Goal: Task Accomplishment & Management: Manage account settings

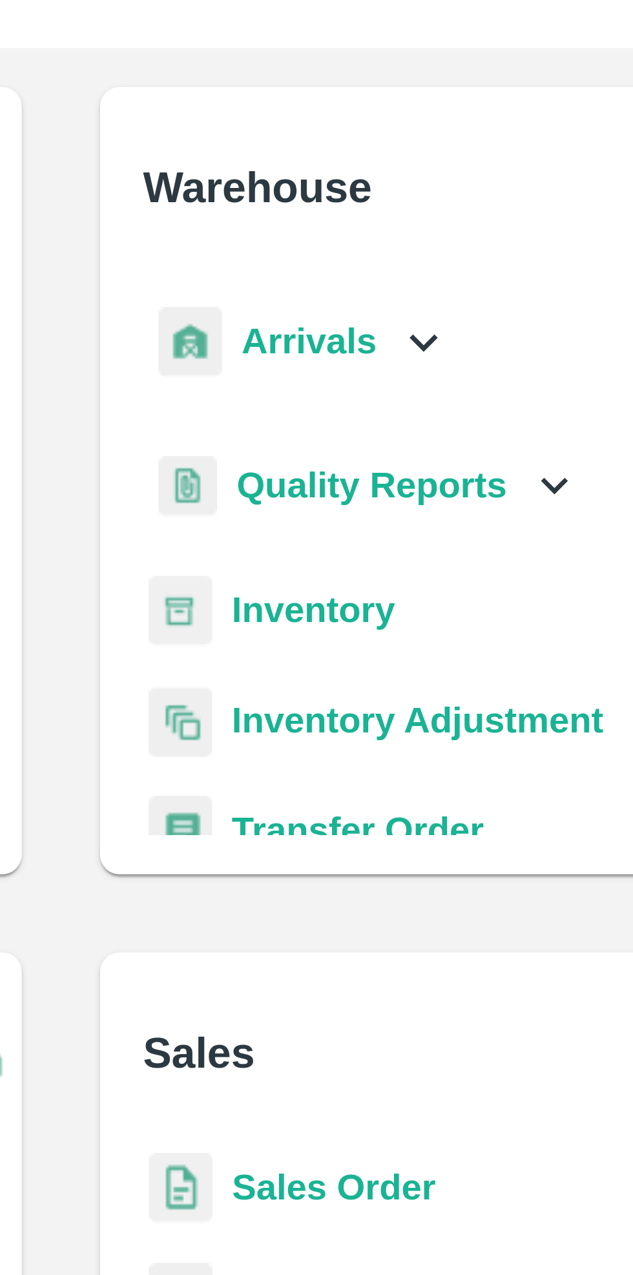
click at [388, 220] on b "Inventory" at bounding box center [383, 218] width 43 height 10
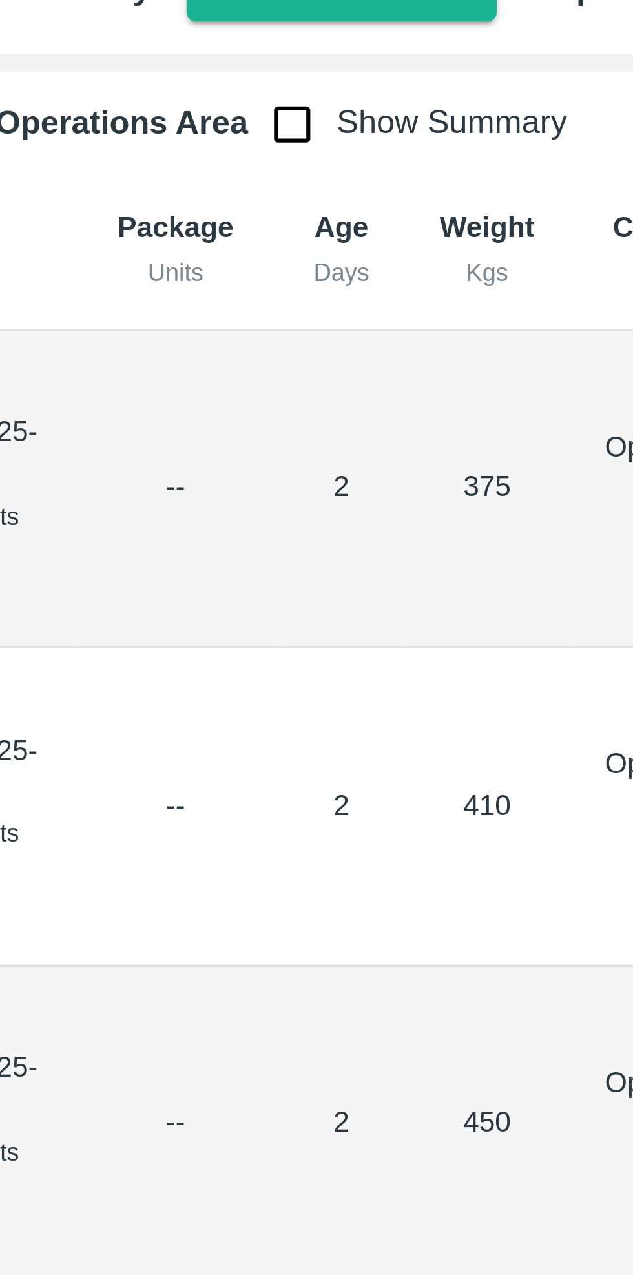
scroll to position [0, 134]
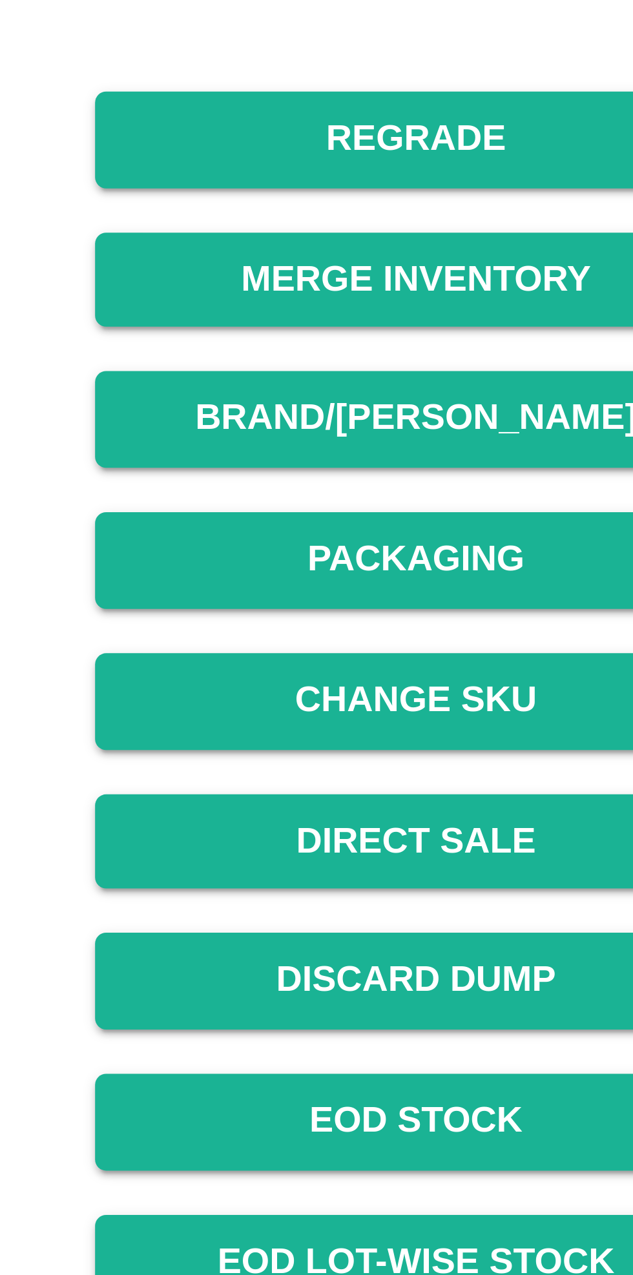
click at [425, 354] on button "Packaging" at bounding box center [414, 352] width 149 height 23
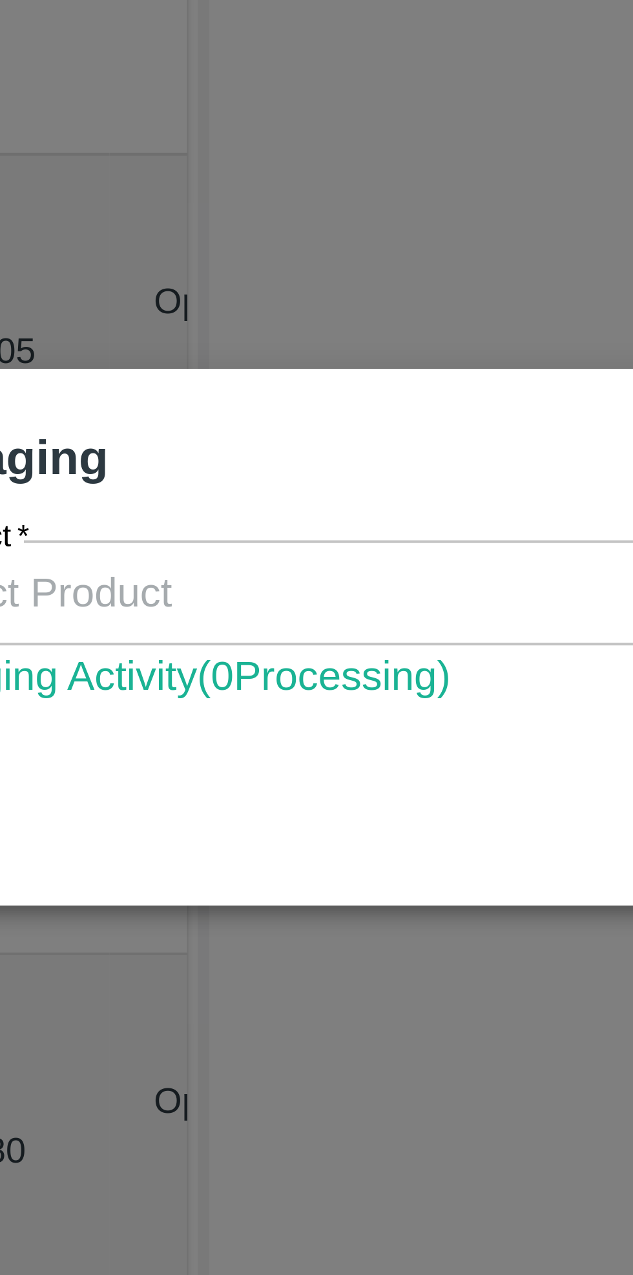
click at [238, 633] on input "Product   *" at bounding box center [305, 627] width 361 height 17
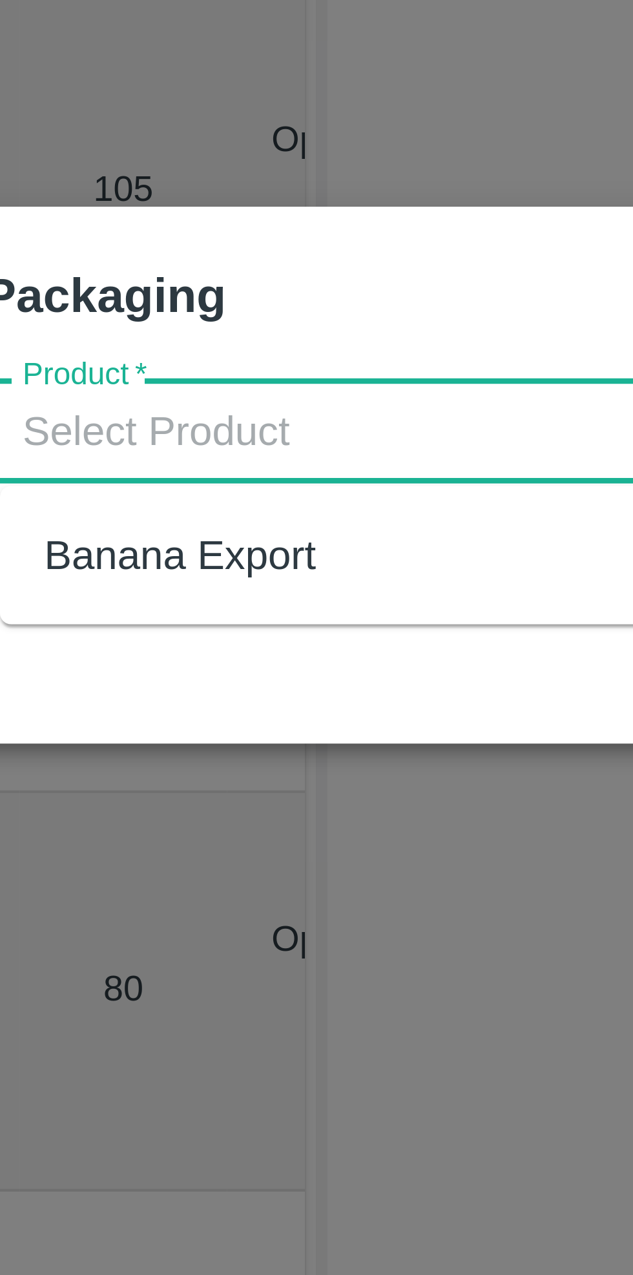
click at [181, 660] on div "Banana Export" at bounding box center [167, 656] width 63 height 14
type input "Banana Export"
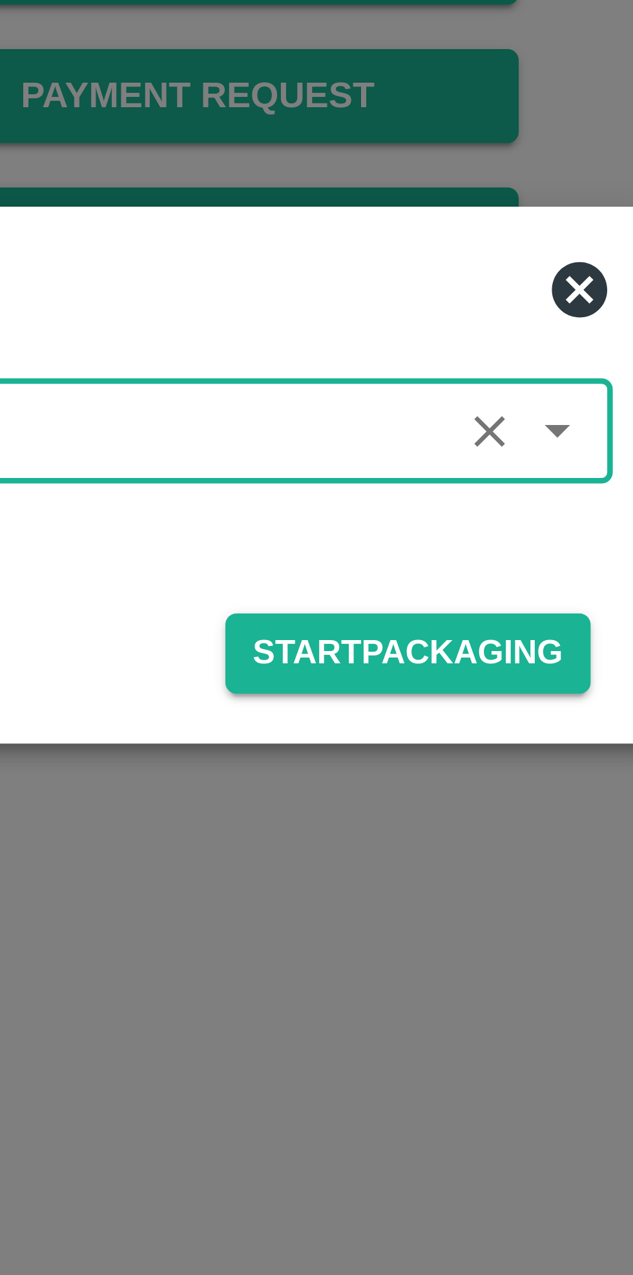
click at [473, 681] on button "Start Packaging" at bounding box center [463, 679] width 85 height 19
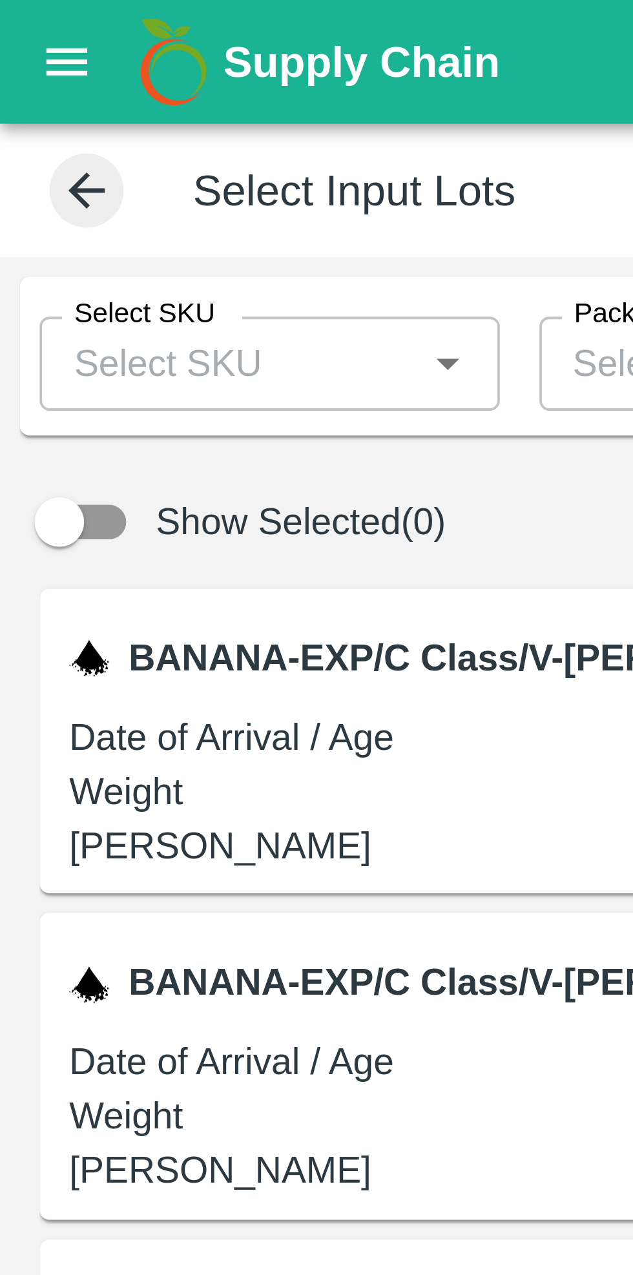
click at [83, 96] on input "Select SKU" at bounding box center [59, 95] width 91 height 17
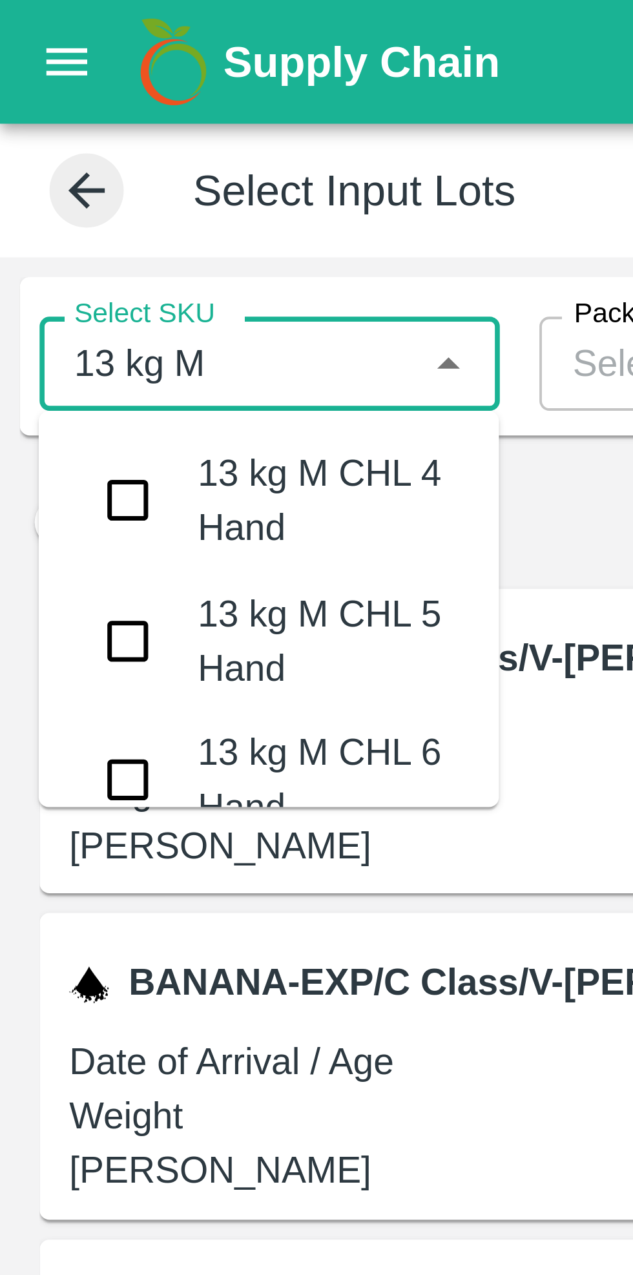
type input "13 kg M n"
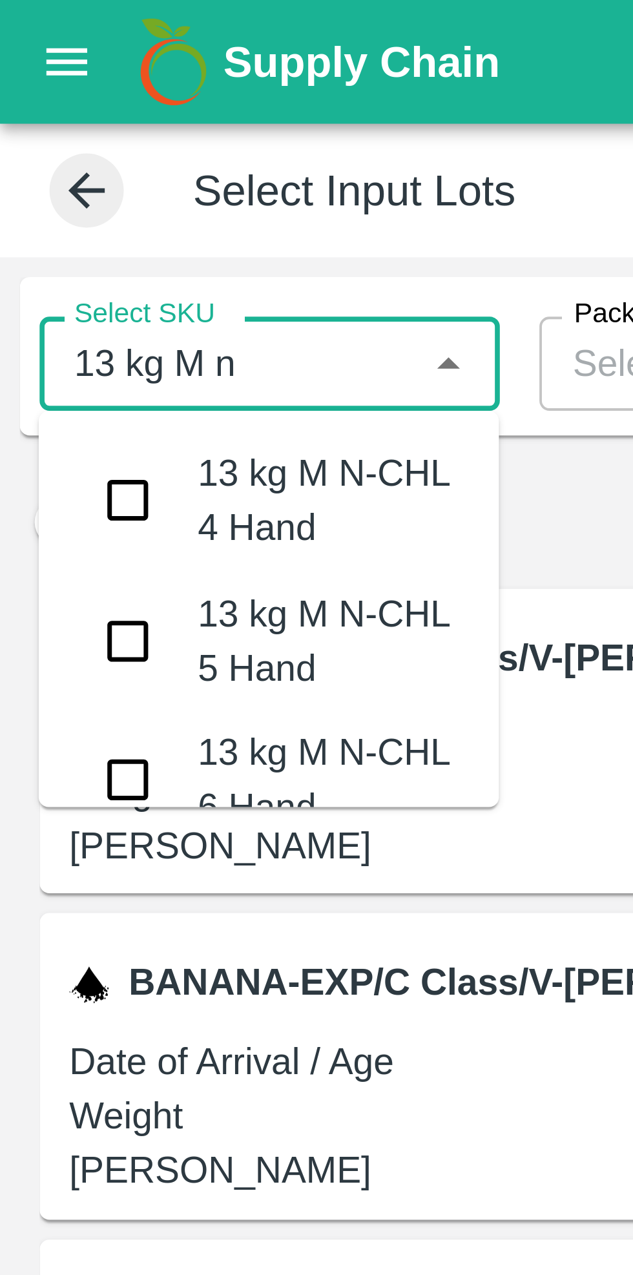
click at [31, 168] on input "checkbox" at bounding box center [34, 167] width 26 height 26
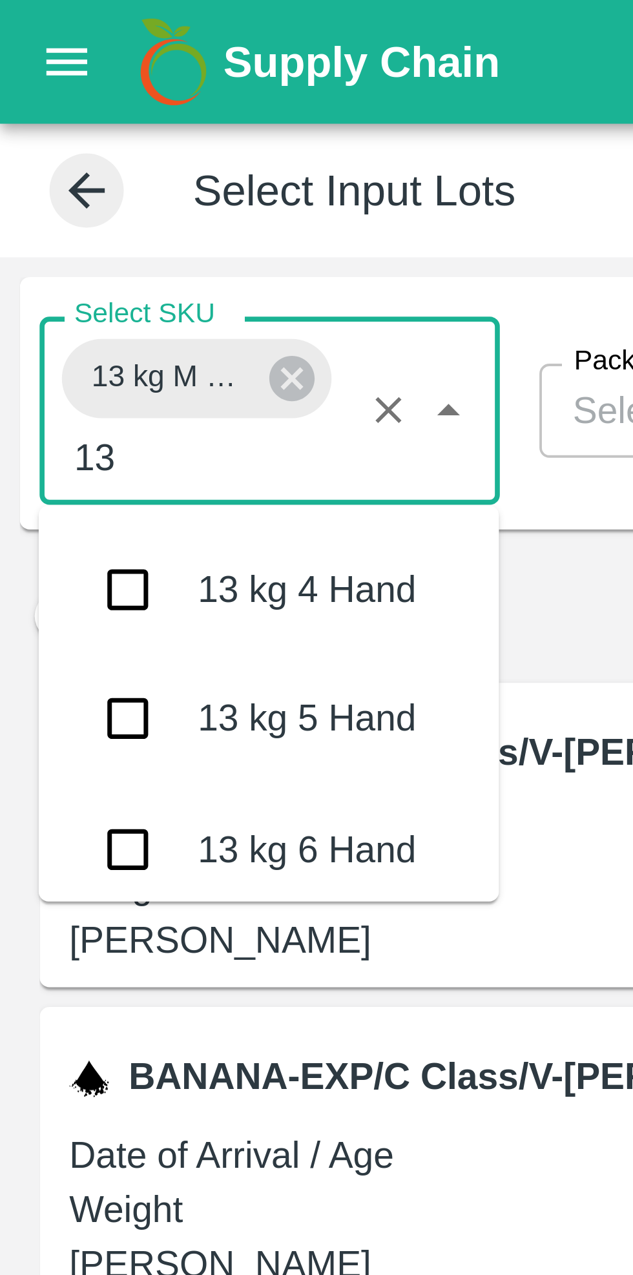
scroll to position [653, 0]
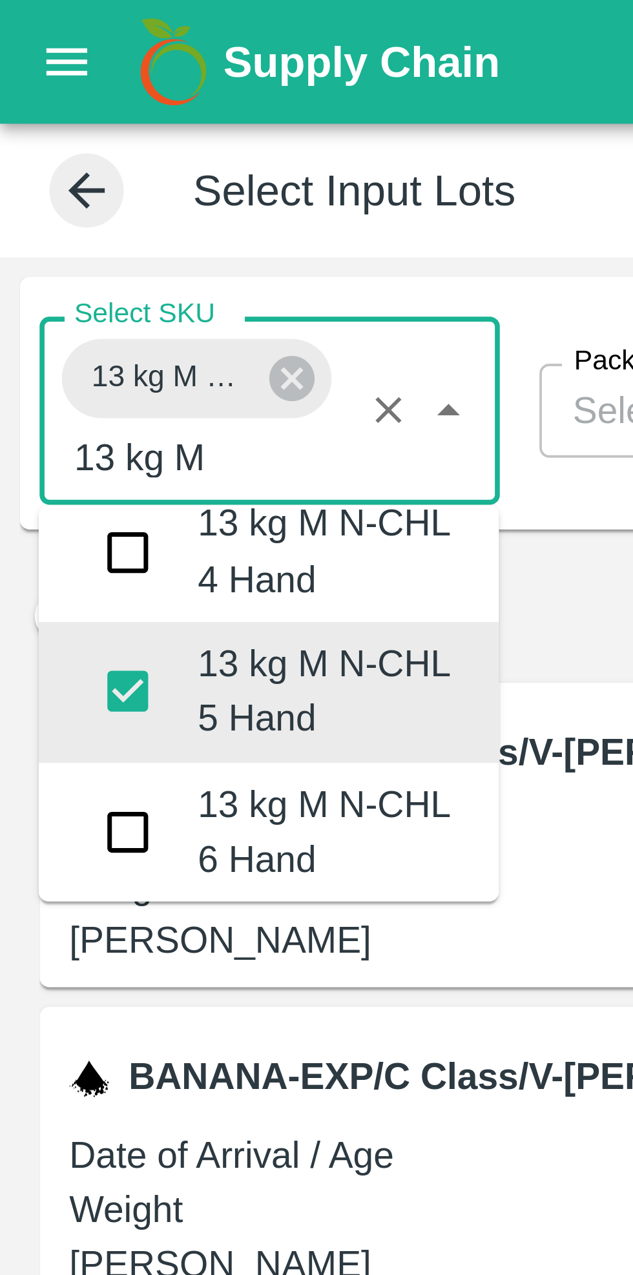
type input "13 kg M n"
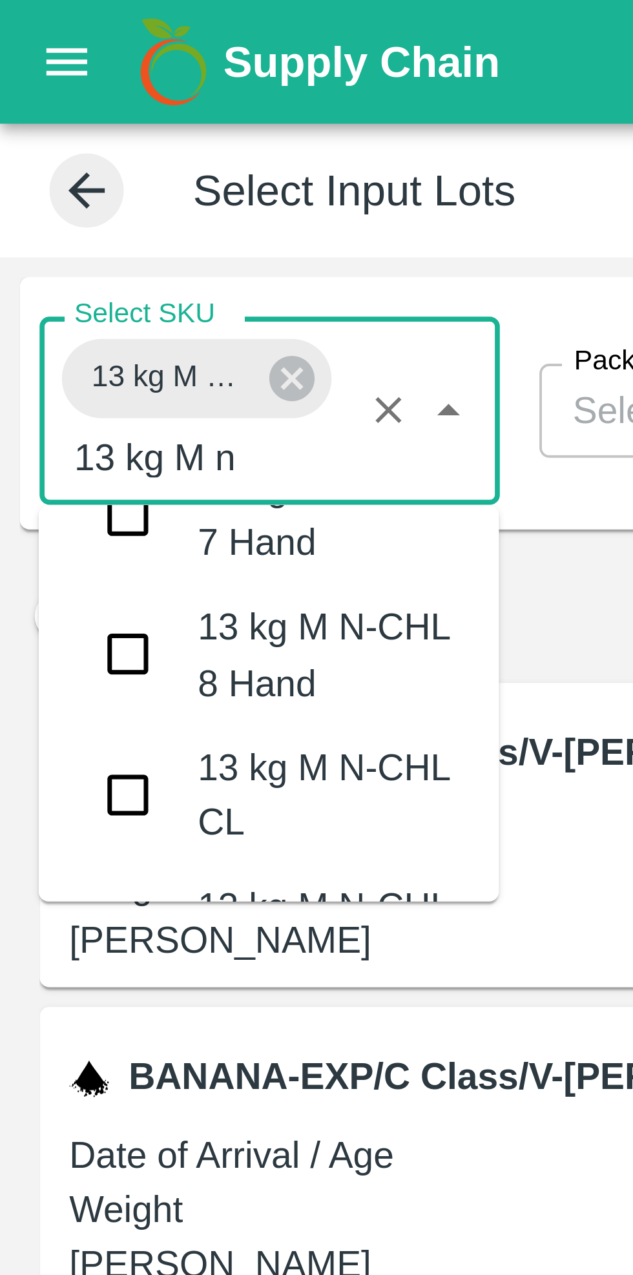
scroll to position [141, 0]
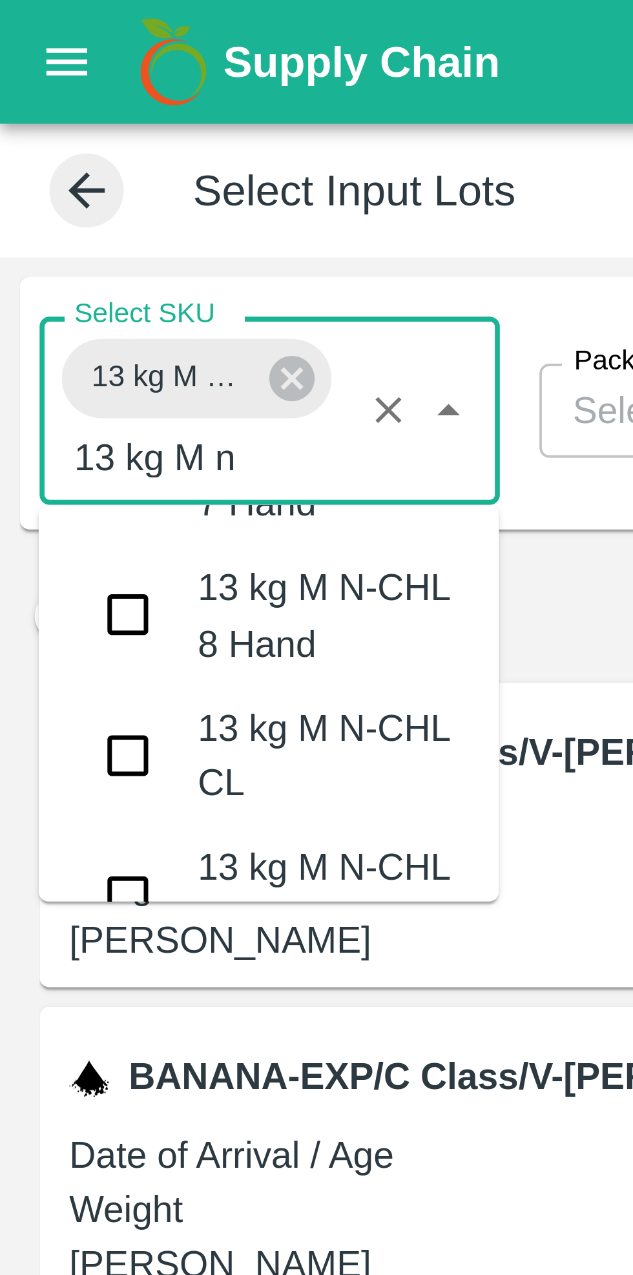
click at [27, 160] on input "checkbox" at bounding box center [34, 161] width 26 height 26
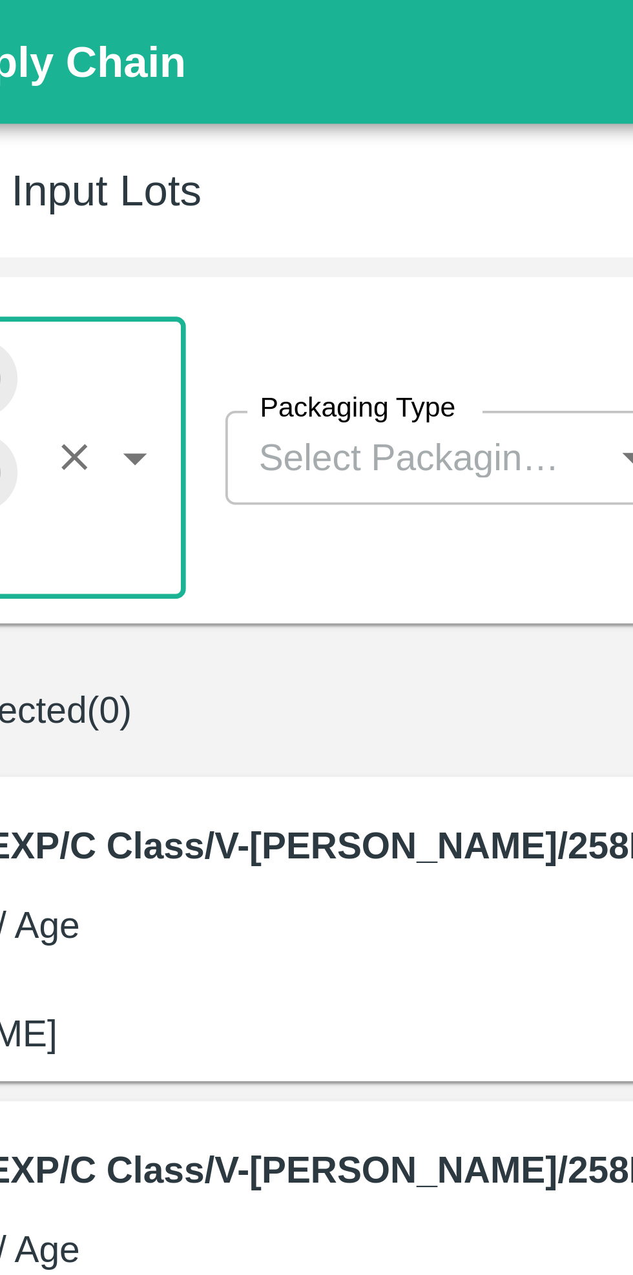
click at [202, 116] on input "Packaging Type" at bounding box center [190, 119] width 91 height 17
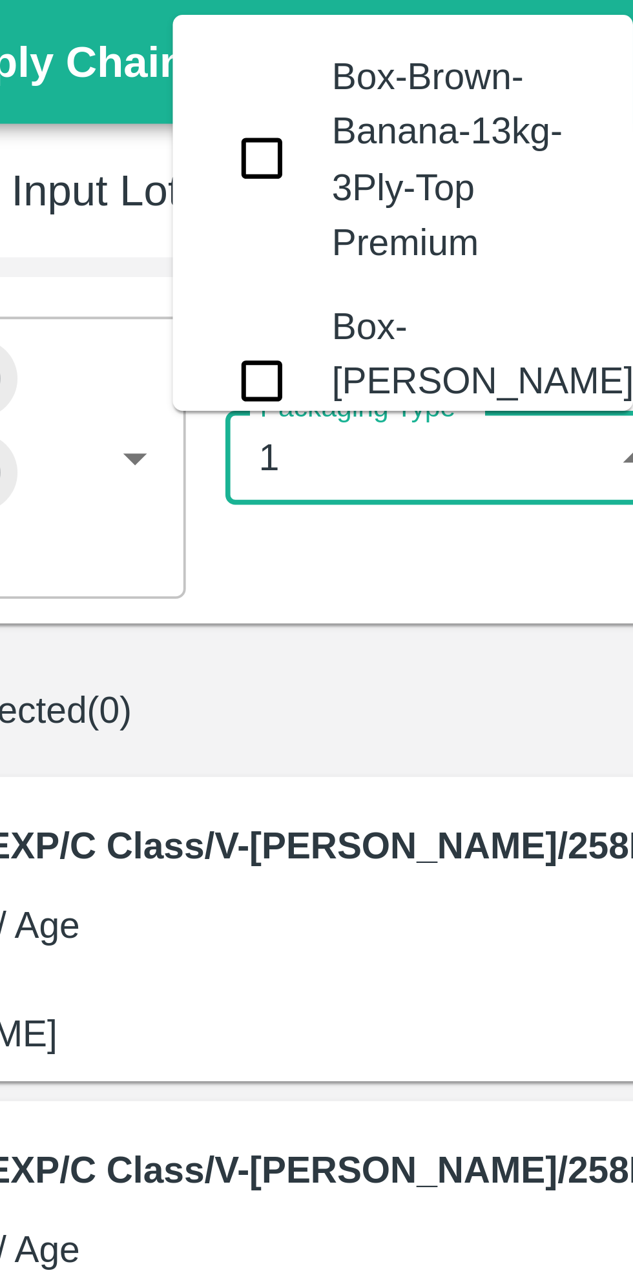
type input "13"
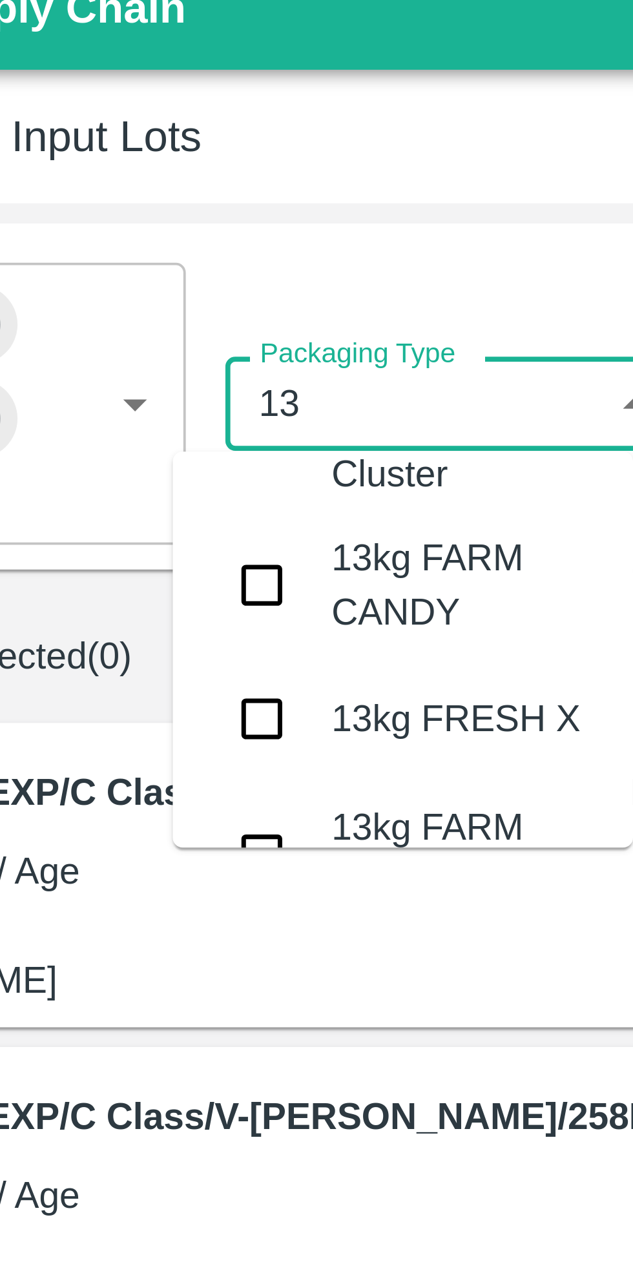
scroll to position [2939, 0]
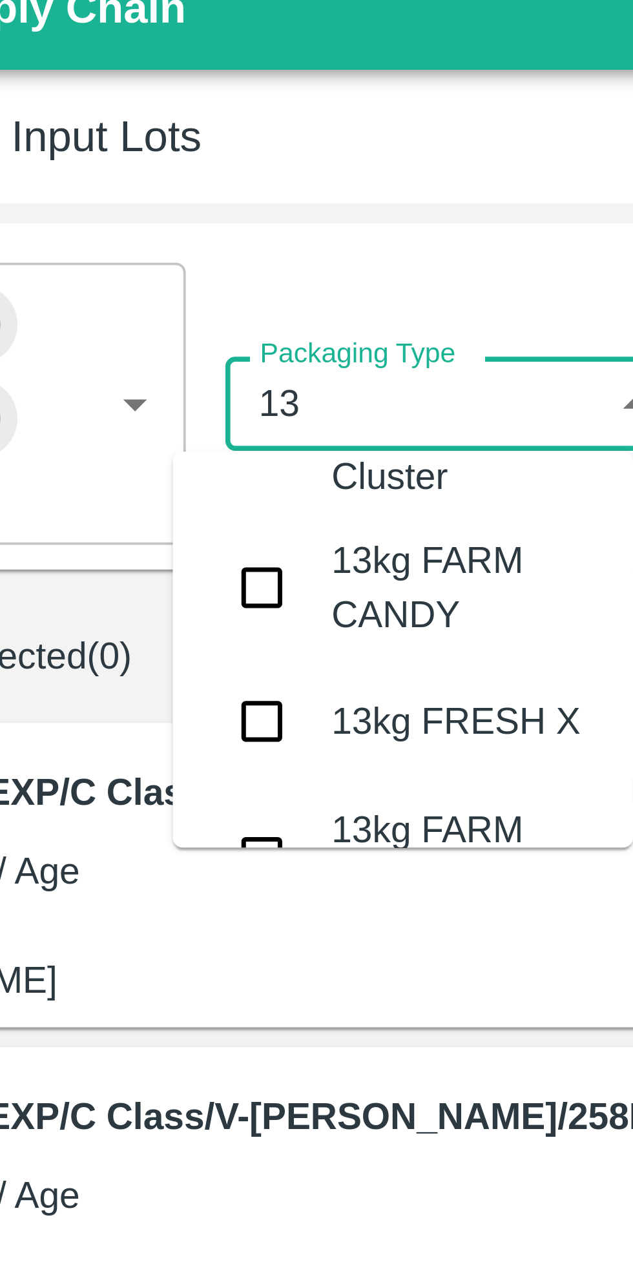
click at [152, 157] on input "checkbox" at bounding box center [151, 167] width 26 height 26
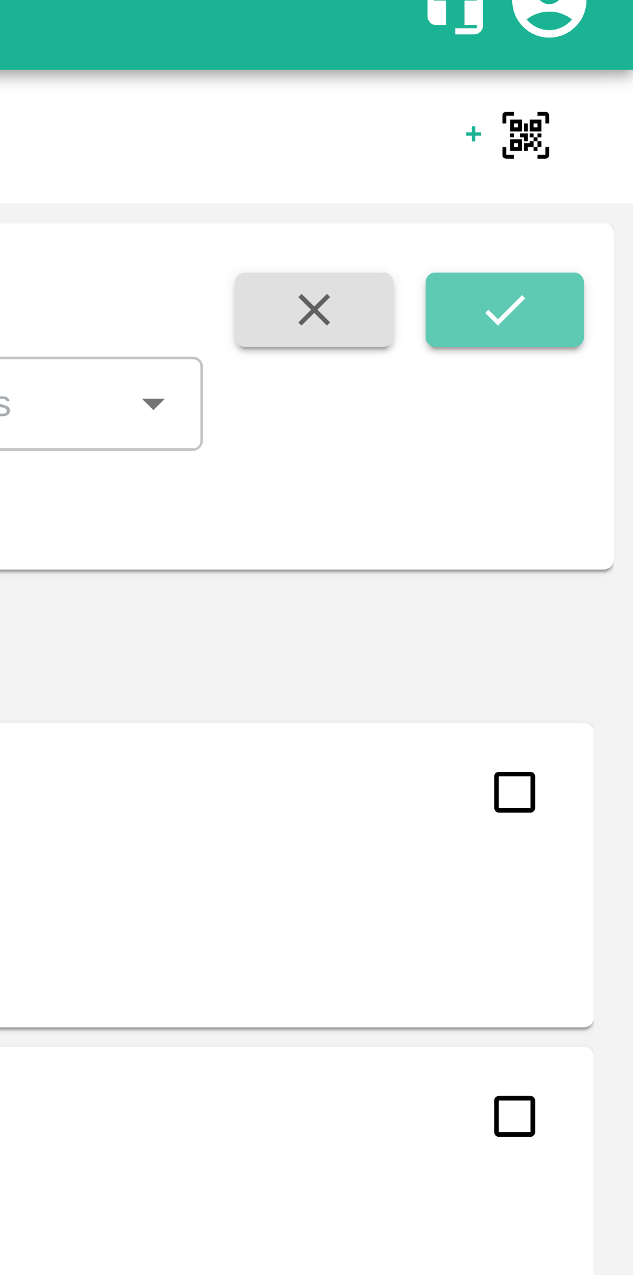
click at [601, 91] on icon "submit" at bounding box center [600, 95] width 14 height 14
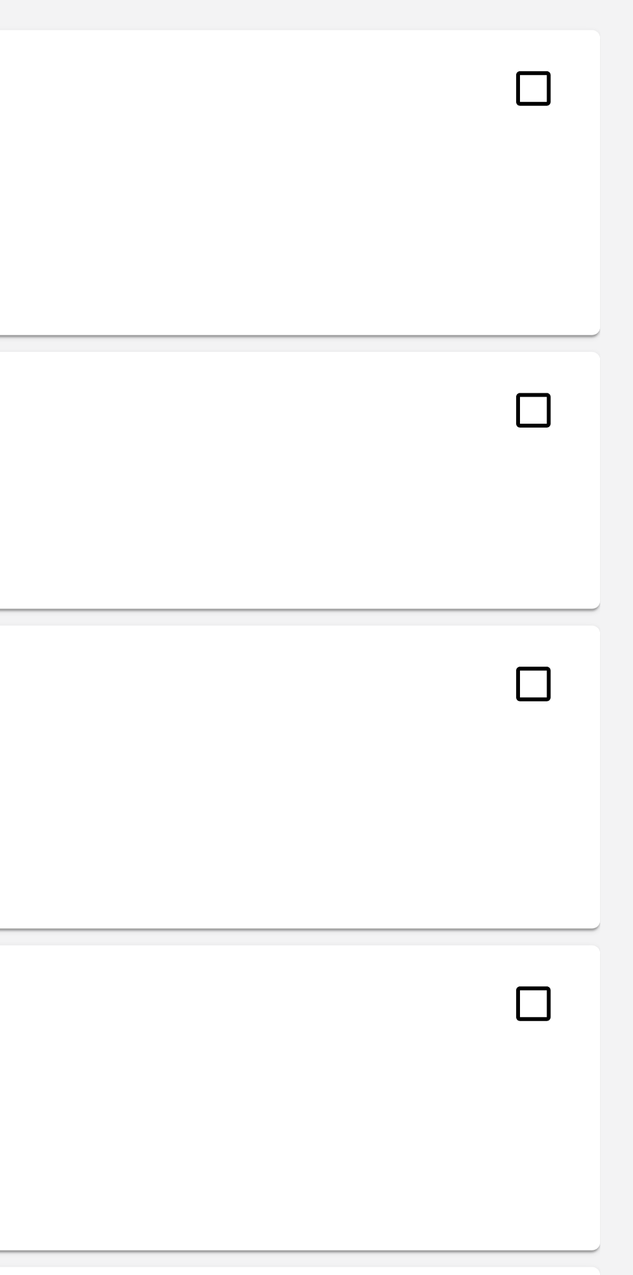
click at [602, 319] on input "checkbox" at bounding box center [602, 321] width 26 height 26
checkbox input "true"
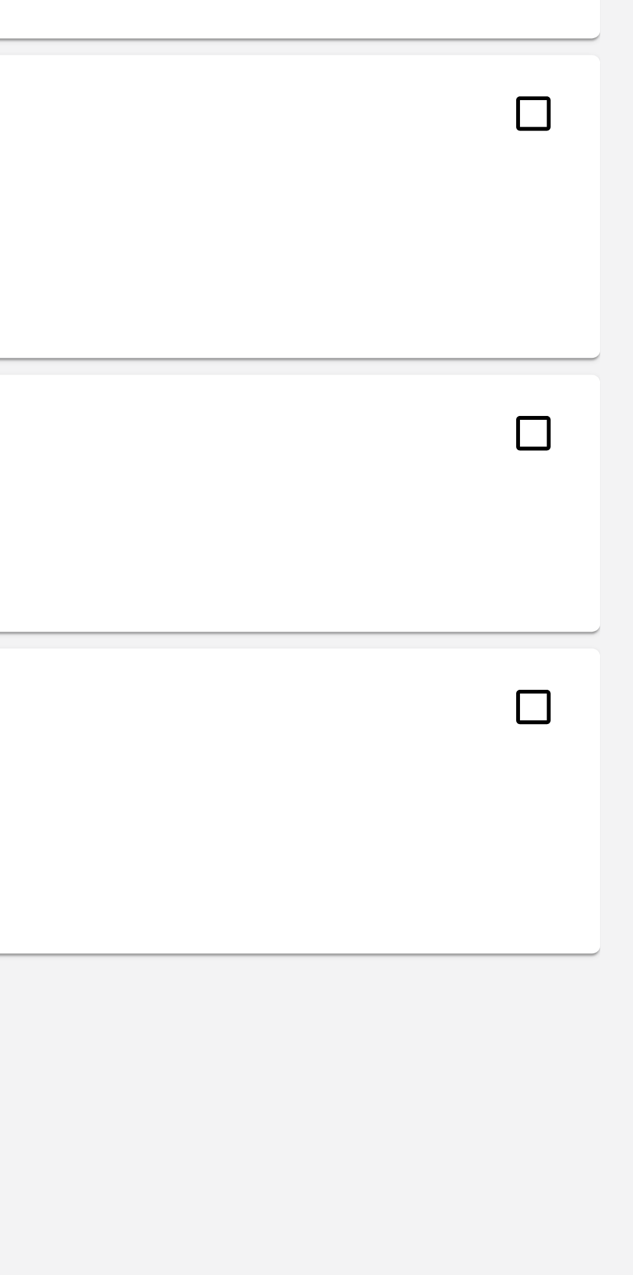
click at [600, 702] on input "checkbox" at bounding box center [602, 702] width 26 height 26
checkbox input "true"
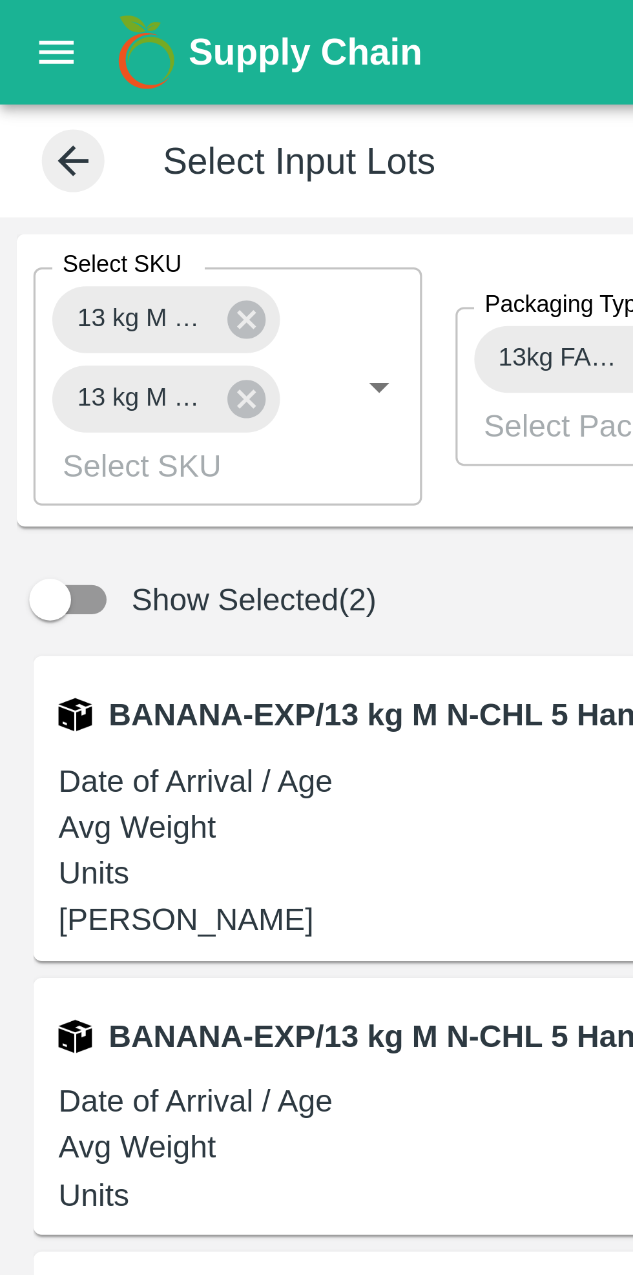
click at [77, 128] on icon at bounding box center [76, 124] width 12 height 12
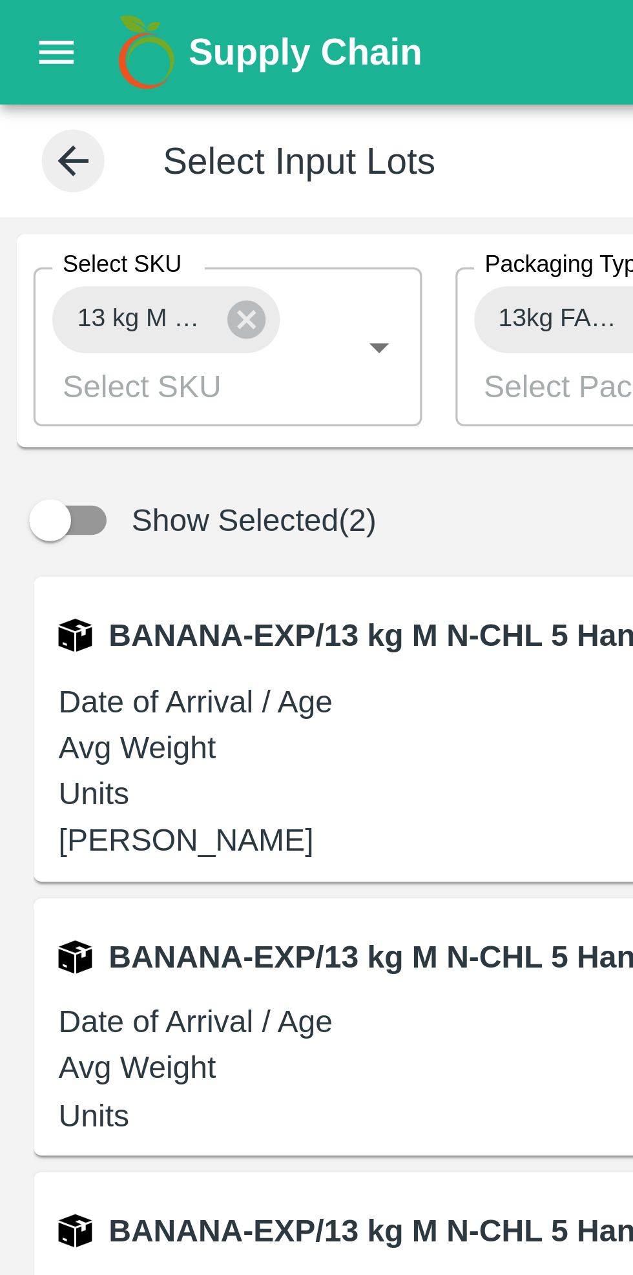
click at [67, 125] on input "Select SKU" at bounding box center [51, 119] width 74 height 17
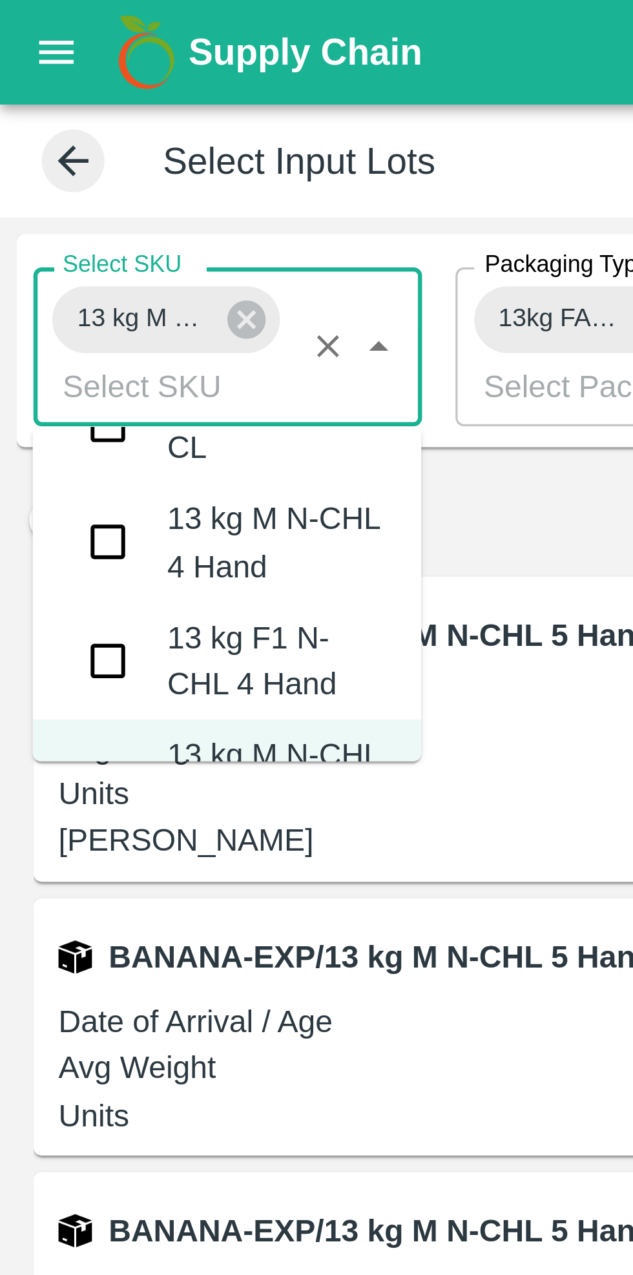
scroll to position [1120, 0]
click at [35, 170] on input "checkbox" at bounding box center [34, 169] width 26 height 26
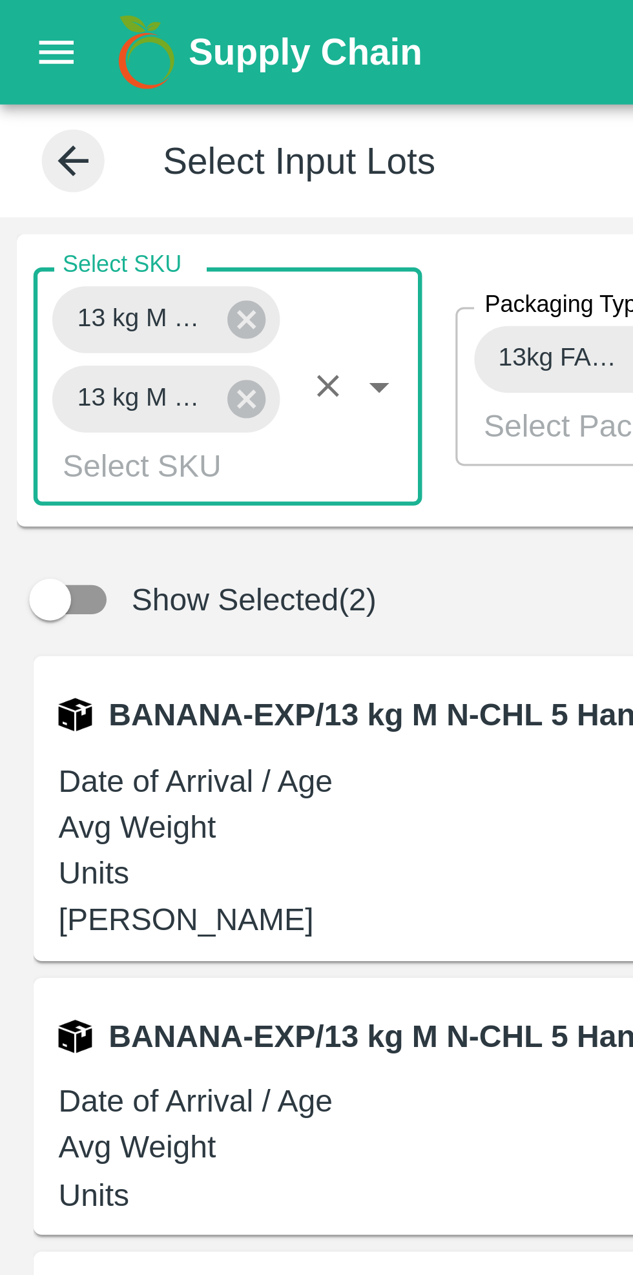
click at [57, 148] on input "Select SKU" at bounding box center [51, 144] width 74 height 17
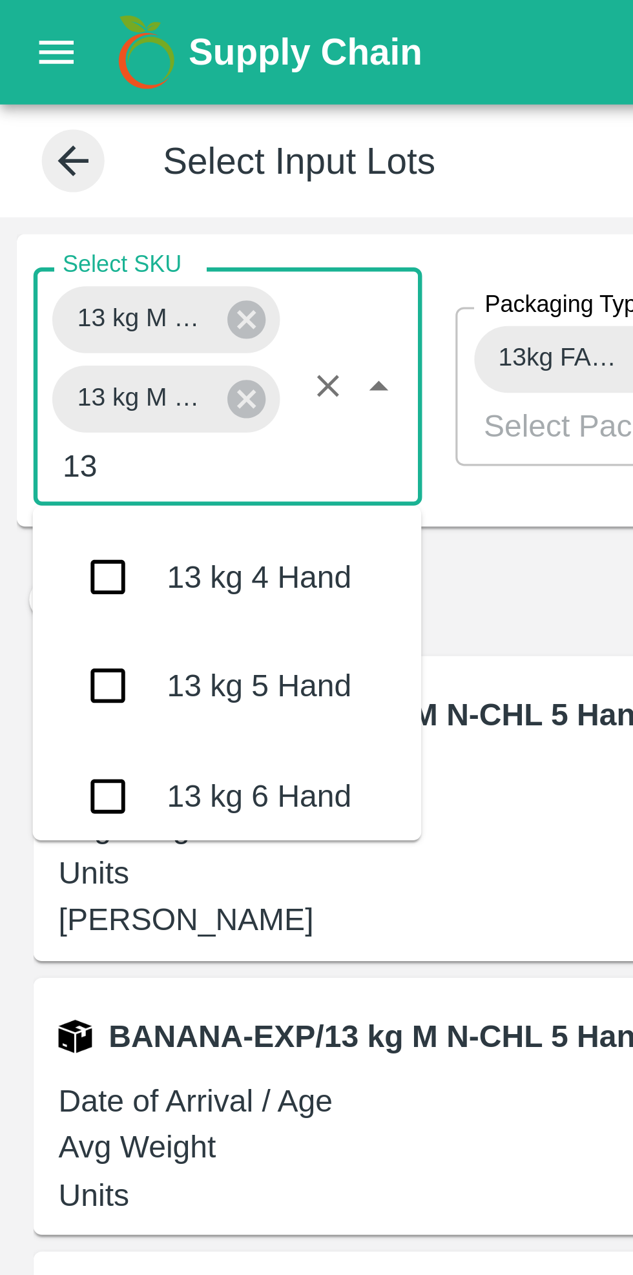
scroll to position [653, 0]
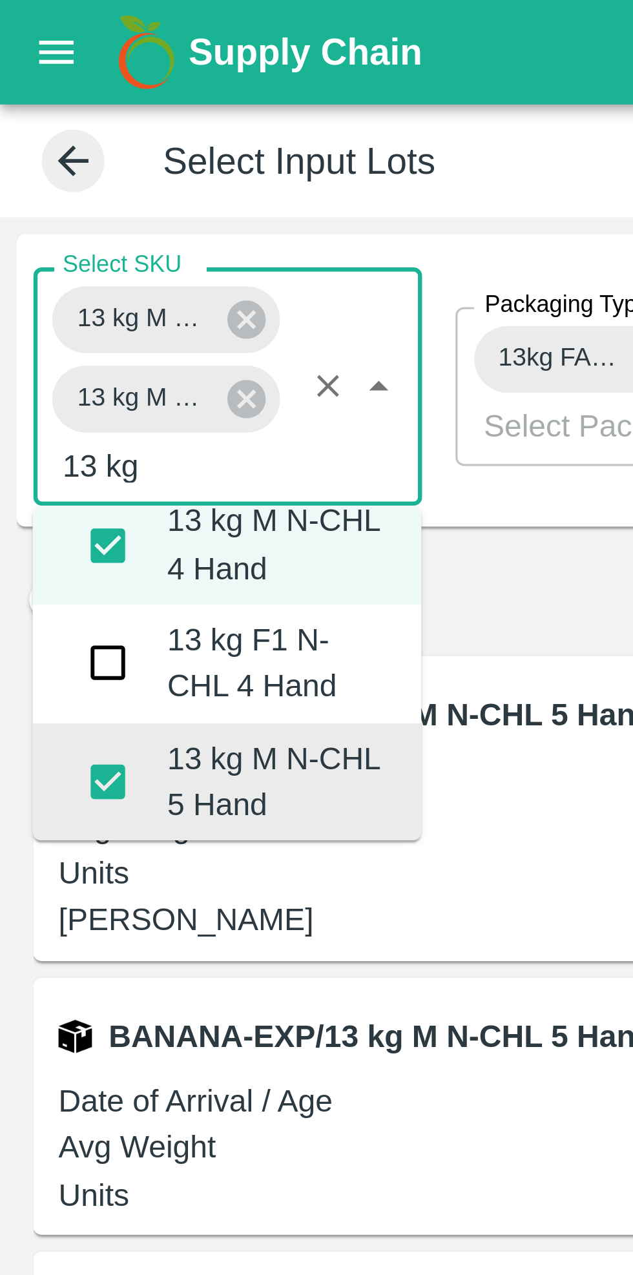
type input "13 kg"
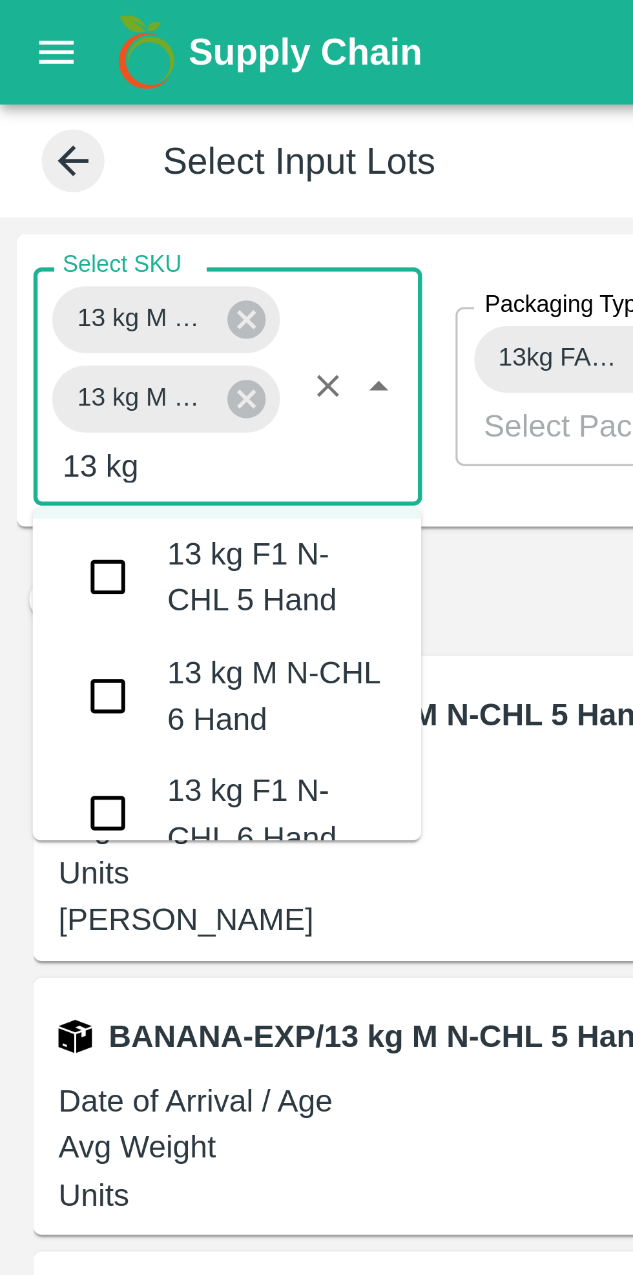
scroll to position [753, 0]
click at [35, 219] on input "checkbox" at bounding box center [34, 215] width 26 height 26
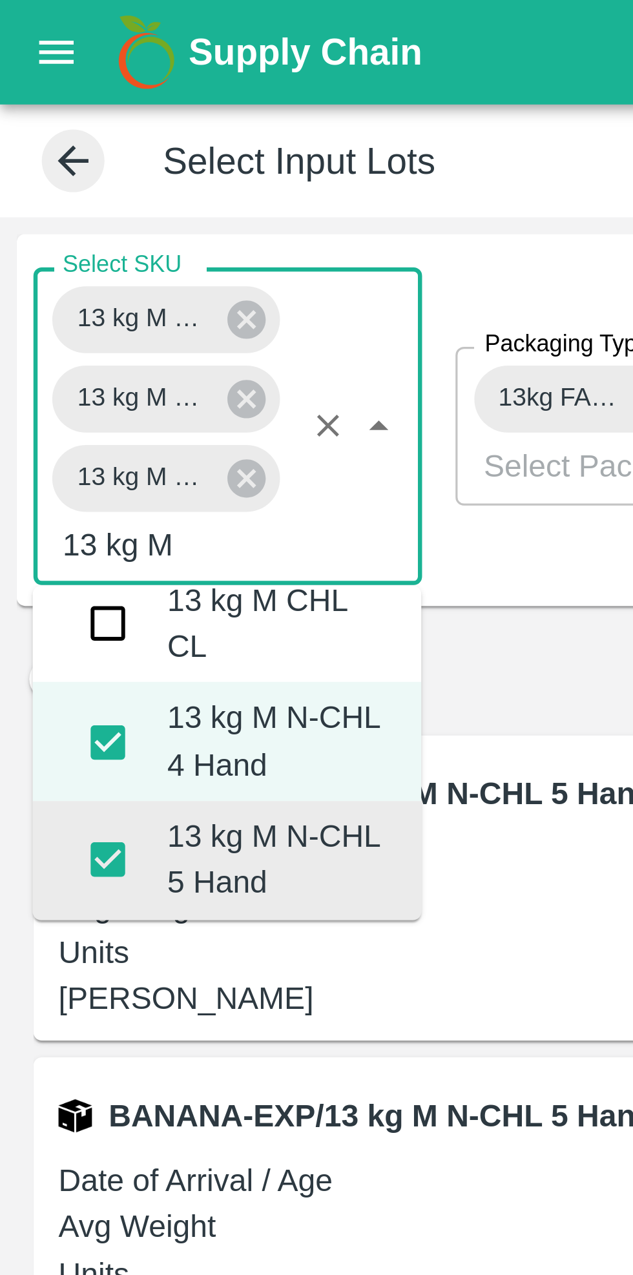
type input "13 kg M n"
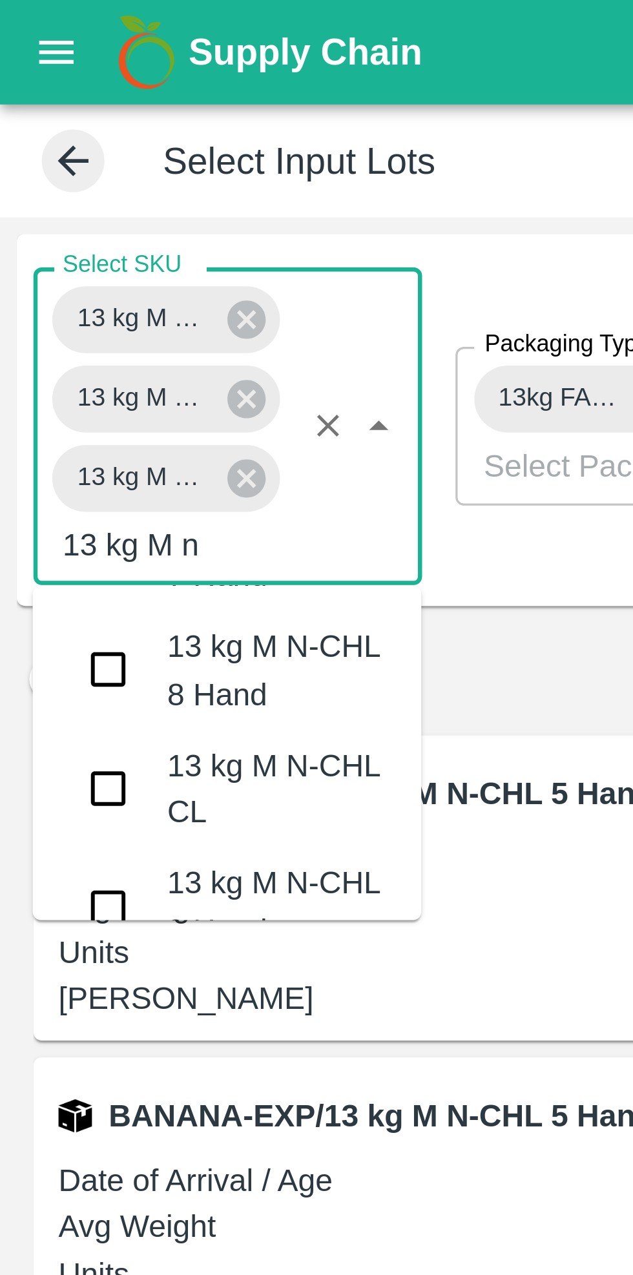
scroll to position [163, 0]
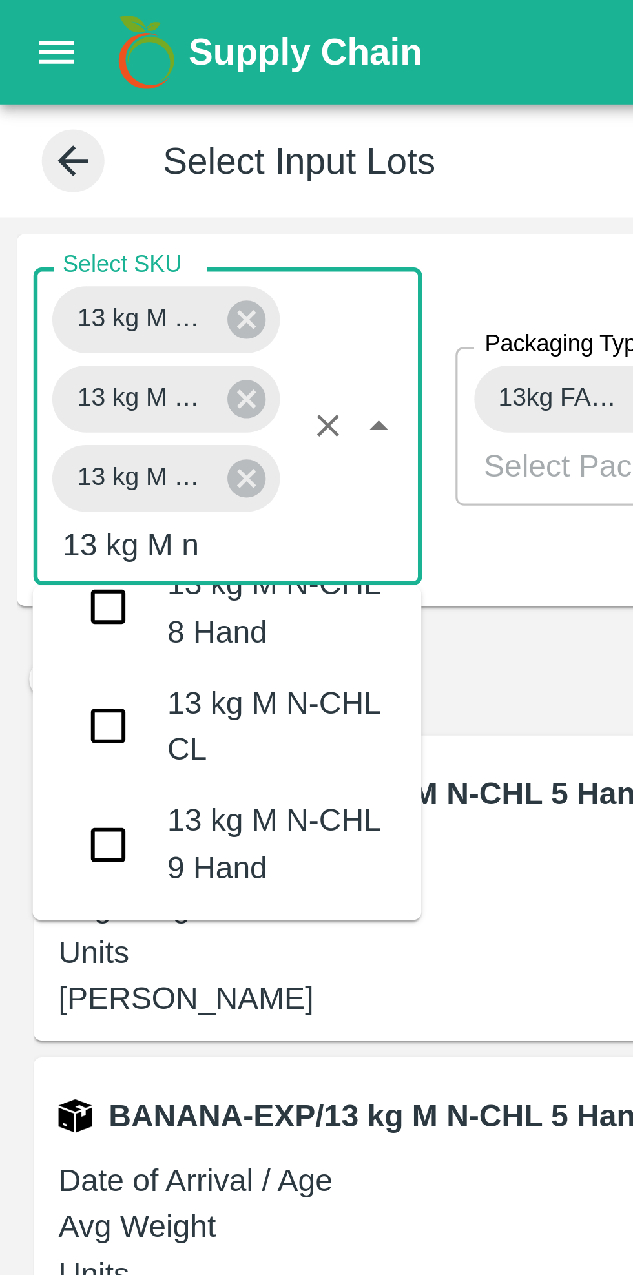
click at [37, 229] on input "checkbox" at bounding box center [34, 224] width 26 height 26
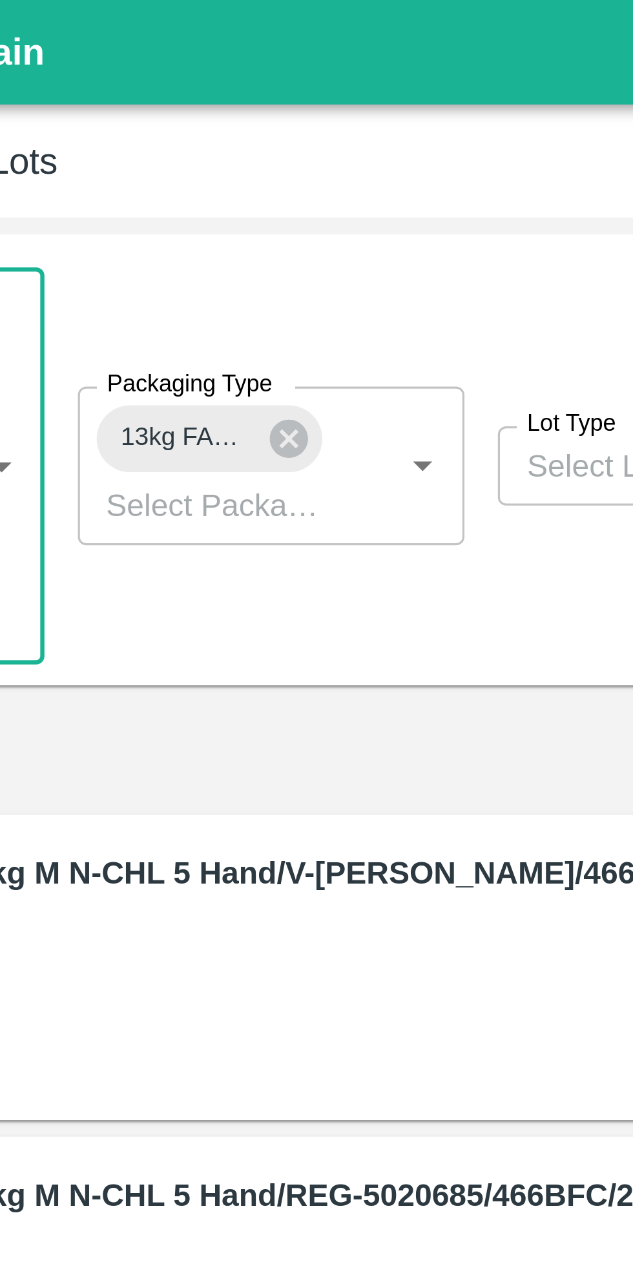
click at [206, 134] on icon at bounding box center [206, 136] width 14 height 14
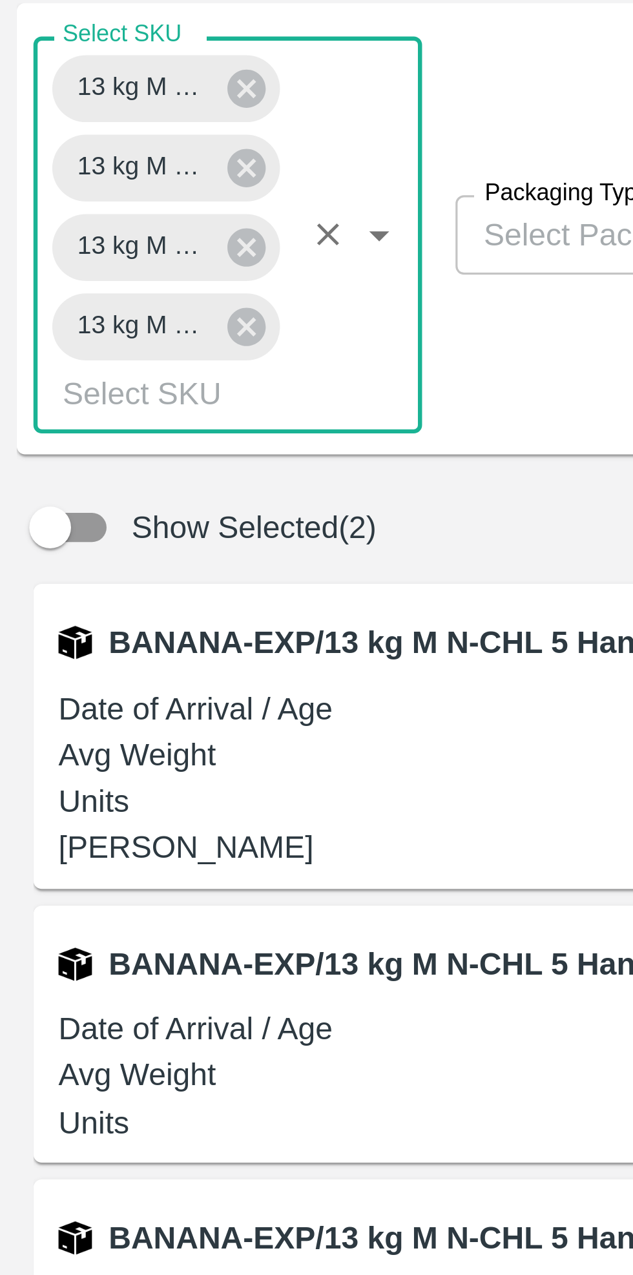
click at [171, 148] on body "Supply Chain Select Input Lots + QR Scanner Select SKU 13 kg M N-CHL 5 Hand 13 …" at bounding box center [316, 637] width 633 height 1275
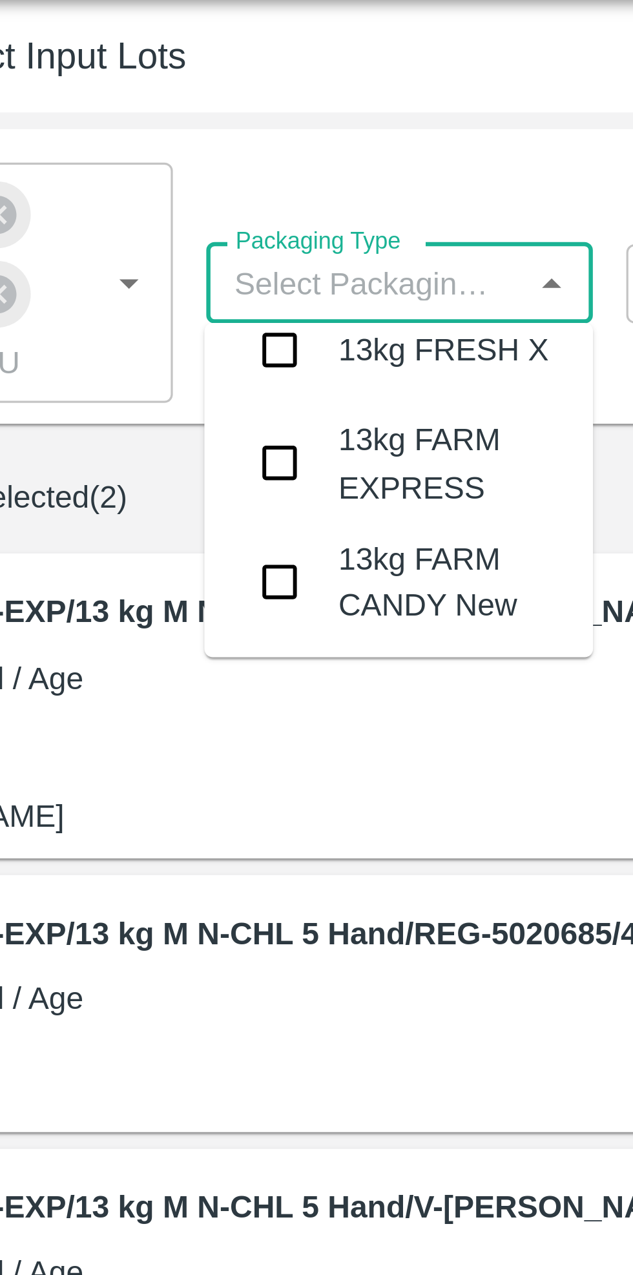
scroll to position [3859, 0]
click at [167, 163] on input "checkbox" at bounding box center [164, 176] width 26 height 26
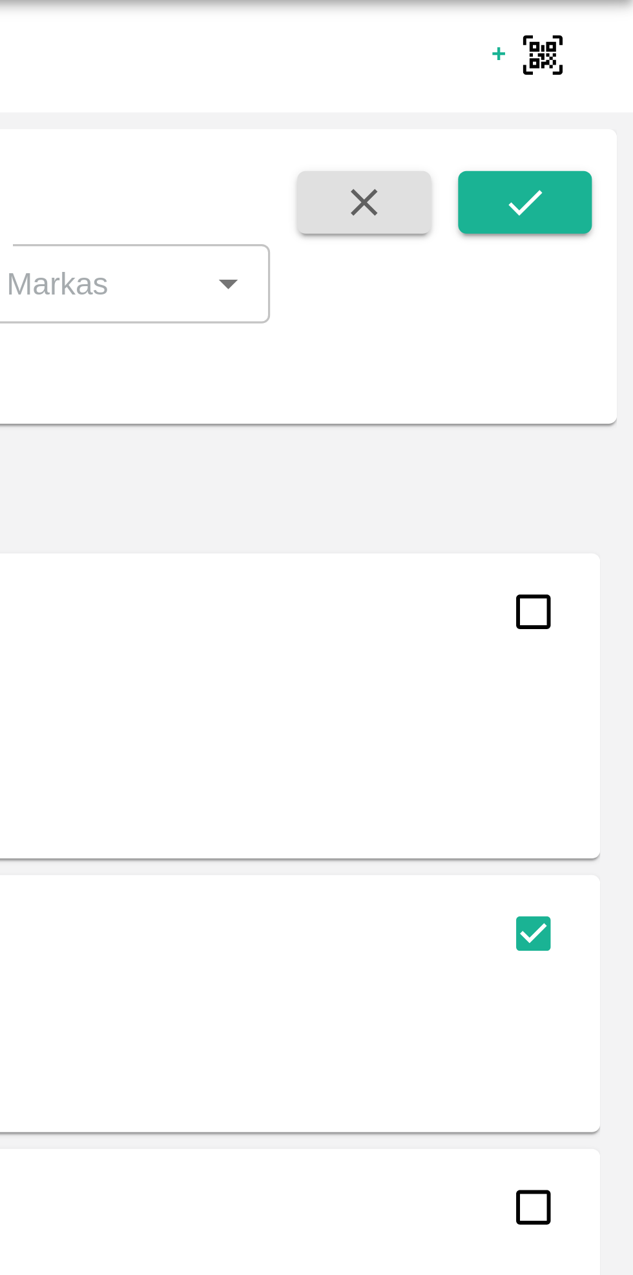
click at [599, 103] on button "submit" at bounding box center [599, 94] width 41 height 19
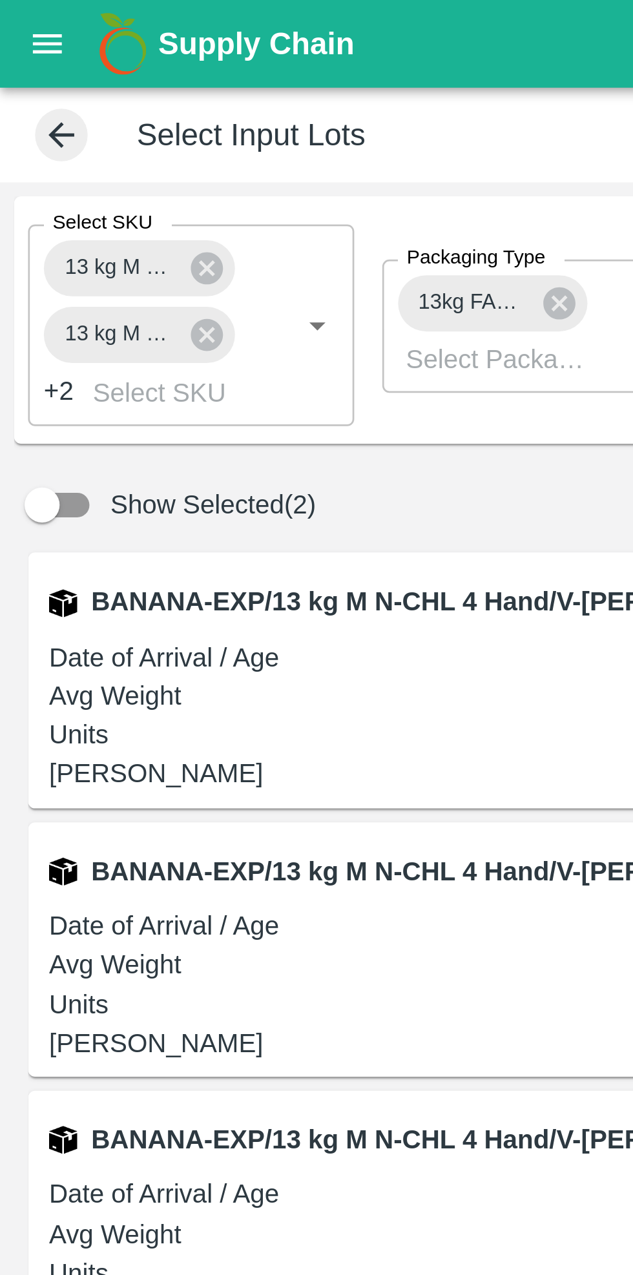
click at [73, 98] on icon at bounding box center [76, 99] width 12 height 12
click at [118, 125] on icon "Open" at bounding box center [117, 120] width 14 height 14
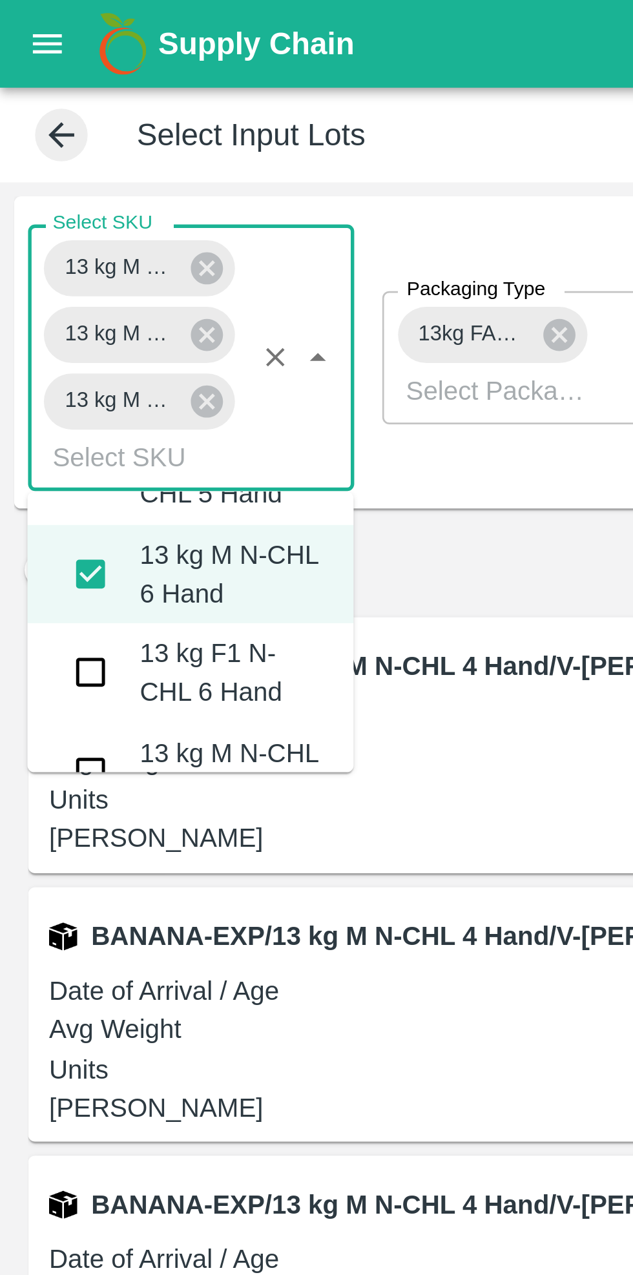
scroll to position [1275, 0]
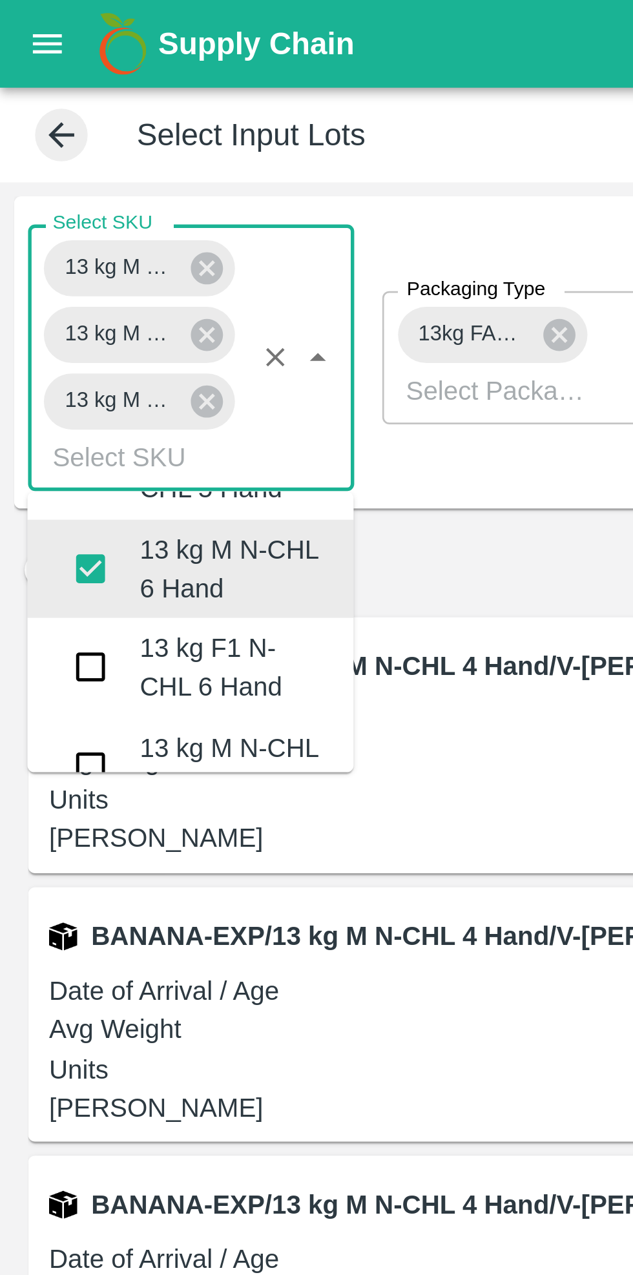
click at [37, 211] on input "checkbox" at bounding box center [34, 209] width 26 height 26
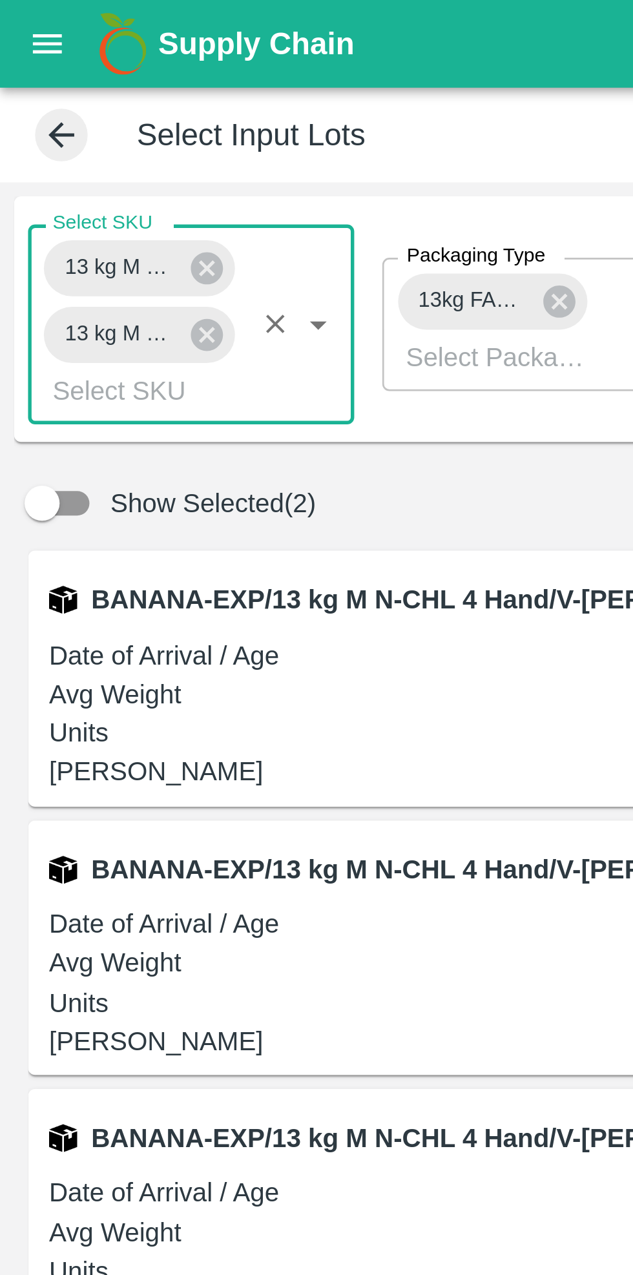
click at [107, 99] on div "13 kg M N-CHL 4 Hand 13 kg M N-CHL CL Select SKU   *" at bounding box center [70, 120] width 120 height 74
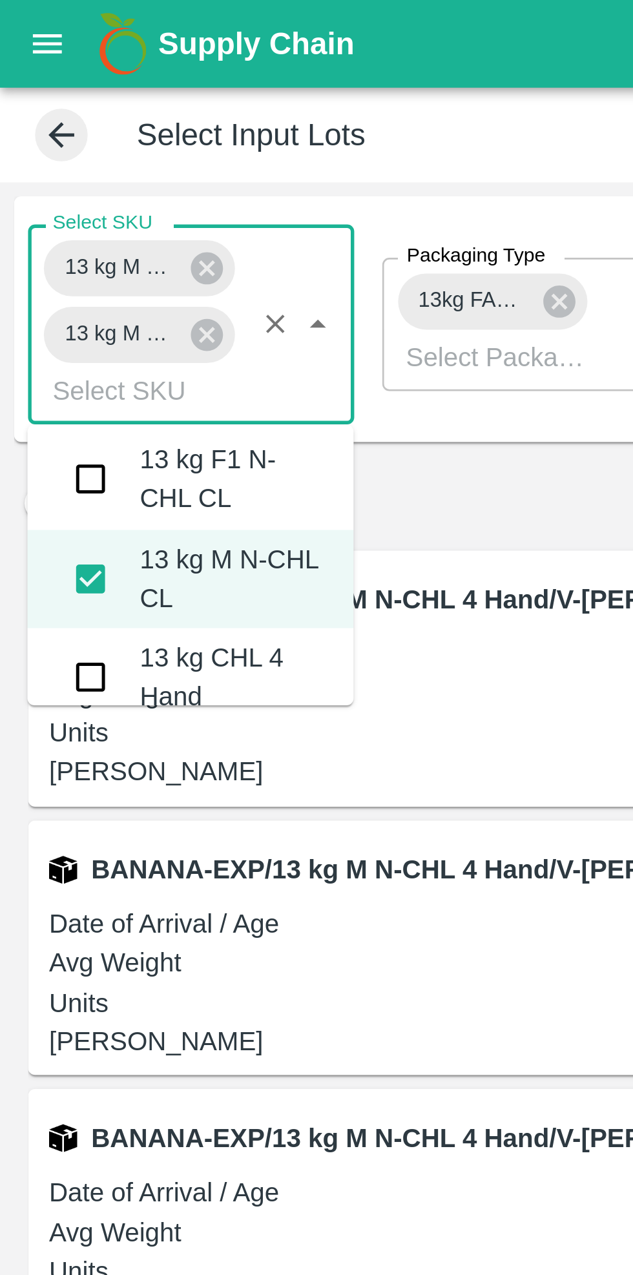
scroll to position [1503, 0]
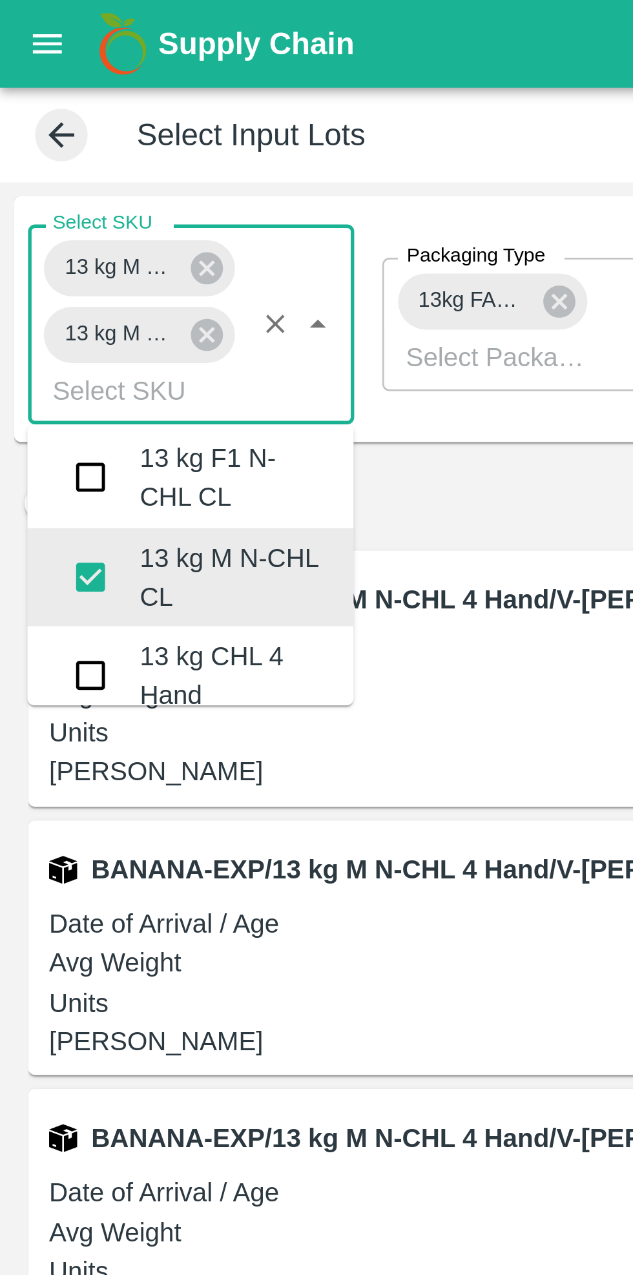
click at [39, 215] on input "checkbox" at bounding box center [34, 213] width 26 height 26
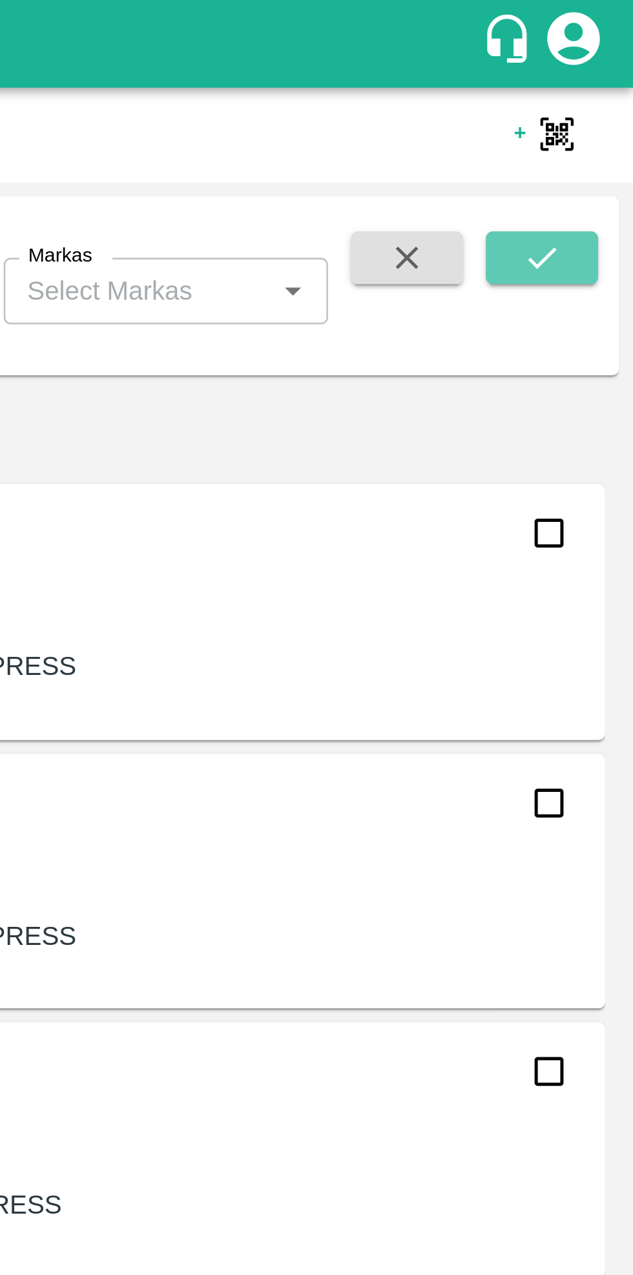
click at [593, 98] on icon "submit" at bounding box center [600, 95] width 14 height 14
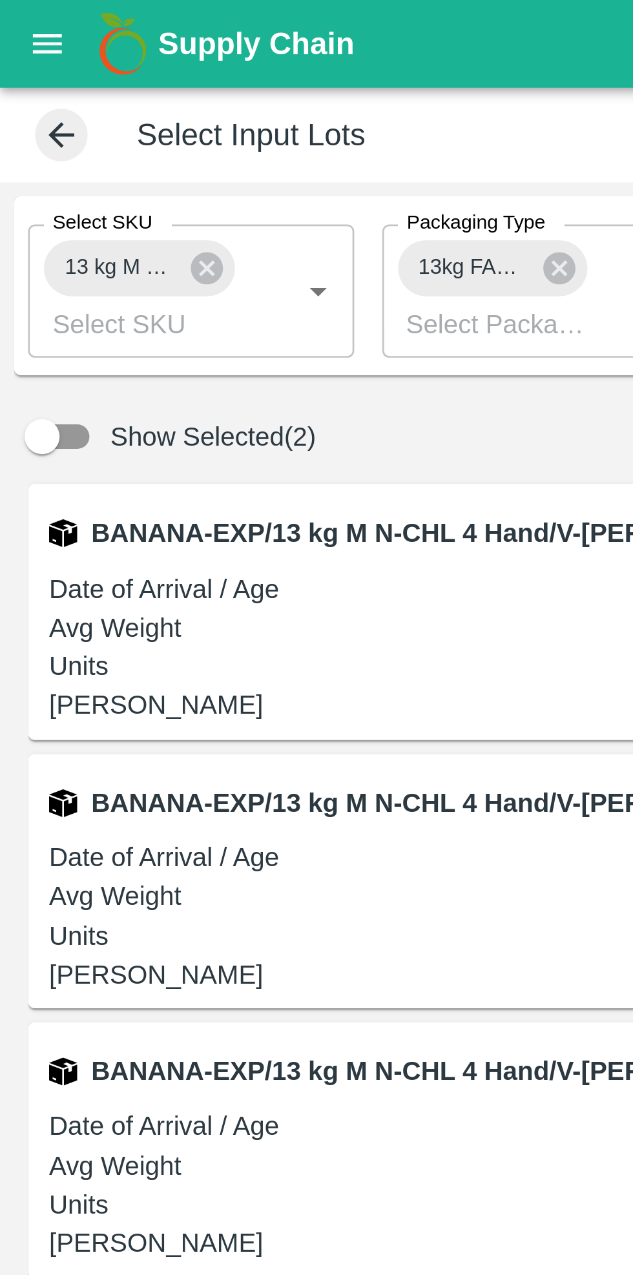
click at [202, 103] on icon at bounding box center [206, 99] width 12 height 12
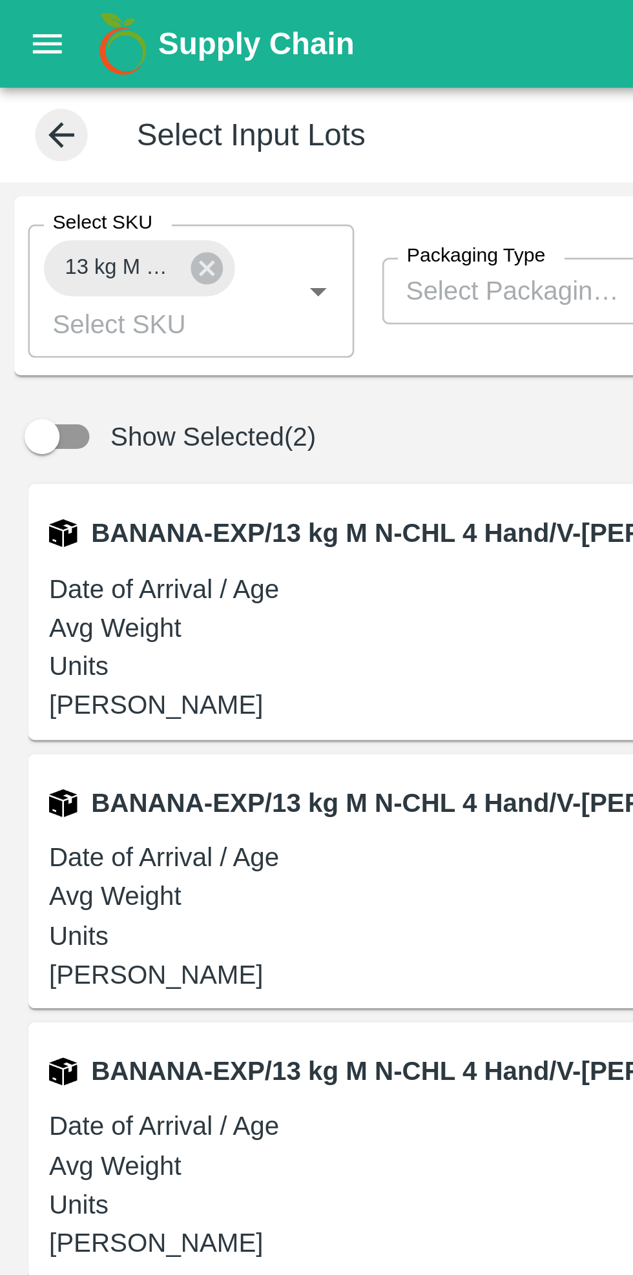
click at [71, 104] on icon at bounding box center [76, 99] width 14 height 14
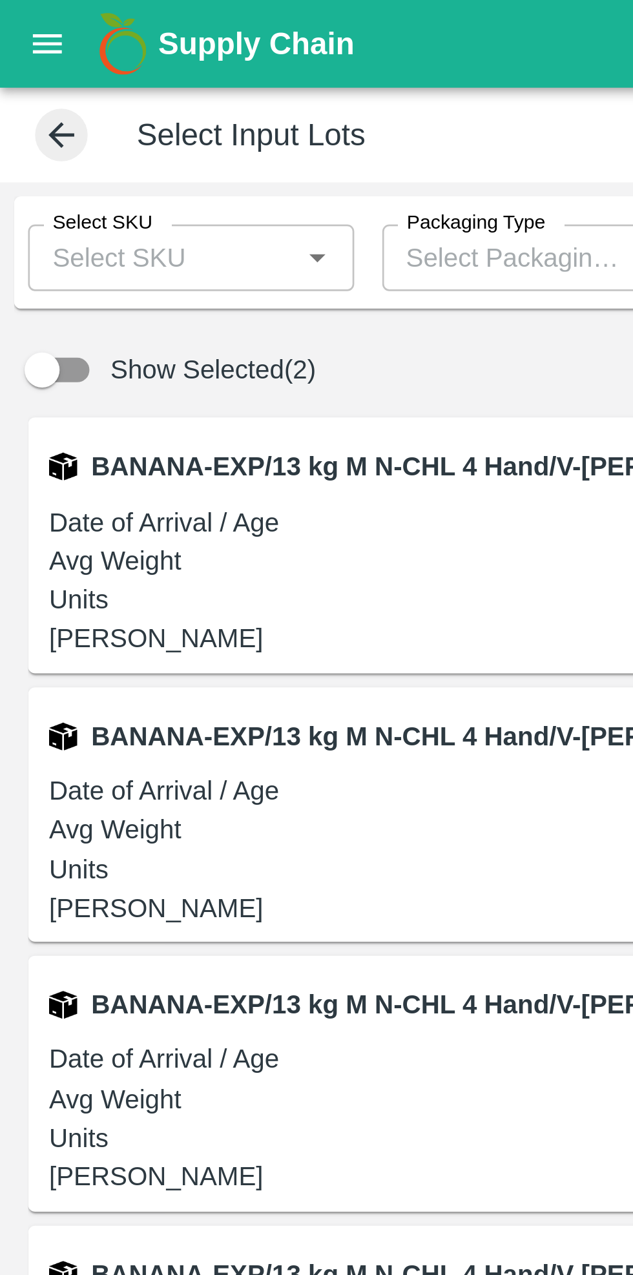
click at [21, 47] on icon at bounding box center [23, 50] width 10 height 10
click at [17, 57] on span at bounding box center [22, 49] width 19 height 19
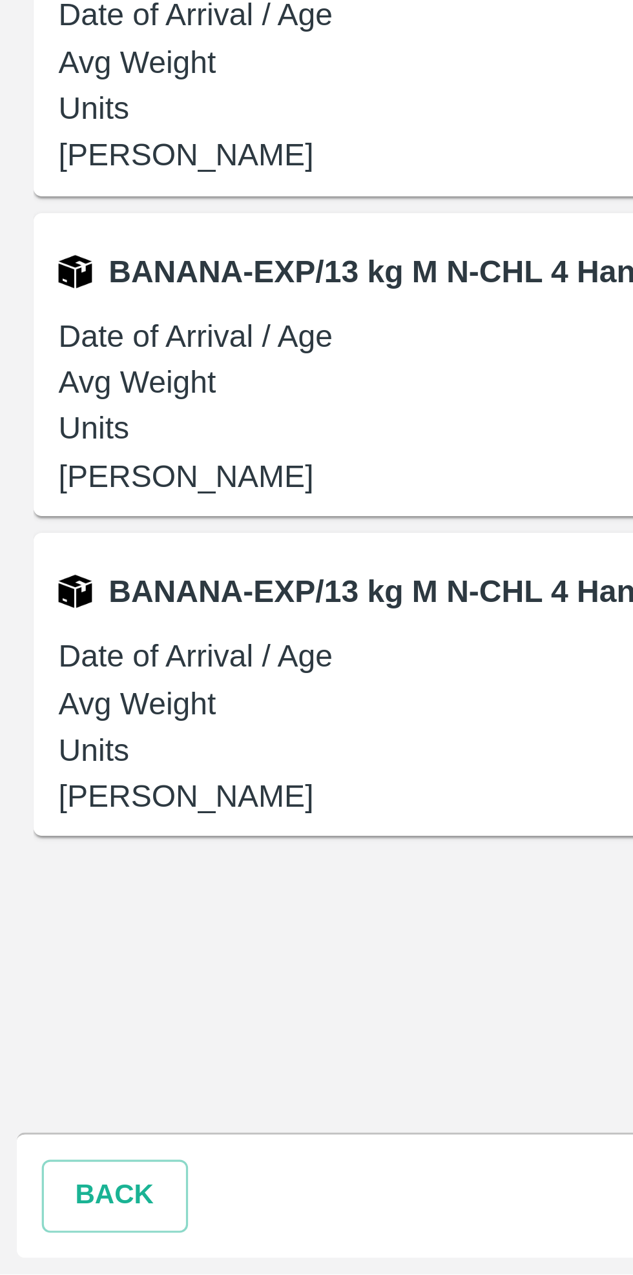
click at [32, 1255] on button "back" at bounding box center [35, 1251] width 45 height 23
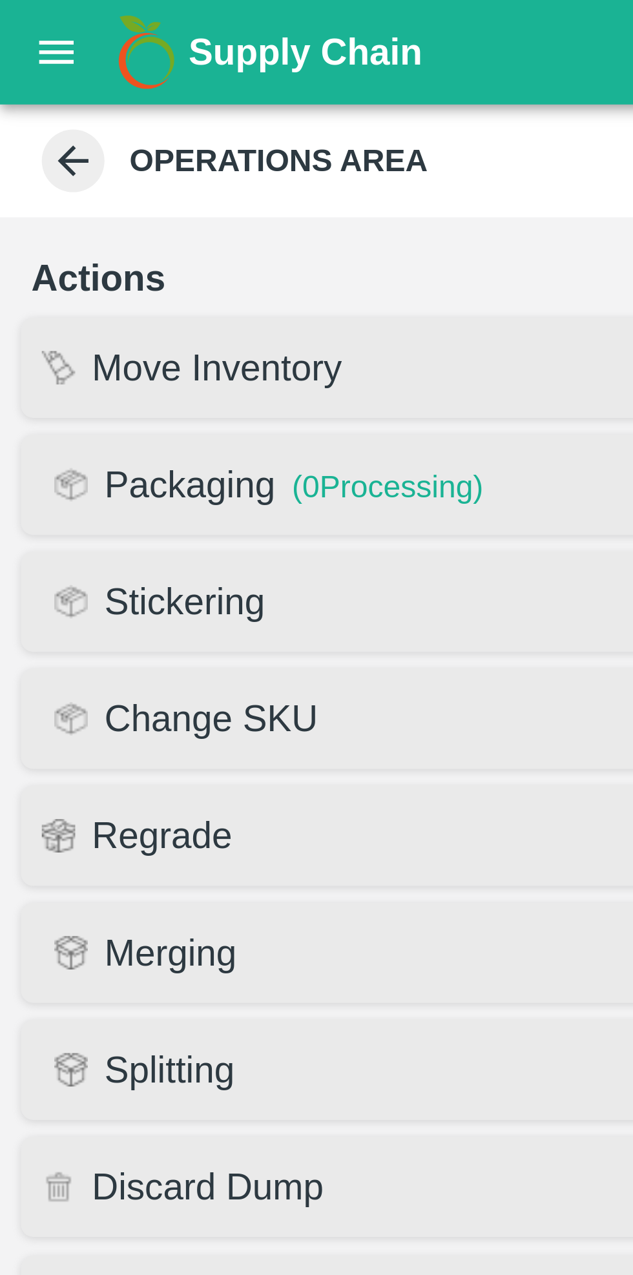
click at [25, 52] on icon at bounding box center [23, 50] width 14 height 14
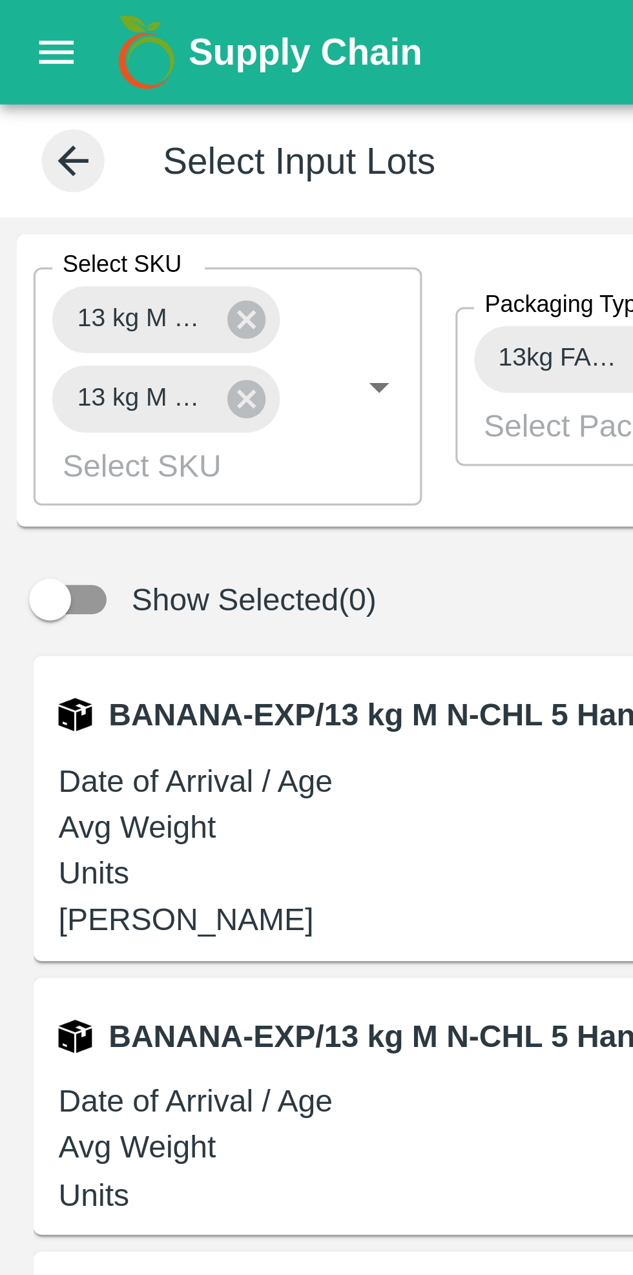
click at [77, 120] on icon at bounding box center [76, 124] width 12 height 12
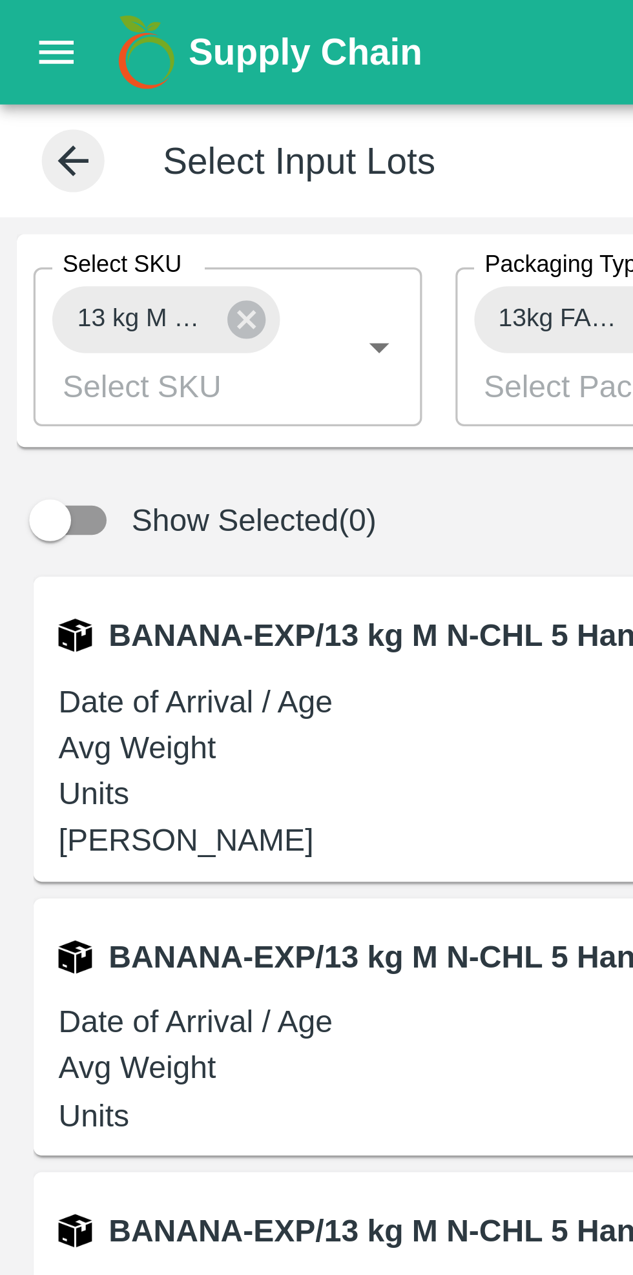
click at [76, 101] on icon at bounding box center [76, 99] width 12 height 12
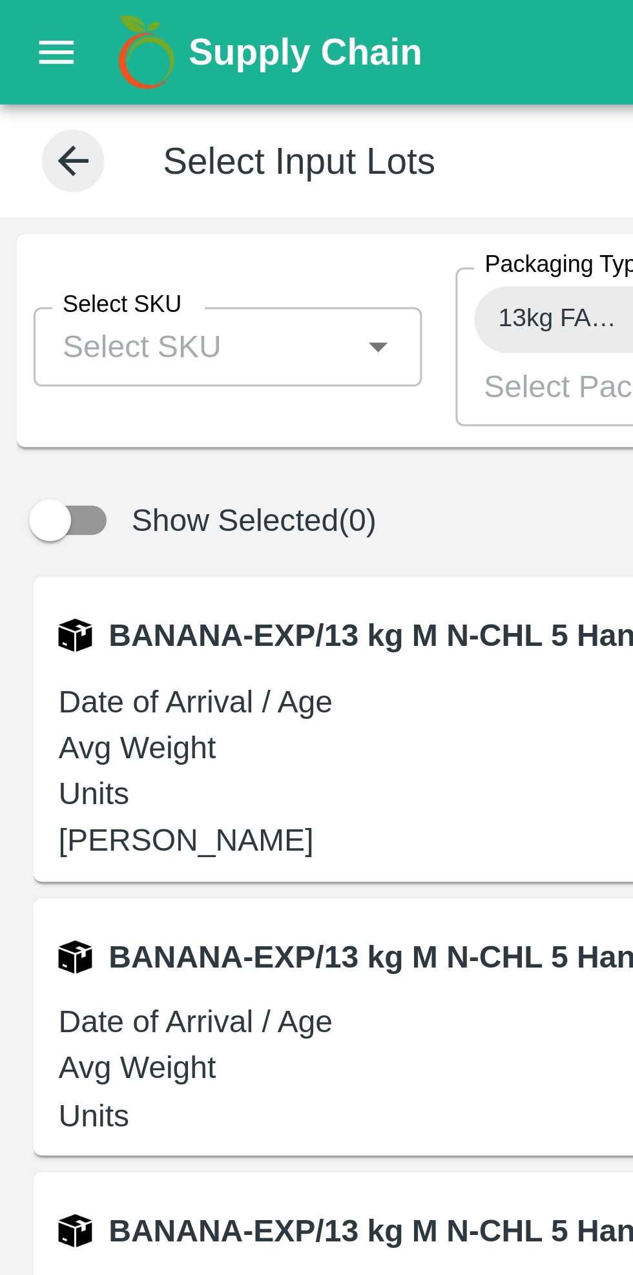
click at [21, 58] on span at bounding box center [22, 49] width 19 height 19
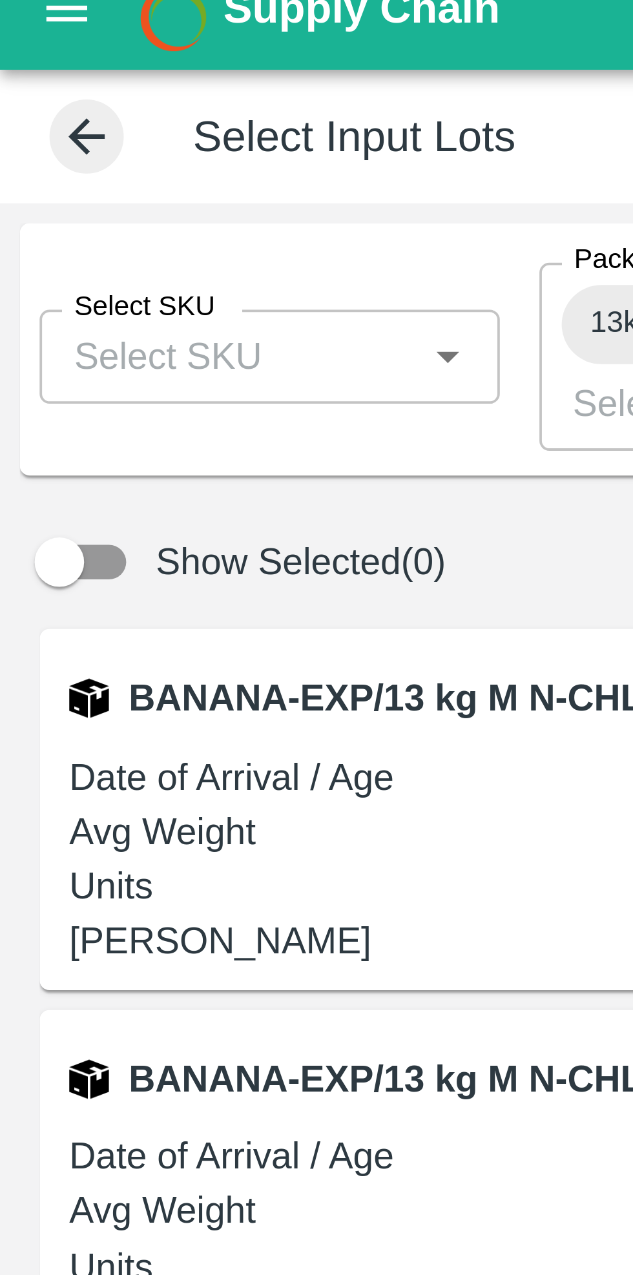
click at [19, 52] on icon at bounding box center [23, 50] width 14 height 14
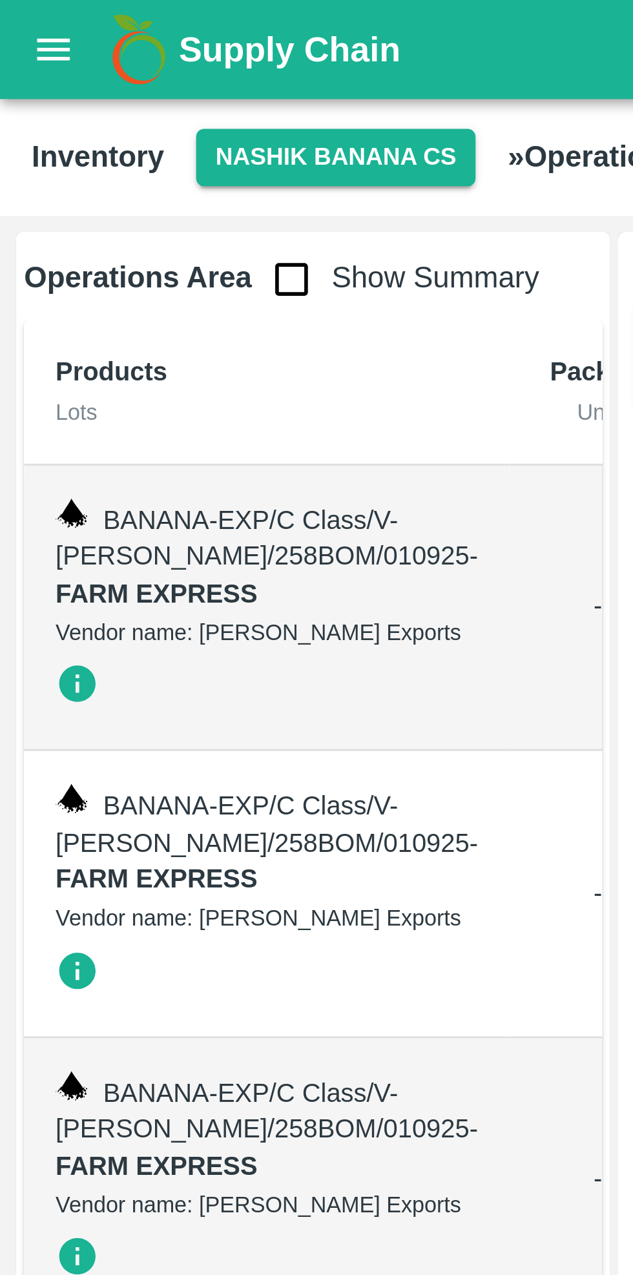
click at [90, 98] on input "checkbox" at bounding box center [95, 91] width 26 height 26
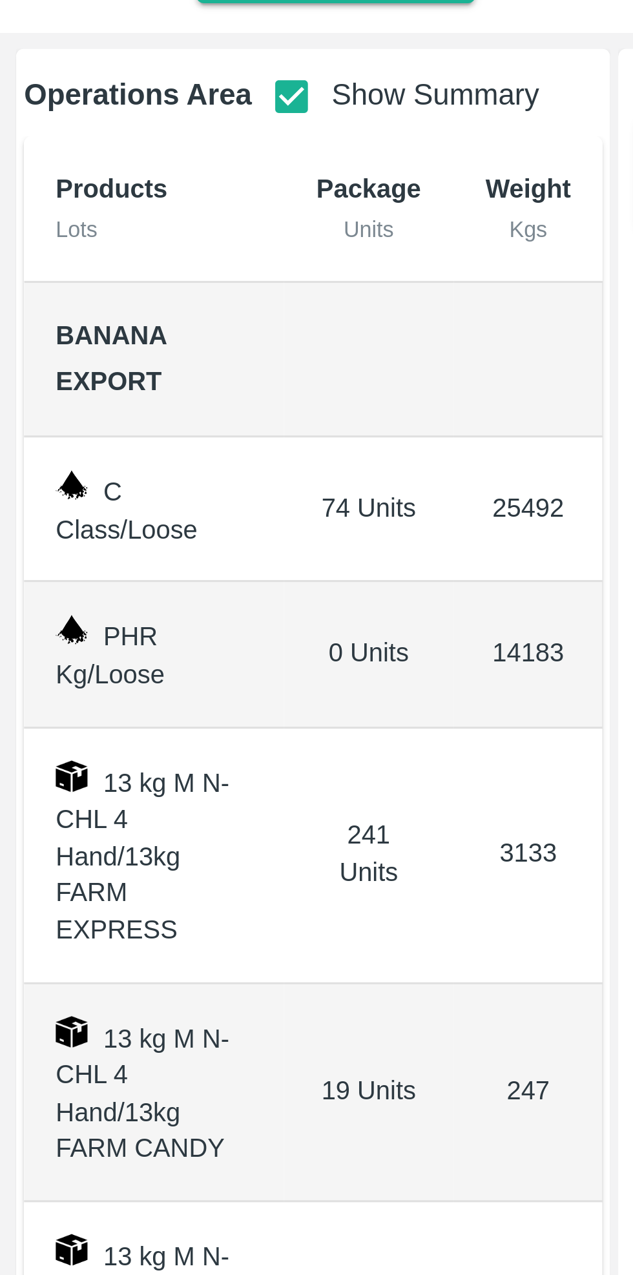
click at [90, 96] on input "checkbox" at bounding box center [95, 91] width 26 height 26
checkbox input "false"
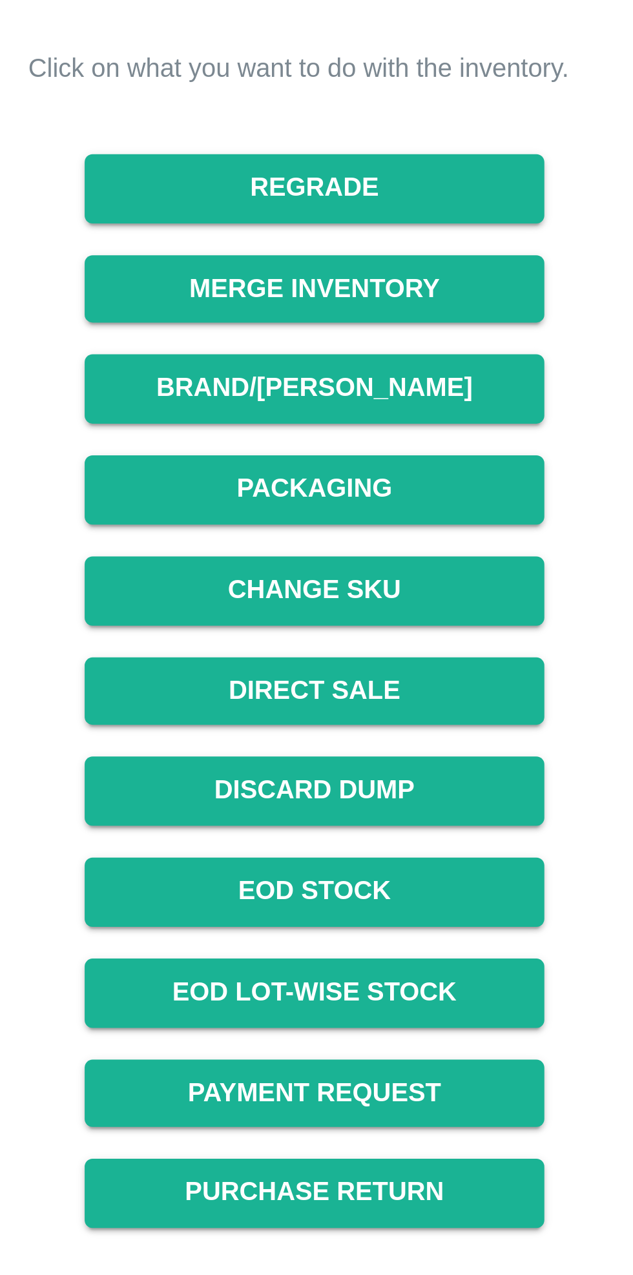
click at [435, 360] on button "Packaging" at bounding box center [414, 352] width 149 height 23
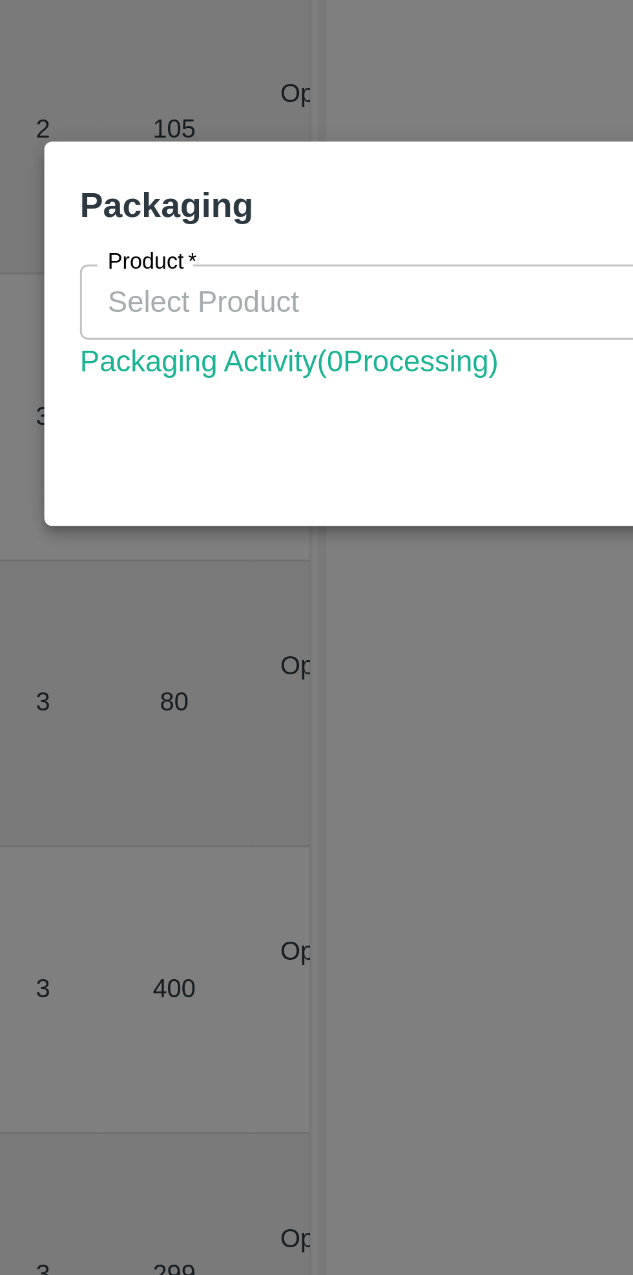
click at [258, 631] on input "Product   *" at bounding box center [305, 627] width 361 height 17
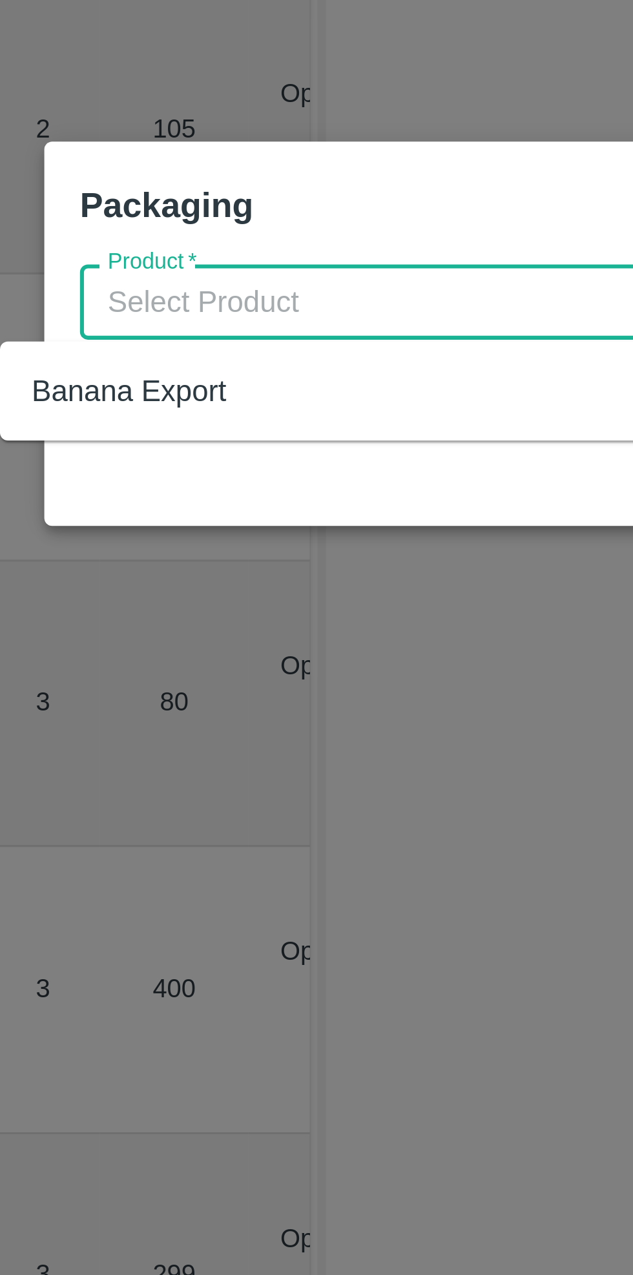
click at [172, 659] on div "Banana Export" at bounding box center [291, 656] width 390 height 22
type input "Banana Export"
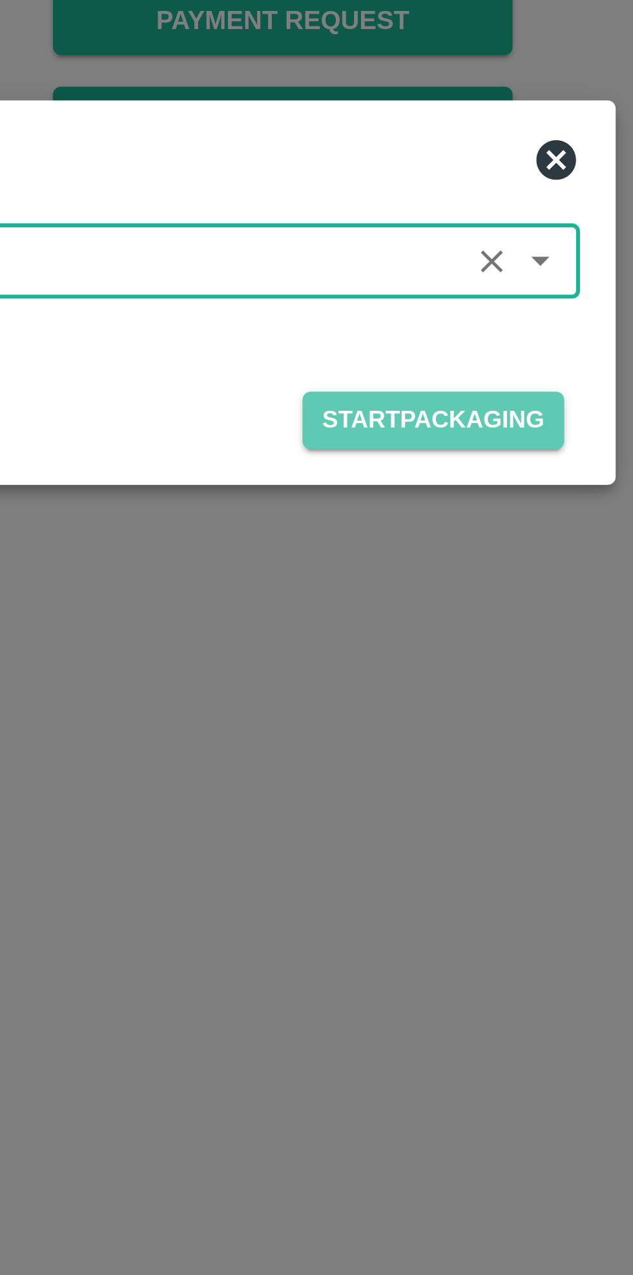
click at [473, 680] on button "Start Packaging" at bounding box center [463, 679] width 85 height 19
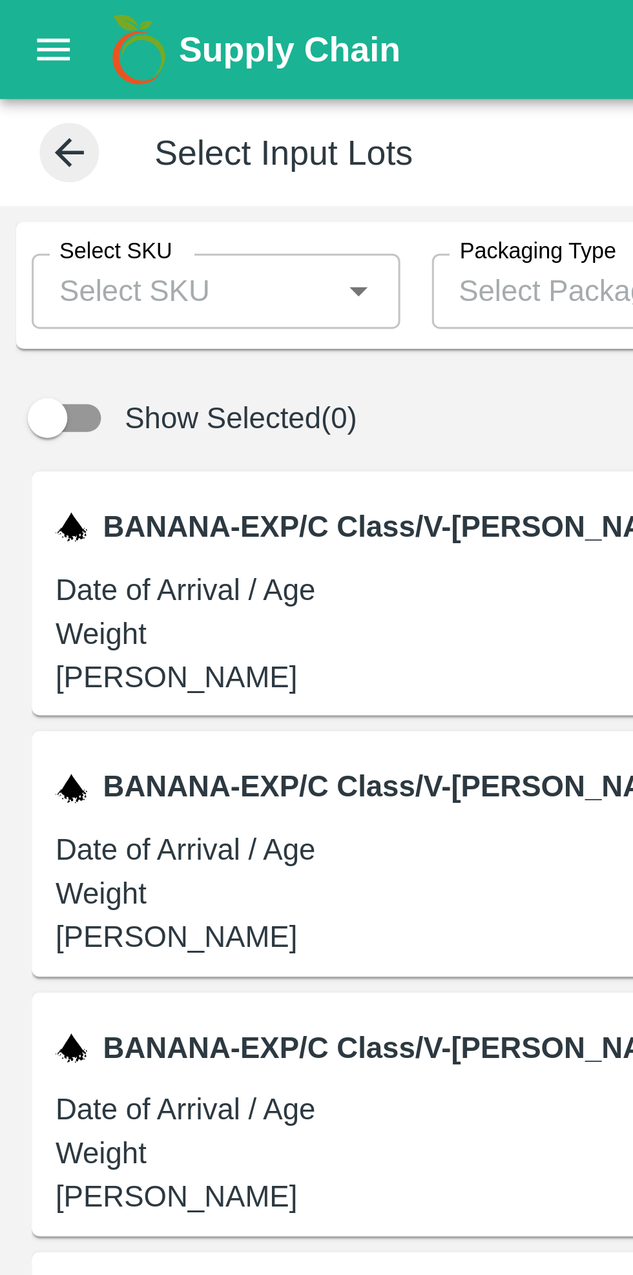
click at [92, 94] on input "Select SKU" at bounding box center [59, 95] width 91 height 17
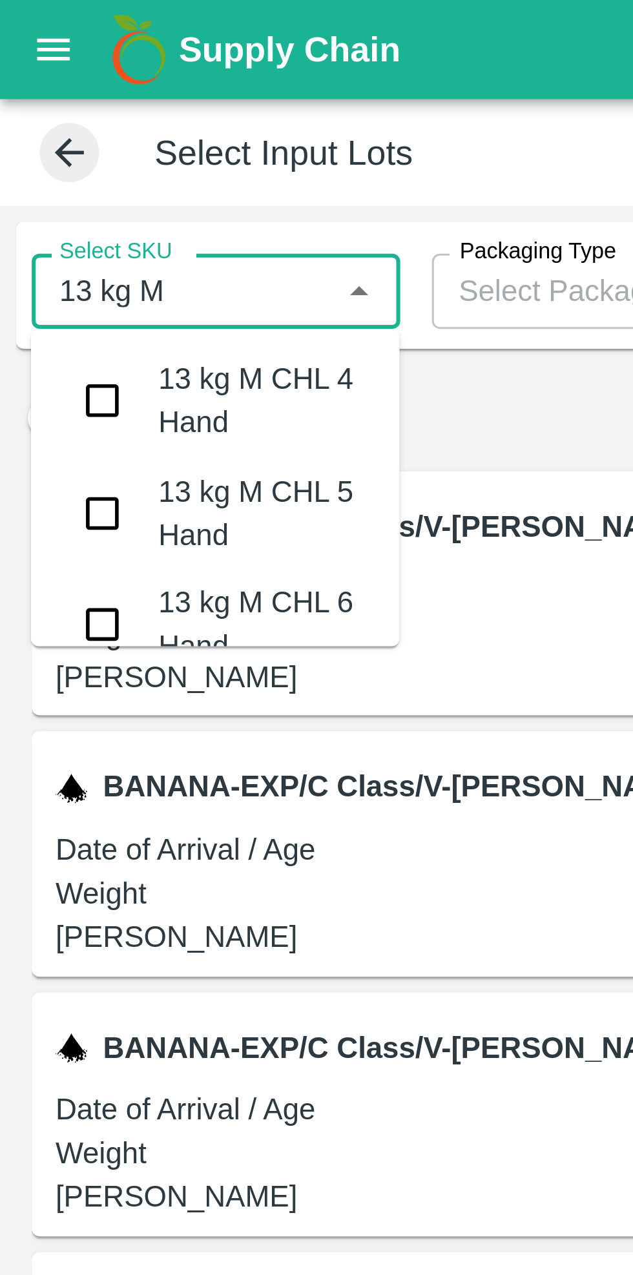
type input "13 kg M n"
click at [33, 132] on input "checkbox" at bounding box center [34, 131] width 26 height 26
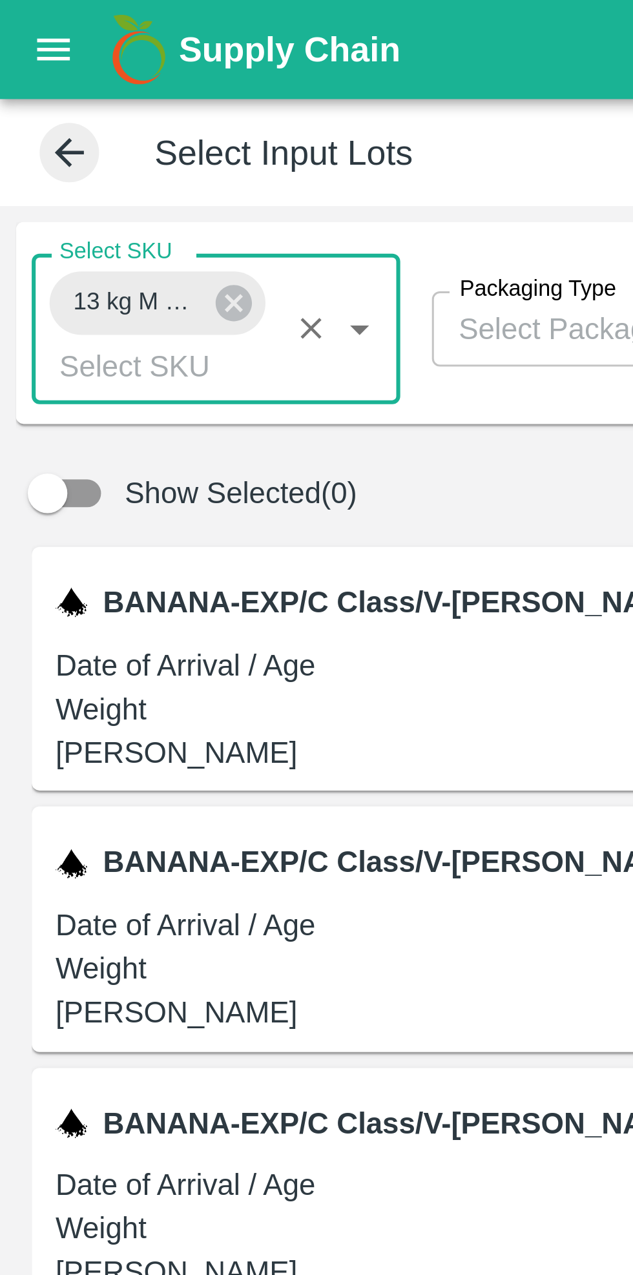
click at [175, 105] on input "Packaging Type" at bounding box center [190, 107] width 91 height 17
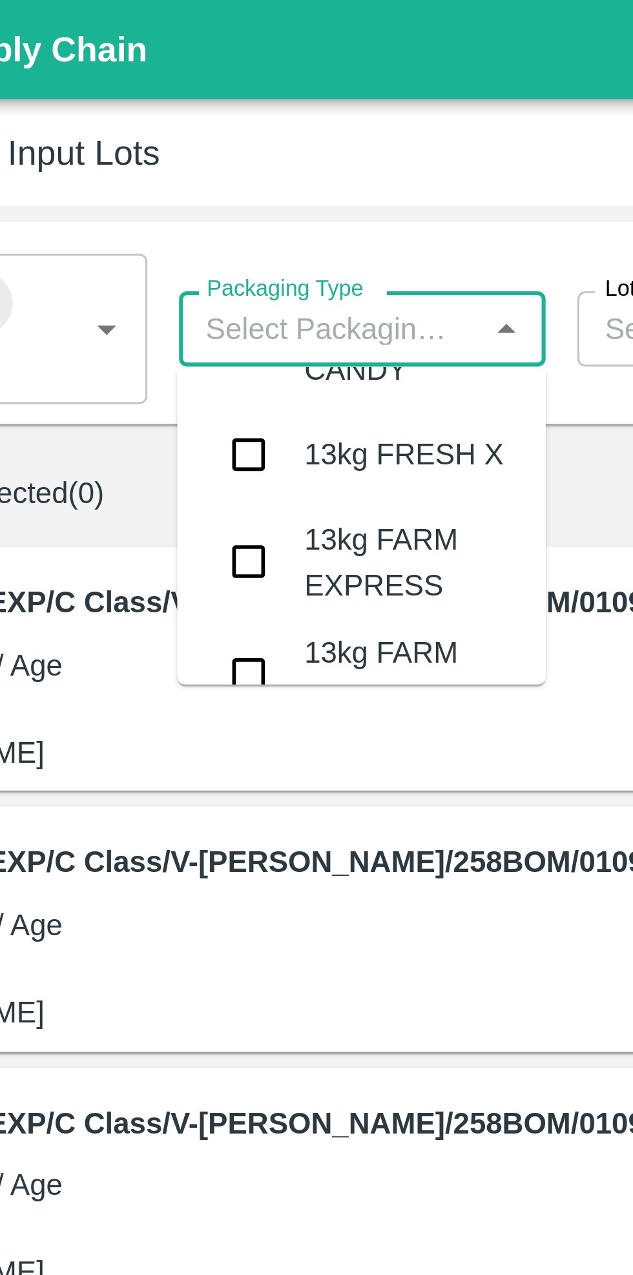
scroll to position [3819, 0]
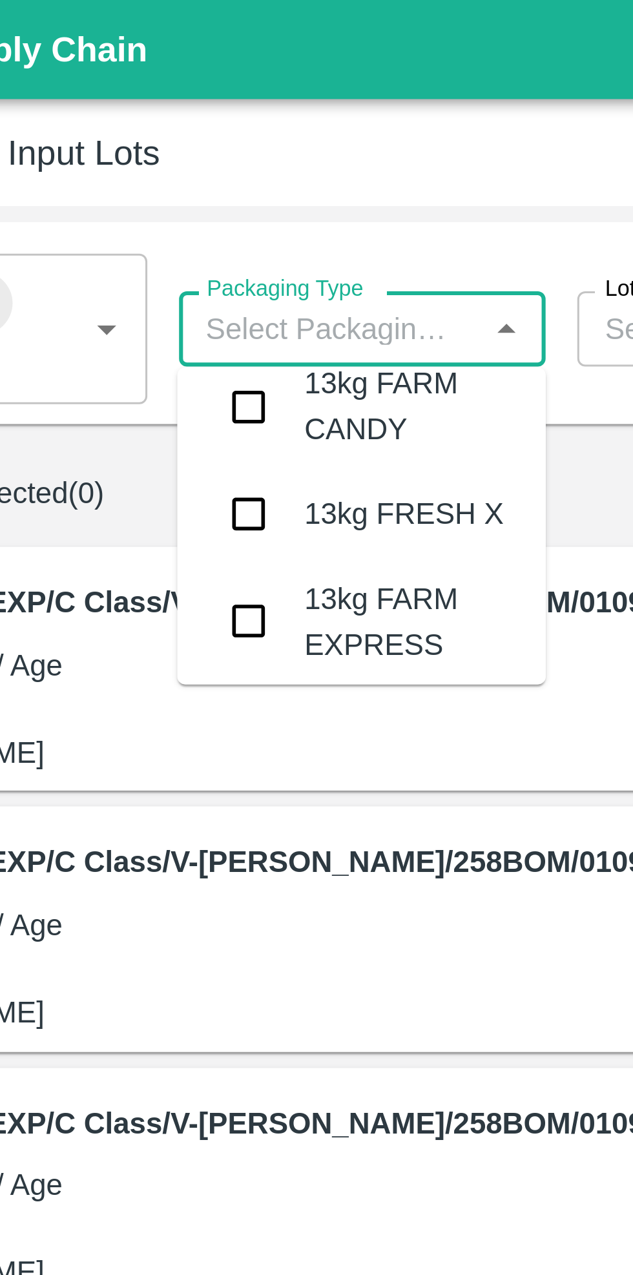
click at [167, 191] on input "checkbox" at bounding box center [164, 203] width 26 height 26
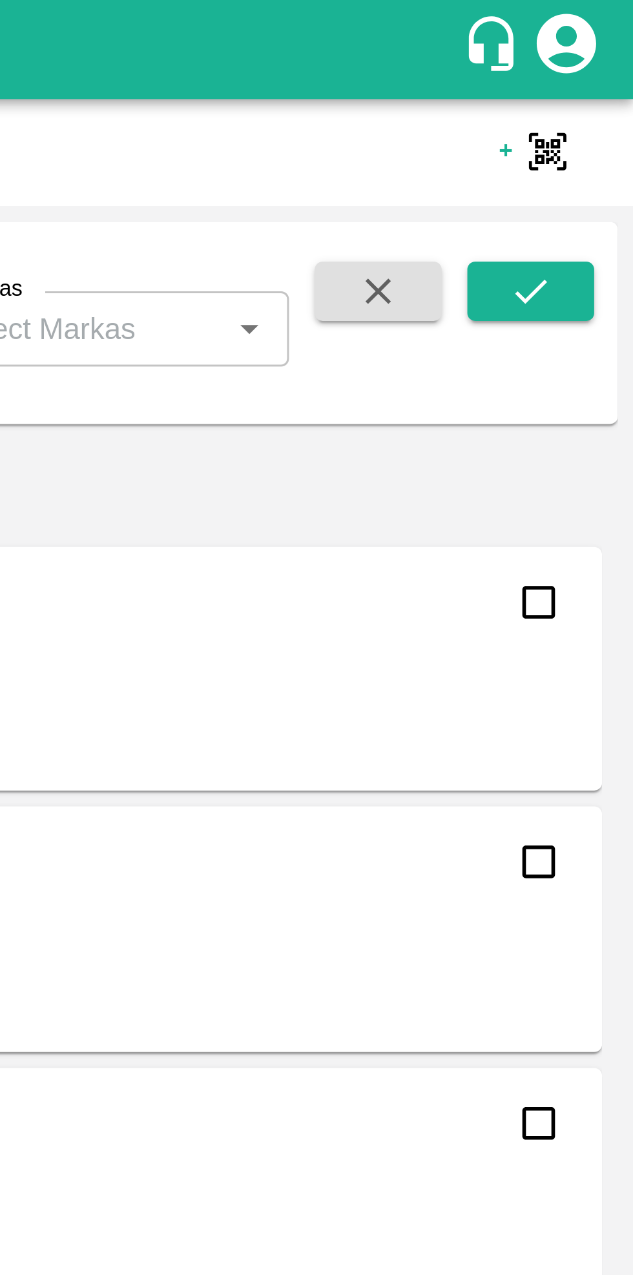
click at [601, 96] on icon "submit" at bounding box center [600, 95] width 14 height 14
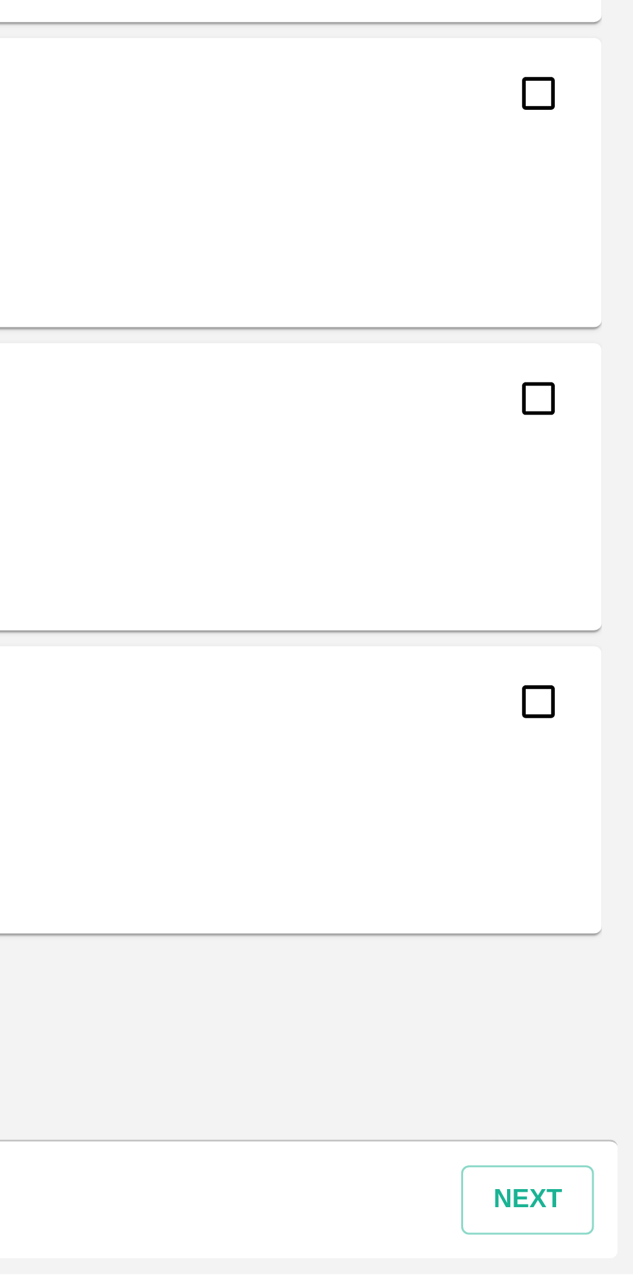
click at [601, 1252] on button "next" at bounding box center [598, 1251] width 43 height 23
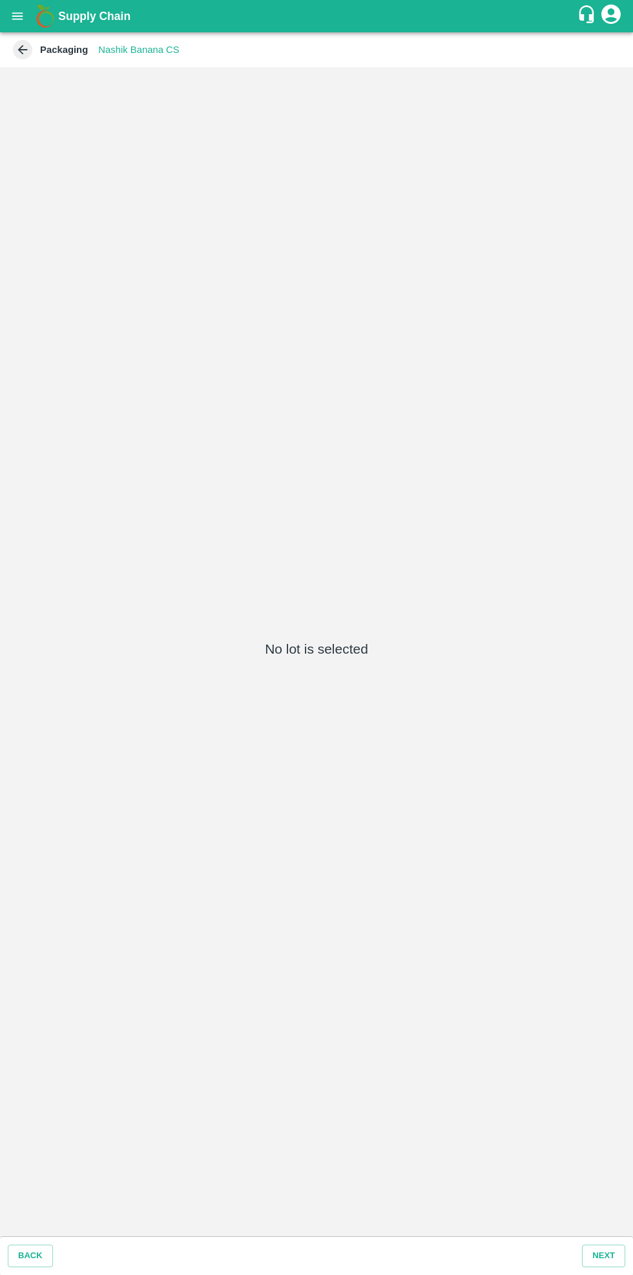
click at [36, 1259] on button "Back" at bounding box center [30, 1256] width 45 height 23
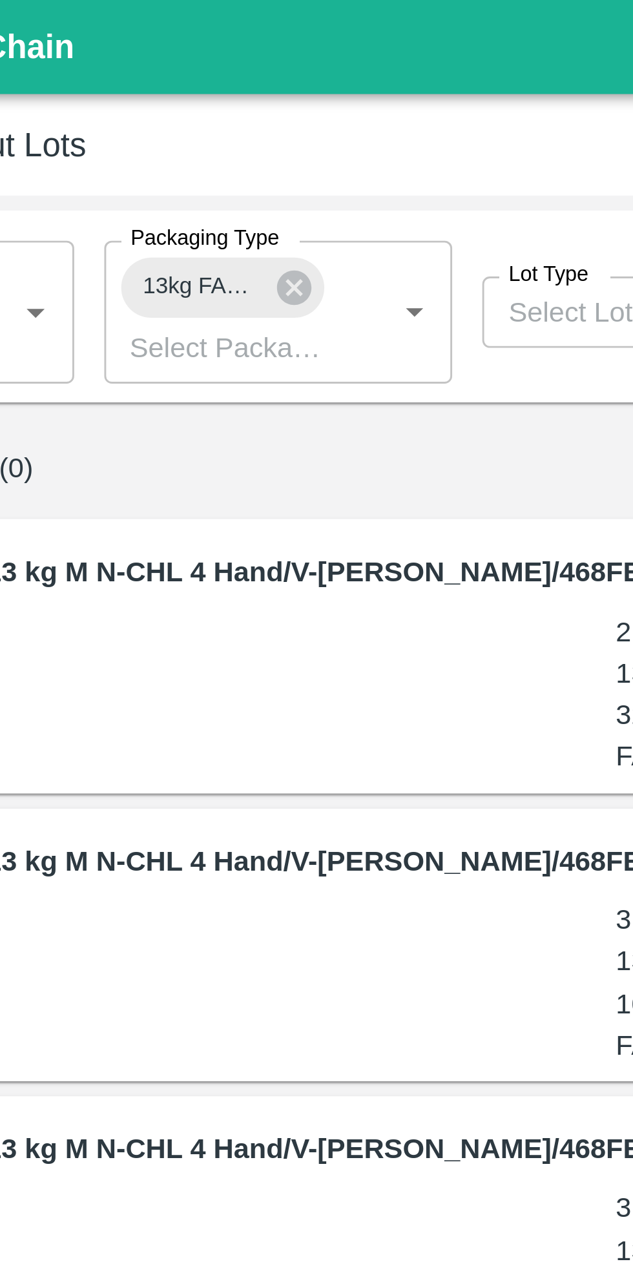
click at [204, 103] on icon at bounding box center [206, 99] width 12 height 12
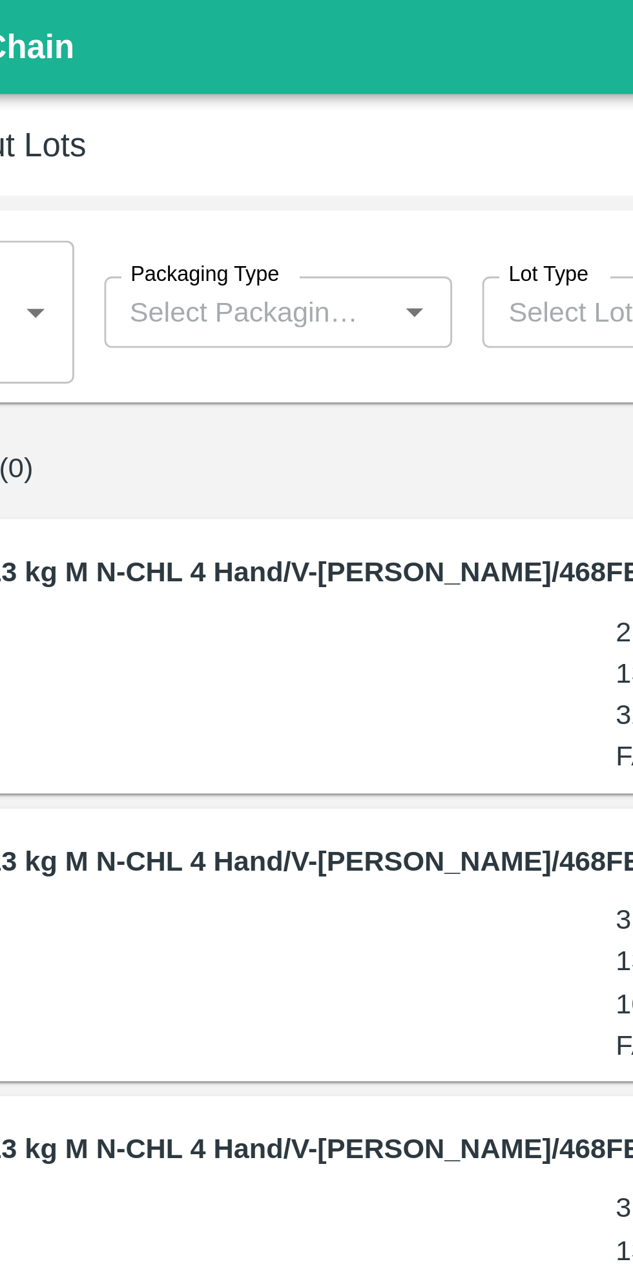
click at [209, 102] on input "Packaging Type" at bounding box center [190, 107] width 91 height 17
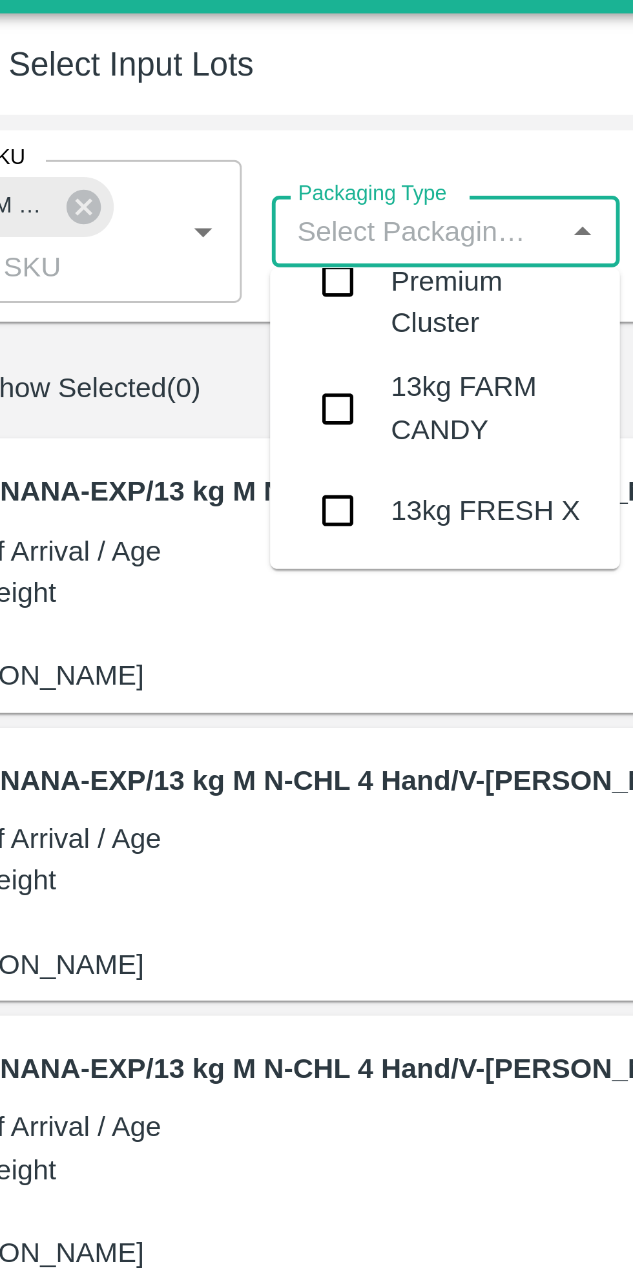
scroll to position [3784, 0]
click at [163, 155] on input "checkbox" at bounding box center [164, 168] width 26 height 26
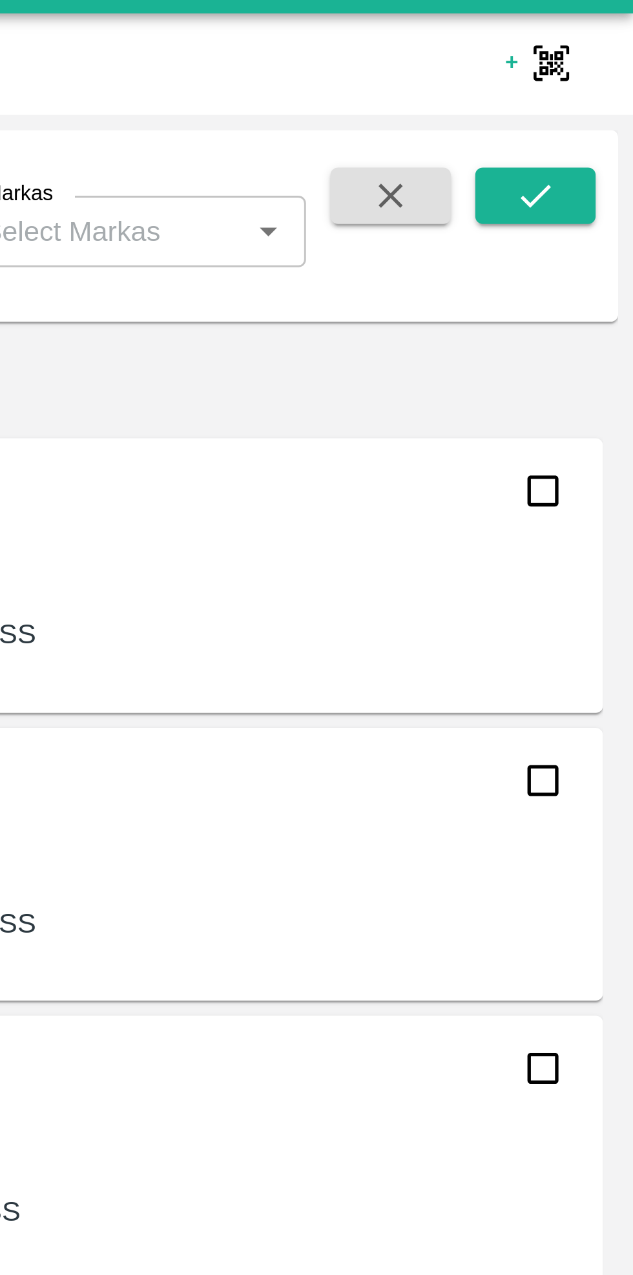
click at [603, 98] on icon "submit" at bounding box center [600, 95] width 14 height 14
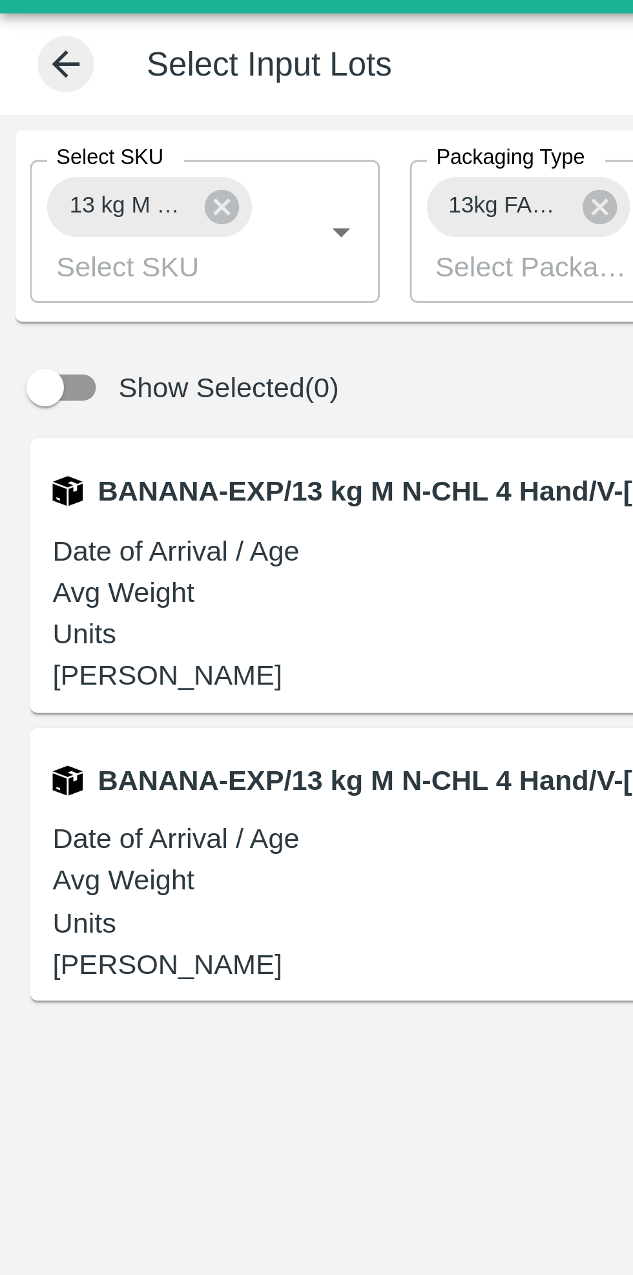
click at [24, 54] on icon at bounding box center [23, 50] width 14 height 14
click at [24, 57] on span at bounding box center [22, 49] width 19 height 19
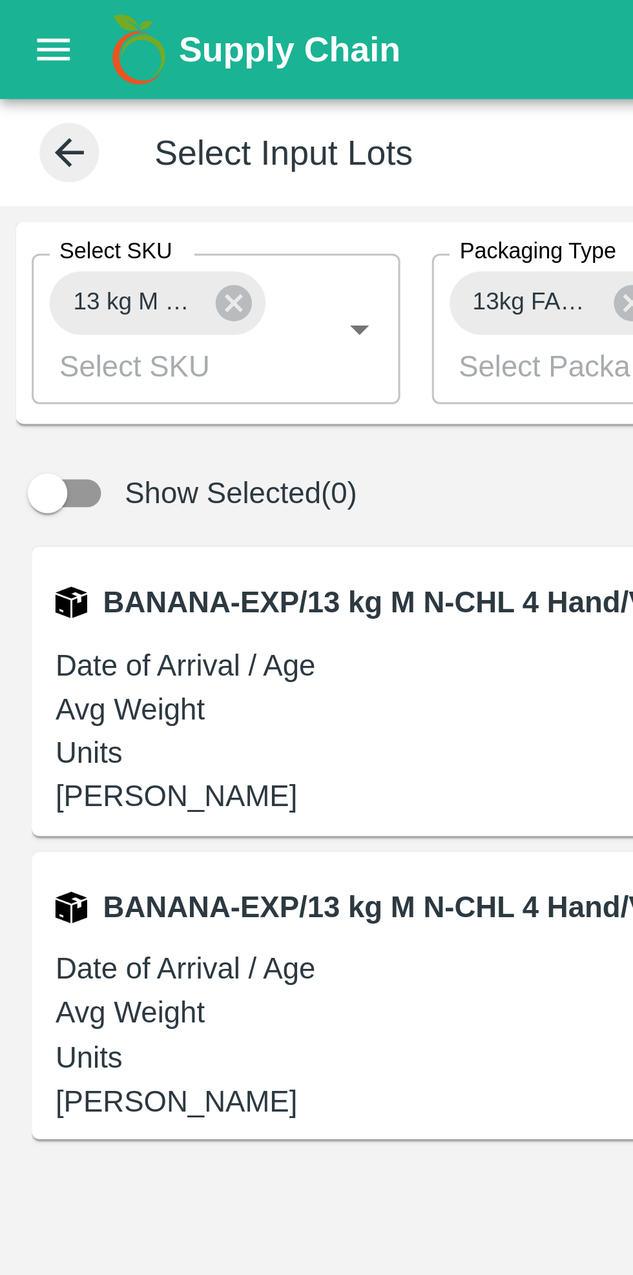
click at [22, 52] on icon at bounding box center [23, 50] width 14 height 14
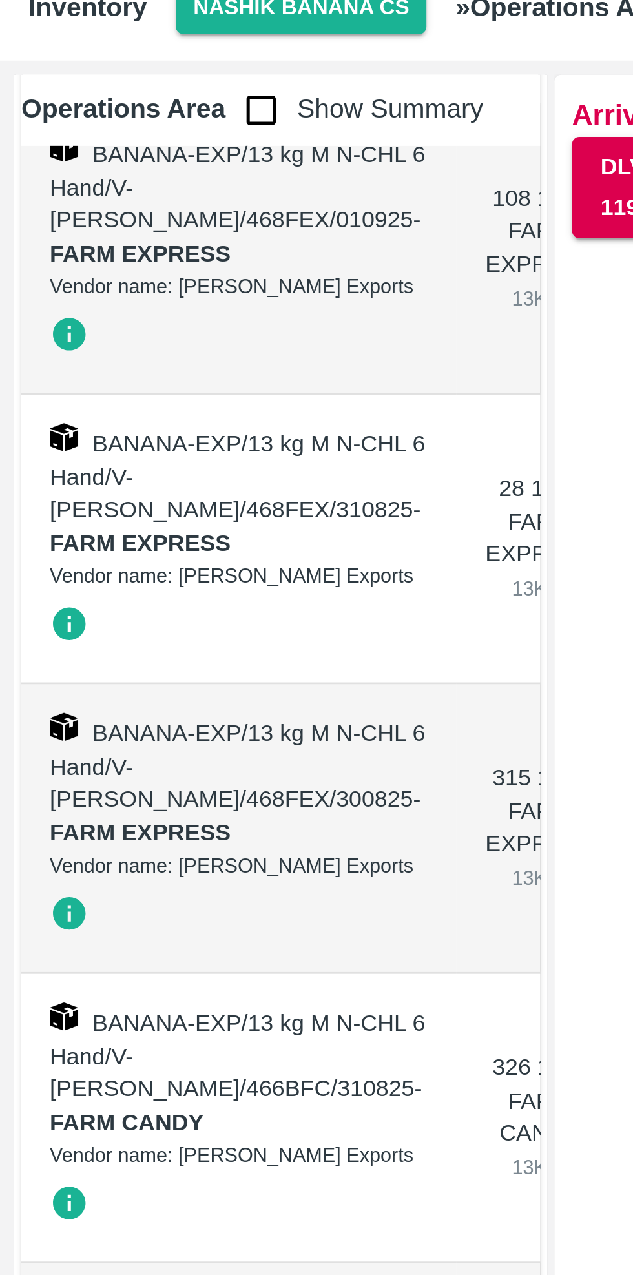
scroll to position [11564, 0]
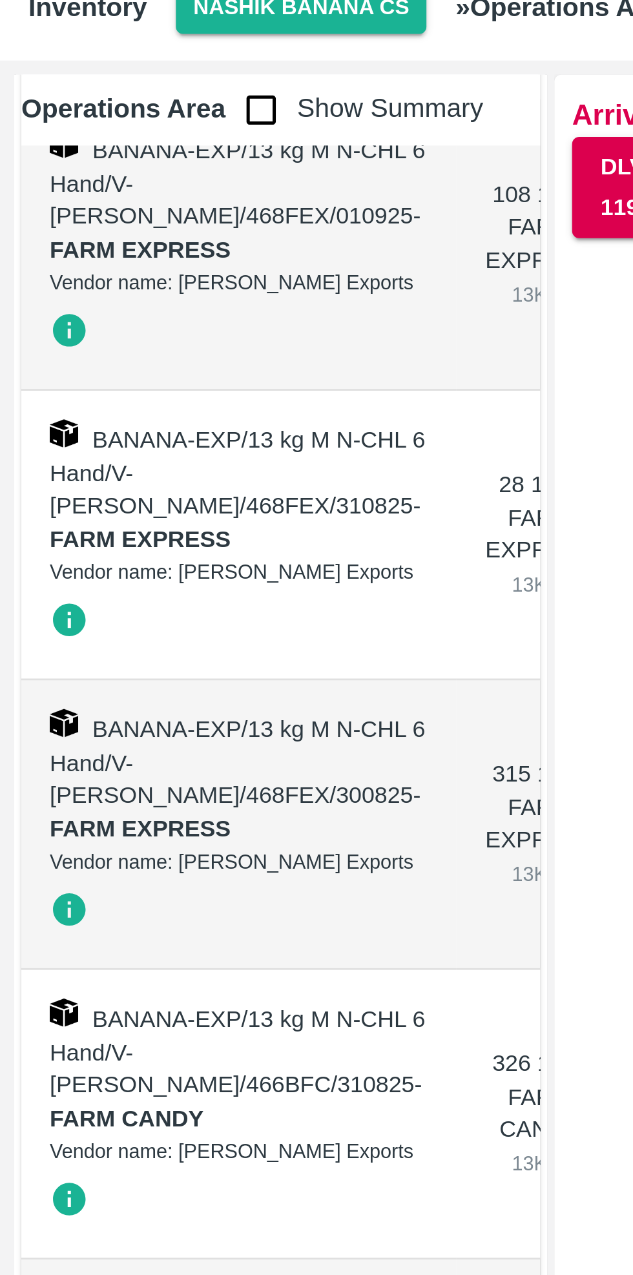
click at [83, 86] on input "checkbox" at bounding box center [95, 89] width 26 height 26
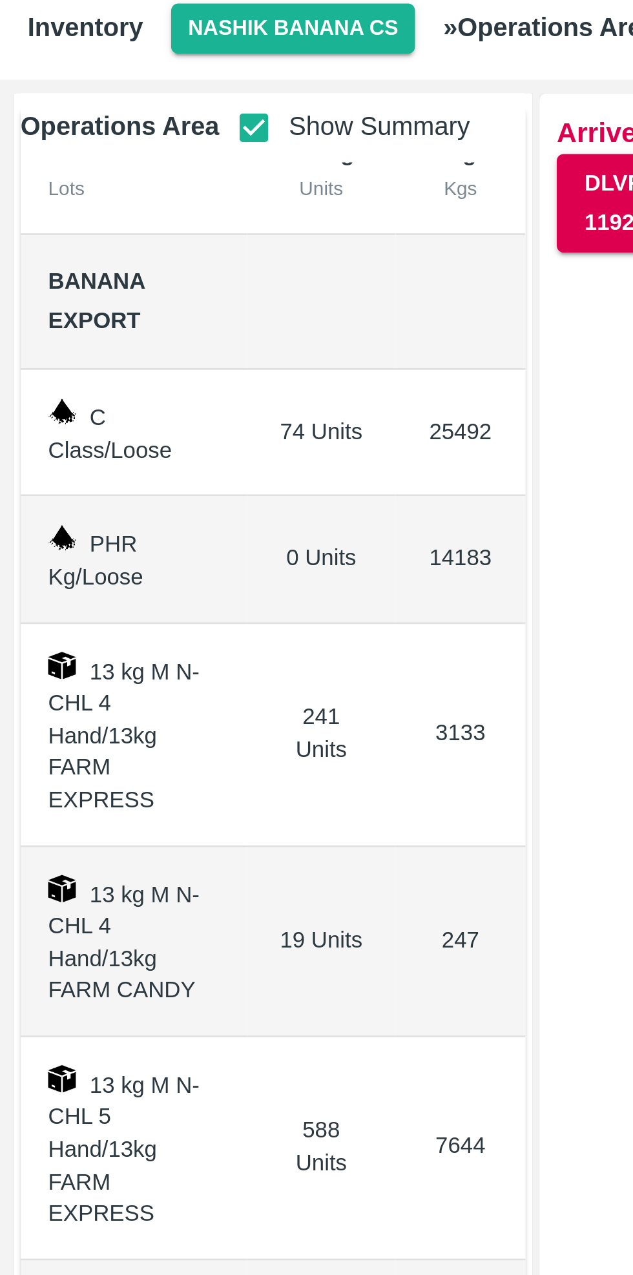
scroll to position [0, 0]
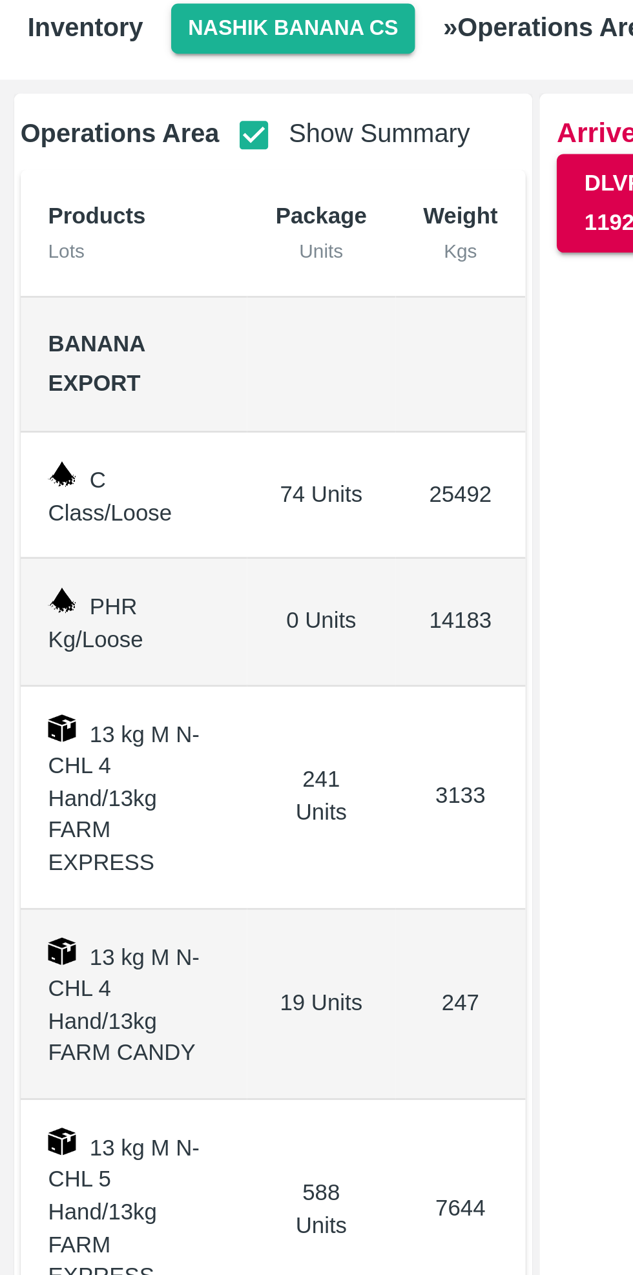
click at [90, 90] on input "checkbox" at bounding box center [95, 91] width 26 height 26
checkbox input "false"
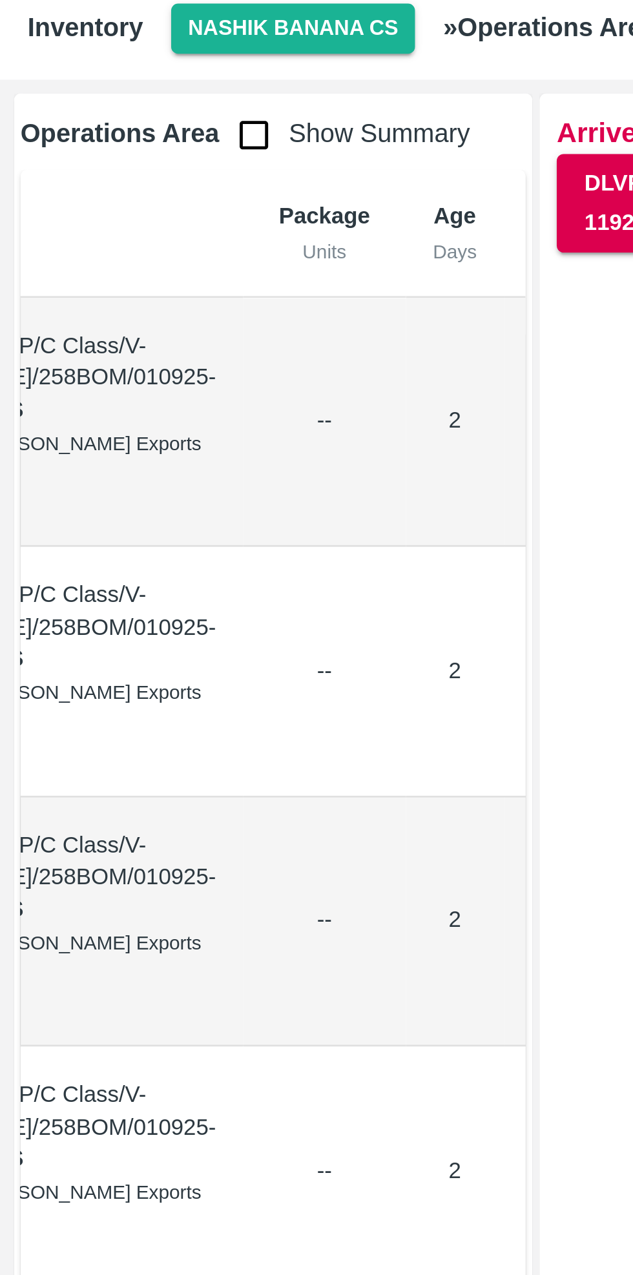
scroll to position [0, 136]
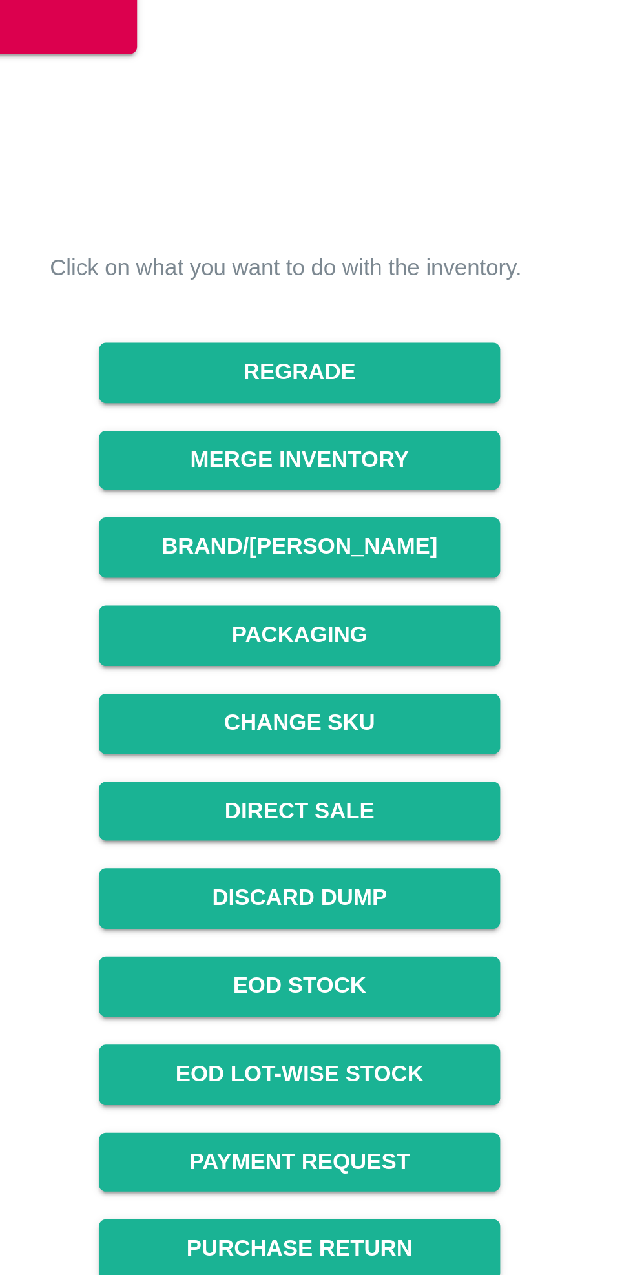
click at [453, 359] on button "Packaging" at bounding box center [414, 352] width 149 height 23
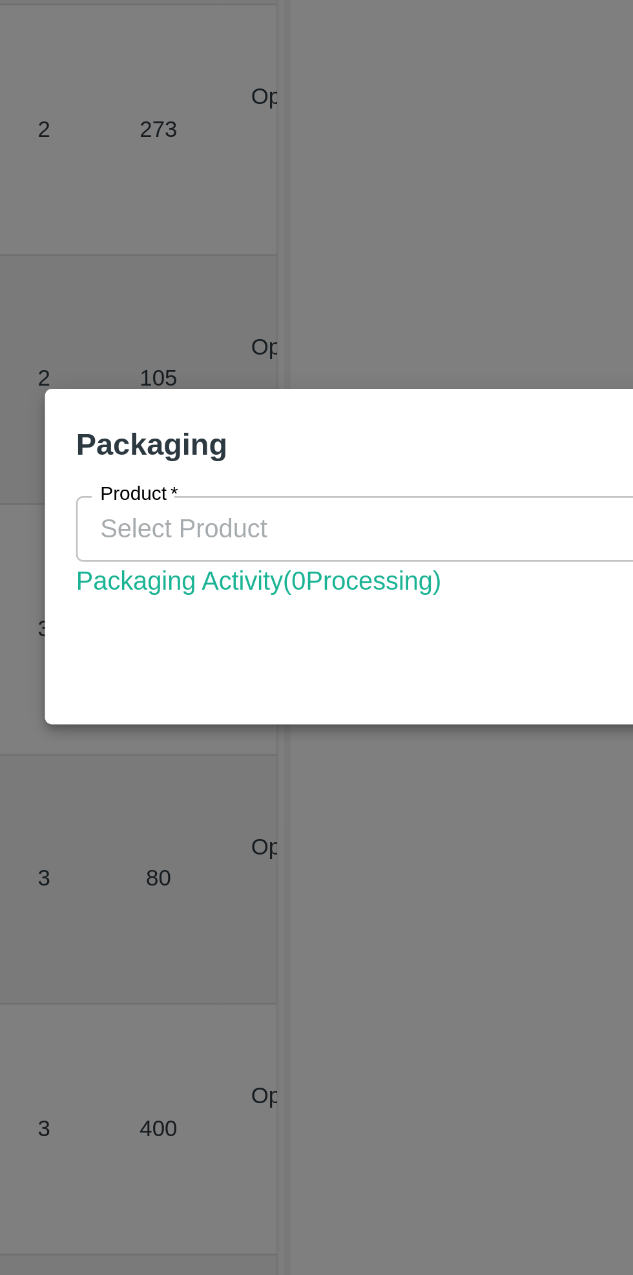
click at [264, 626] on input "Product   *" at bounding box center [305, 627] width 361 height 17
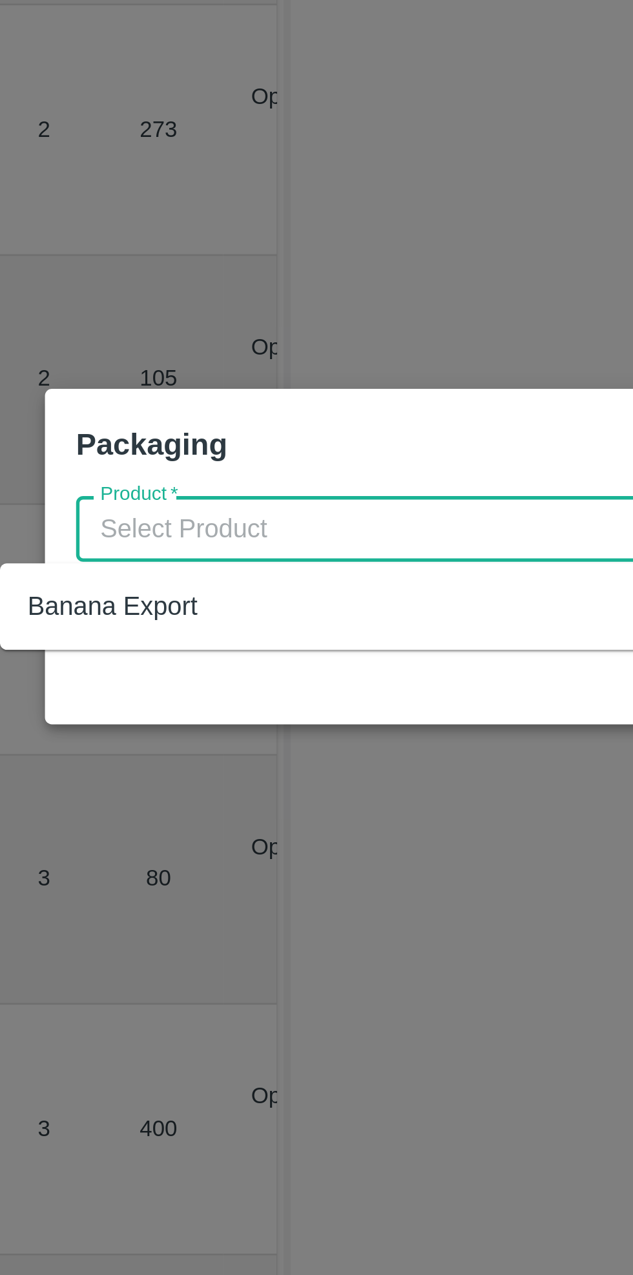
click at [138, 661] on div "Banana Export" at bounding box center [134, 656] width 63 height 14
type input "Banana Export"
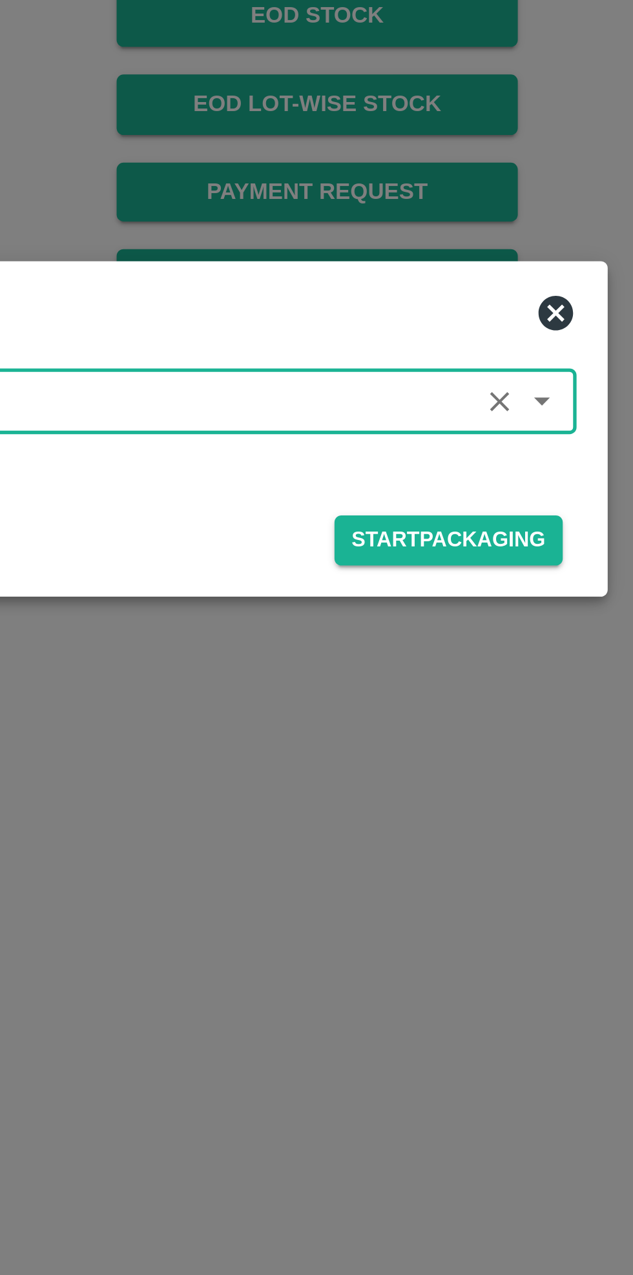
click at [471, 677] on button "Start Packaging" at bounding box center [463, 679] width 85 height 19
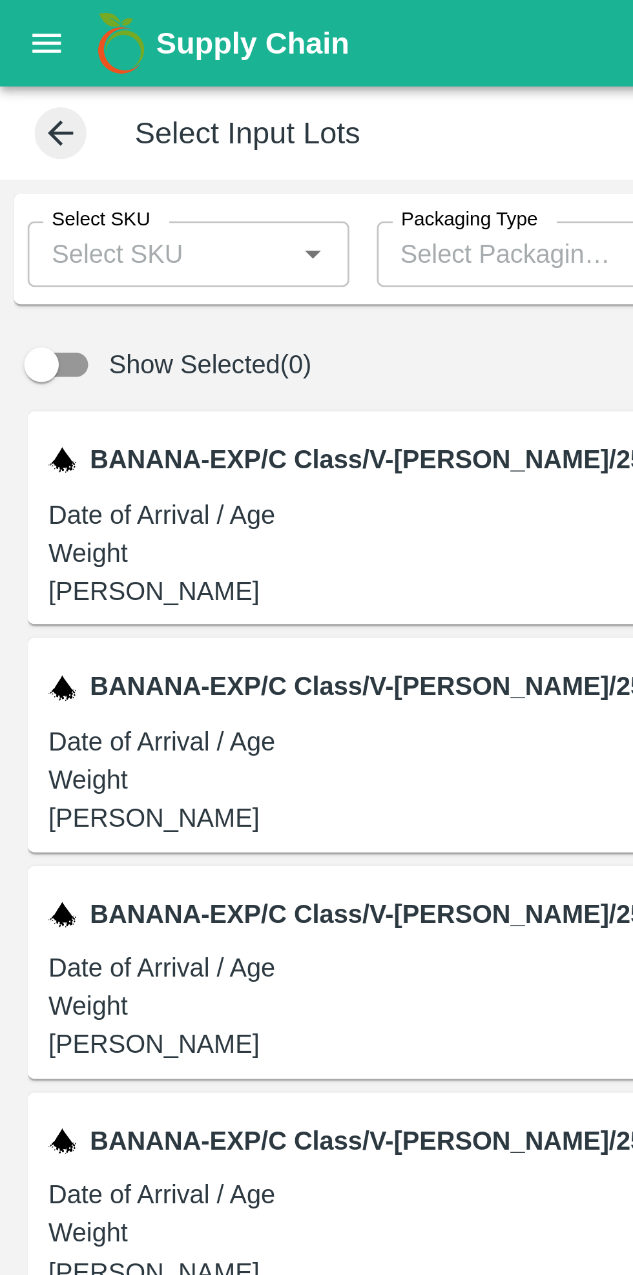
click at [82, 97] on input "Select SKU" at bounding box center [59, 95] width 91 height 17
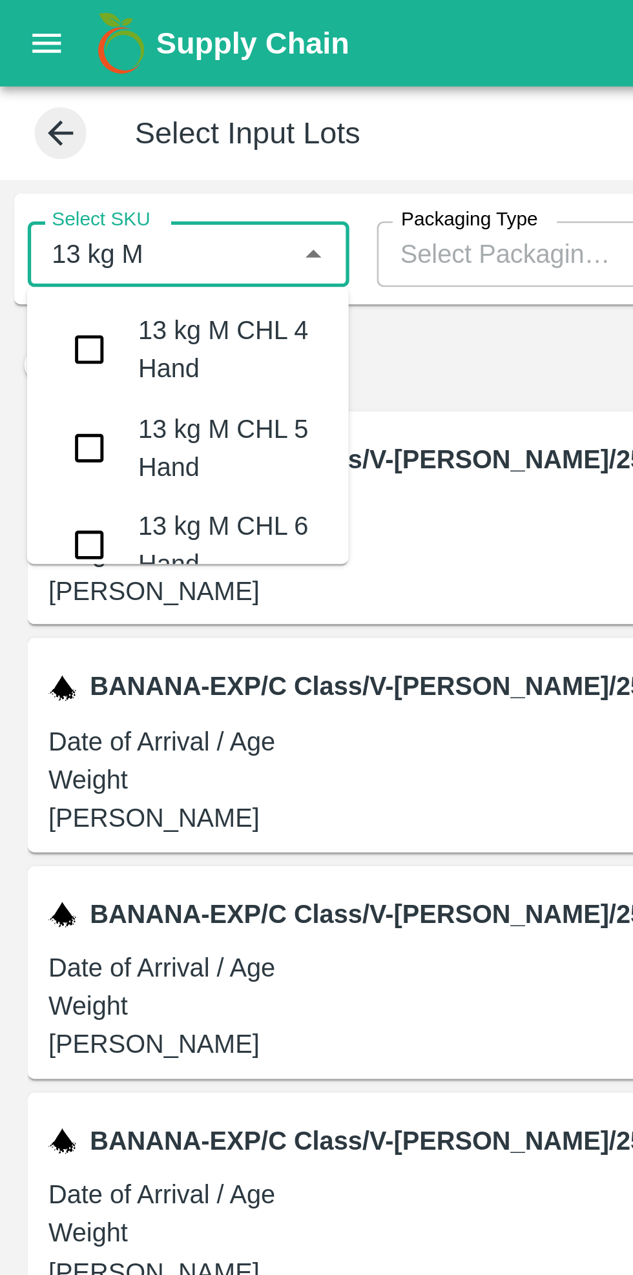
type input "13 kg M n"
click at [35, 138] on input "checkbox" at bounding box center [34, 131] width 26 height 26
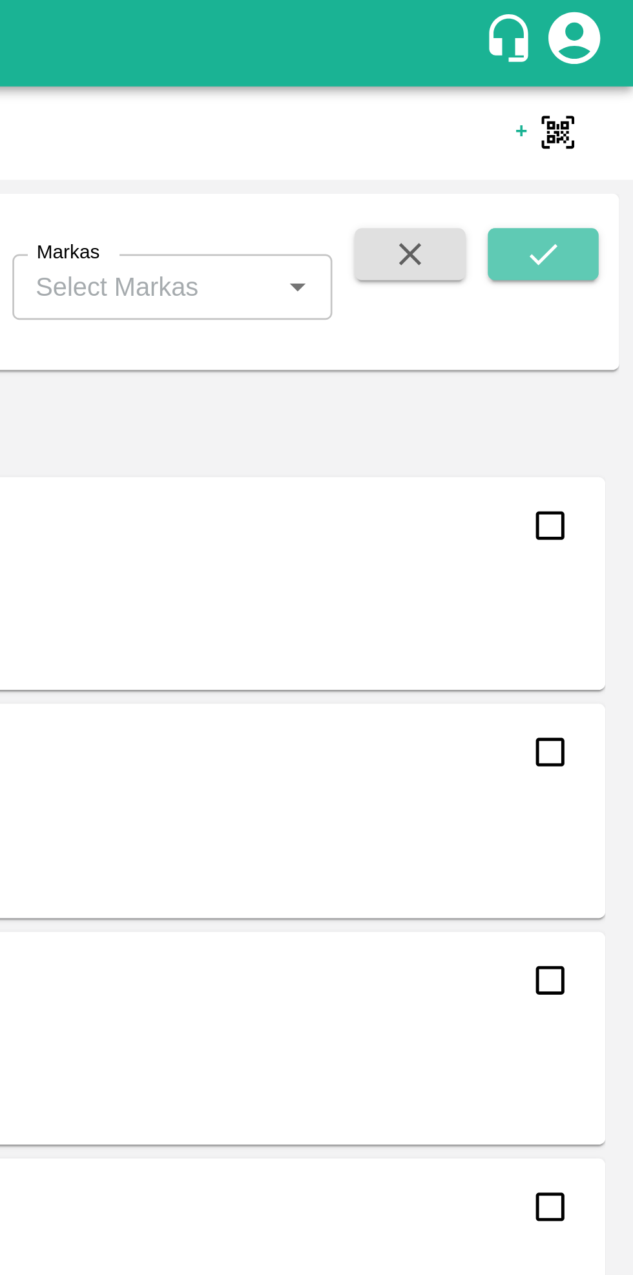
click at [601, 96] on icon "submit" at bounding box center [600, 95] width 14 height 14
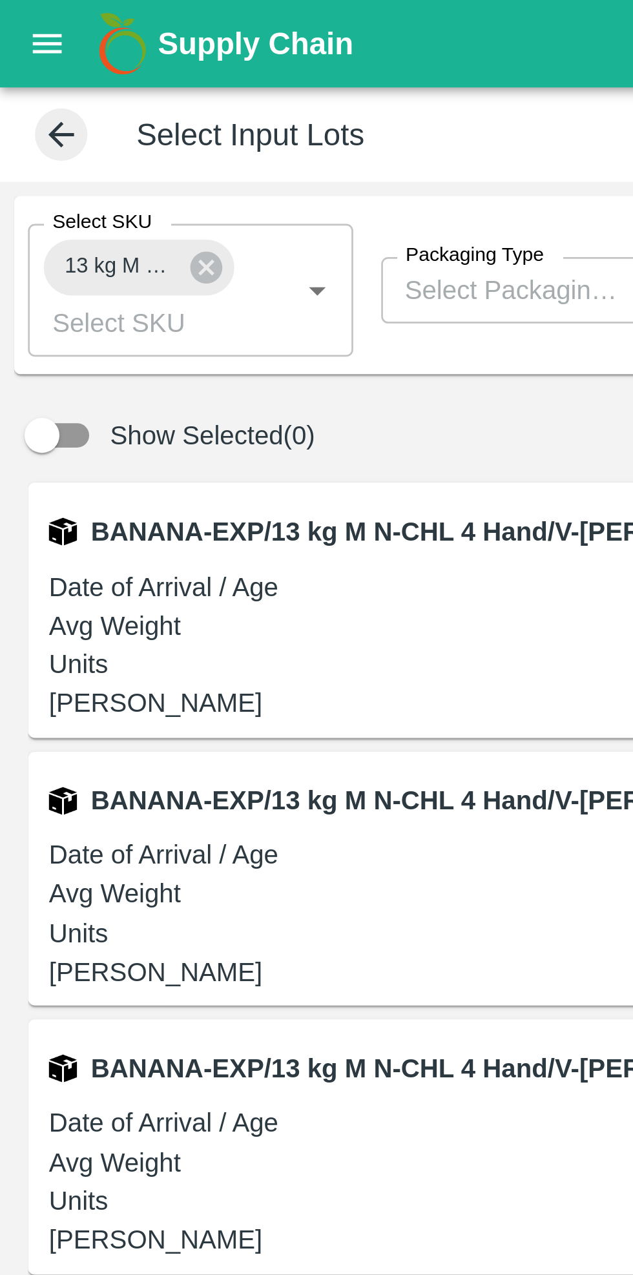
click at [73, 102] on icon at bounding box center [76, 99] width 12 height 12
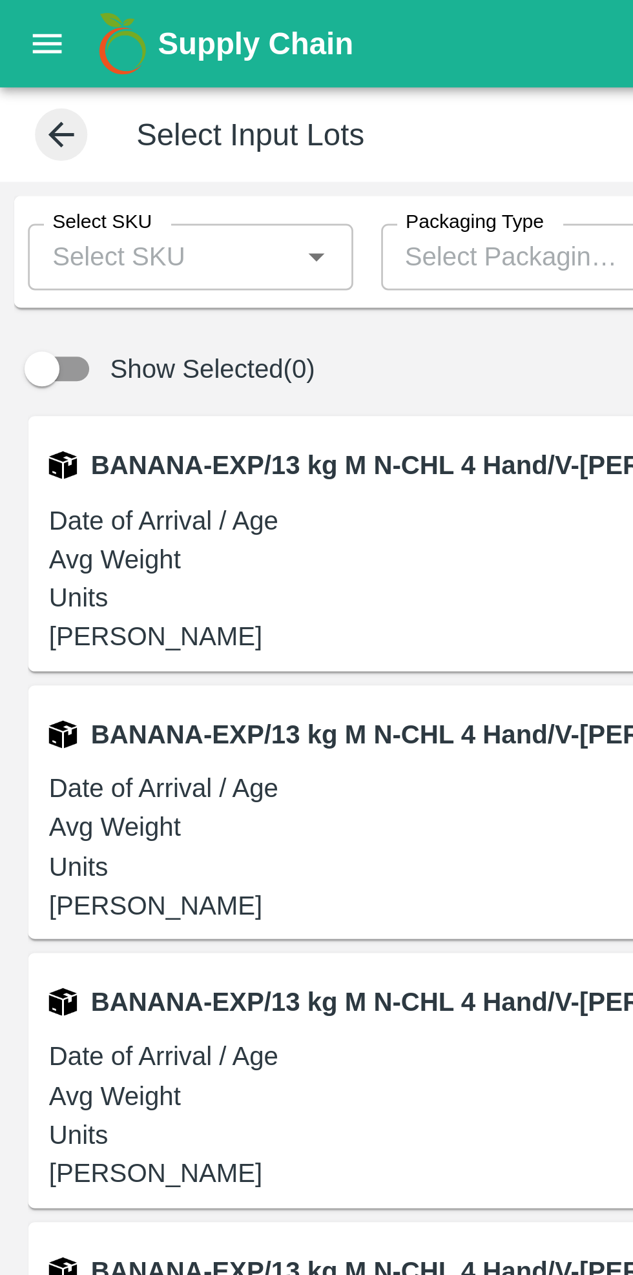
click at [21, 55] on icon at bounding box center [23, 50] width 14 height 14
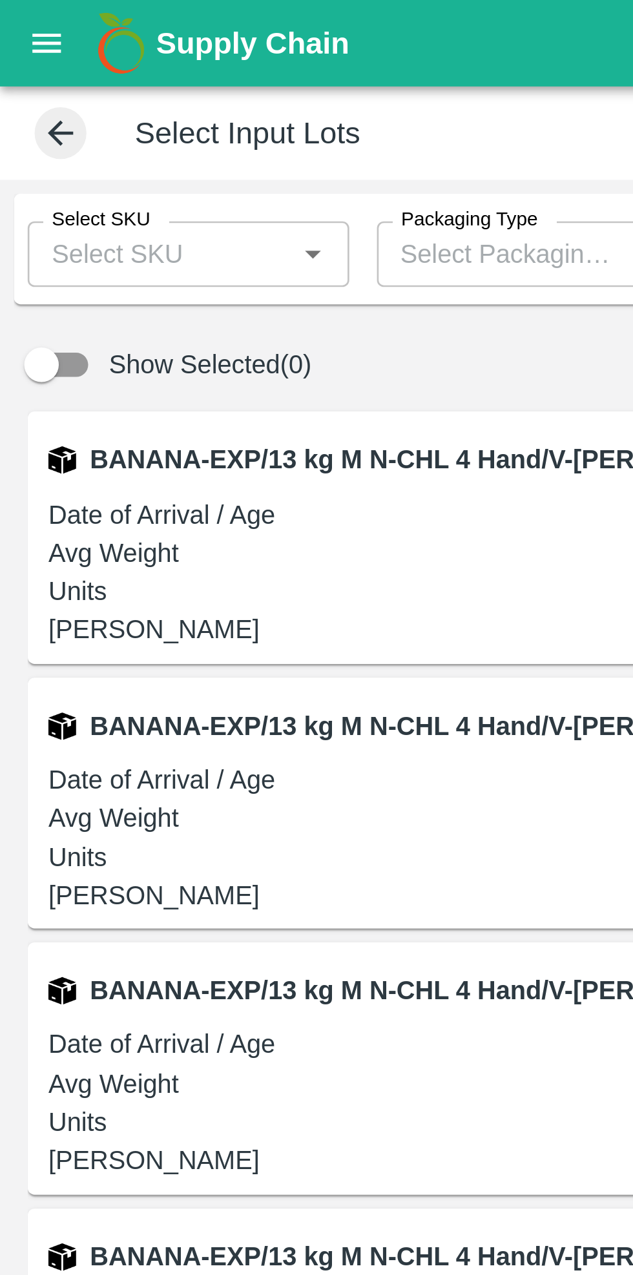
click at [25, 51] on icon at bounding box center [23, 50] width 14 height 14
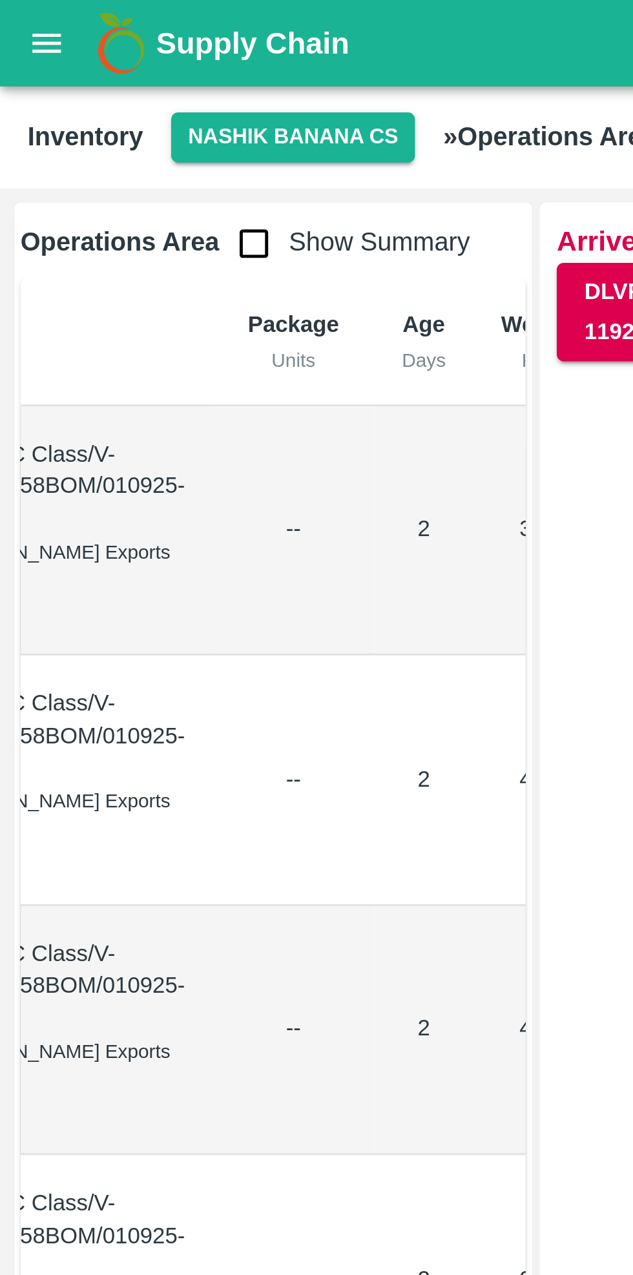
scroll to position [0, 136]
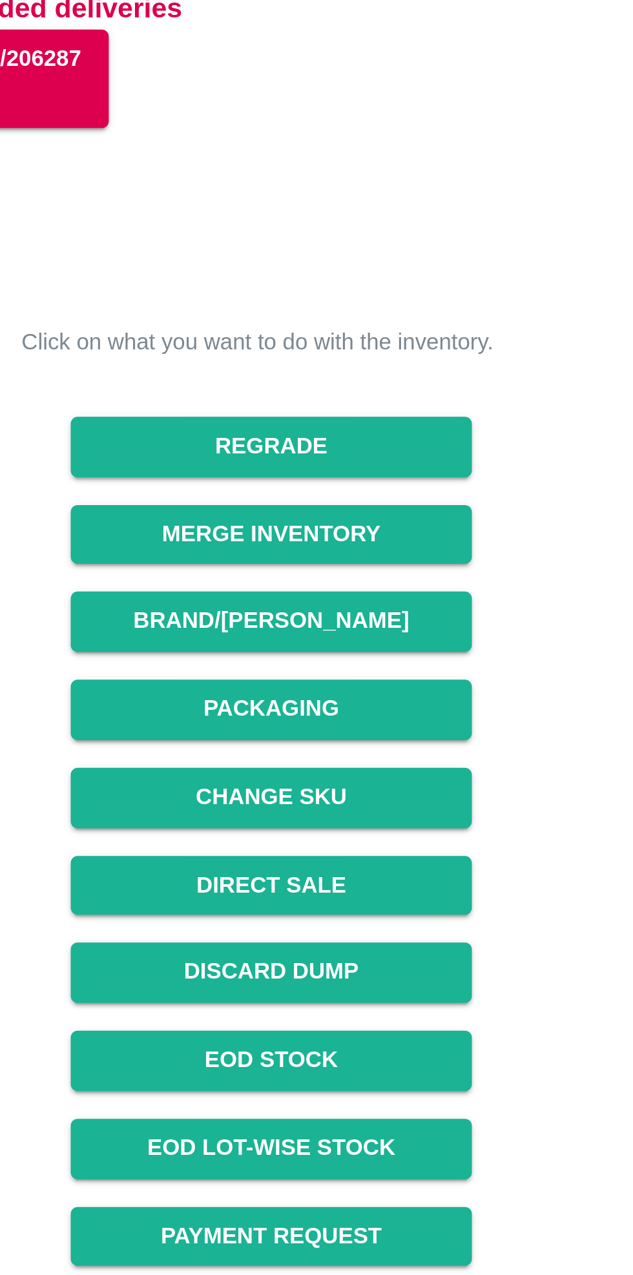
click at [432, 288] on button "Merge Inventory" at bounding box center [414, 287] width 149 height 23
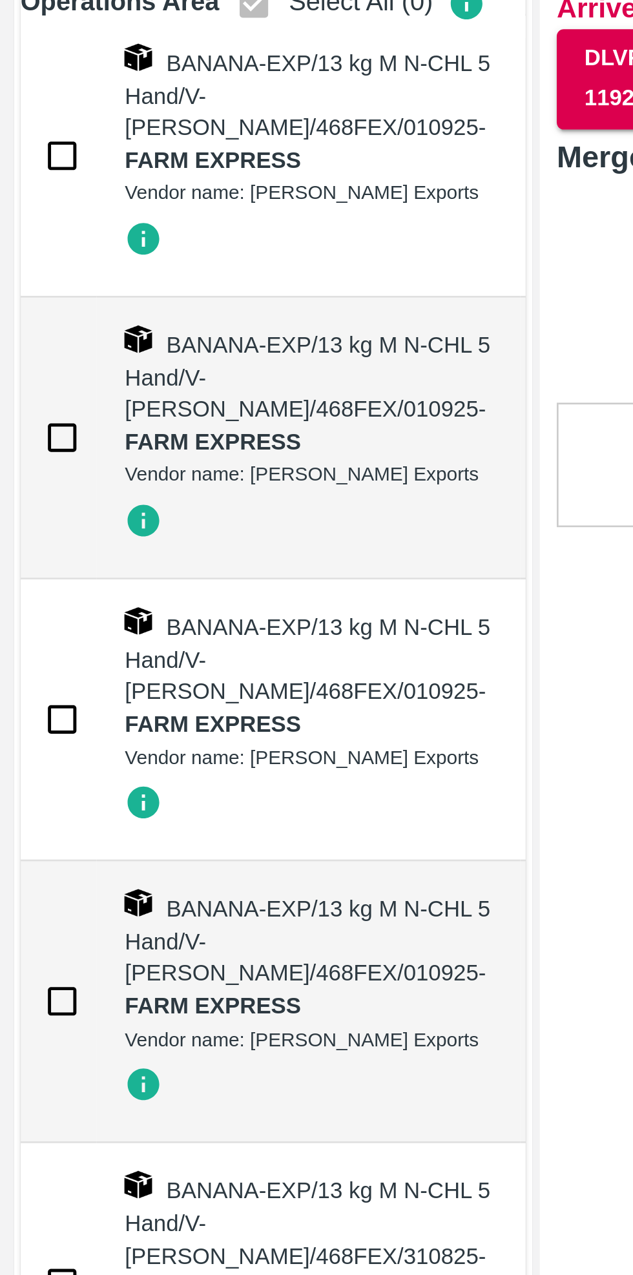
scroll to position [9764, 0]
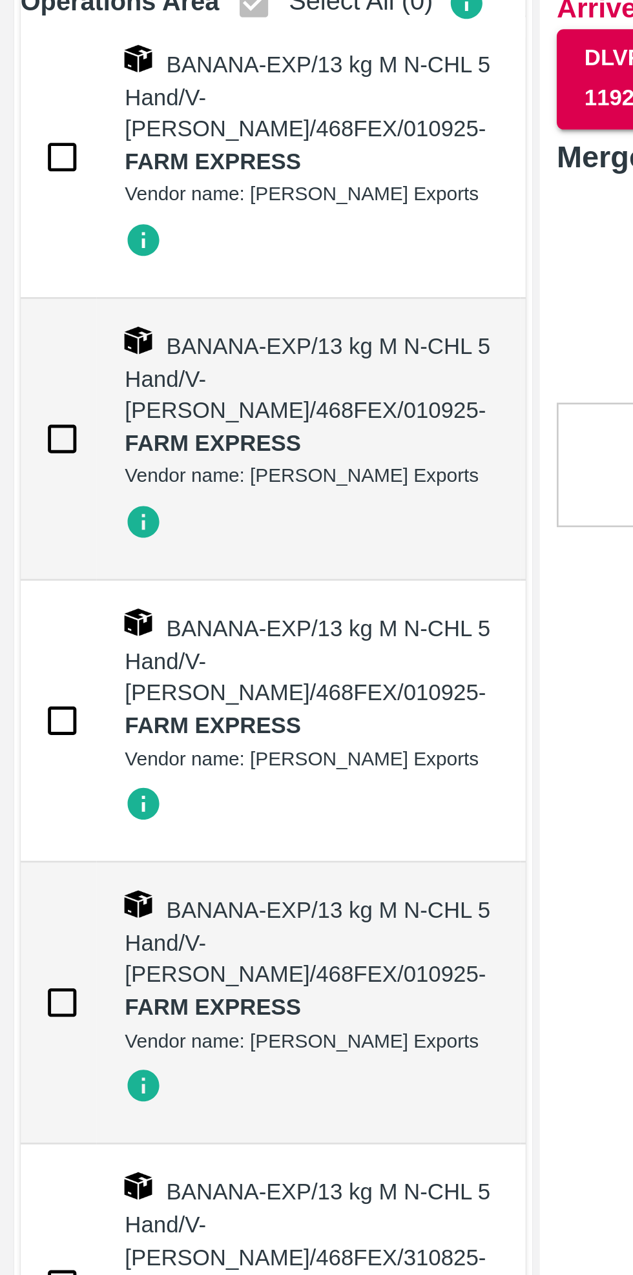
checkbox input "true"
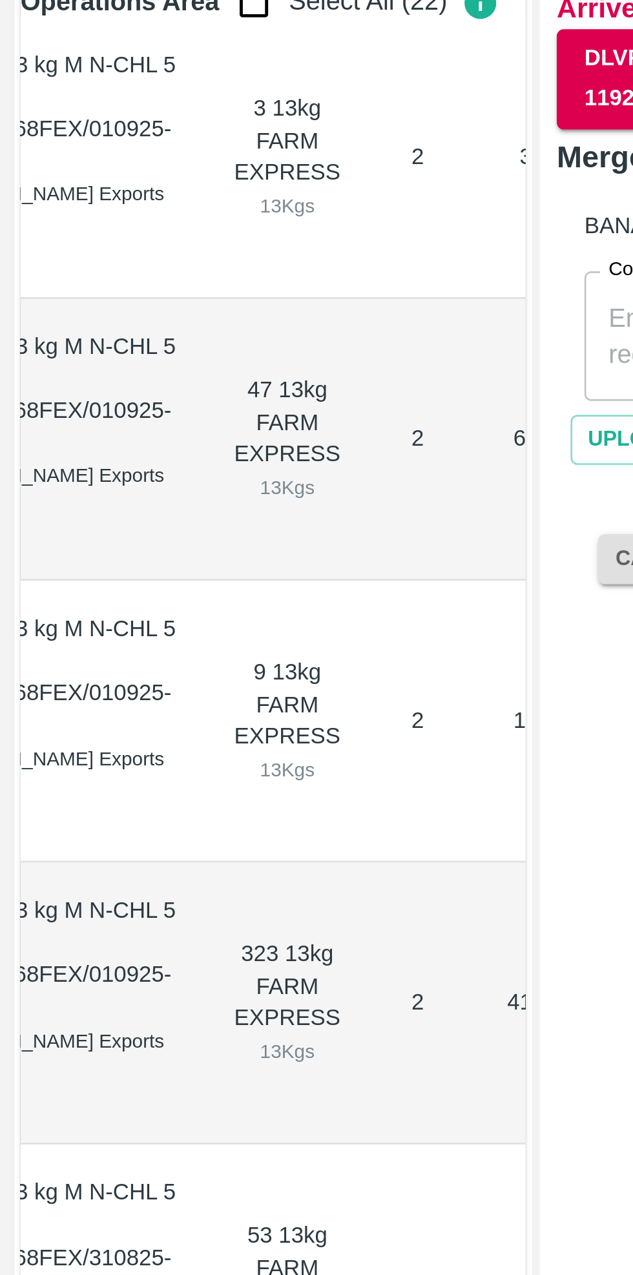
scroll to position [0, 164]
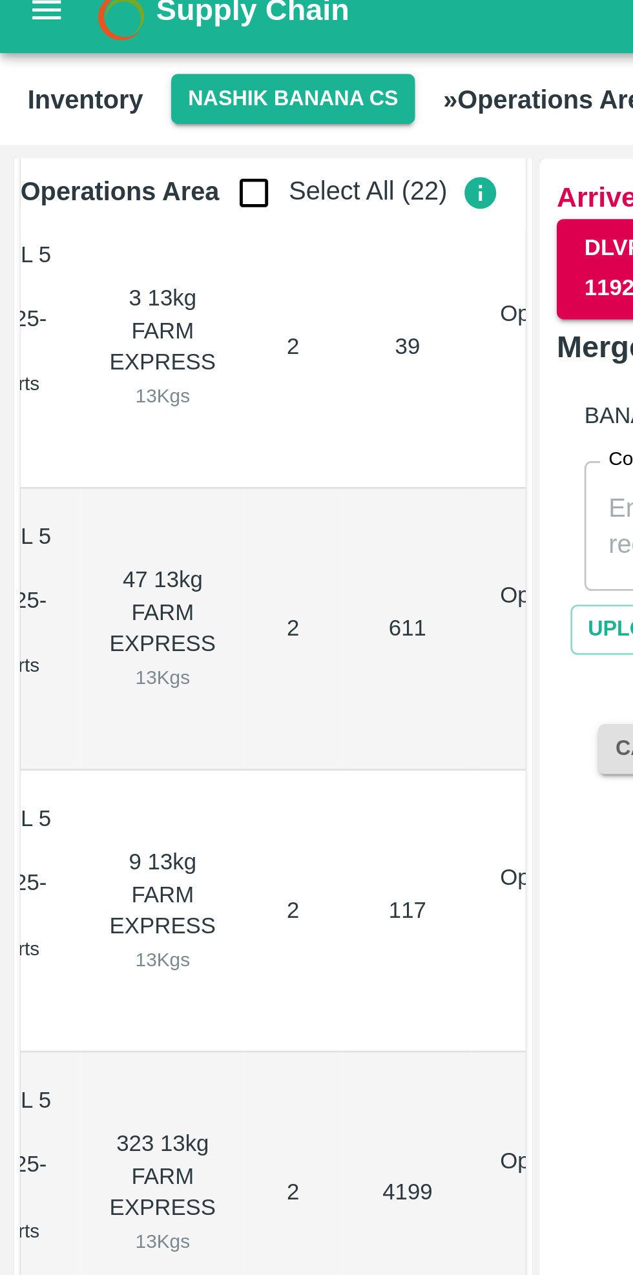
click at [92, 84] on input "checkbox" at bounding box center [95, 85] width 26 height 26
checkbox input "true"
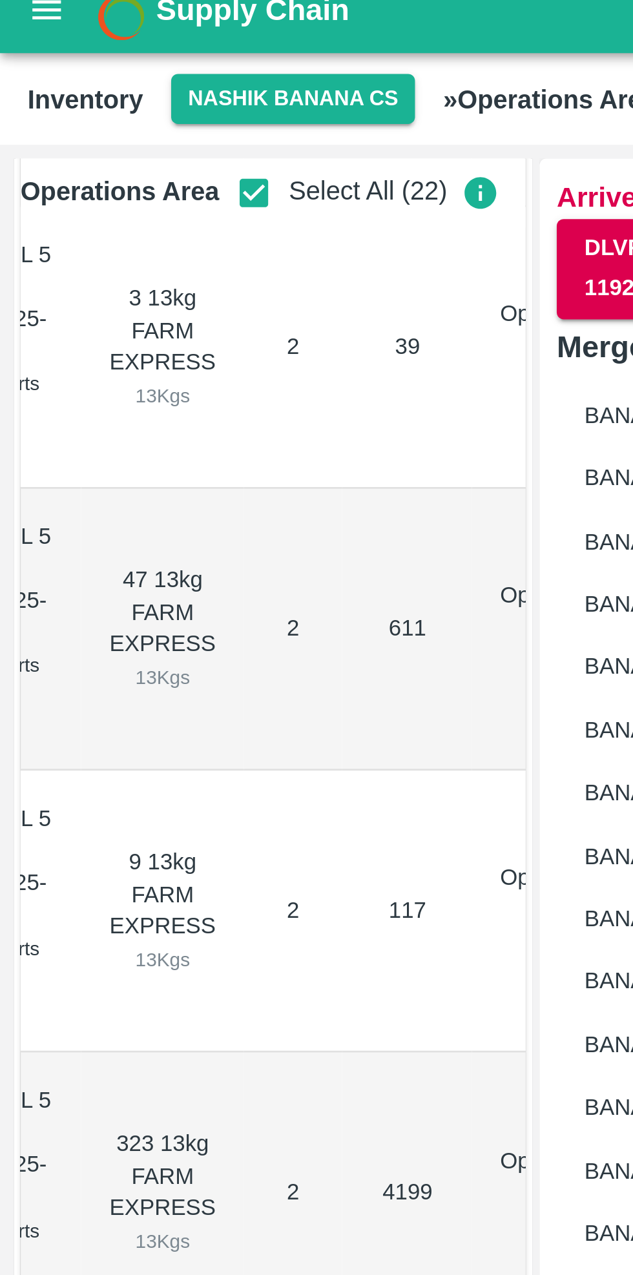
checkbox input "true"
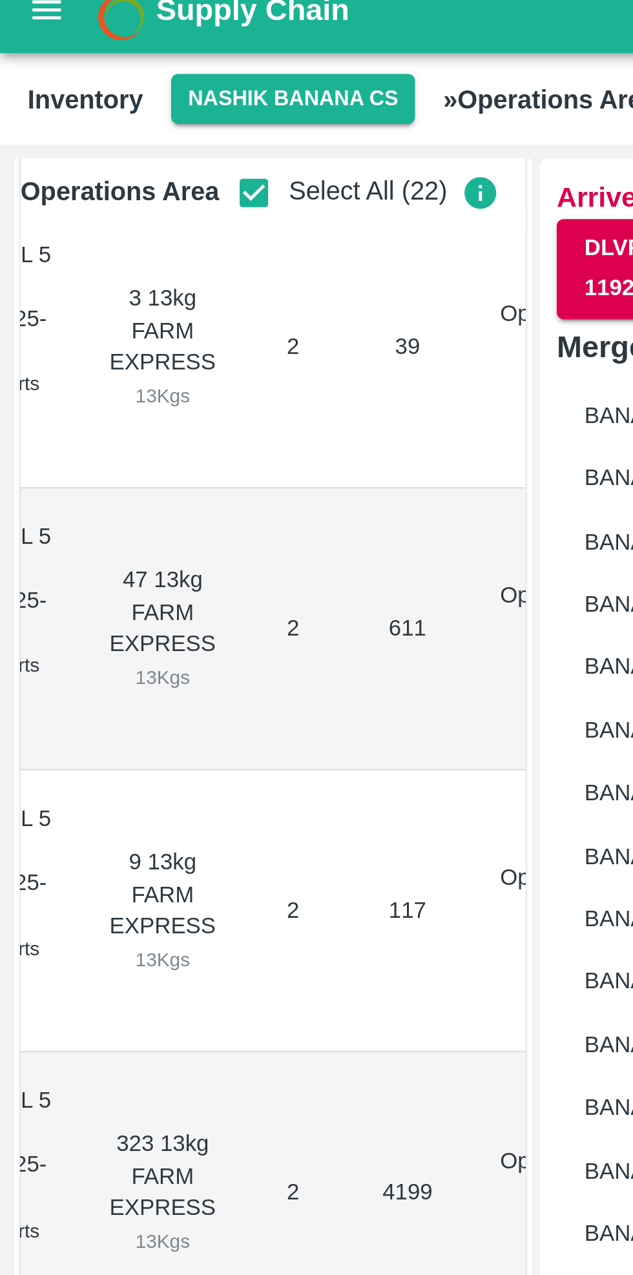
checkbox input "true"
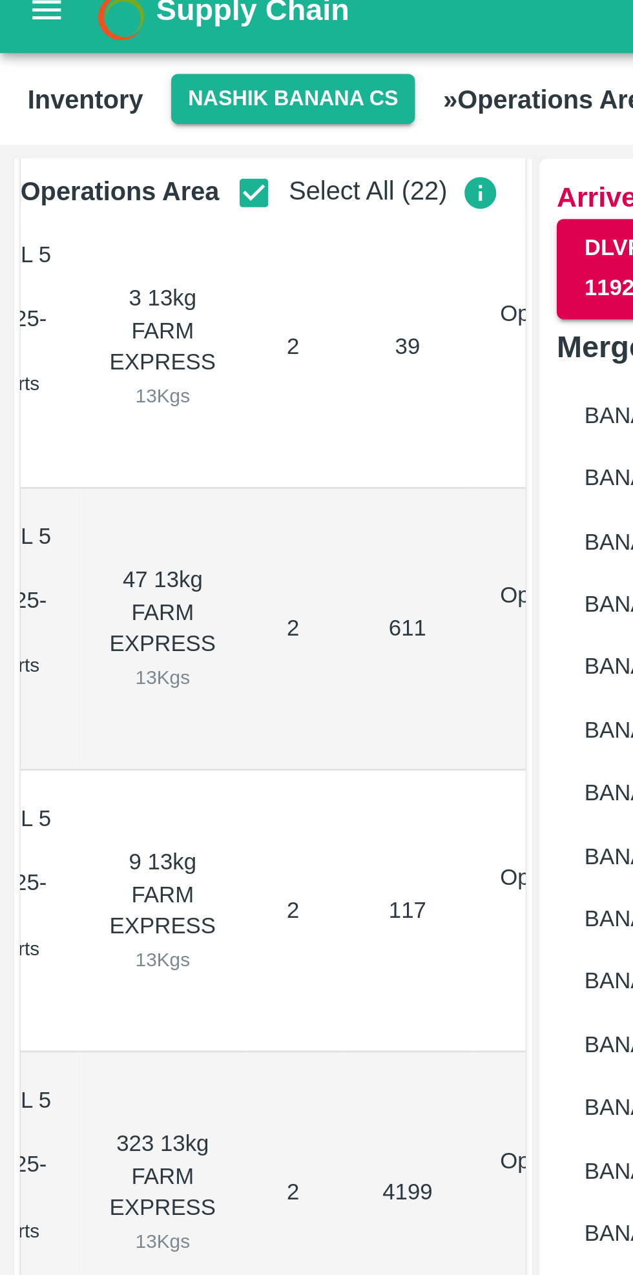
checkbox input "true"
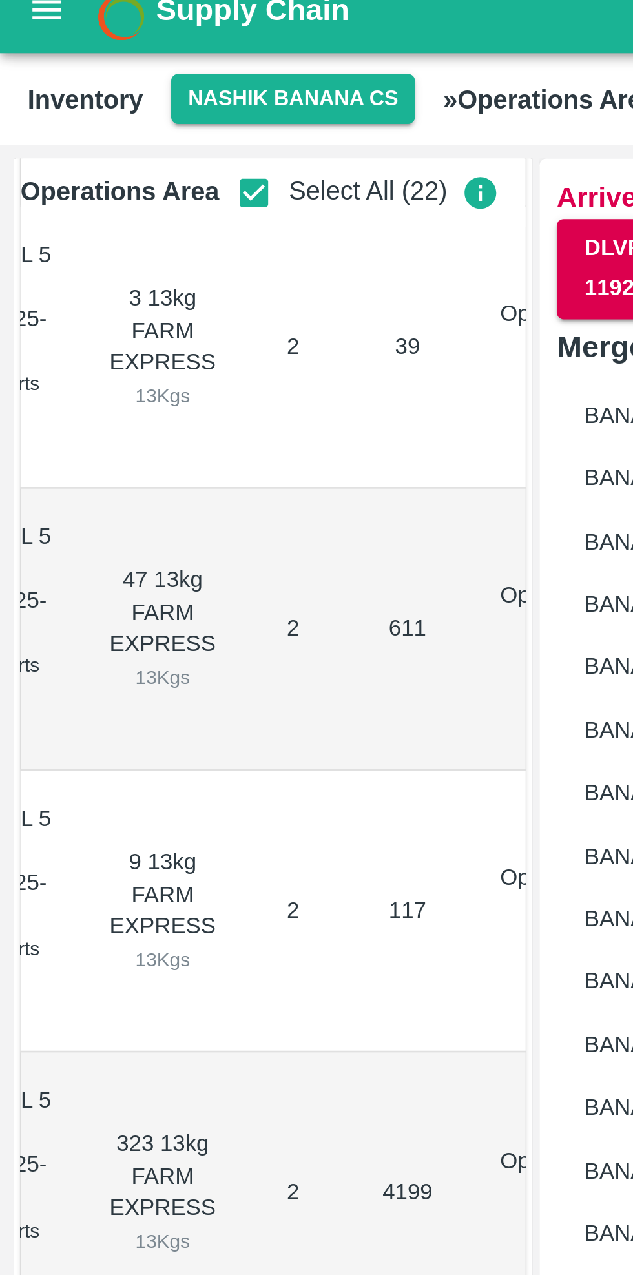
checkbox input "true"
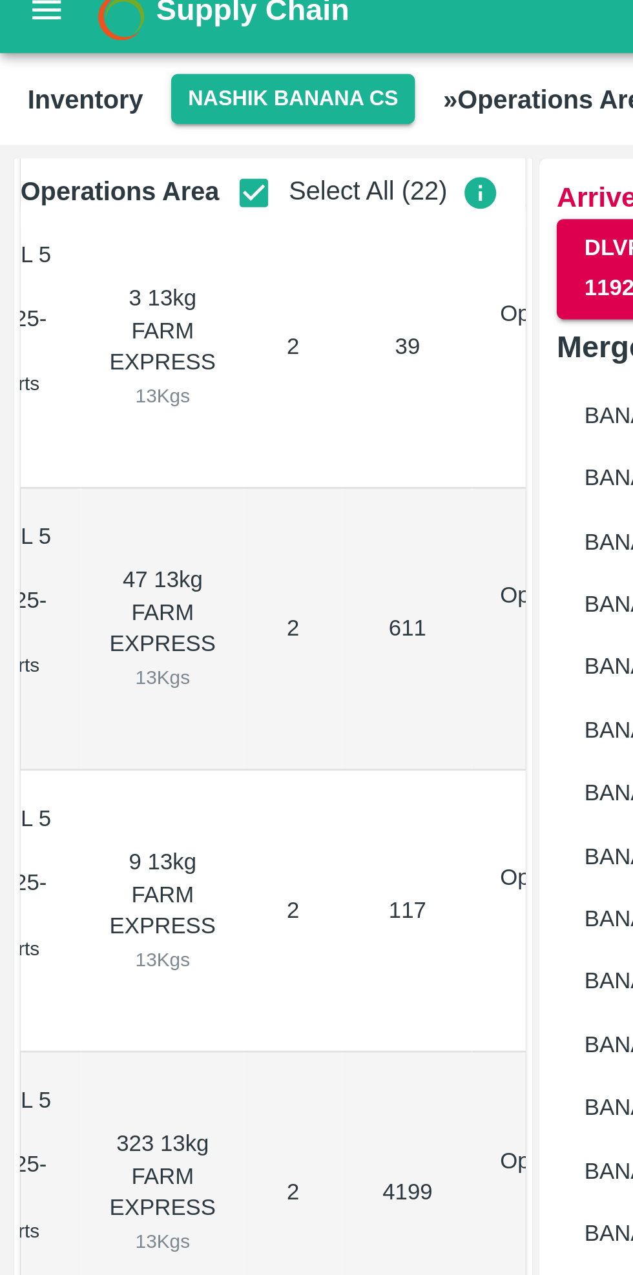
checkbox input "true"
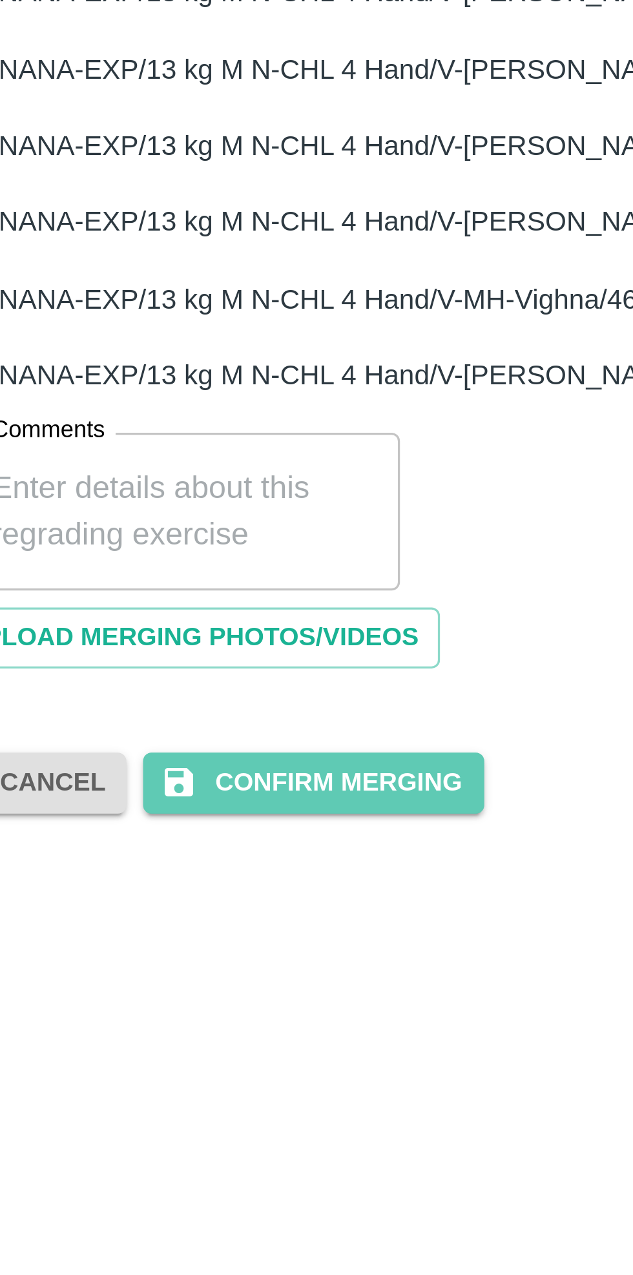
click at [334, 788] on button "Confirm Merging" at bounding box center [326, 786] width 104 height 19
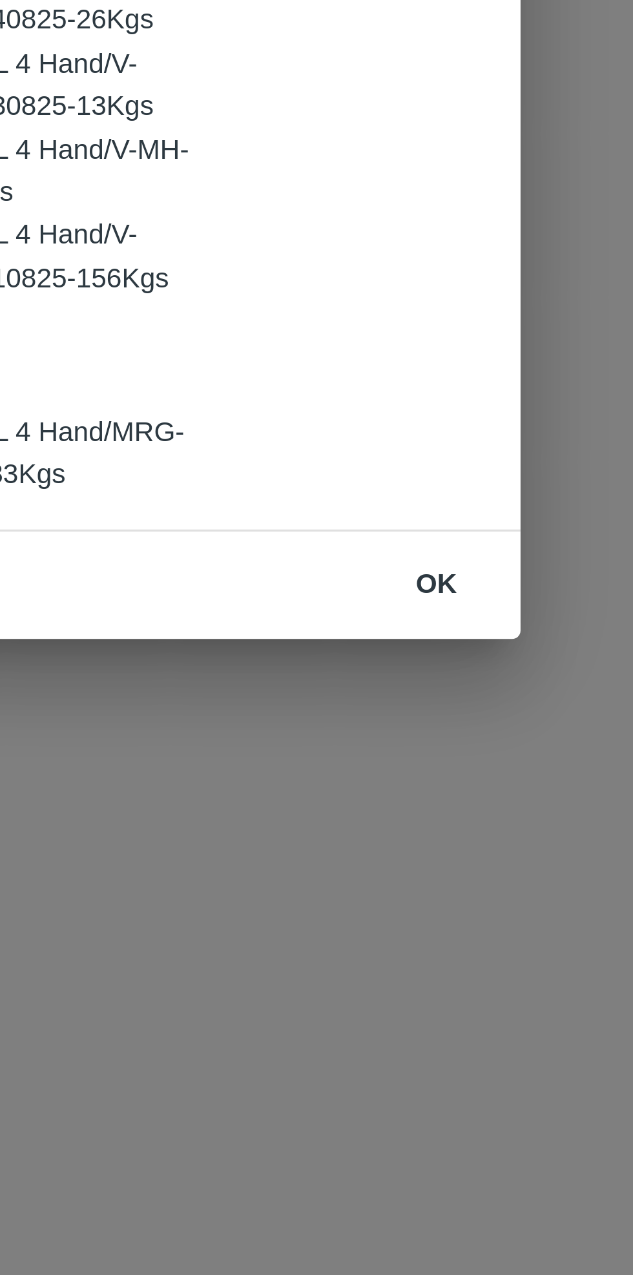
click at [436, 992] on button "ok" at bounding box center [434, 994] width 41 height 23
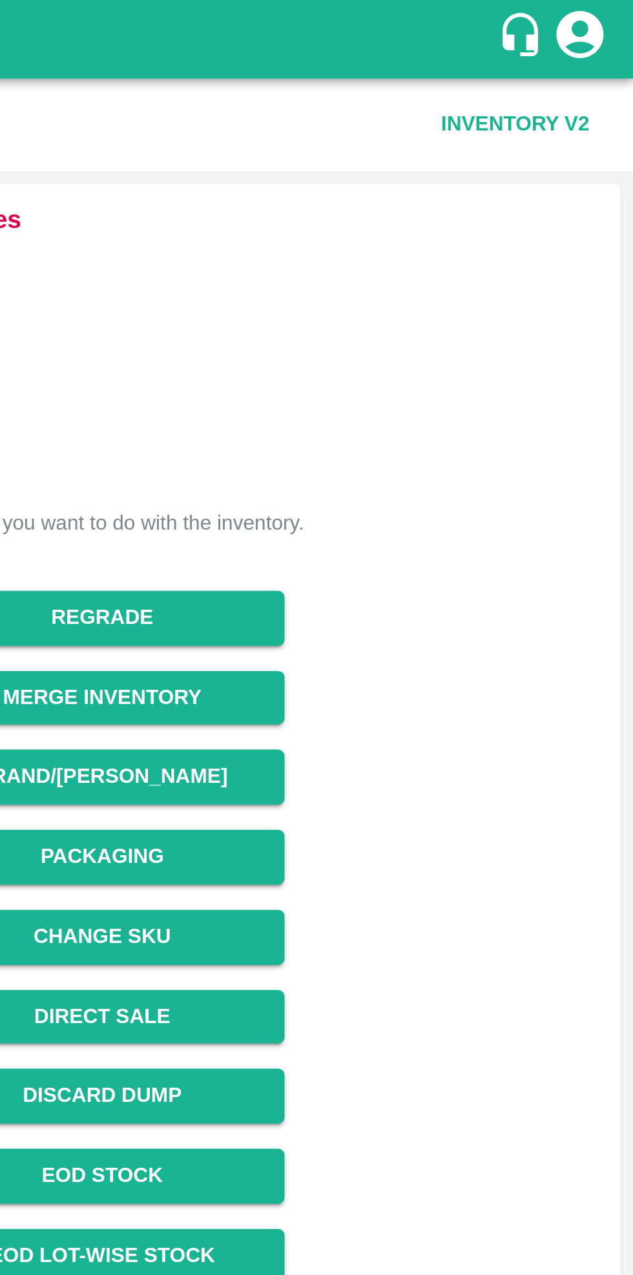
scroll to position [0, 0]
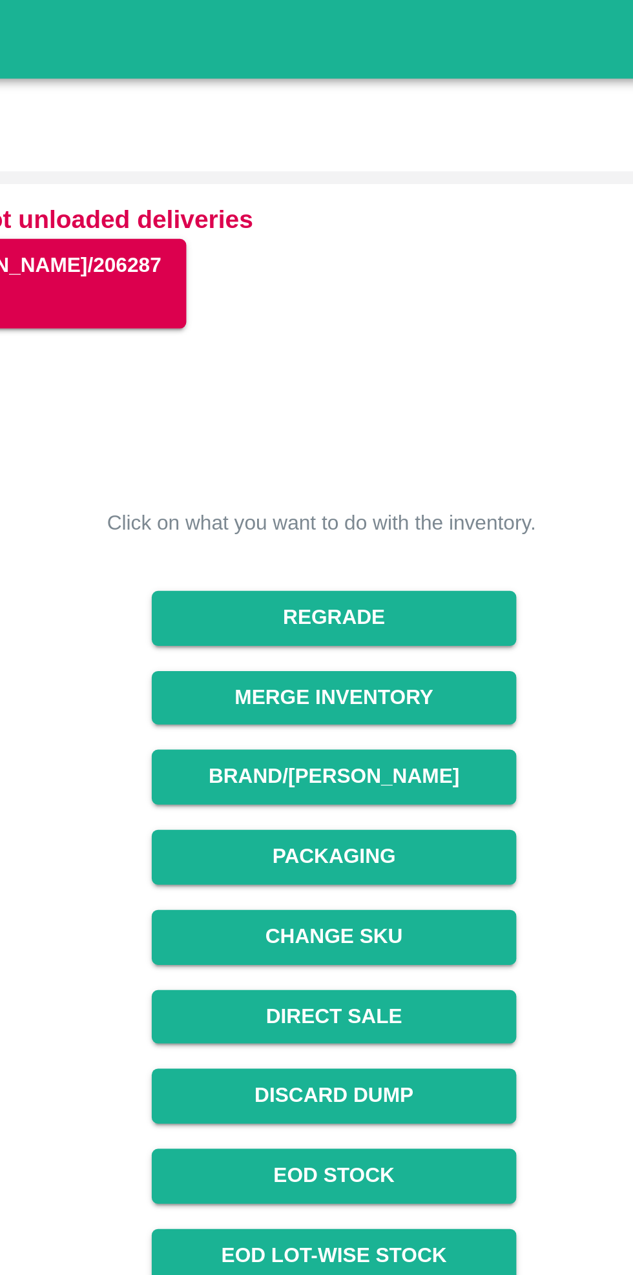
click at [442, 352] on button "Packaging" at bounding box center [414, 352] width 149 height 23
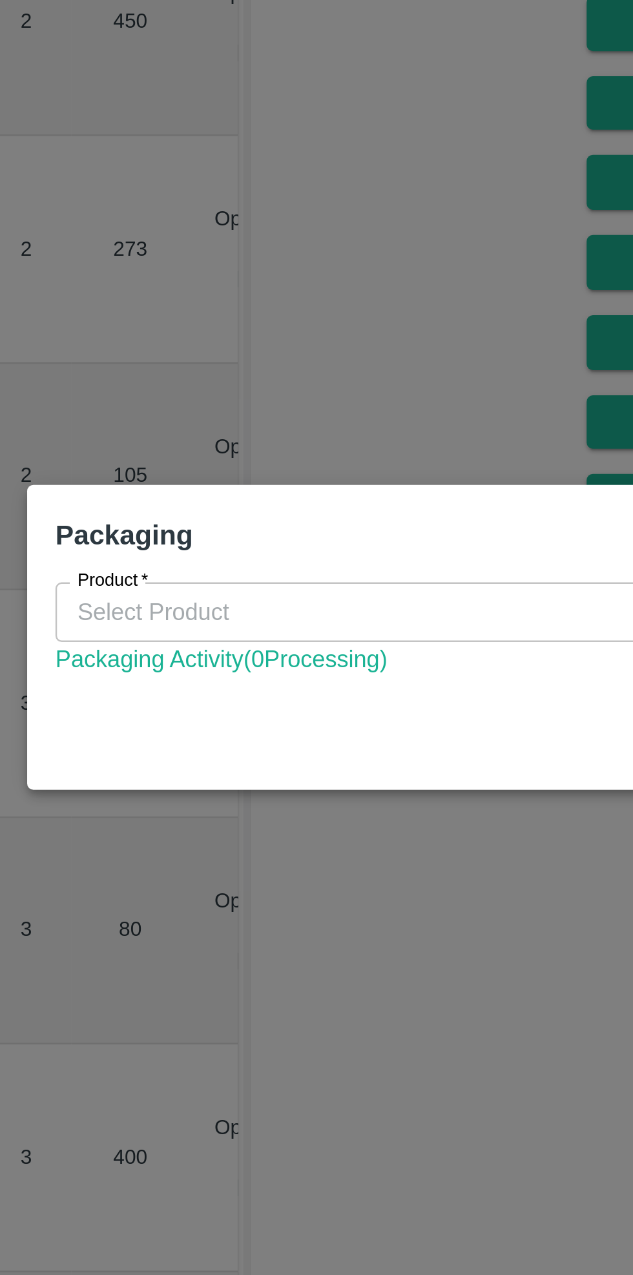
click at [257, 629] on input "Product   *" at bounding box center [305, 627] width 361 height 17
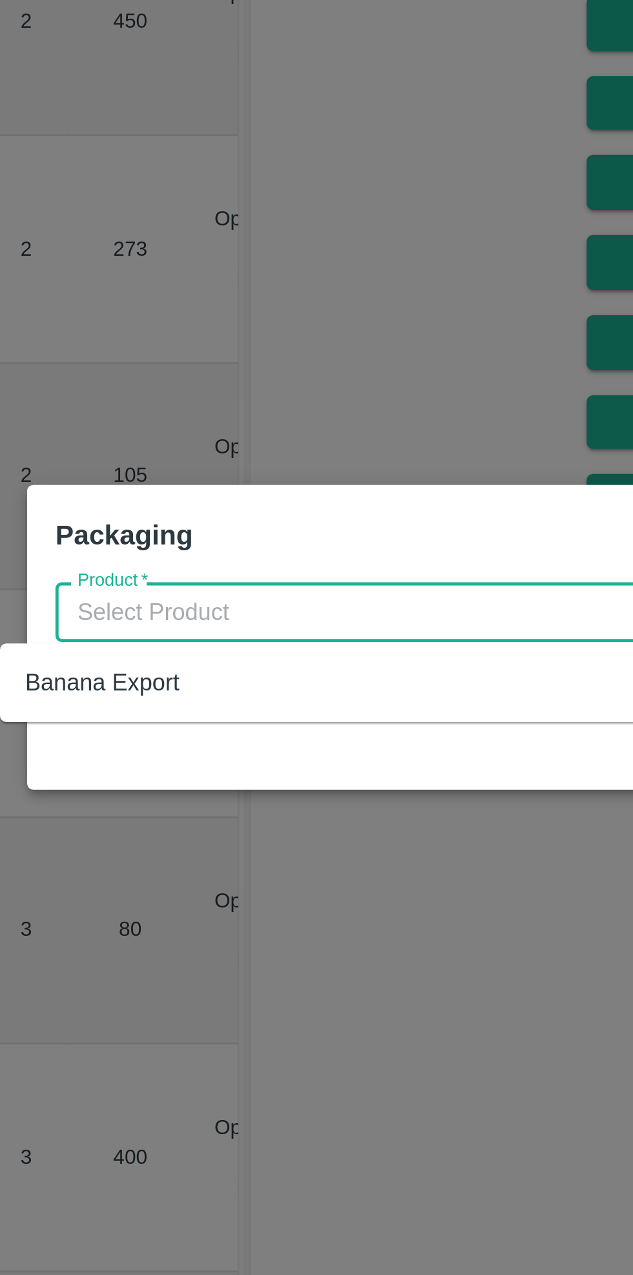
click at [146, 654] on div "Banana Export" at bounding box center [140, 656] width 63 height 14
type input "Banana Export"
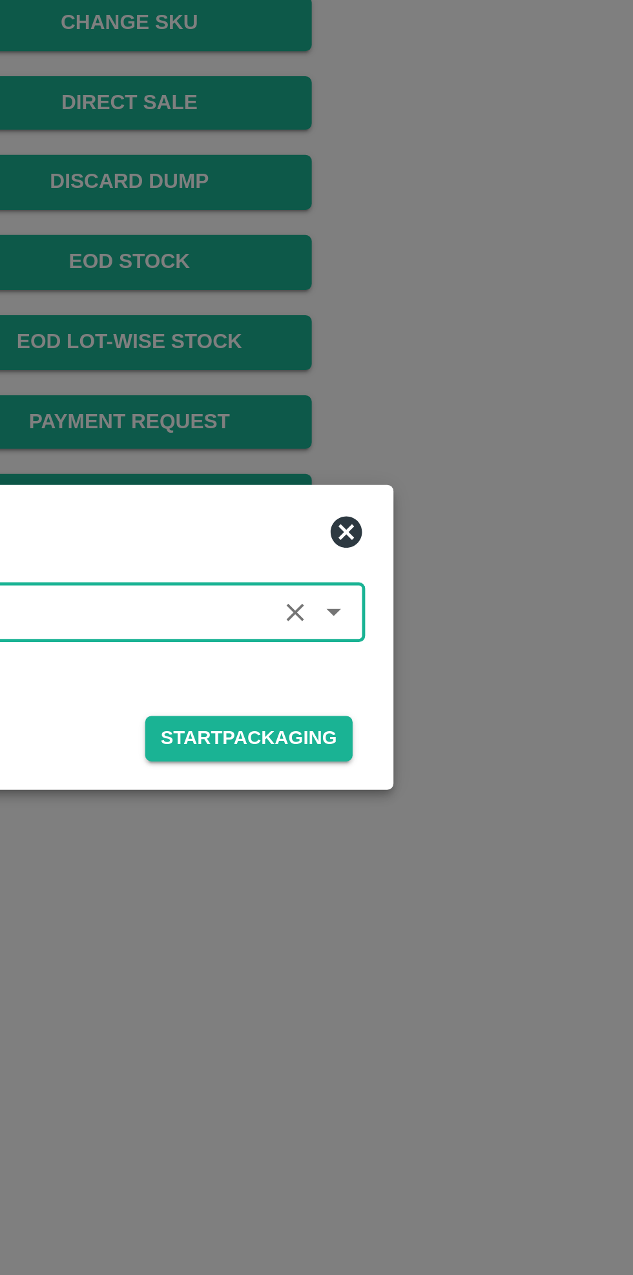
click at [468, 681] on button "Start Packaging" at bounding box center [463, 679] width 85 height 19
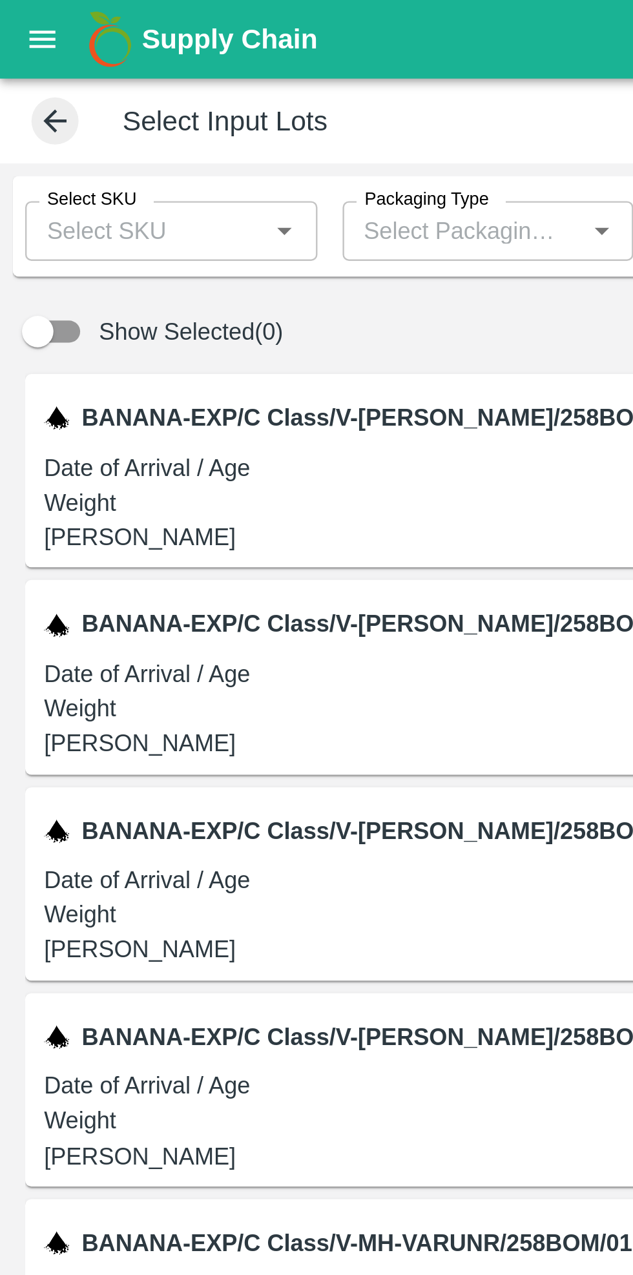
click at [74, 96] on input "Select SKU" at bounding box center [59, 95] width 91 height 17
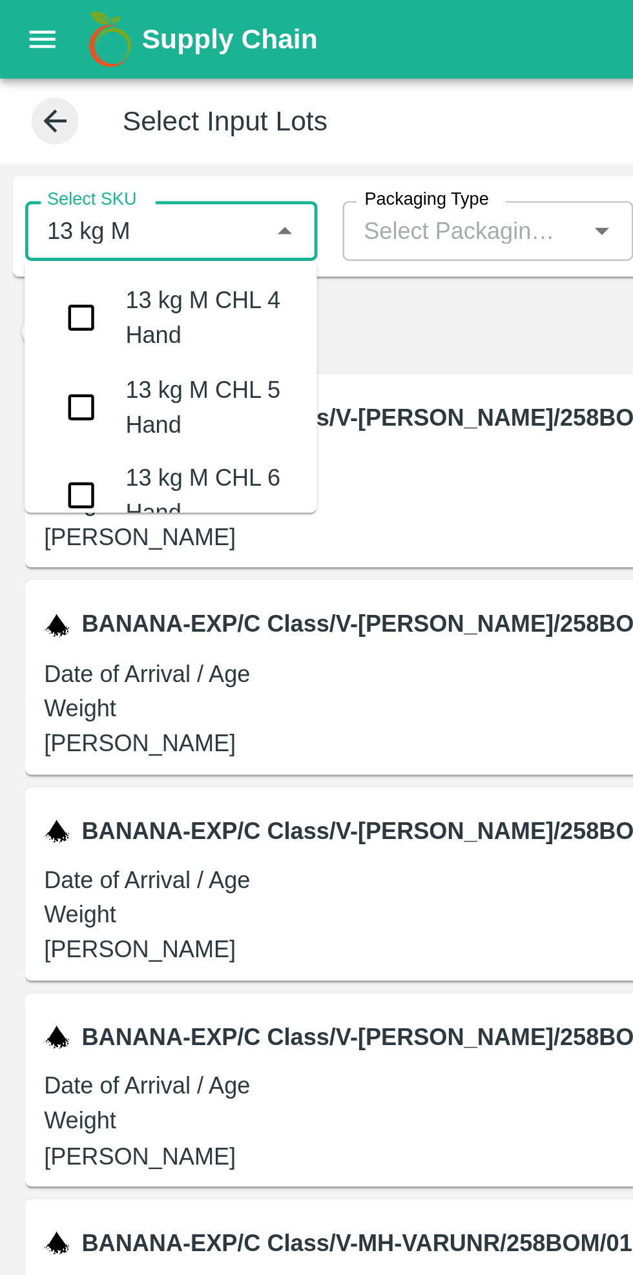
type input "13 kg M n"
click at [37, 131] on input "checkbox" at bounding box center [34, 131] width 26 height 26
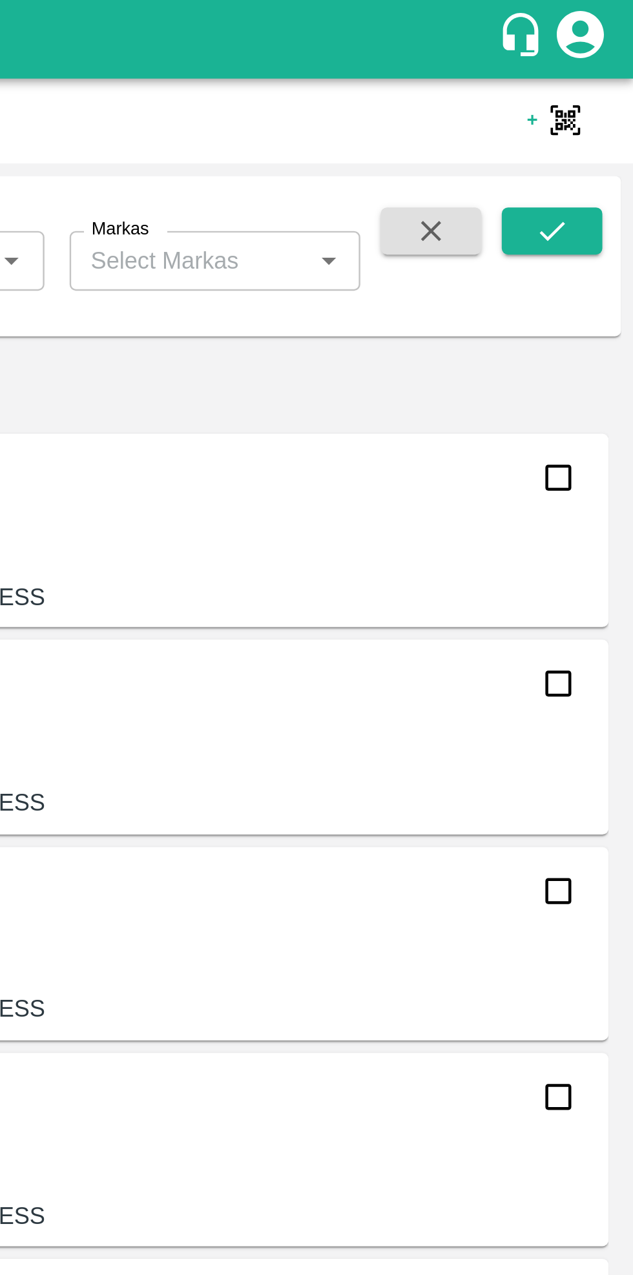
click at [598, 92] on icon "submit" at bounding box center [600, 95] width 14 height 14
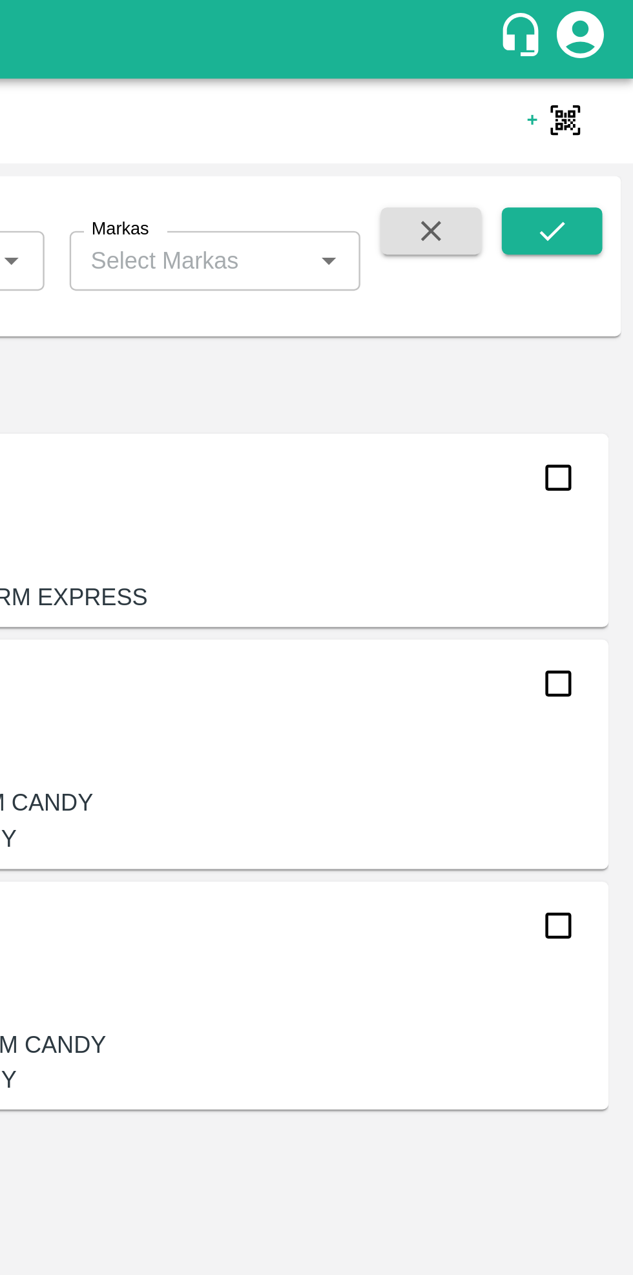
click at [602, 202] on input "checkbox" at bounding box center [602, 197] width 26 height 26
checkbox input "true"
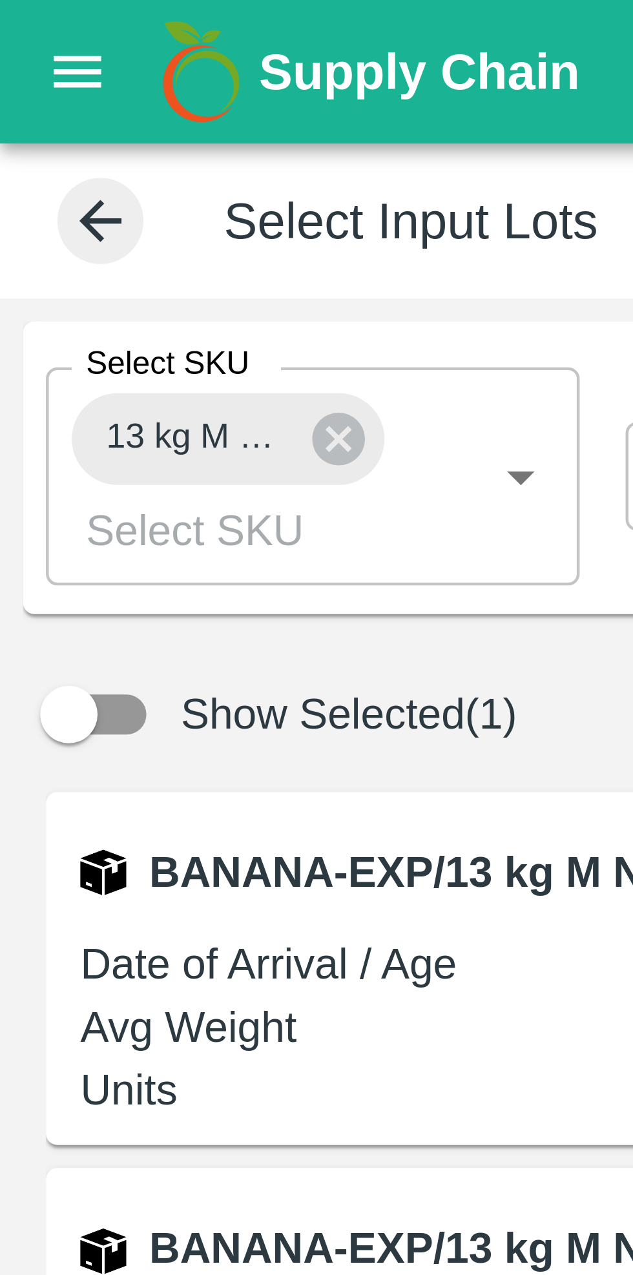
click at [78, 100] on icon at bounding box center [76, 99] width 12 height 12
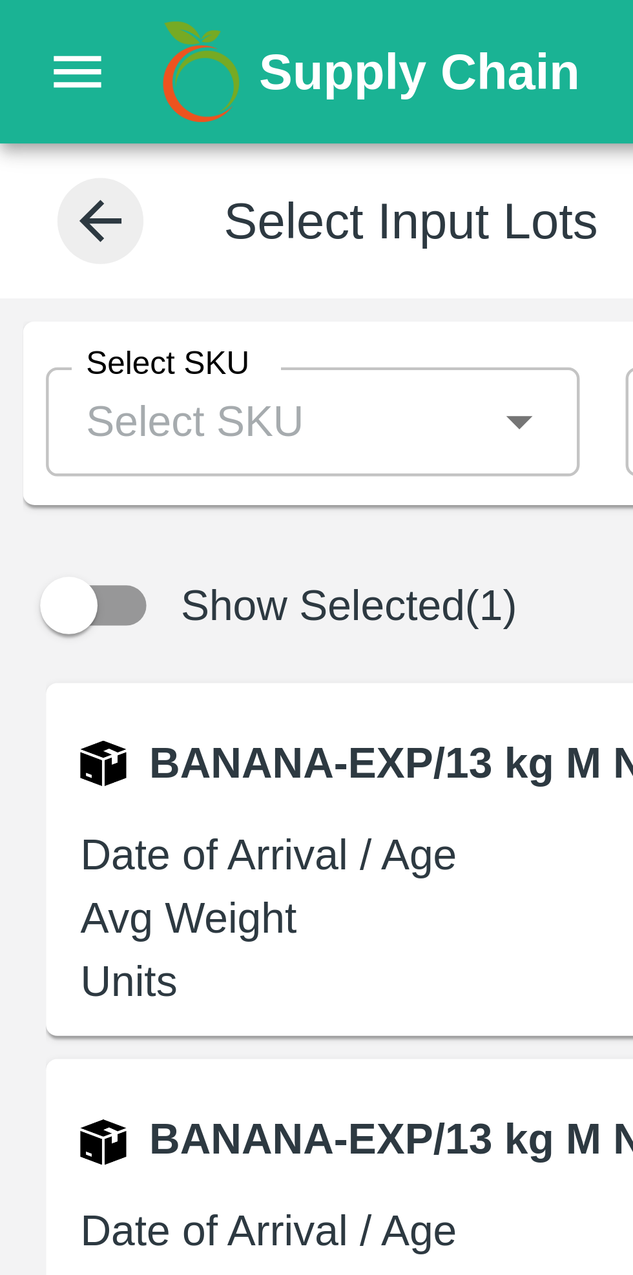
click at [70, 94] on input "Select SKU" at bounding box center [59, 95] width 91 height 17
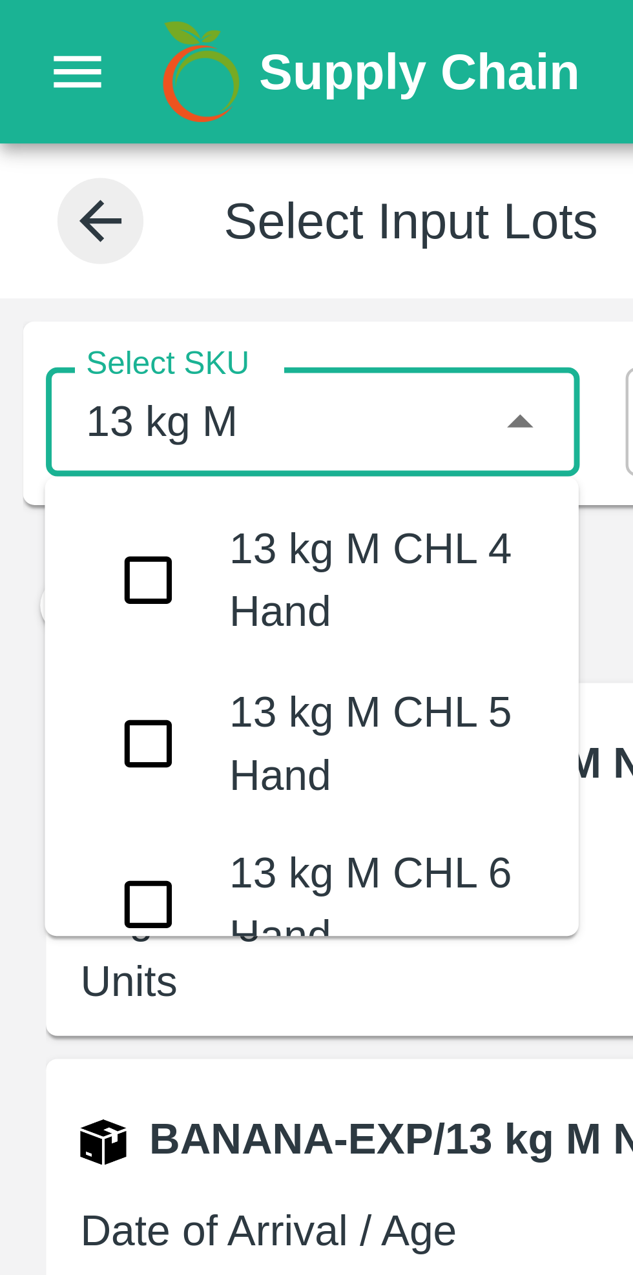
type input "13 kg M n"
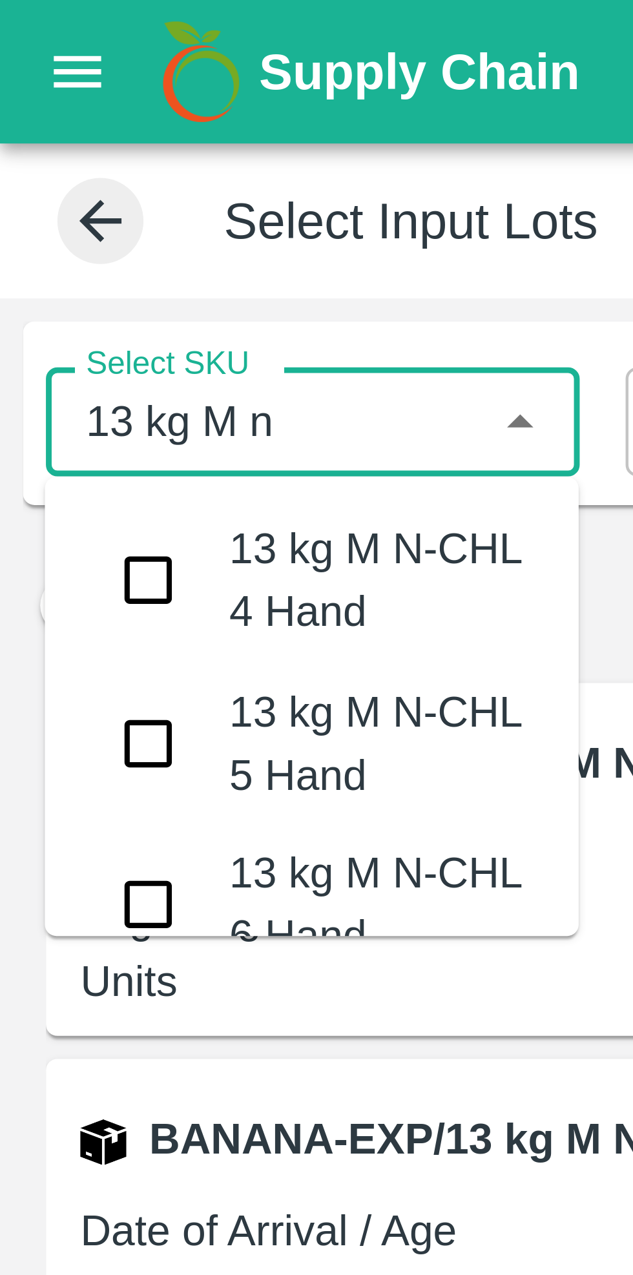
click at [33, 170] on input "checkbox" at bounding box center [34, 167] width 26 height 26
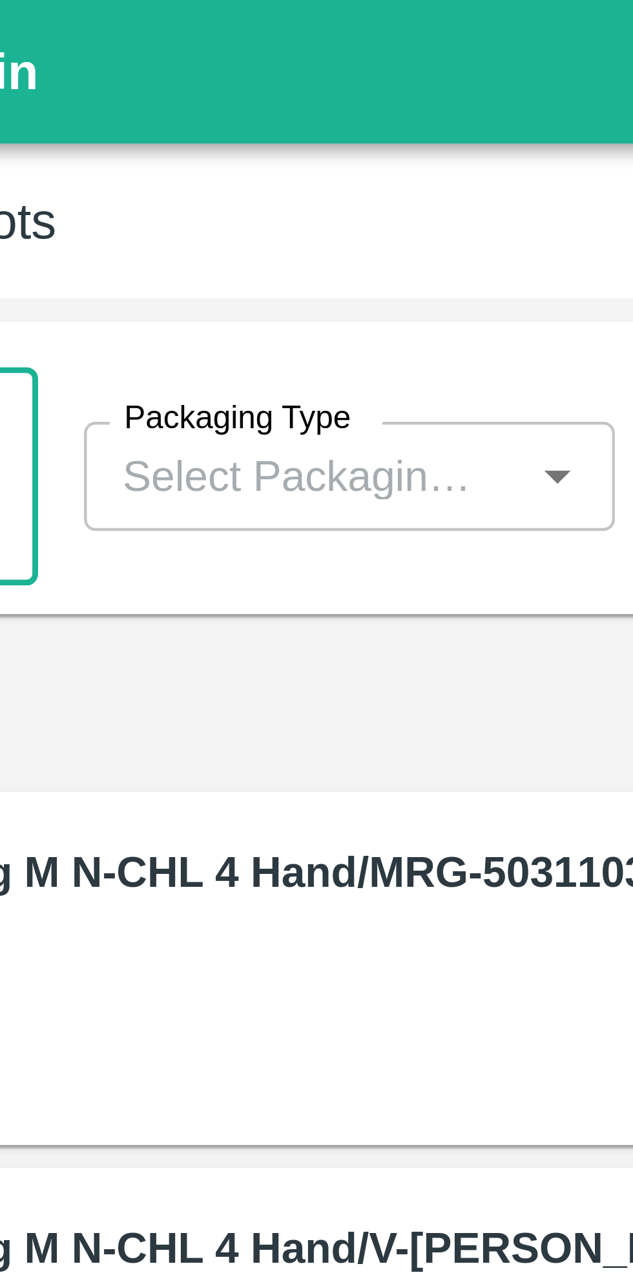
click at [215, 104] on input "Packaging Type" at bounding box center [190, 107] width 91 height 17
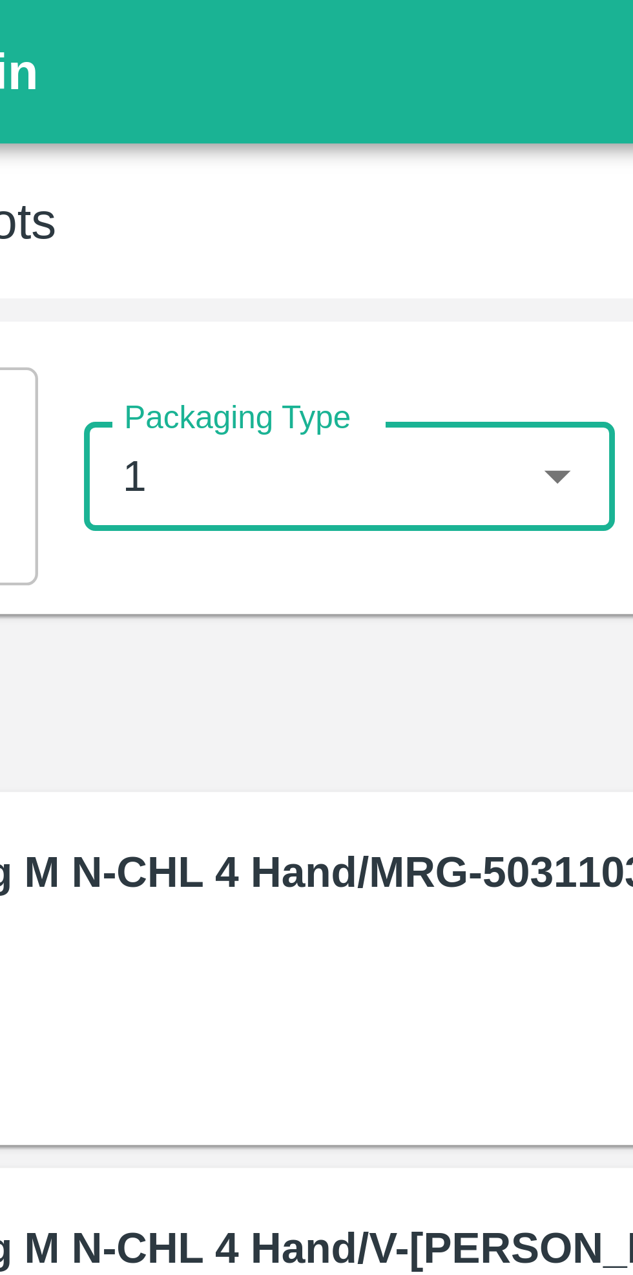
type input "13"
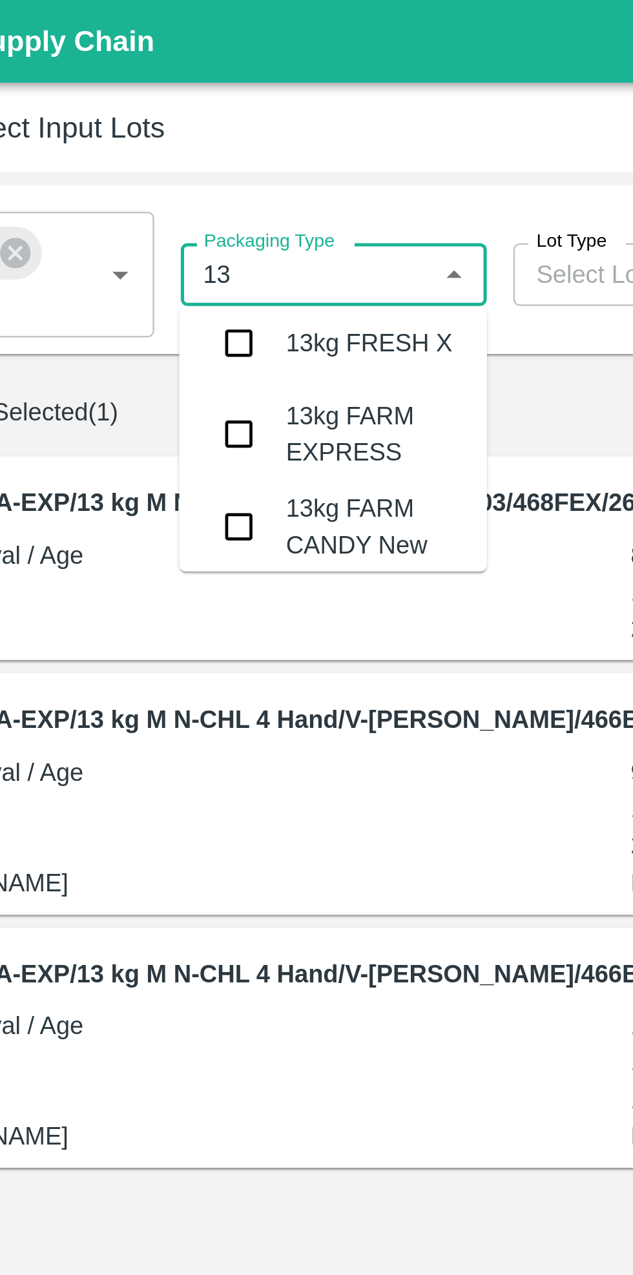
scroll to position [2994, 0]
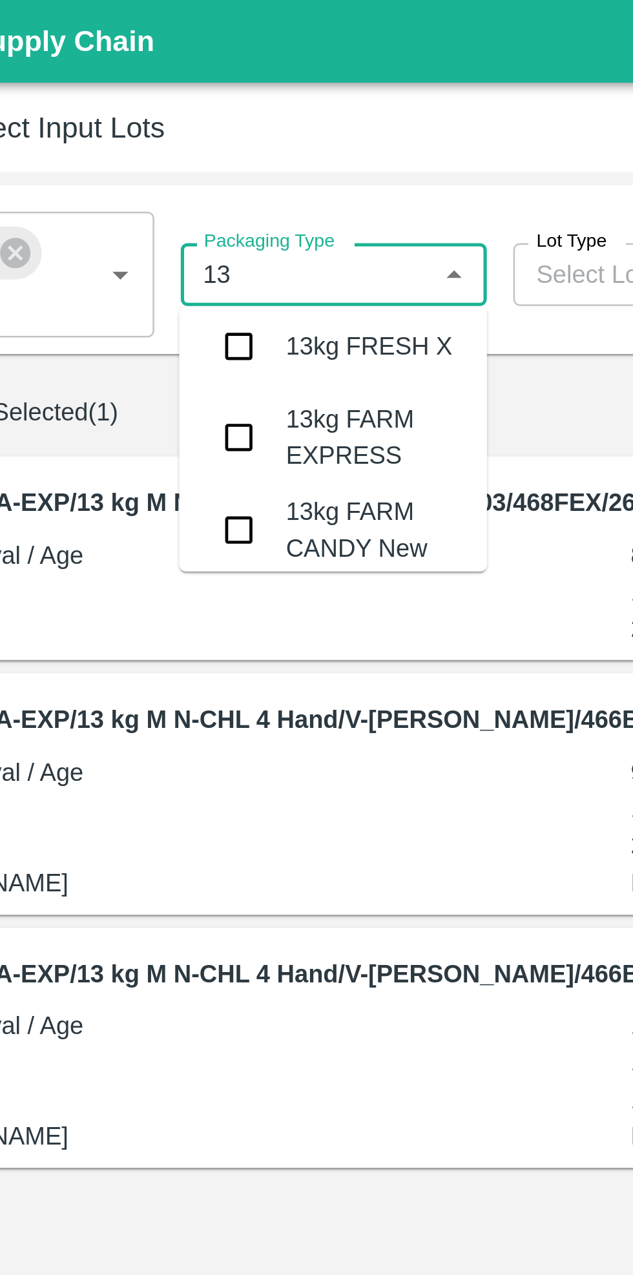
click at [167, 158] on input "checkbox" at bounding box center [164, 171] width 26 height 26
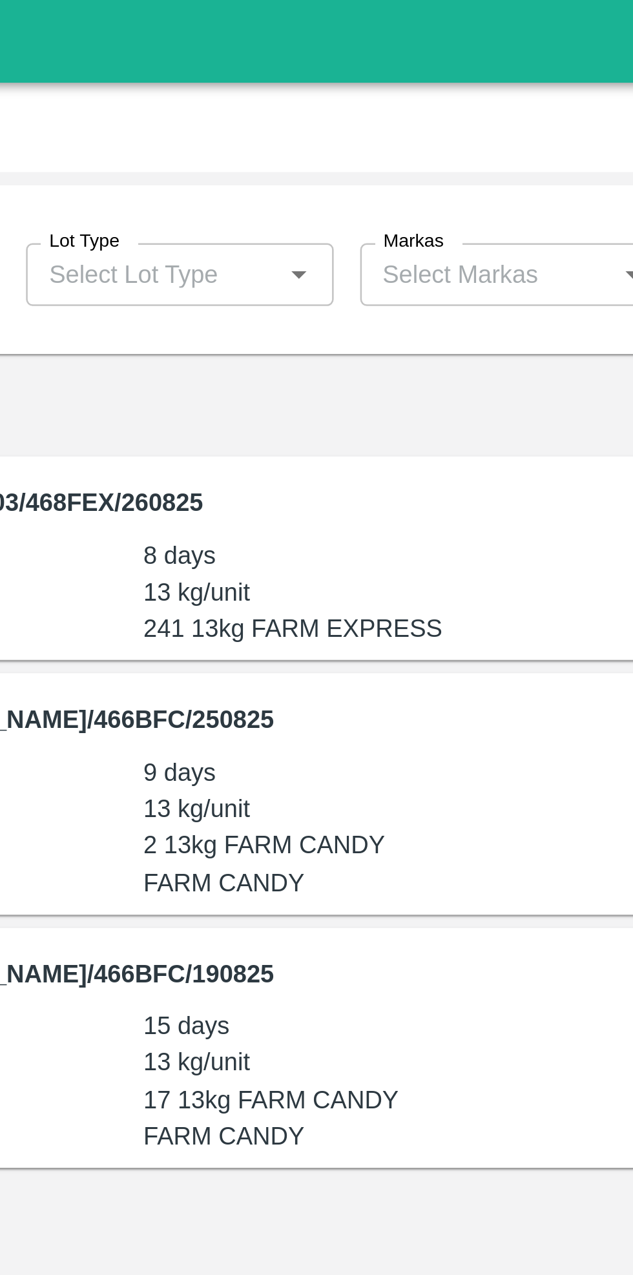
scroll to position [0, 0]
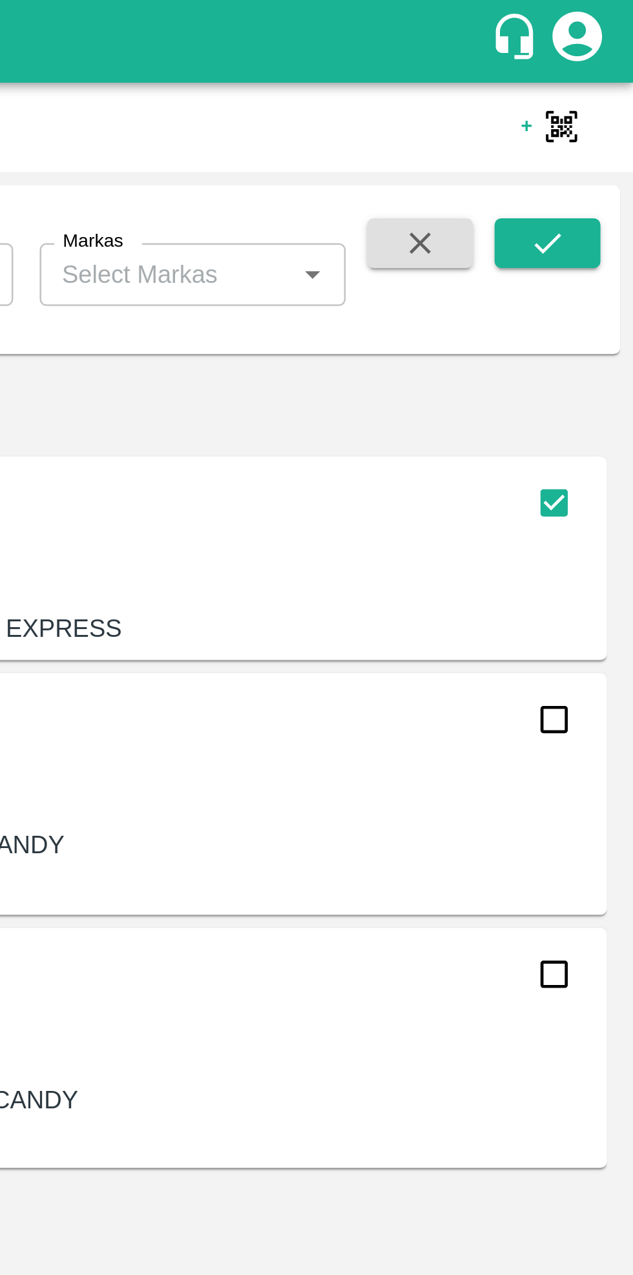
click at [601, 100] on icon "submit" at bounding box center [600, 95] width 14 height 14
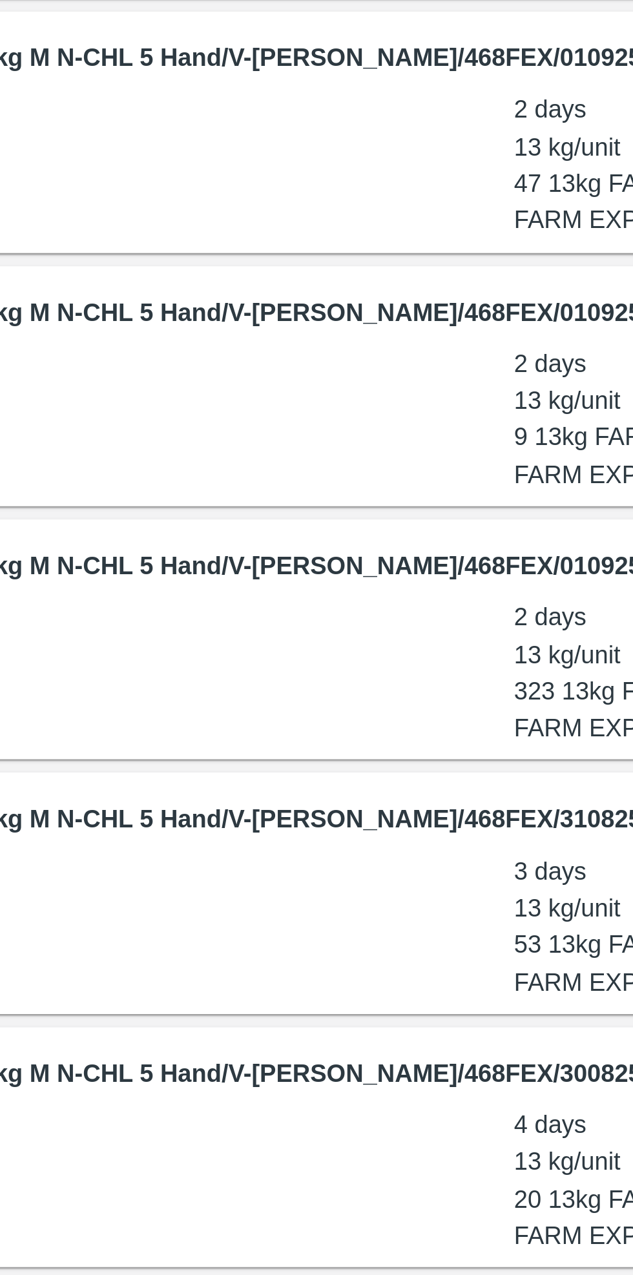
click at [146, 682] on div "BANANA-EXP/13 kg M N-CHL 5 Hand/V-[PERSON_NAME]/468FEX/310825" at bounding box center [316, 692] width 597 height 26
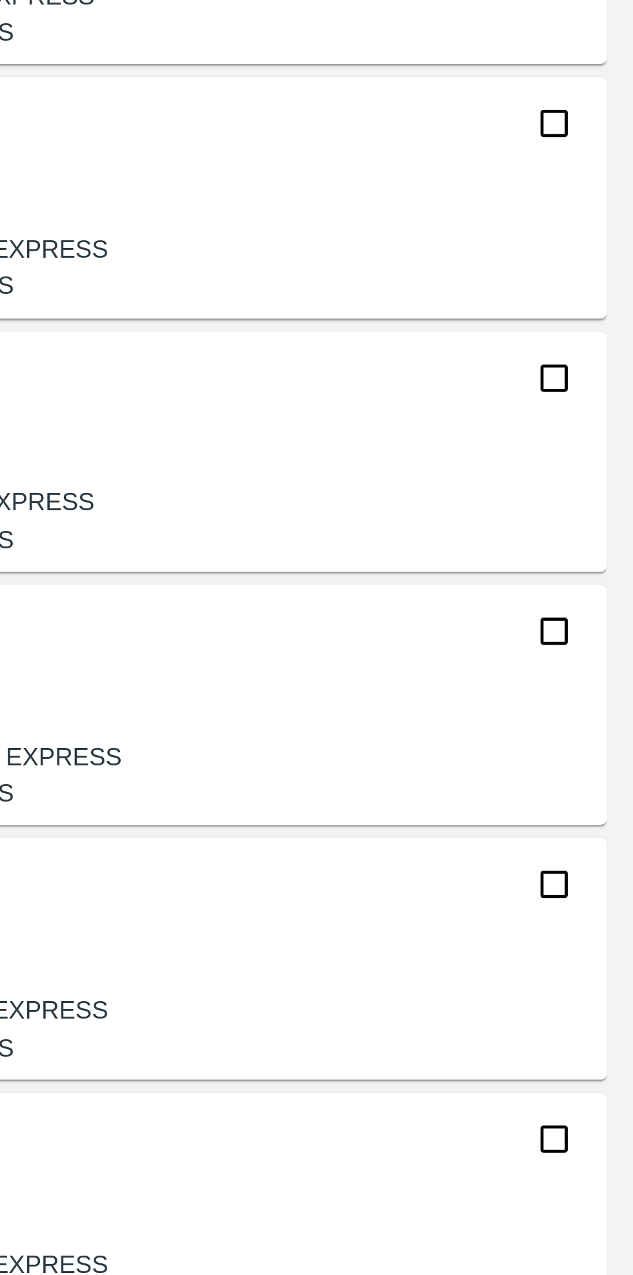
click at [609, 600] on input "checkbox" at bounding box center [602, 593] width 26 height 26
checkbox input "true"
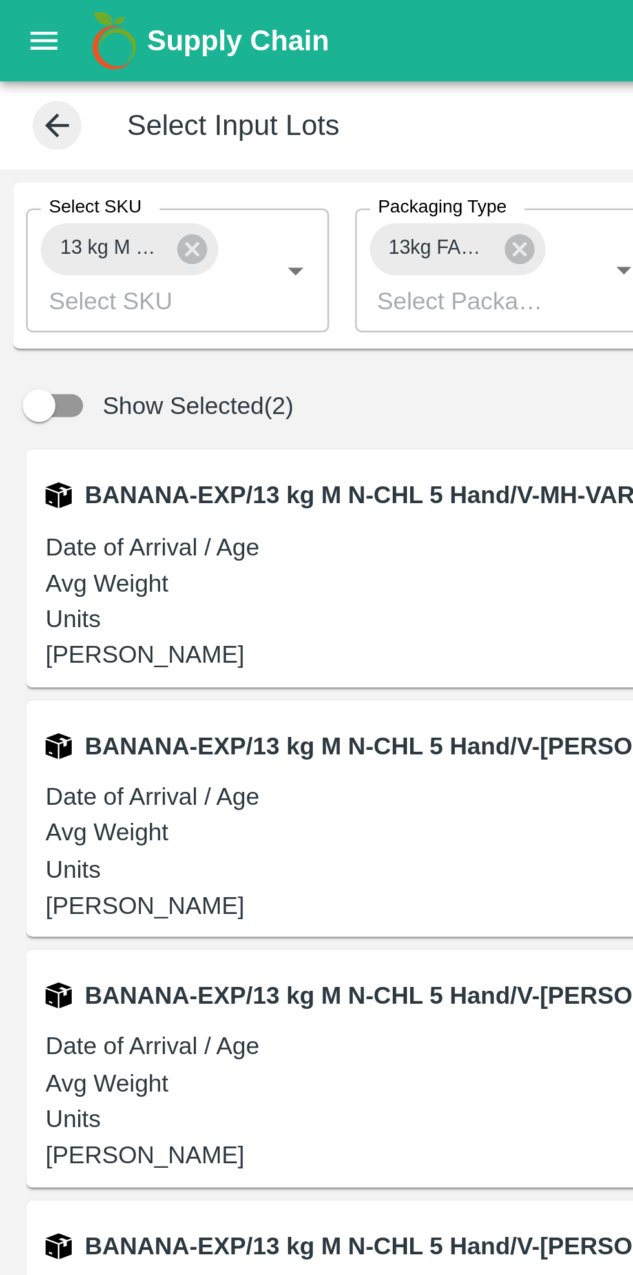
click at [70, 98] on icon at bounding box center [76, 99] width 12 height 12
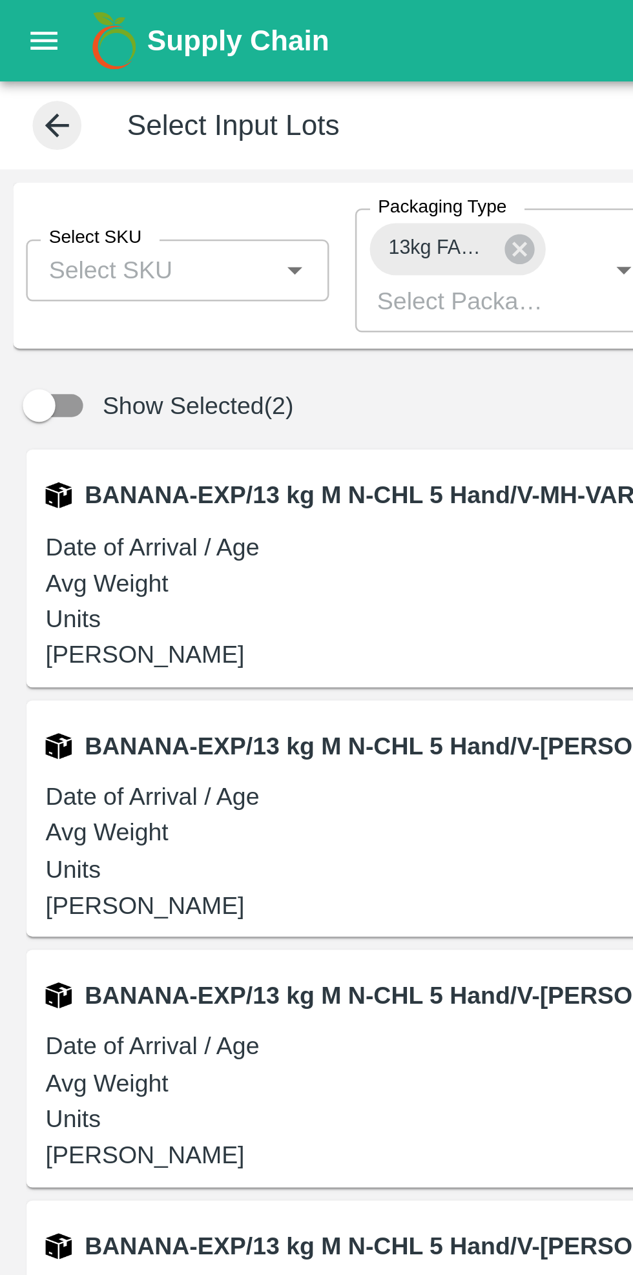
click at [73, 104] on input "Select SKU" at bounding box center [59, 107] width 91 height 17
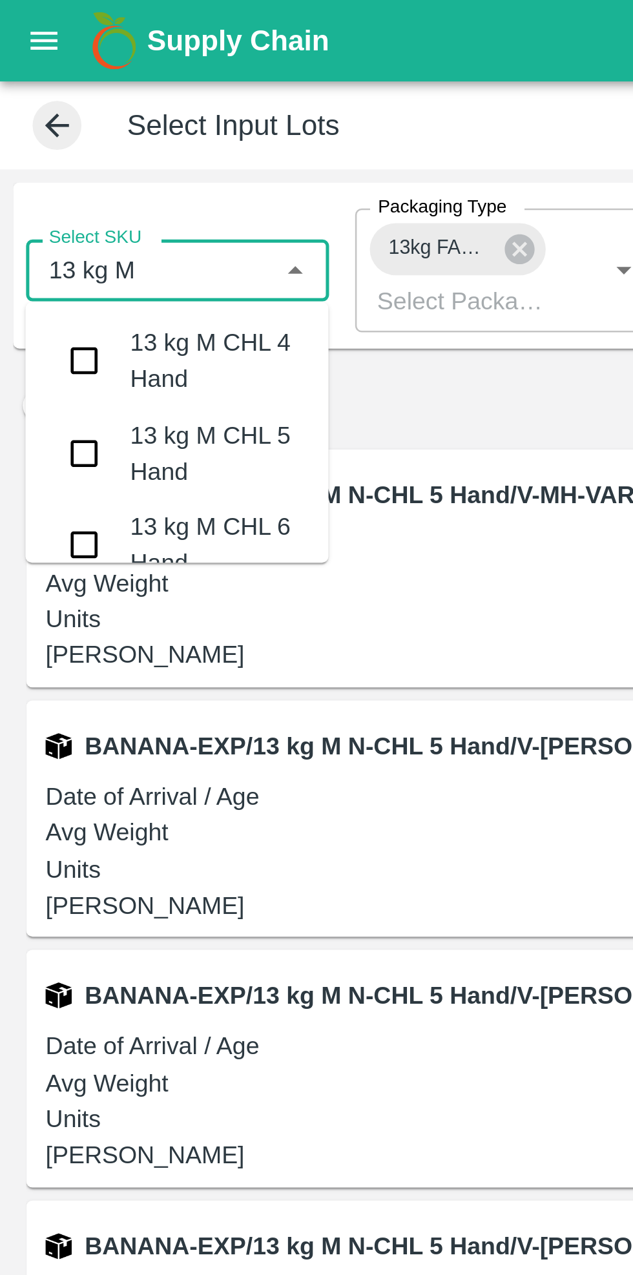
type input "13 kg M n"
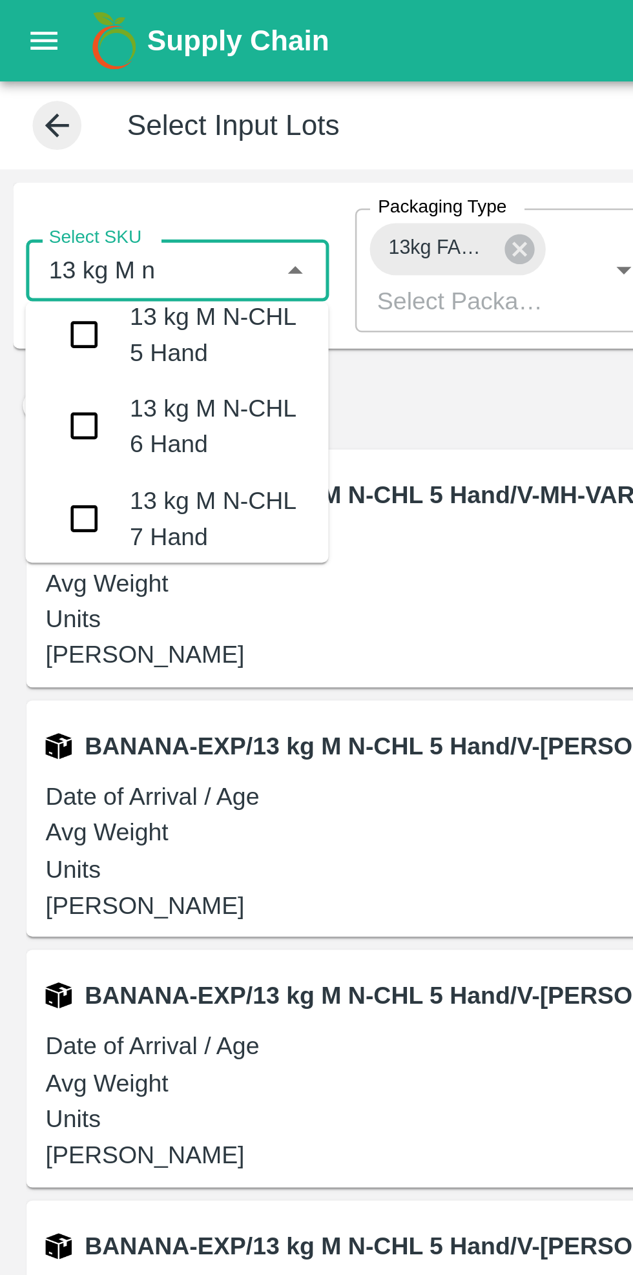
scroll to position [78, 0]
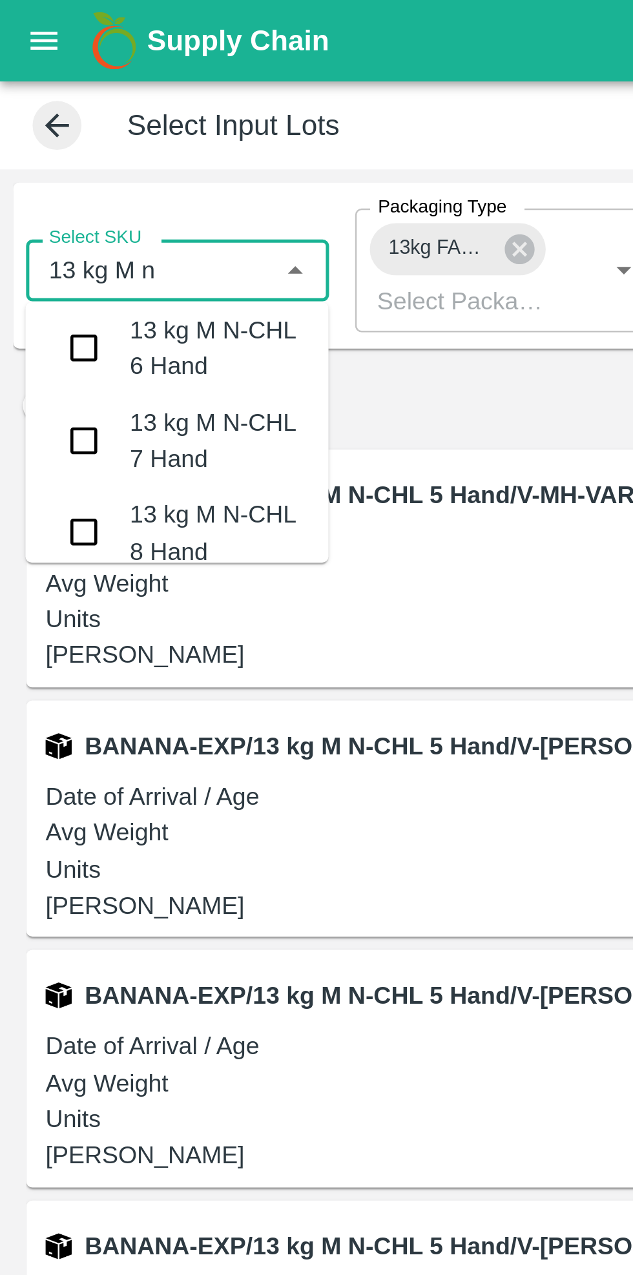
click at [34, 143] on input "checkbox" at bounding box center [34, 138] width 26 height 26
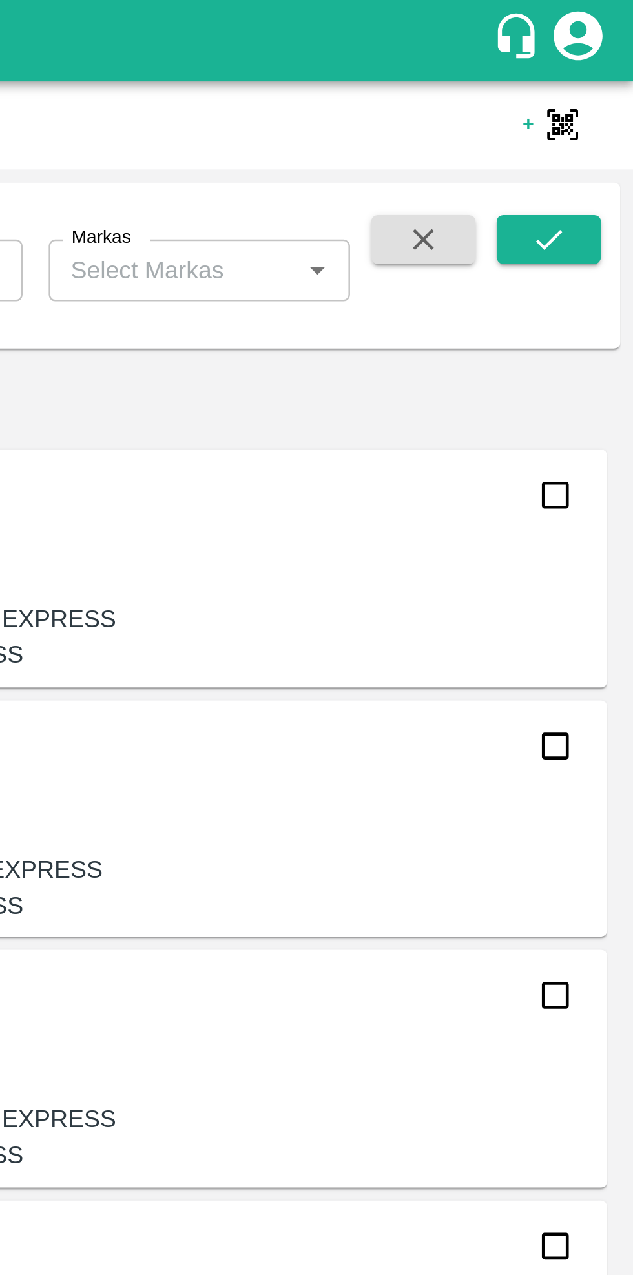
click at [596, 95] on icon "submit" at bounding box center [600, 95] width 14 height 14
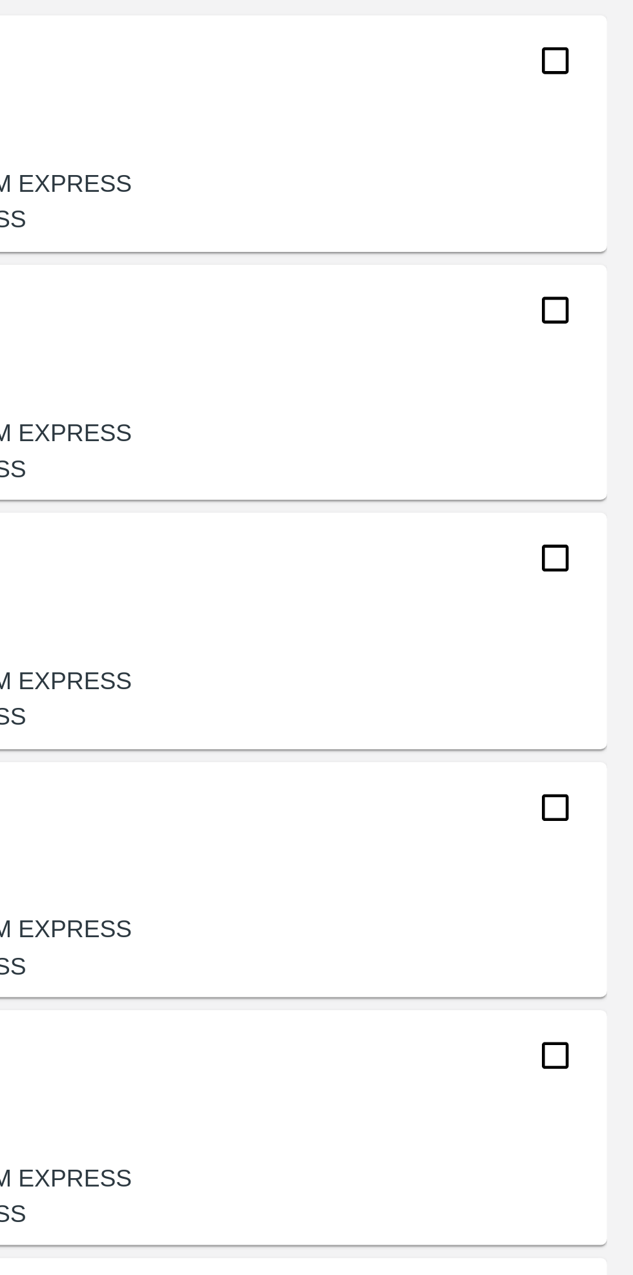
click at [603, 295] on input "checkbox" at bounding box center [602, 296] width 26 height 26
checkbox input "true"
click at [613, 404] on input "checkbox" at bounding box center [602, 395] width 26 height 26
checkbox input "true"
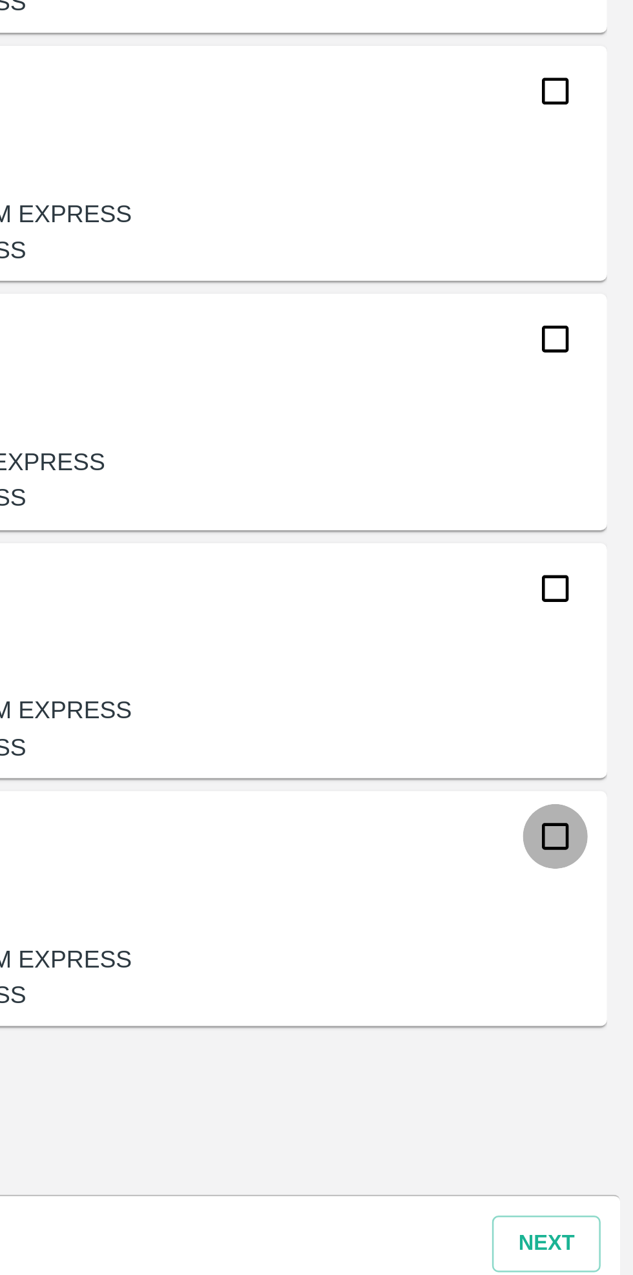
click at [602, 1087] on input "checkbox" at bounding box center [602, 1089] width 26 height 26
checkbox input "true"
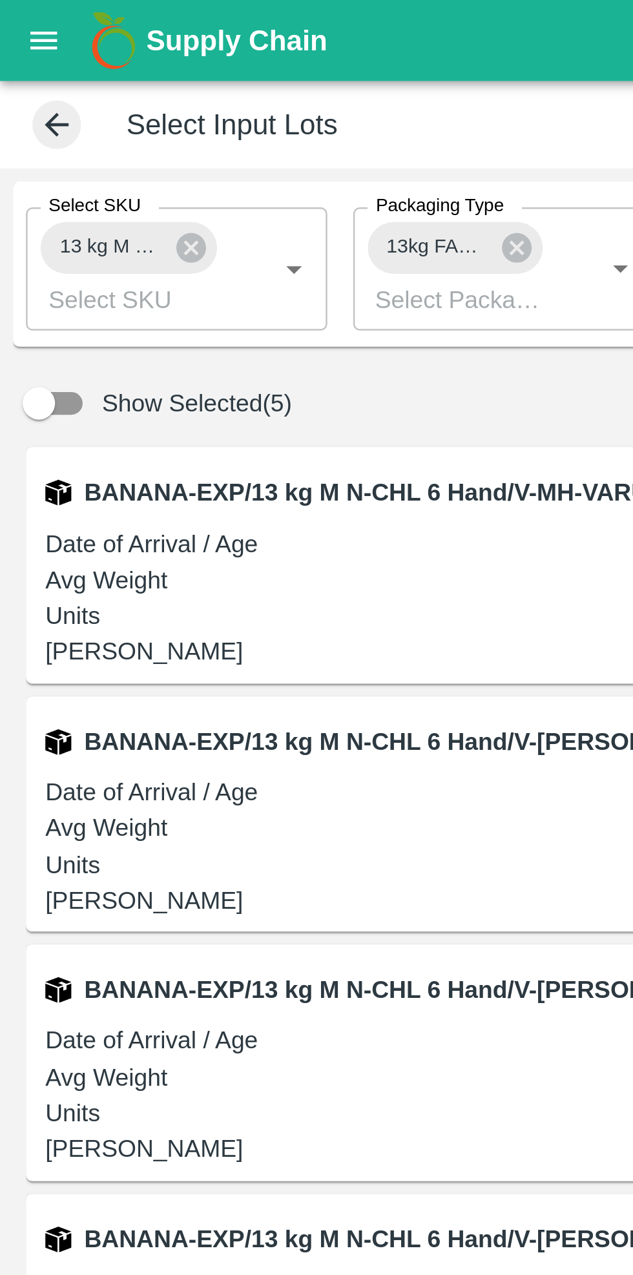
click at [73, 100] on icon at bounding box center [76, 99] width 14 height 14
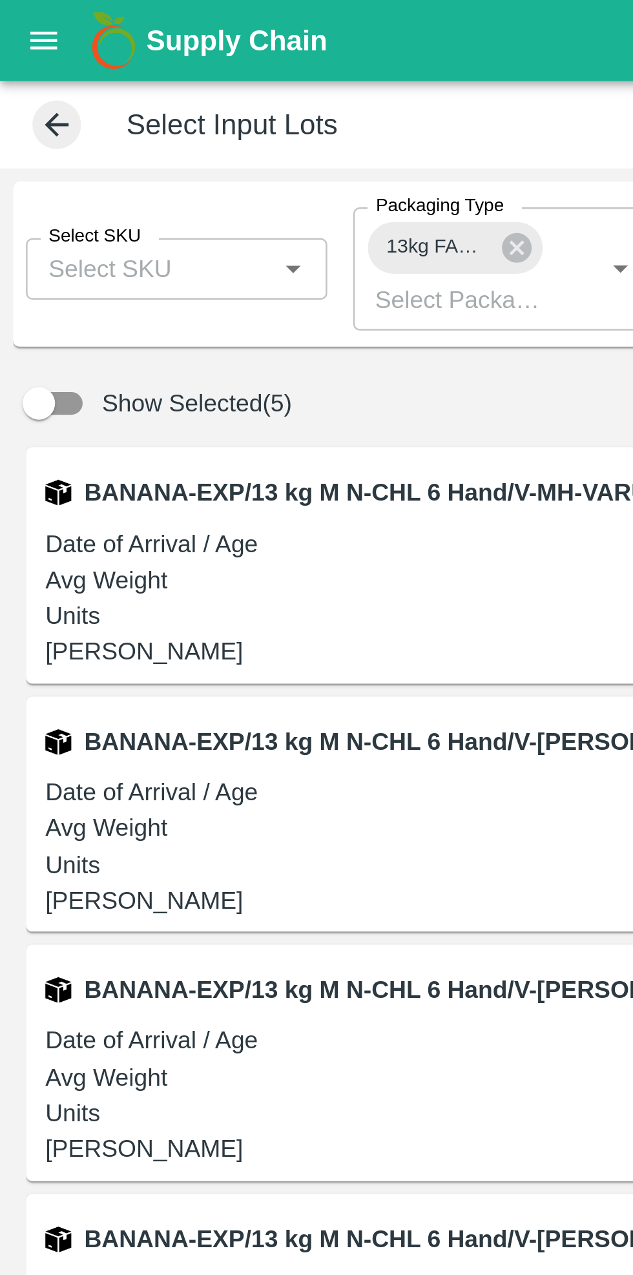
click at [89, 108] on input "Select SKU" at bounding box center [59, 107] width 91 height 17
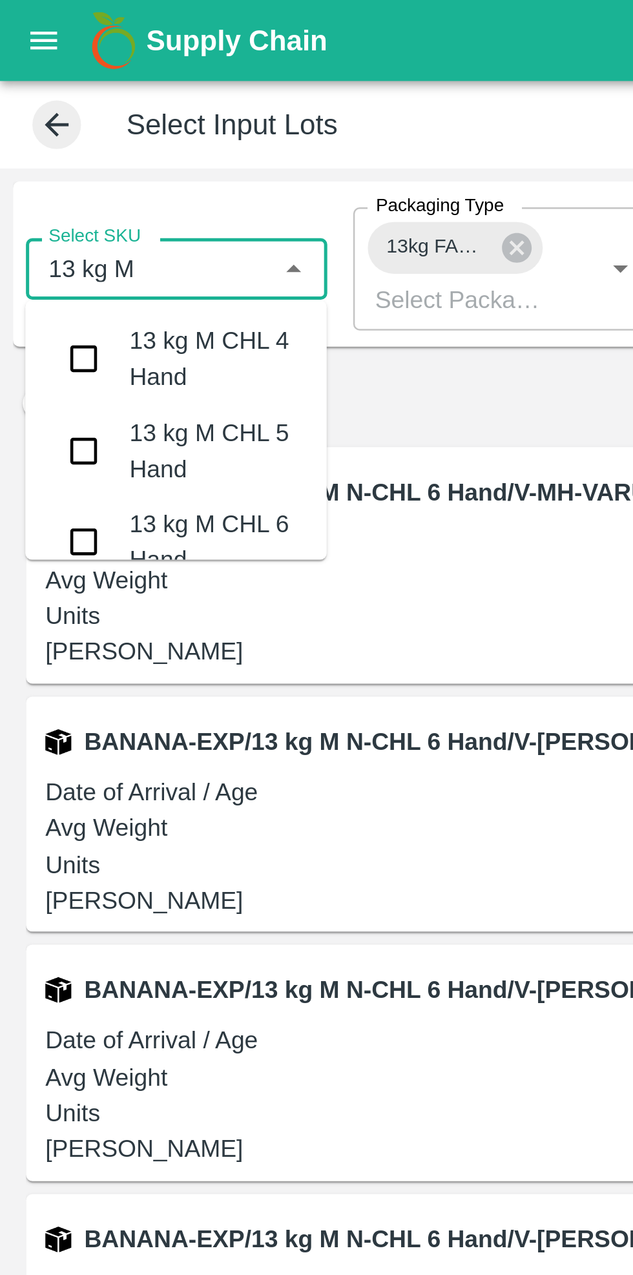
type input "13 kg M n"
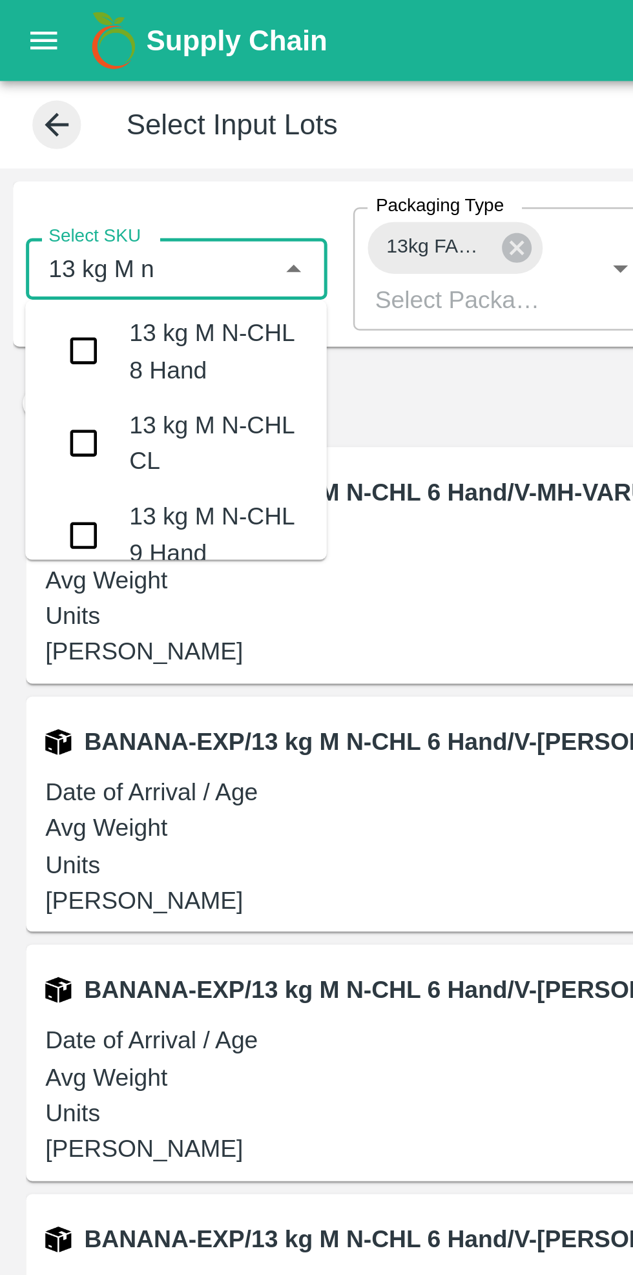
scroll to position [151, 0]
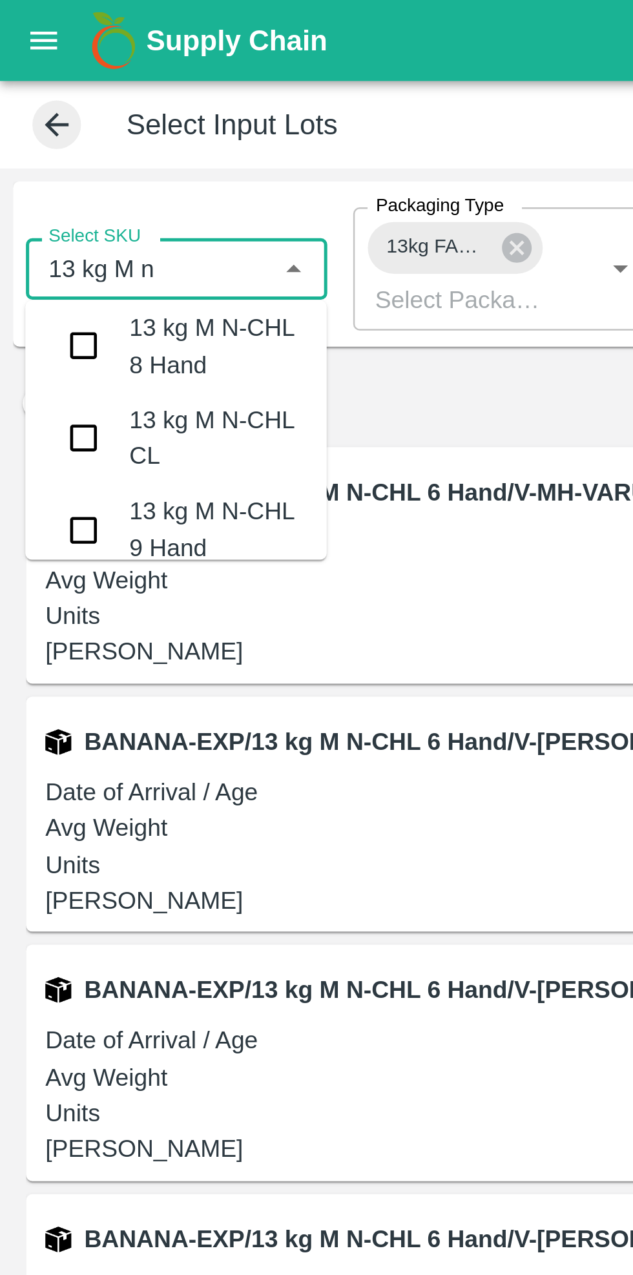
click at [36, 183] on input "checkbox" at bounding box center [34, 175] width 26 height 26
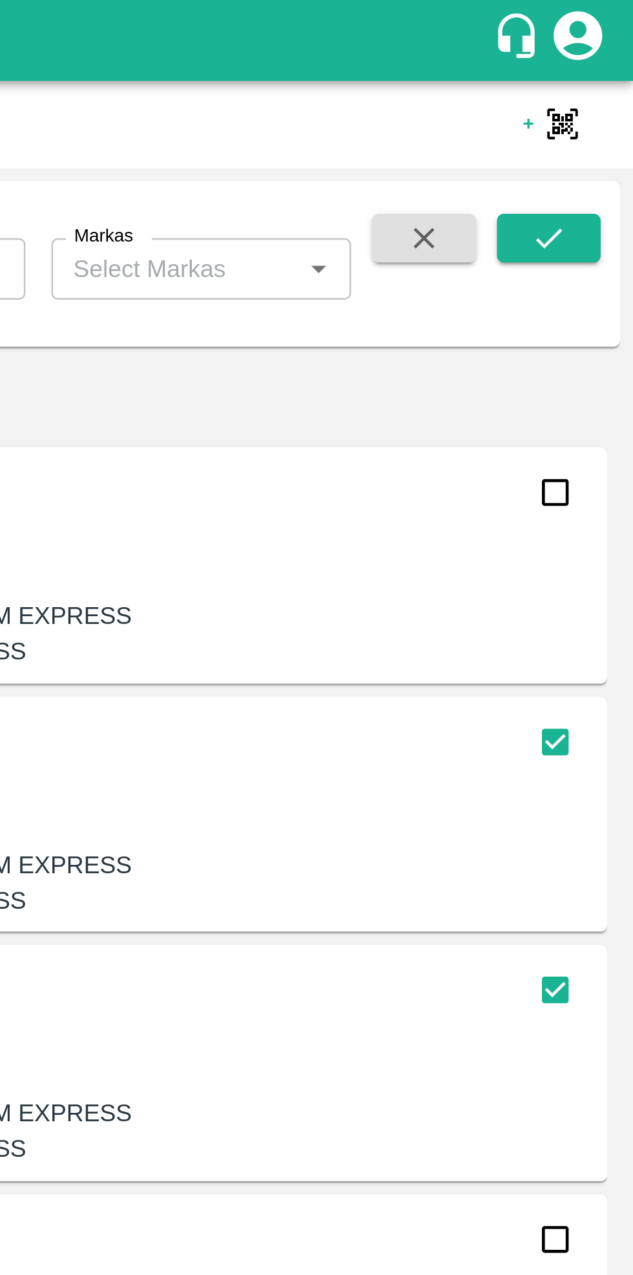
click at [596, 94] on icon "submit" at bounding box center [600, 95] width 14 height 14
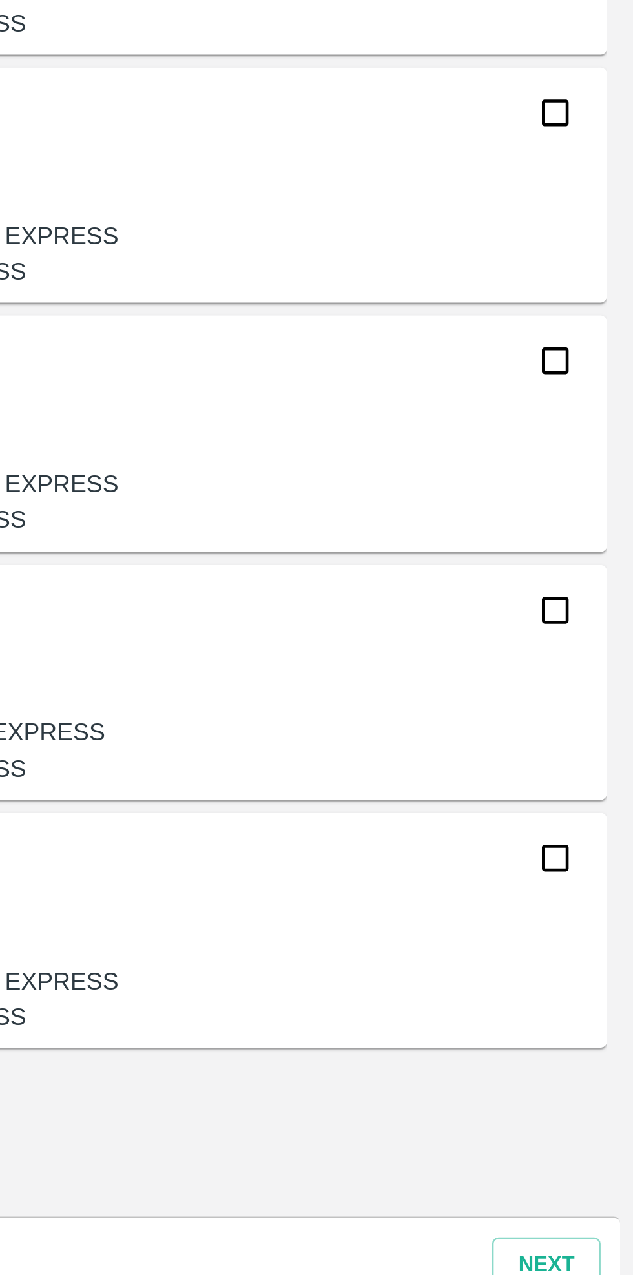
click at [605, 1089] on input "checkbox" at bounding box center [602, 1089] width 26 height 26
checkbox input "true"
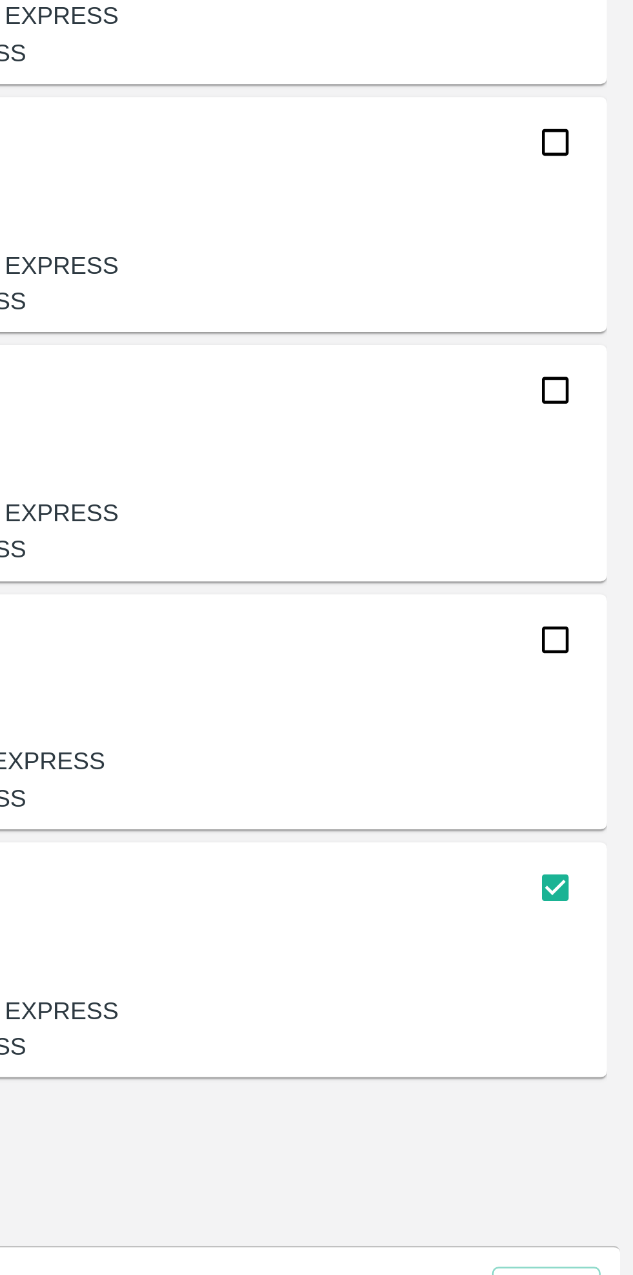
click at [605, 893] on input "checkbox" at bounding box center [602, 890] width 26 height 26
checkbox input "true"
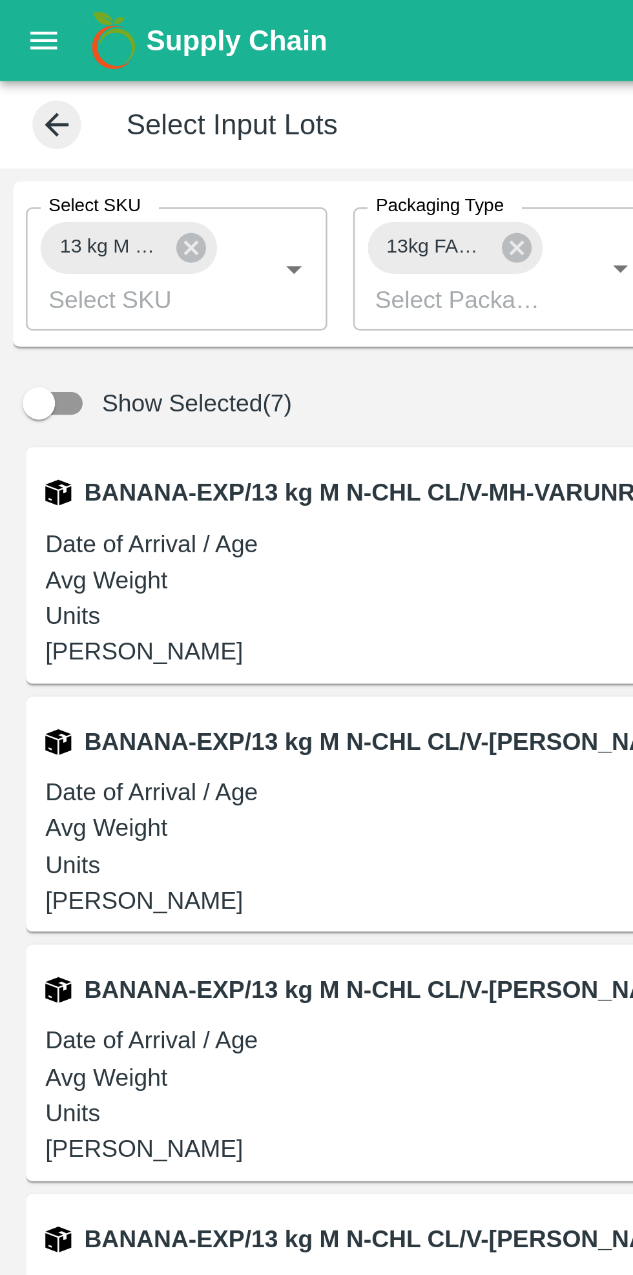
click at [76, 100] on icon at bounding box center [76, 99] width 12 height 12
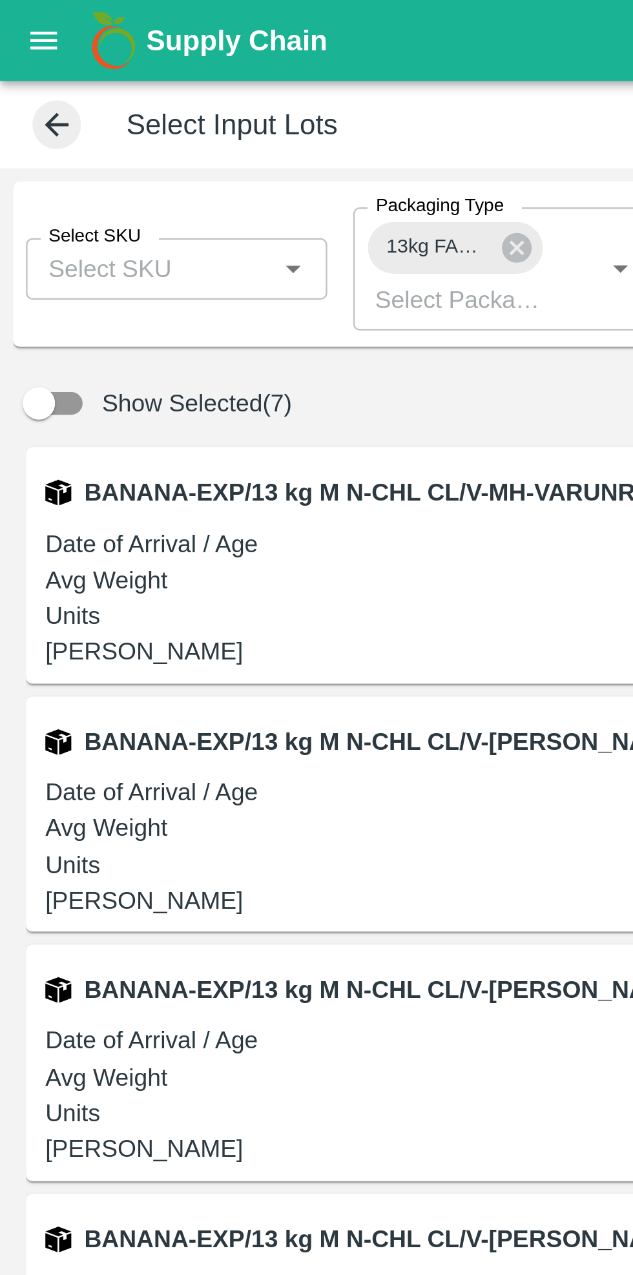
click at [83, 110] on input "Select SKU" at bounding box center [59, 107] width 91 height 17
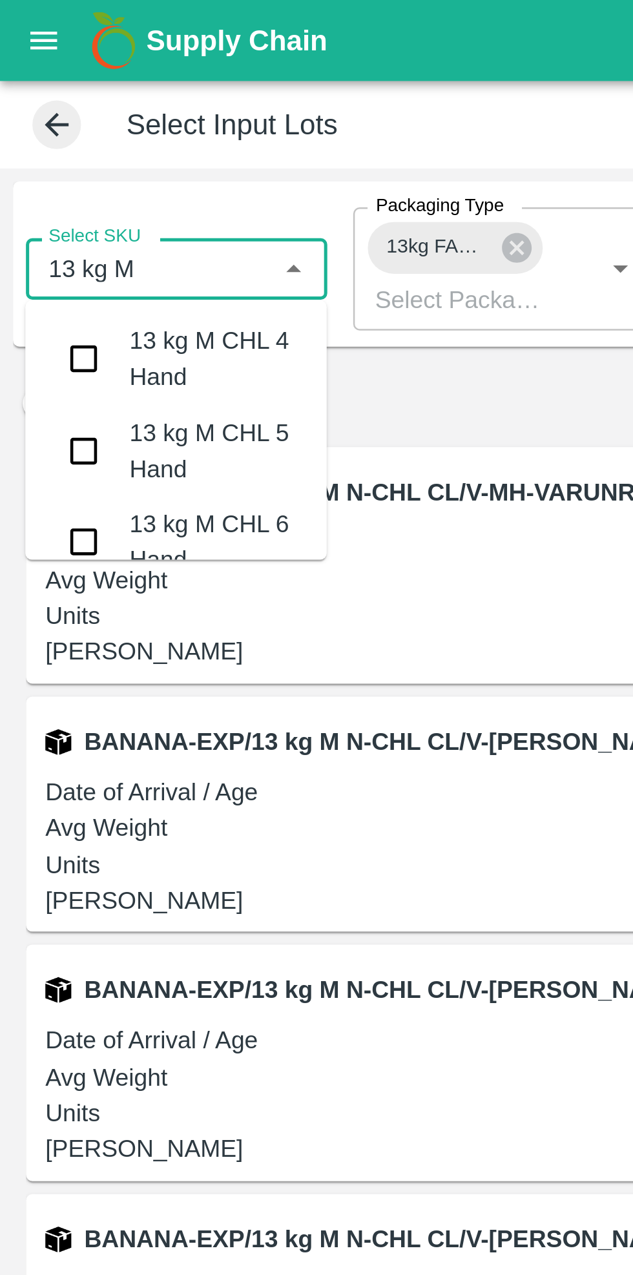
type input "13 kg M n"
click at [35, 183] on input "checkbox" at bounding box center [34, 180] width 26 height 26
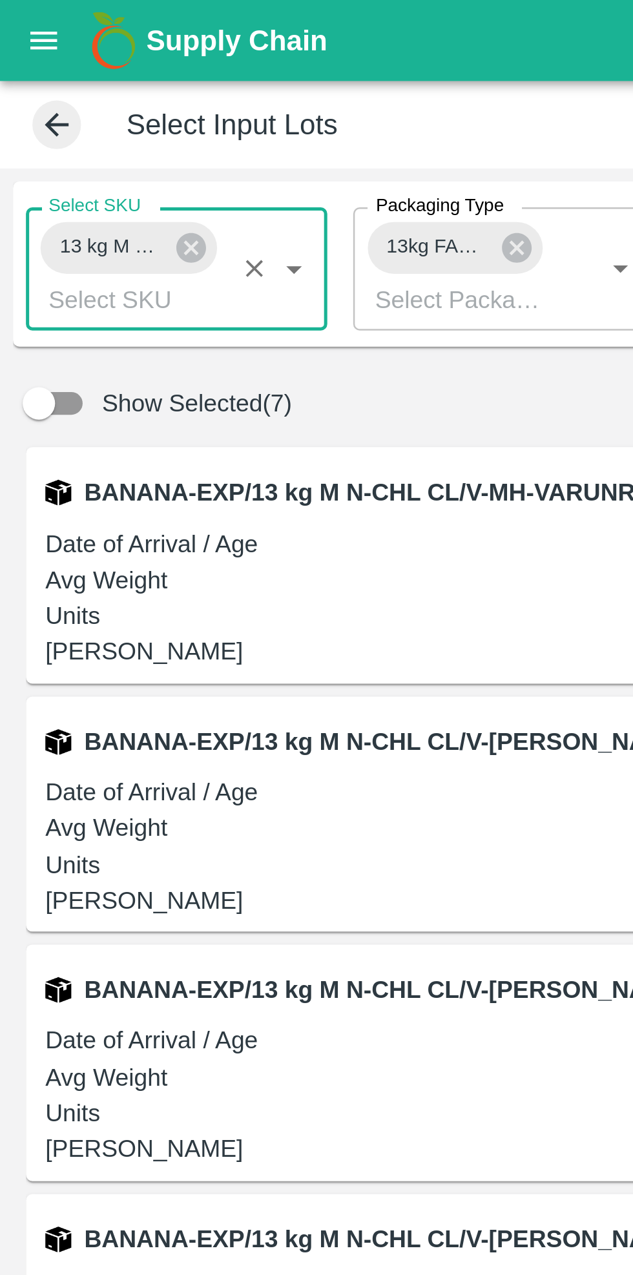
click at [203, 103] on icon at bounding box center [206, 99] width 12 height 12
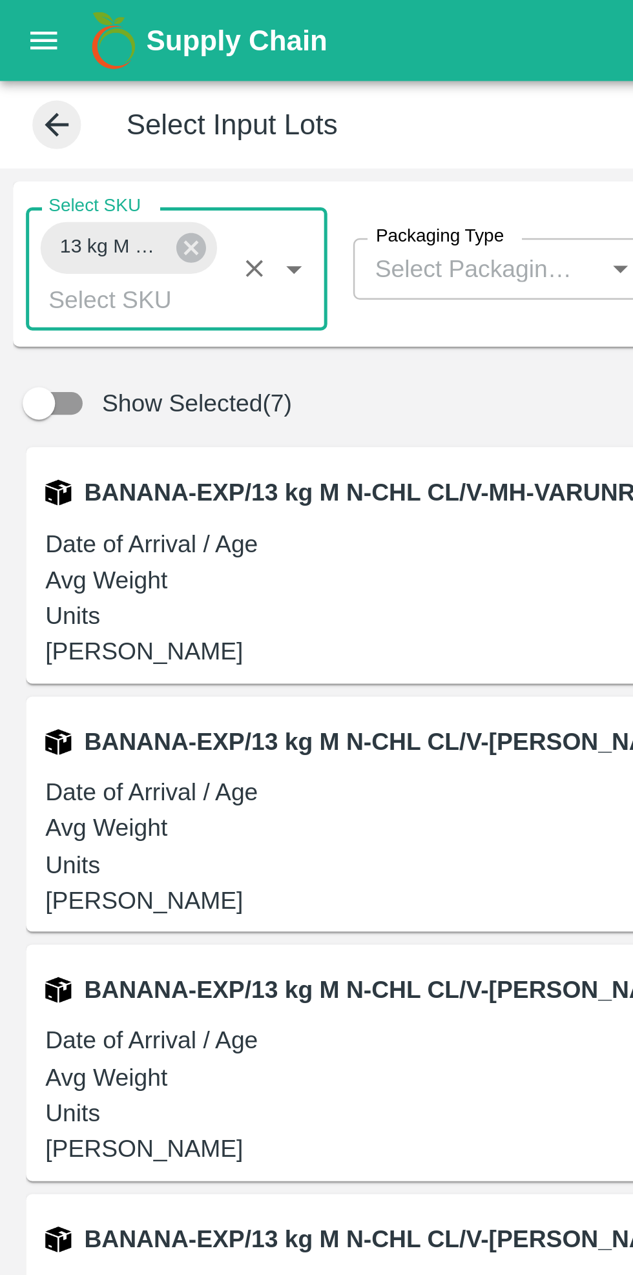
click at [194, 110] on input "Packaging Type" at bounding box center [190, 107] width 91 height 17
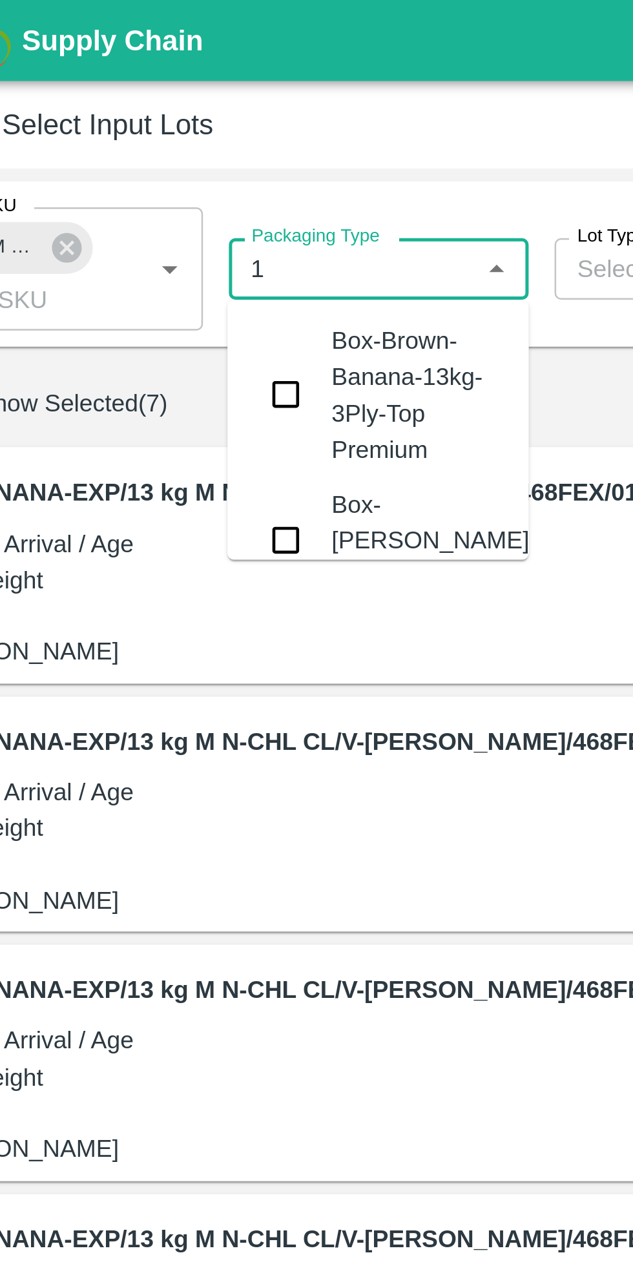
type input "13"
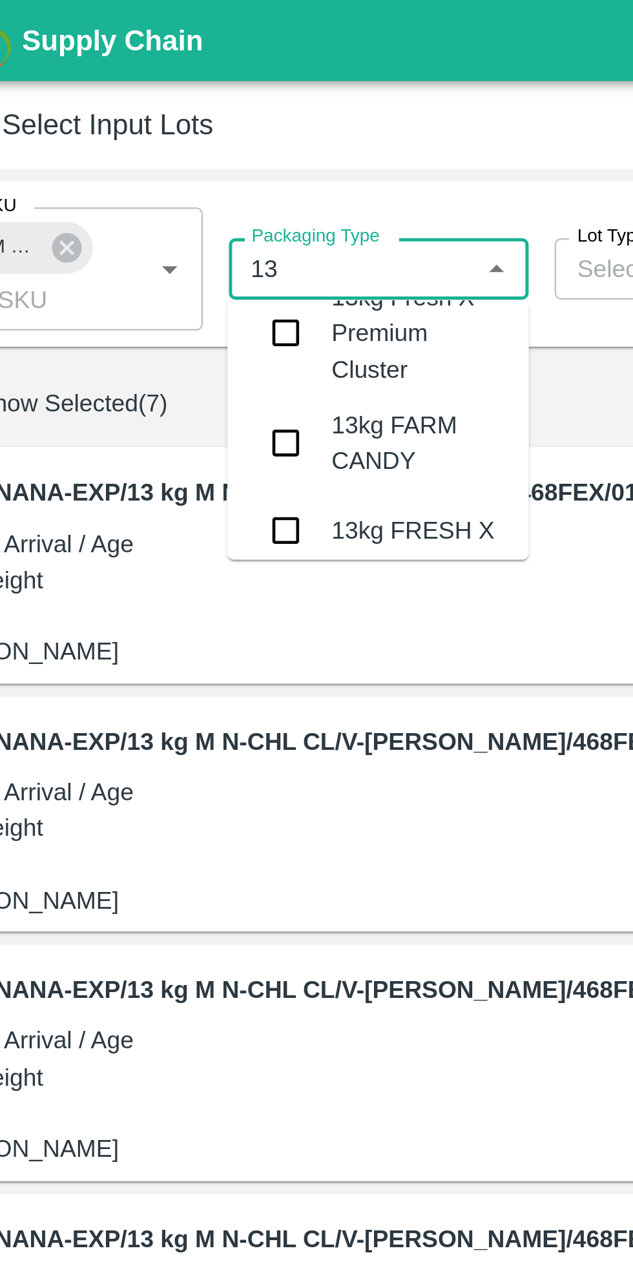
scroll to position [2918, 0]
click at [172, 164] on input "checkbox" at bounding box center [164, 176] width 26 height 26
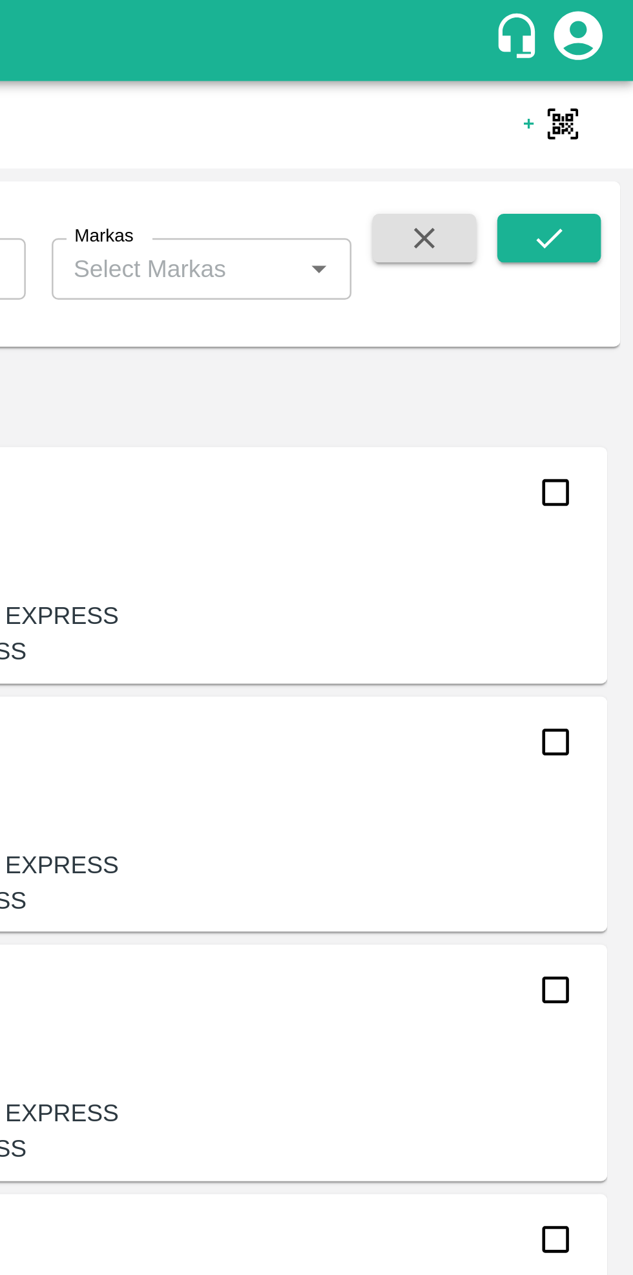
click at [598, 96] on icon "submit" at bounding box center [600, 95] width 14 height 14
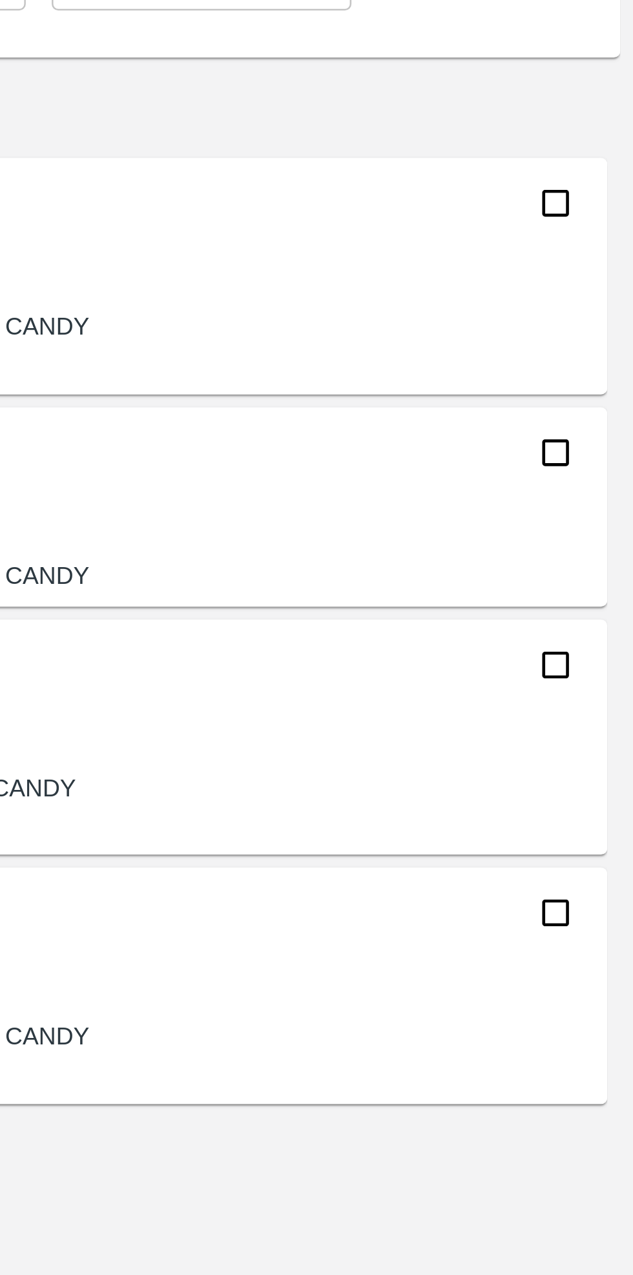
click at [607, 302] on input "checkbox" at bounding box center [602, 296] width 26 height 26
checkbox input "true"
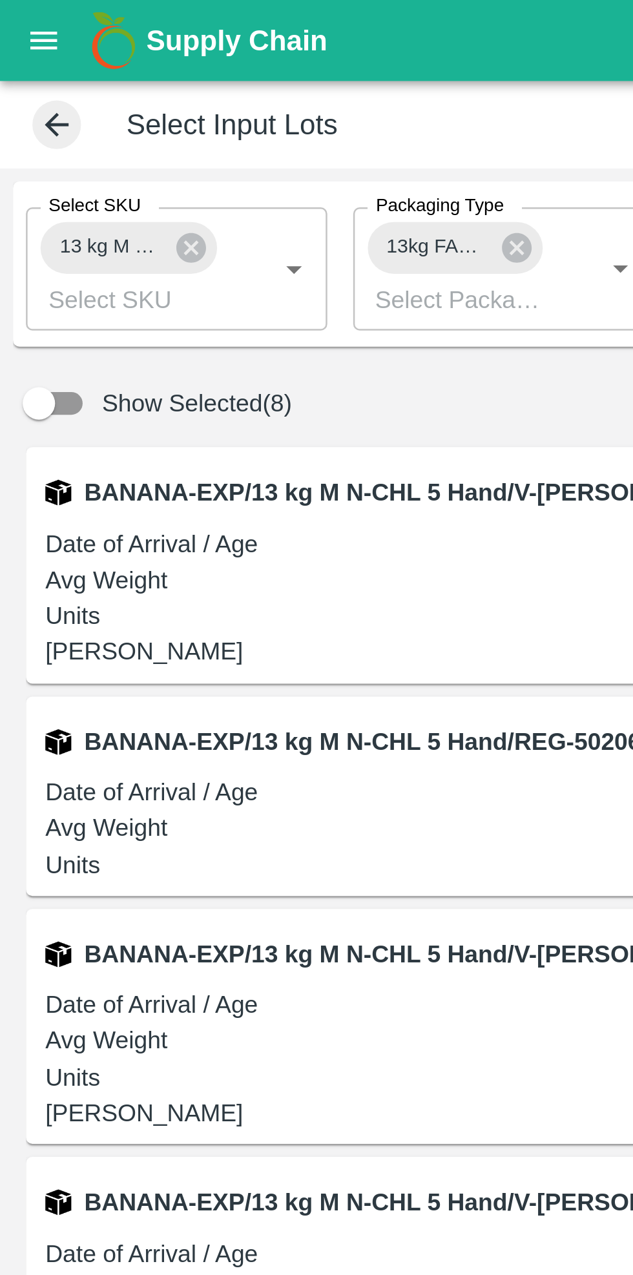
click at [70, 101] on icon at bounding box center [76, 99] width 14 height 14
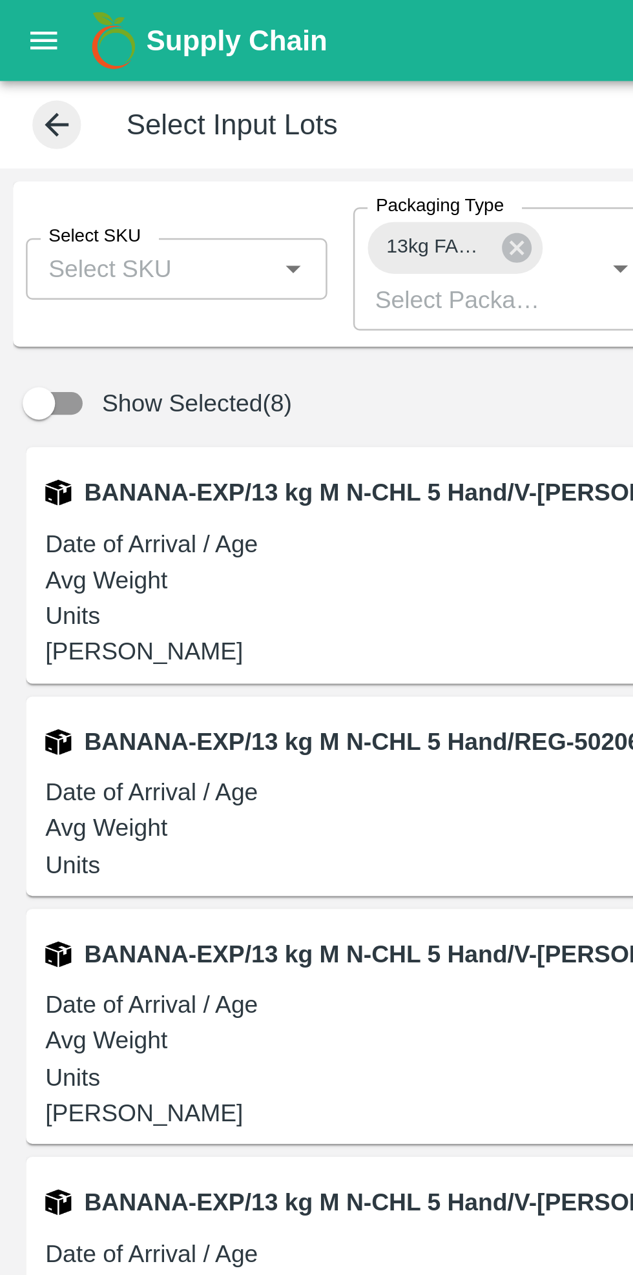
click at [70, 106] on input "Select SKU" at bounding box center [59, 107] width 91 height 17
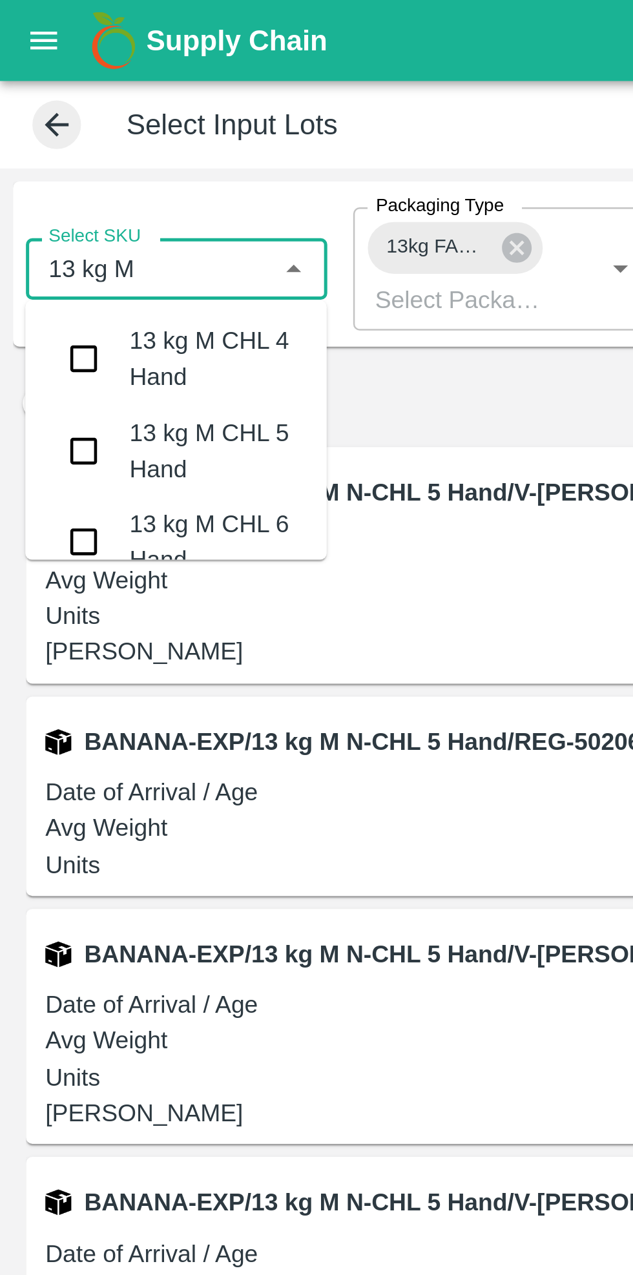
type input "13 kg M n"
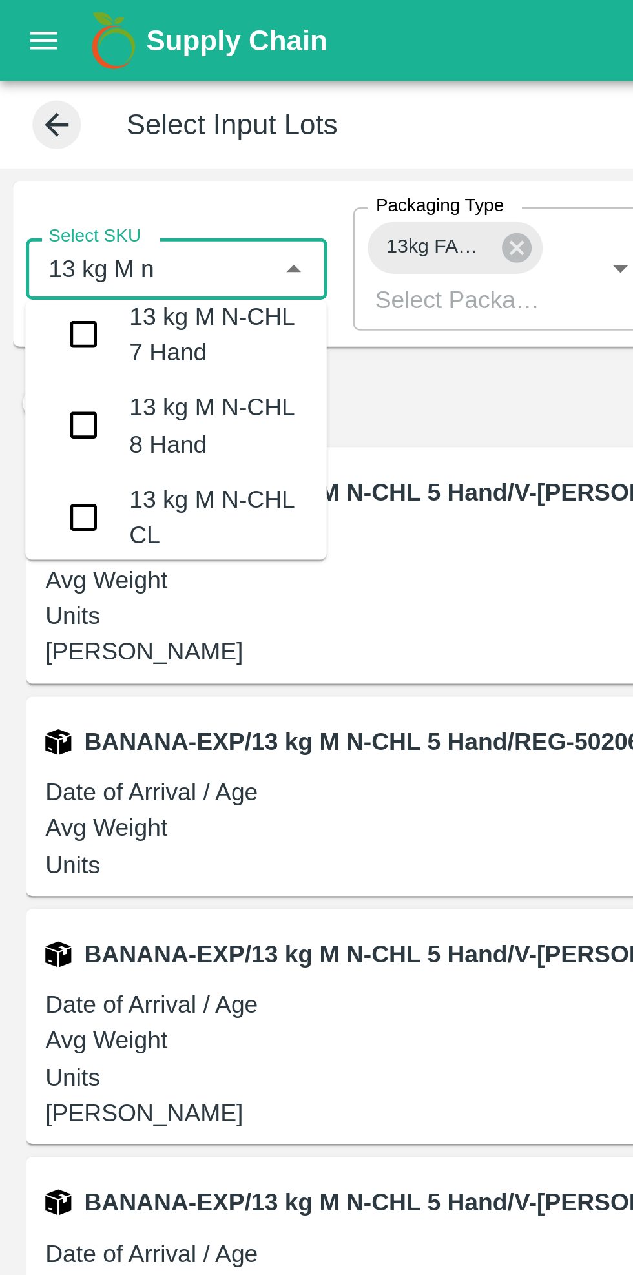
scroll to position [120, 0]
click at [34, 174] on input "checkbox" at bounding box center [34, 169] width 26 height 26
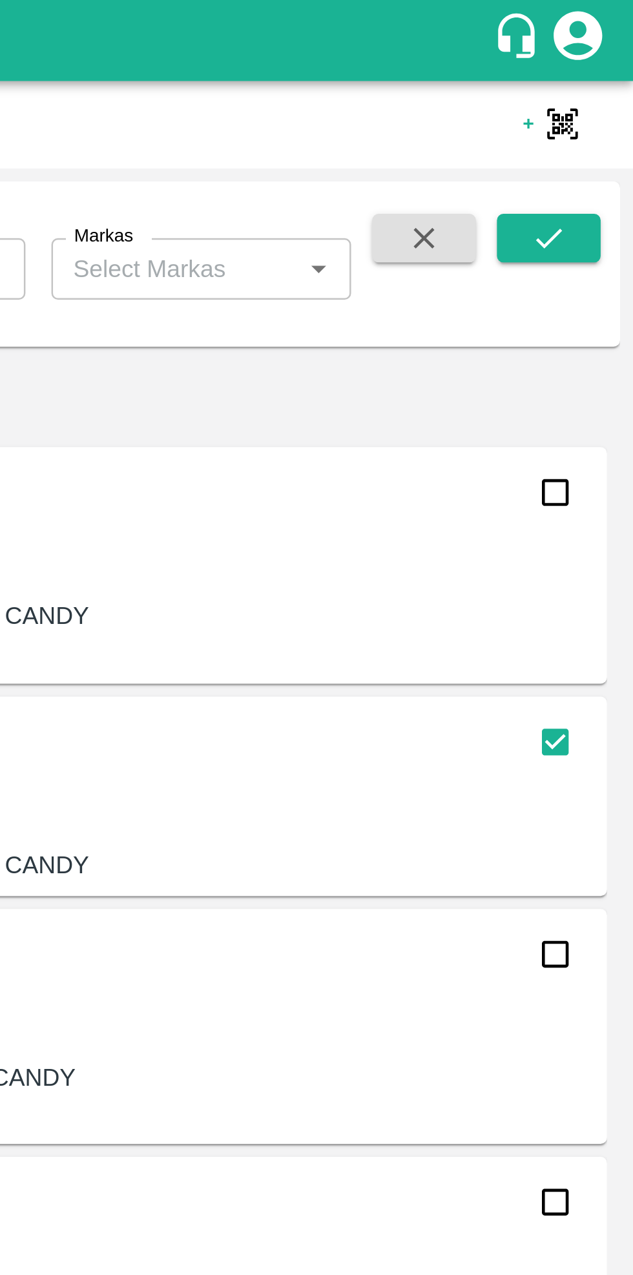
click at [600, 92] on icon "submit" at bounding box center [600, 95] width 14 height 14
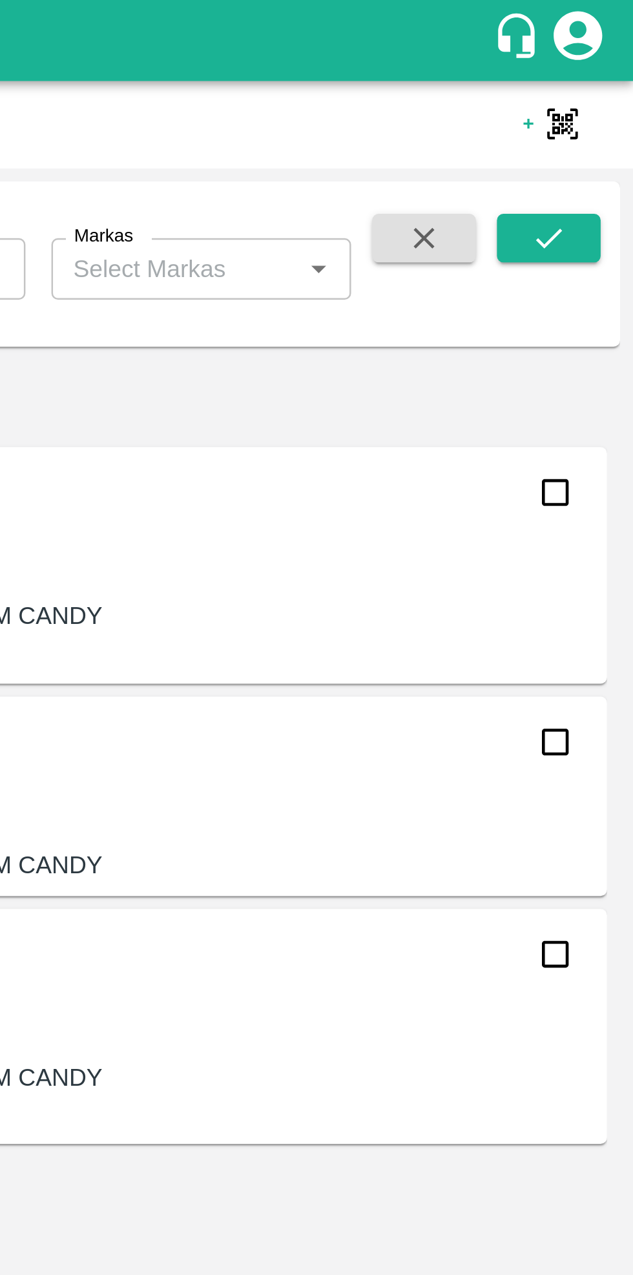
click at [600, 299] on input "checkbox" at bounding box center [602, 296] width 26 height 26
checkbox input "true"
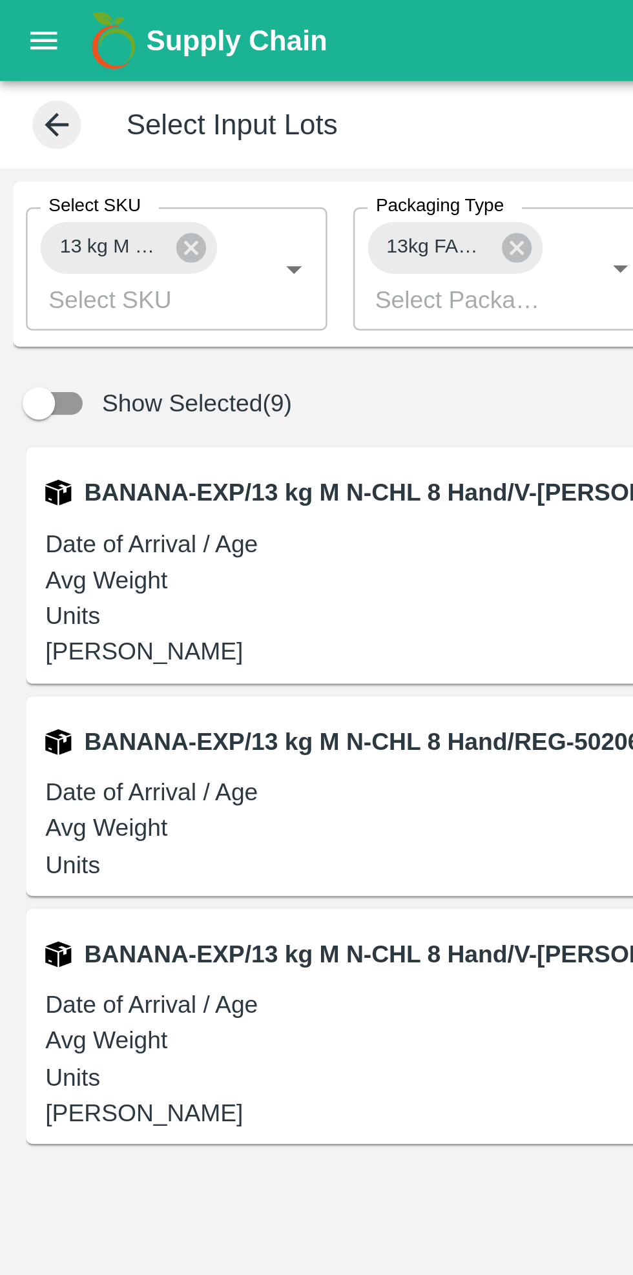
click at [209, 101] on icon at bounding box center [206, 99] width 12 height 12
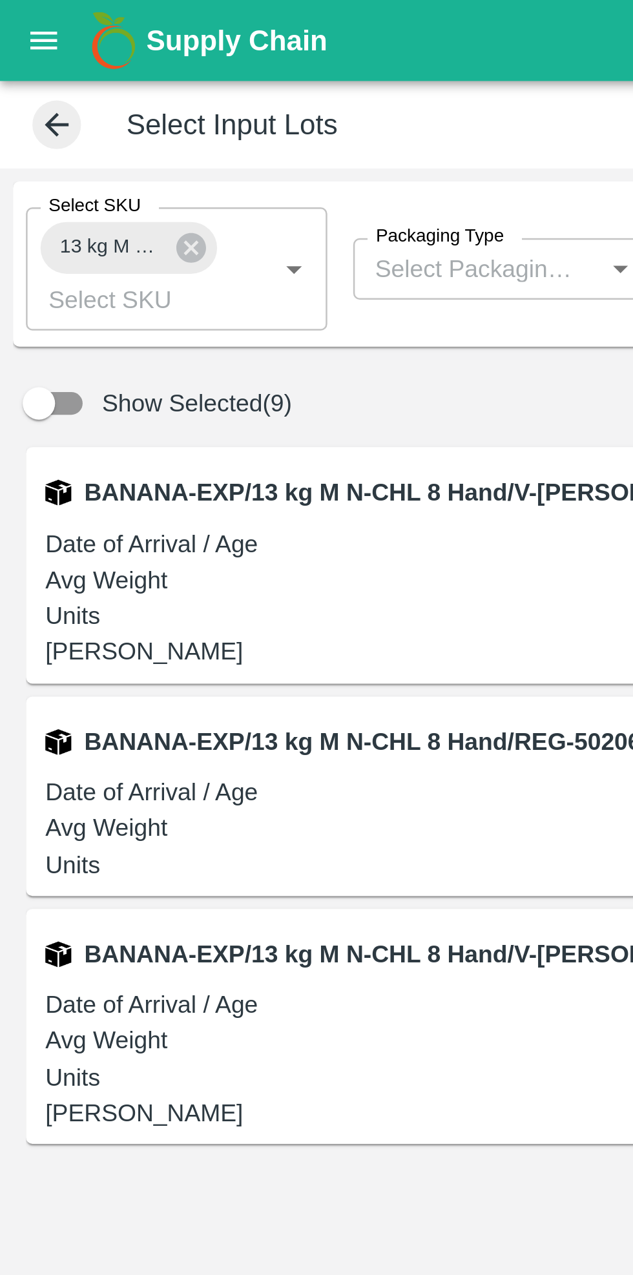
click at [72, 100] on icon at bounding box center [76, 99] width 12 height 12
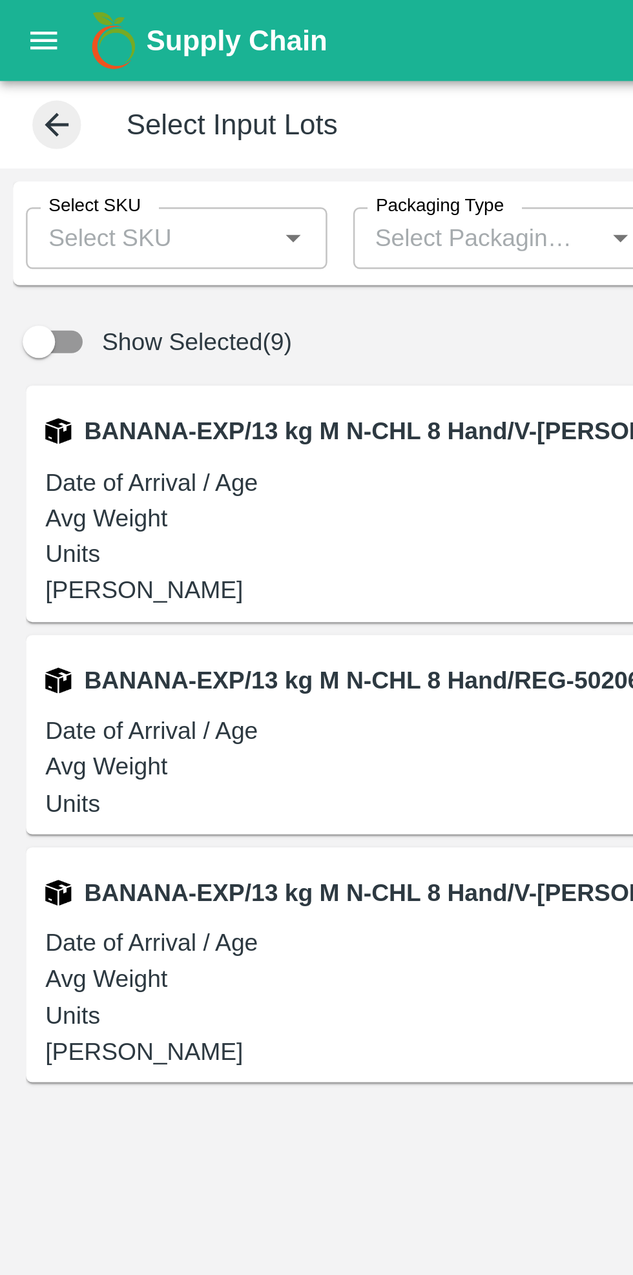
click at [79, 97] on input "Select SKU" at bounding box center [59, 95] width 91 height 17
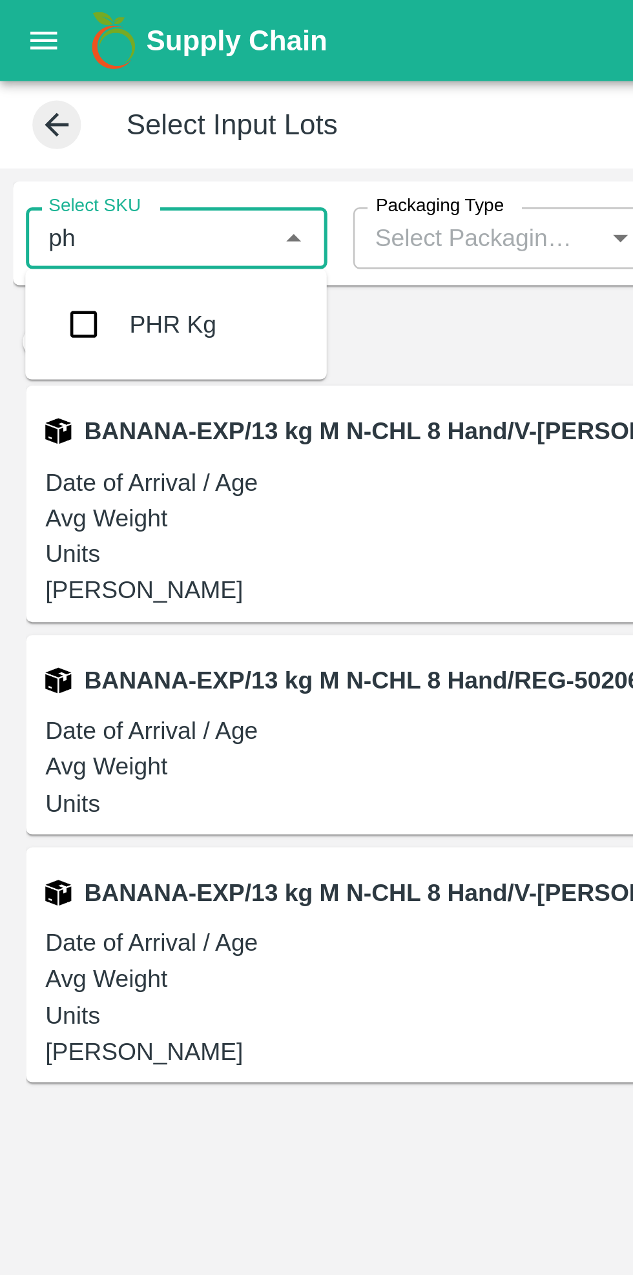
type input "phr"
click at [32, 137] on input "checkbox" at bounding box center [34, 129] width 26 height 26
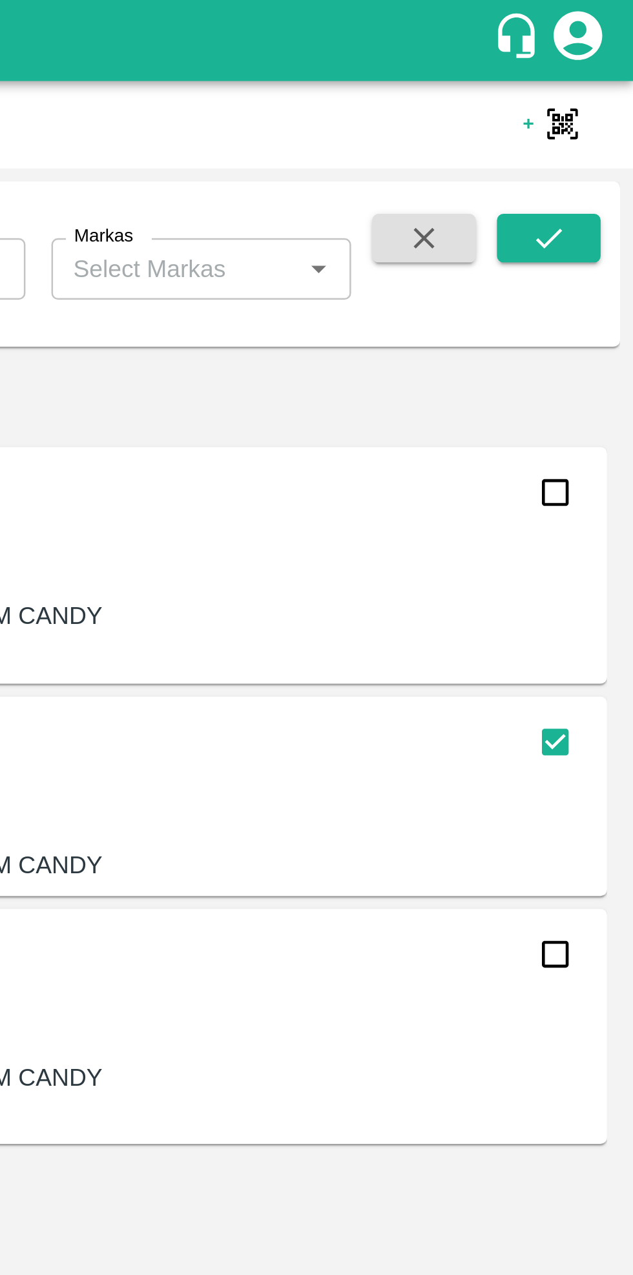
click at [599, 95] on icon "submit" at bounding box center [600, 95] width 14 height 14
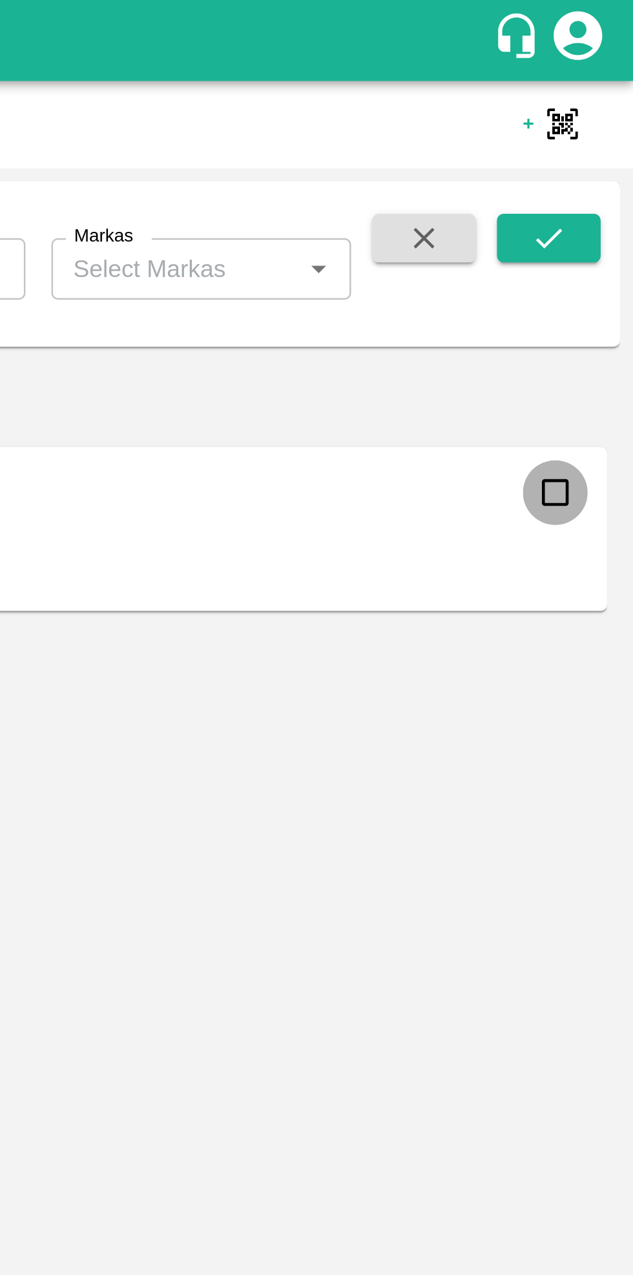
click at [607, 197] on input "checkbox" at bounding box center [602, 197] width 26 height 26
checkbox input "true"
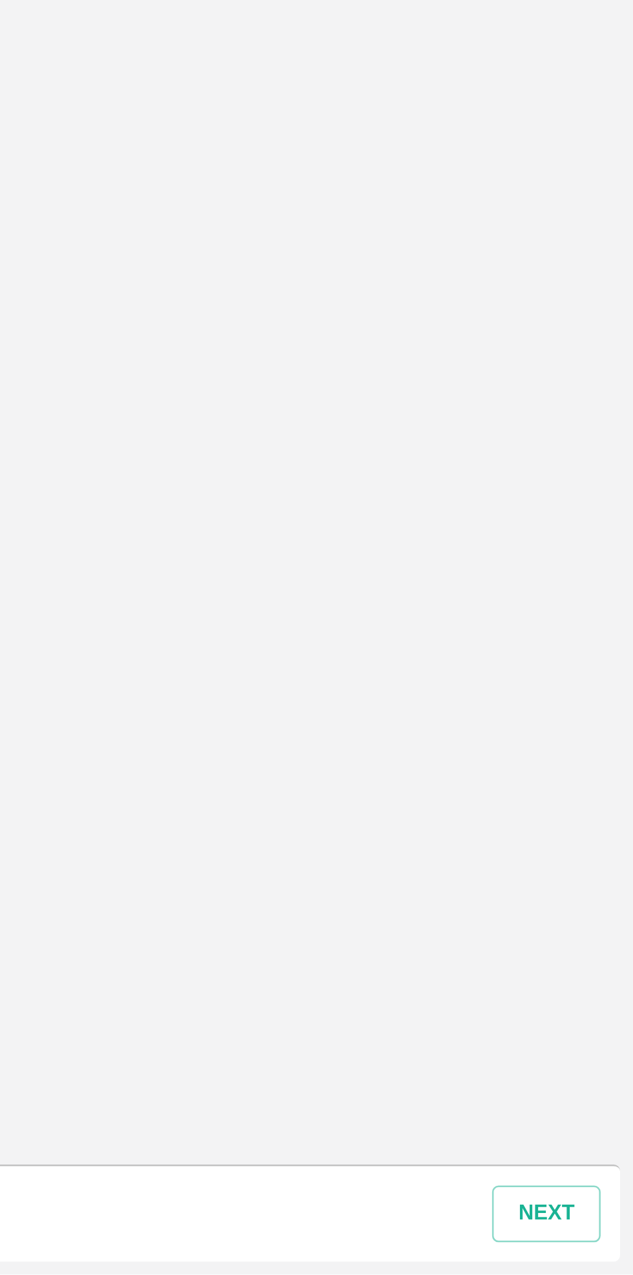
click at [602, 1252] on button "next" at bounding box center [598, 1251] width 43 height 23
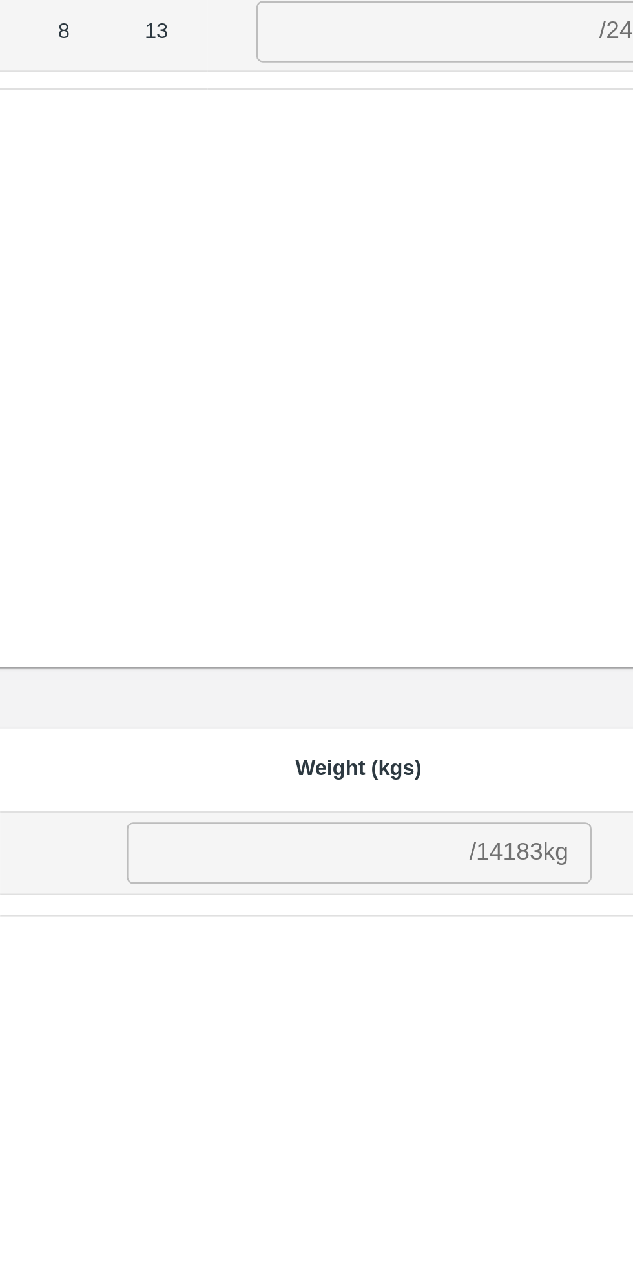
click at [463, 729] on input "number" at bounding box center [459, 726] width 132 height 25
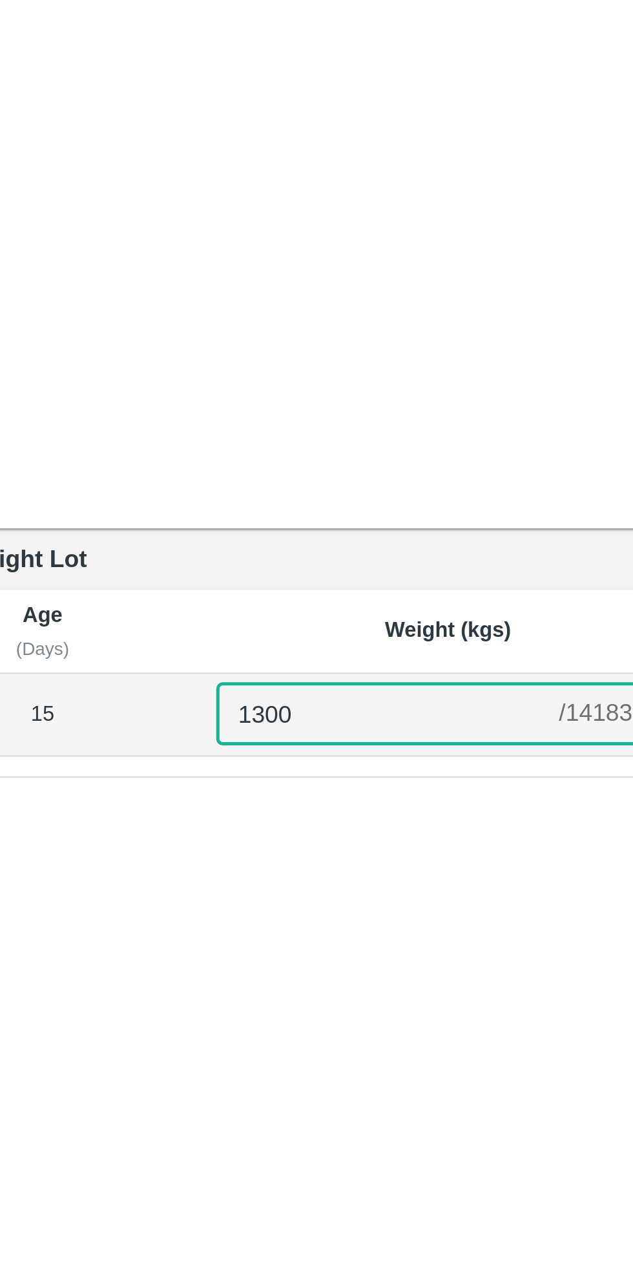
type input "1300"
click at [497, 574] on div "SKU (Packaging) Age (Days) Avg Wt (kgs/unit) Units BANANA-EXP/13 kg M N-CHL 6 H…" at bounding box center [316, 374] width 623 height 555
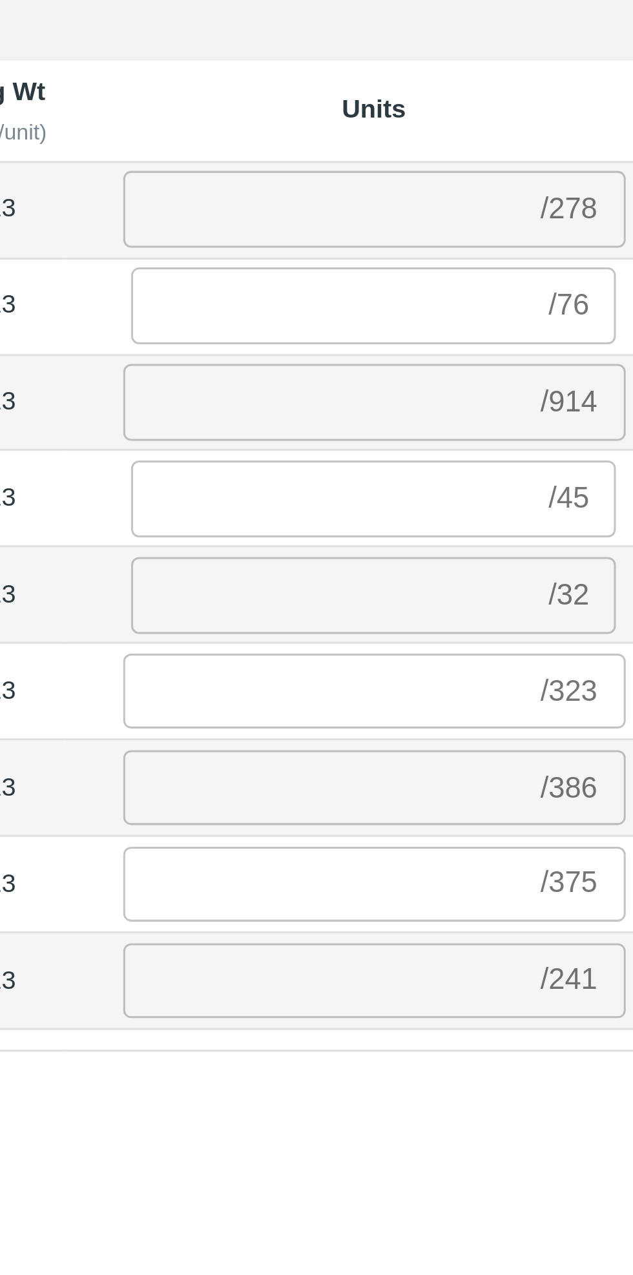
click at [525, 181] on input "number" at bounding box center [513, 177] width 132 height 25
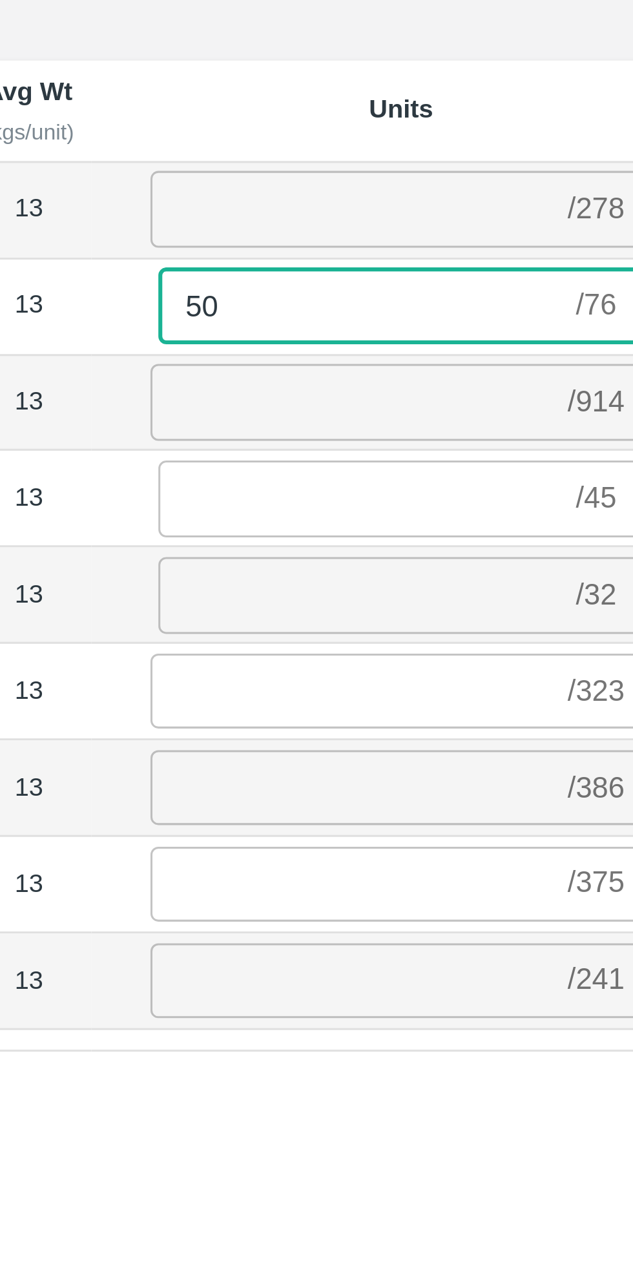
type input "50"
click at [479, 209] on input "number" at bounding box center [511, 208] width 132 height 25
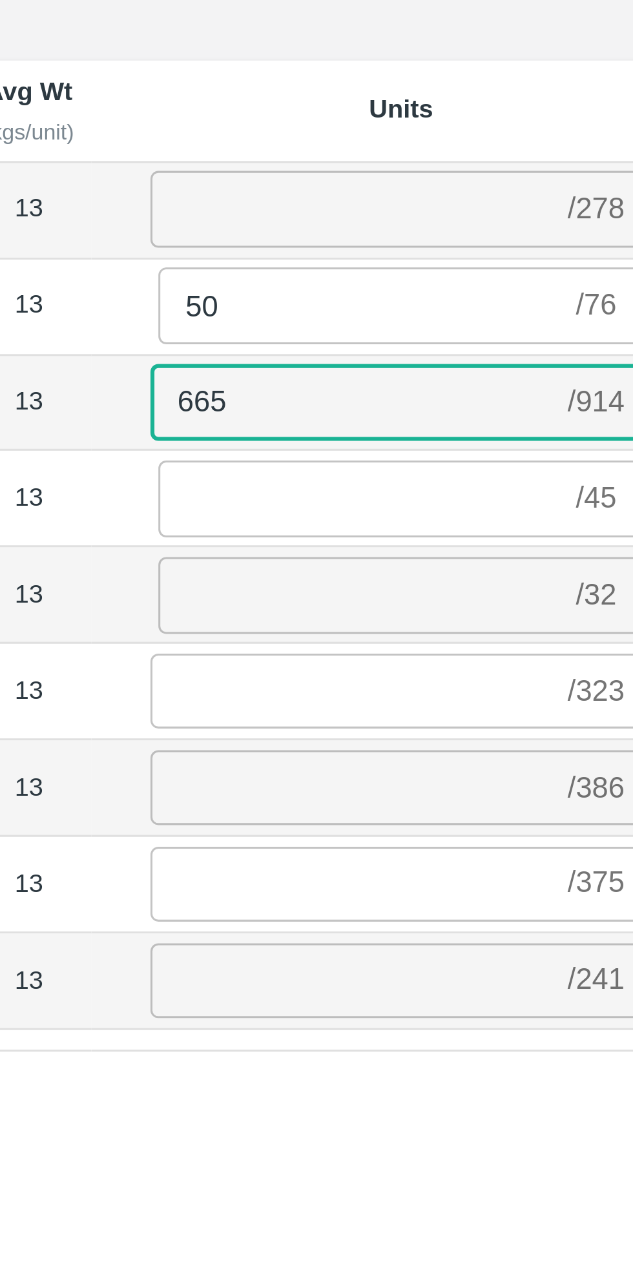
type input "665"
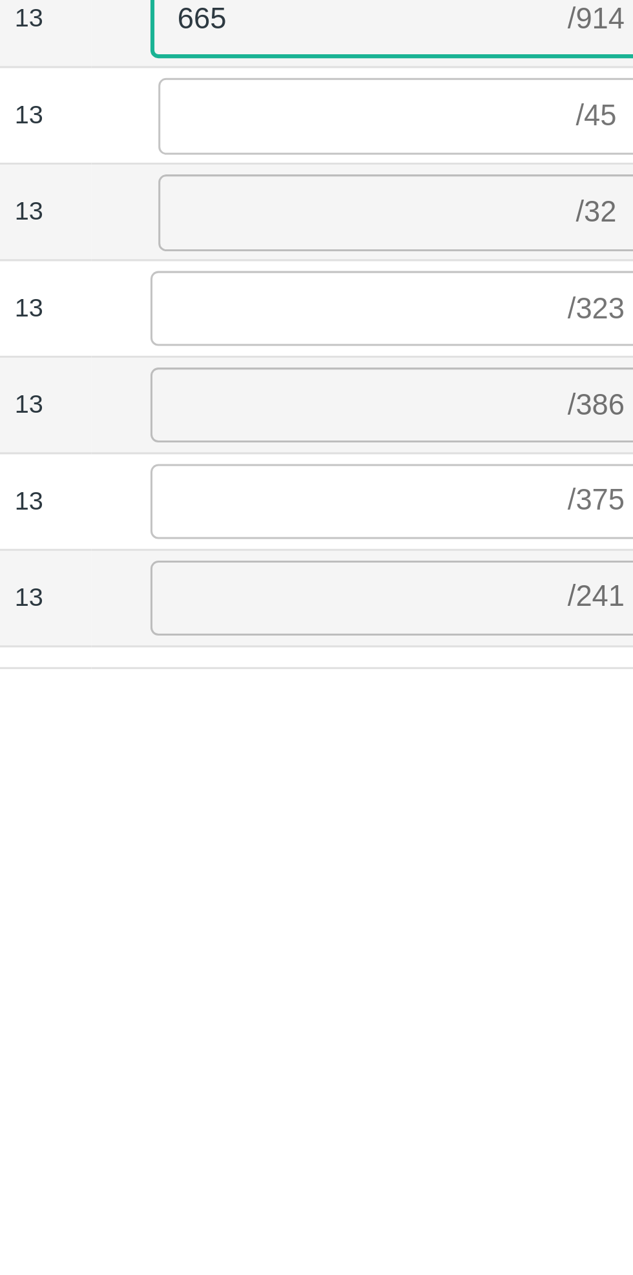
click at [490, 399] on input "number" at bounding box center [511, 398] width 132 height 25
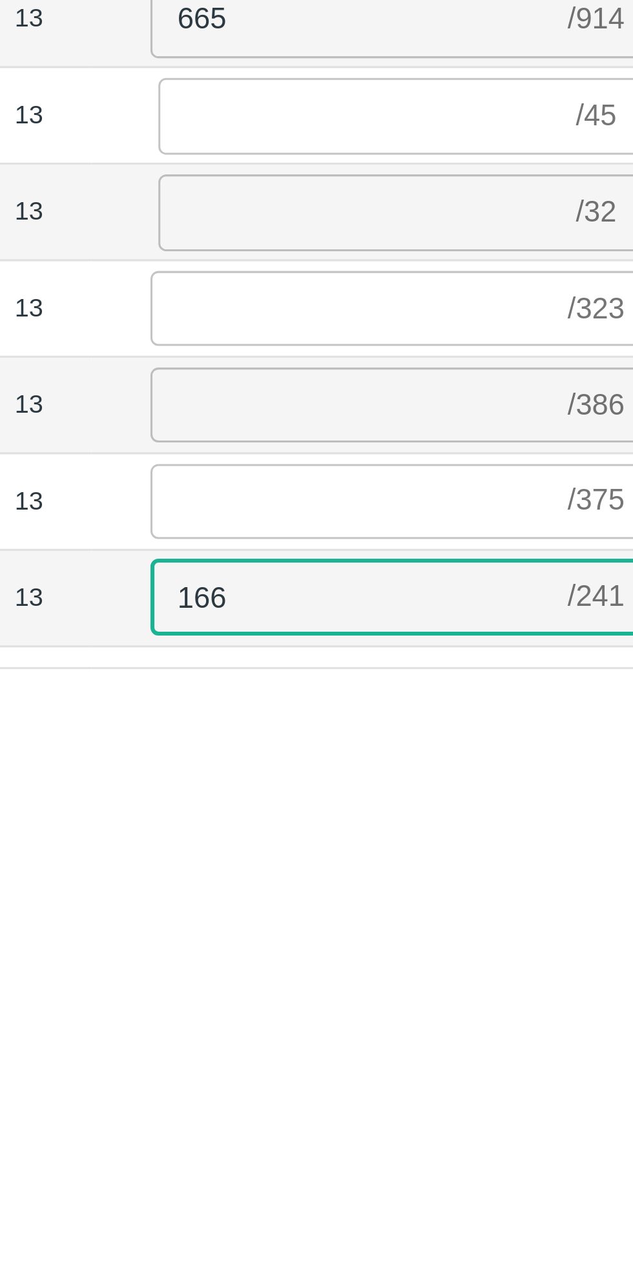
type input "166"
click at [489, 306] on input "number" at bounding box center [511, 303] width 132 height 25
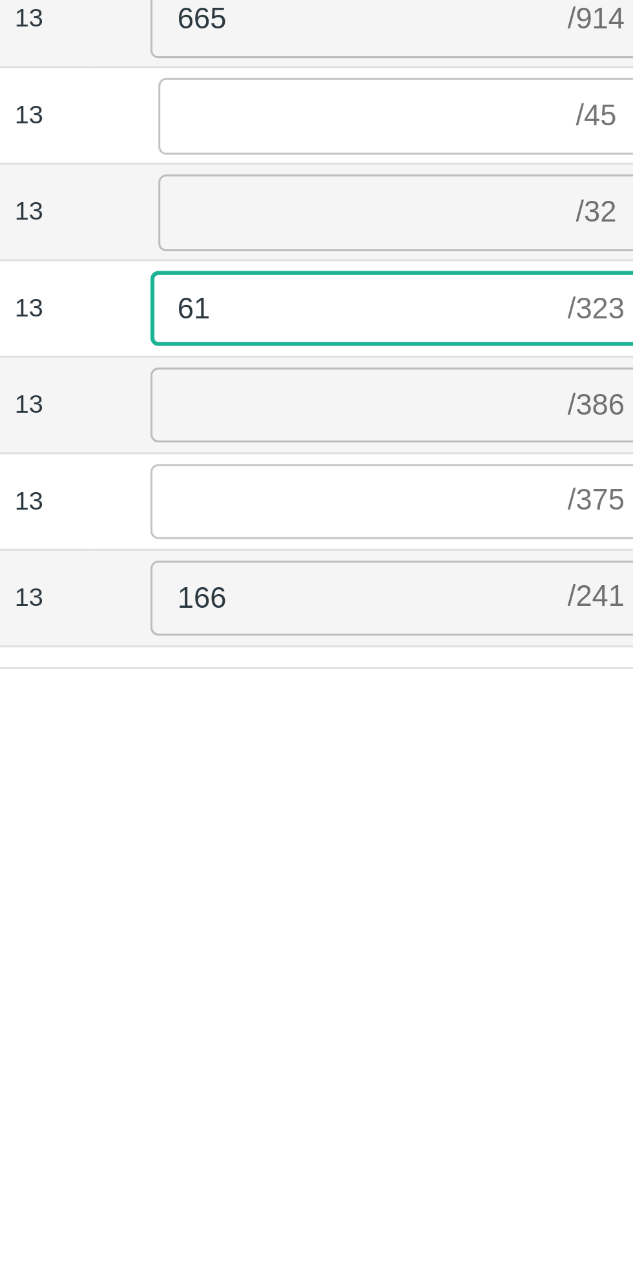
type input "61"
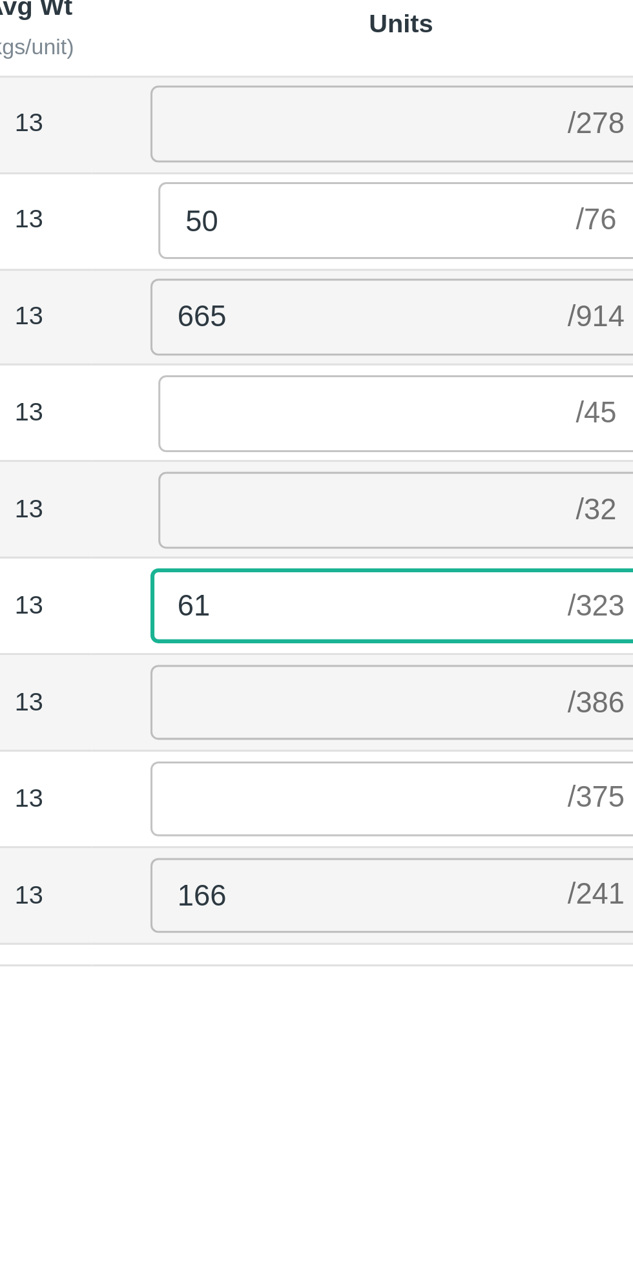
click at [480, 147] on input "number" at bounding box center [511, 145] width 132 height 25
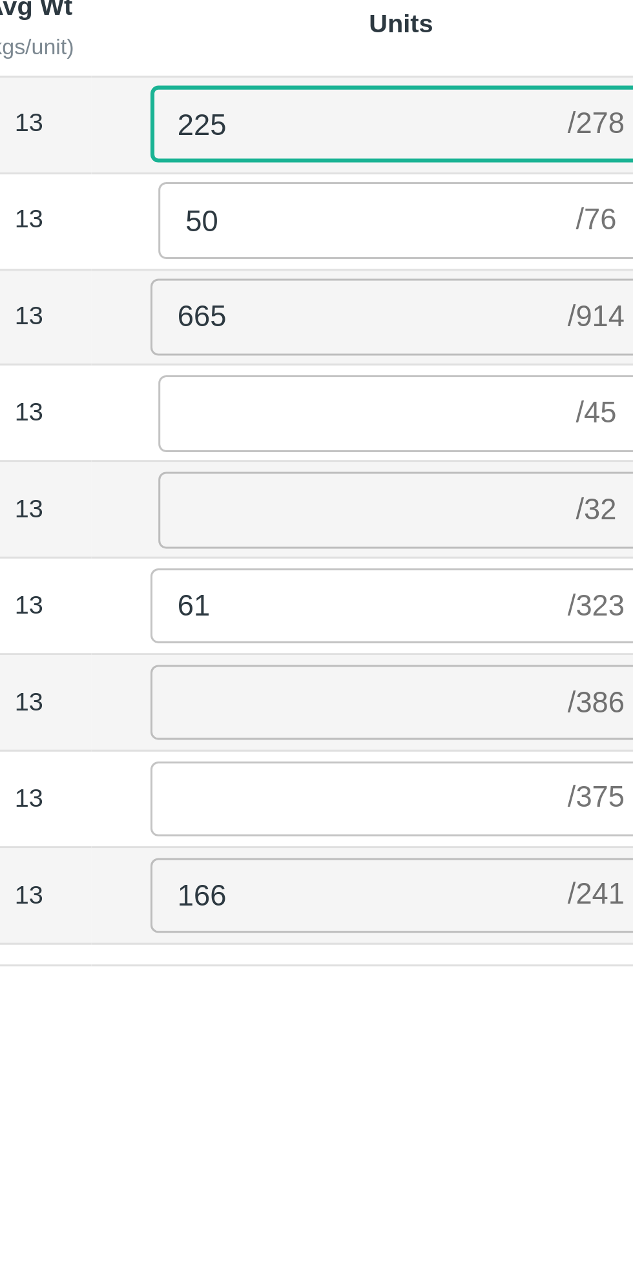
type input "225"
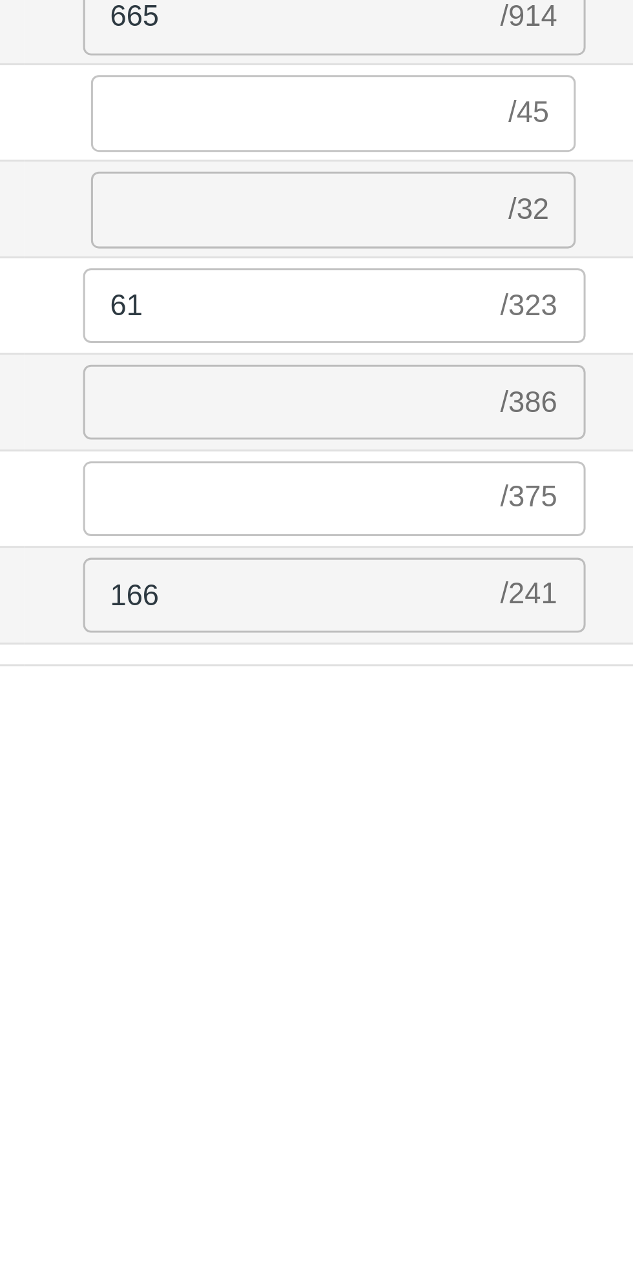
click at [514, 273] on input "number" at bounding box center [513, 272] width 132 height 25
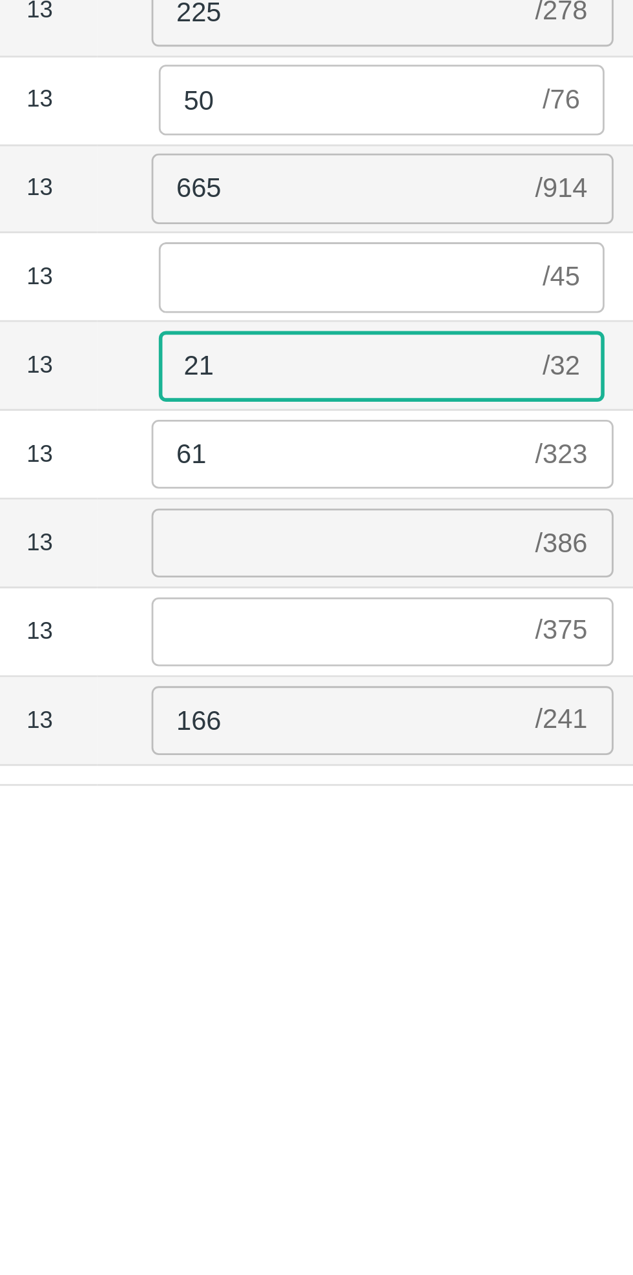
type input "21"
click at [507, 336] on input "number" at bounding box center [511, 335] width 132 height 25
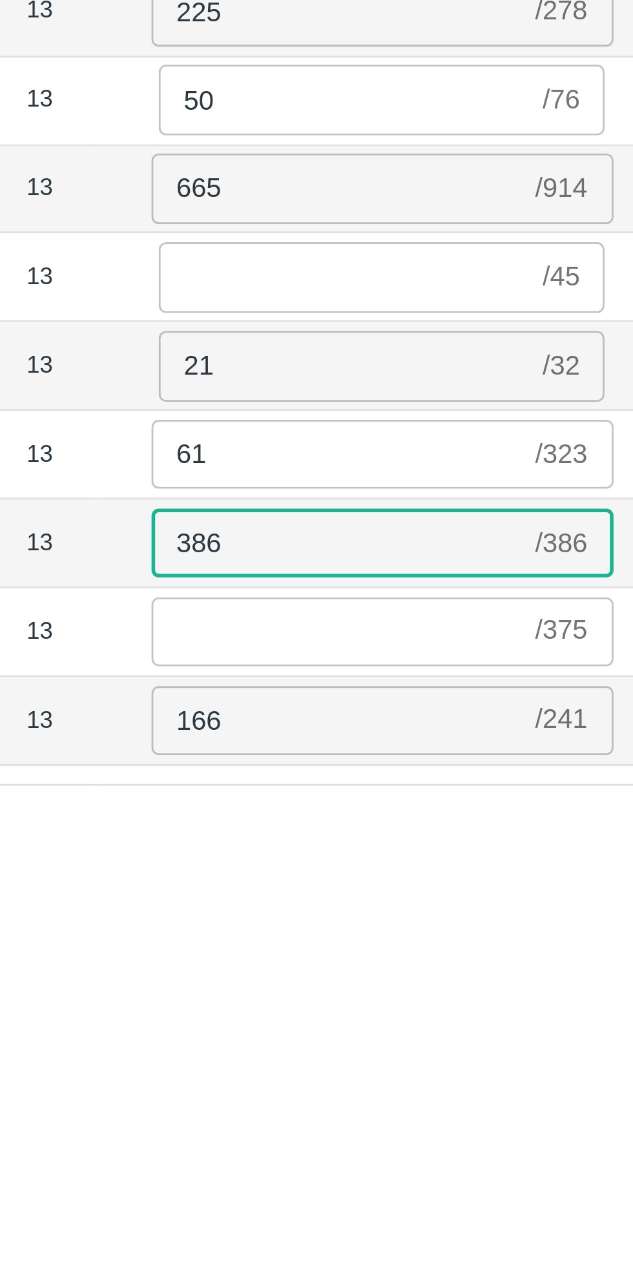
type input "386"
click at [512, 366] on input "number" at bounding box center [511, 367] width 132 height 25
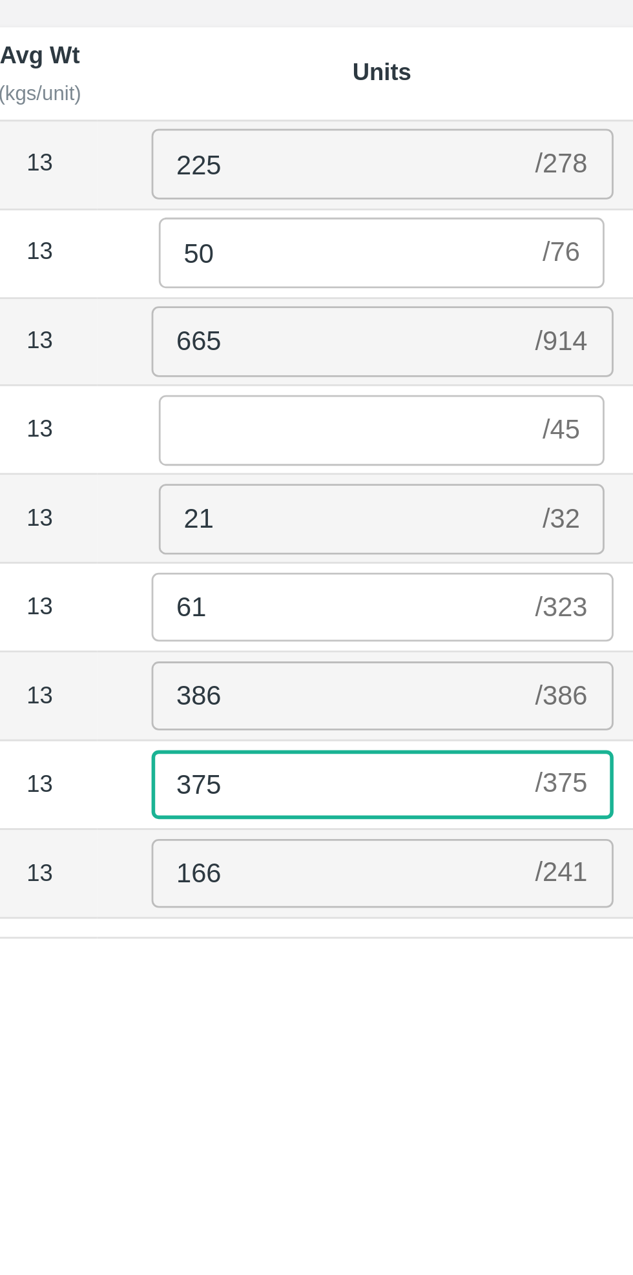
type input "375"
click at [491, 242] on input "number" at bounding box center [513, 240] width 132 height 25
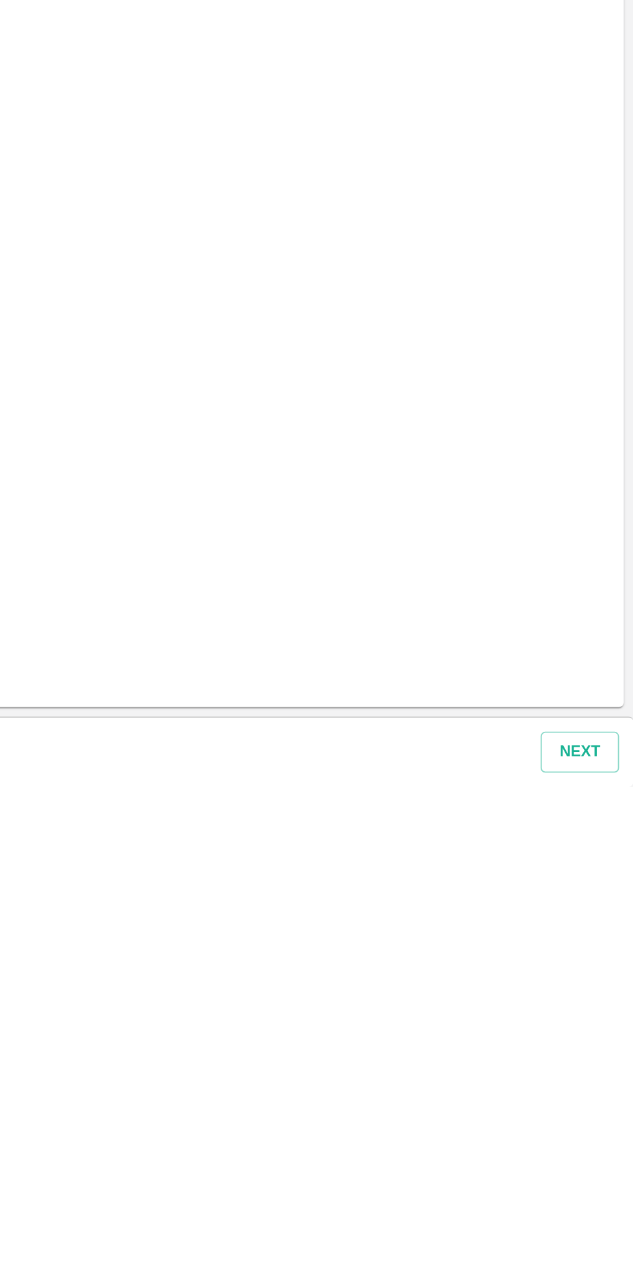
type input "45"
click at [609, 1256] on button "Next" at bounding box center [603, 1256] width 43 height 23
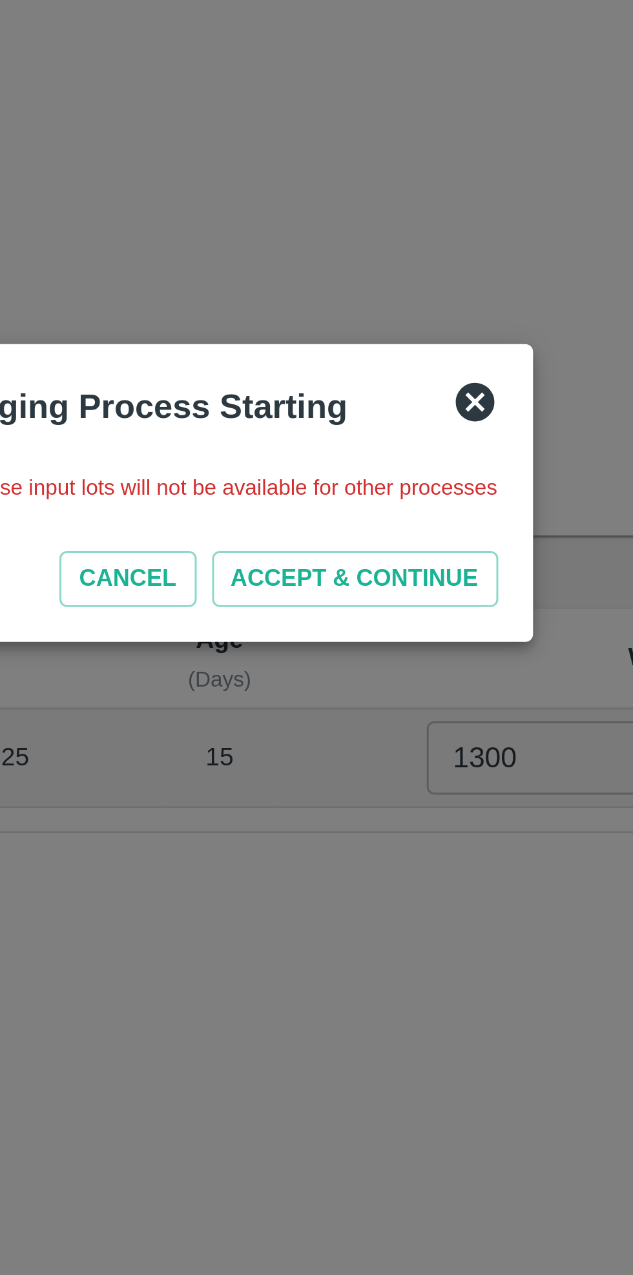
click at [375, 667] on button "ACCEPT & CONTINUE" at bounding box center [369, 666] width 96 height 19
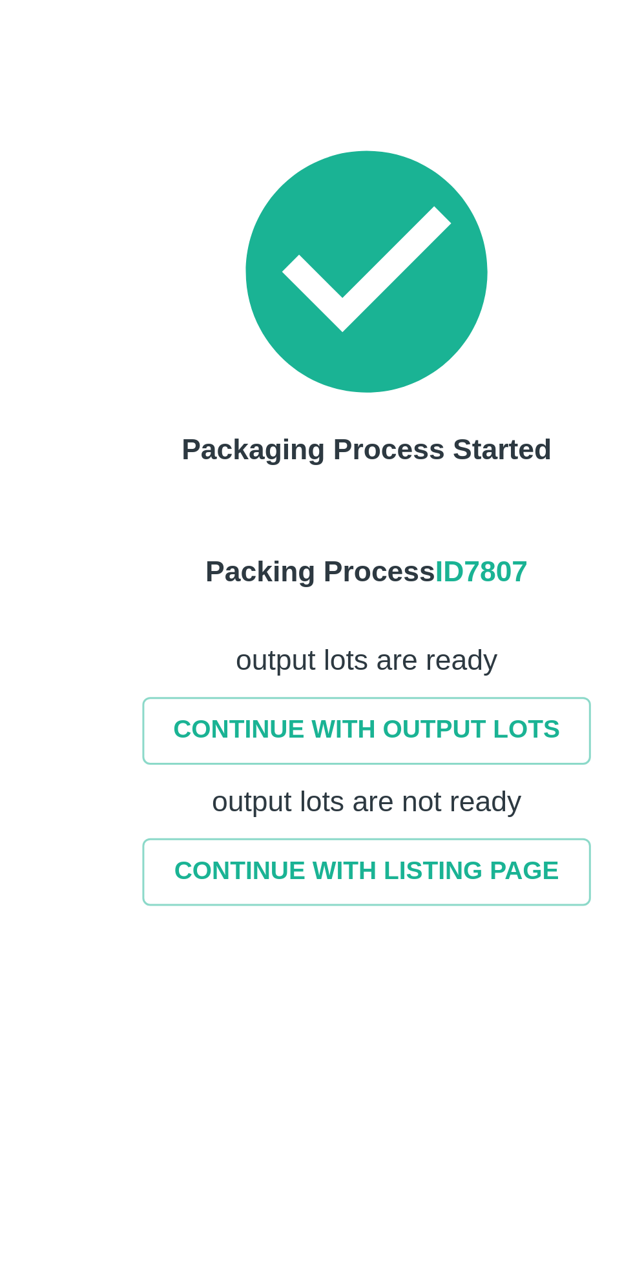
click at [329, 764] on link "CONTINUE WITH LISTING PAGE" at bounding box center [313, 764] width 149 height 23
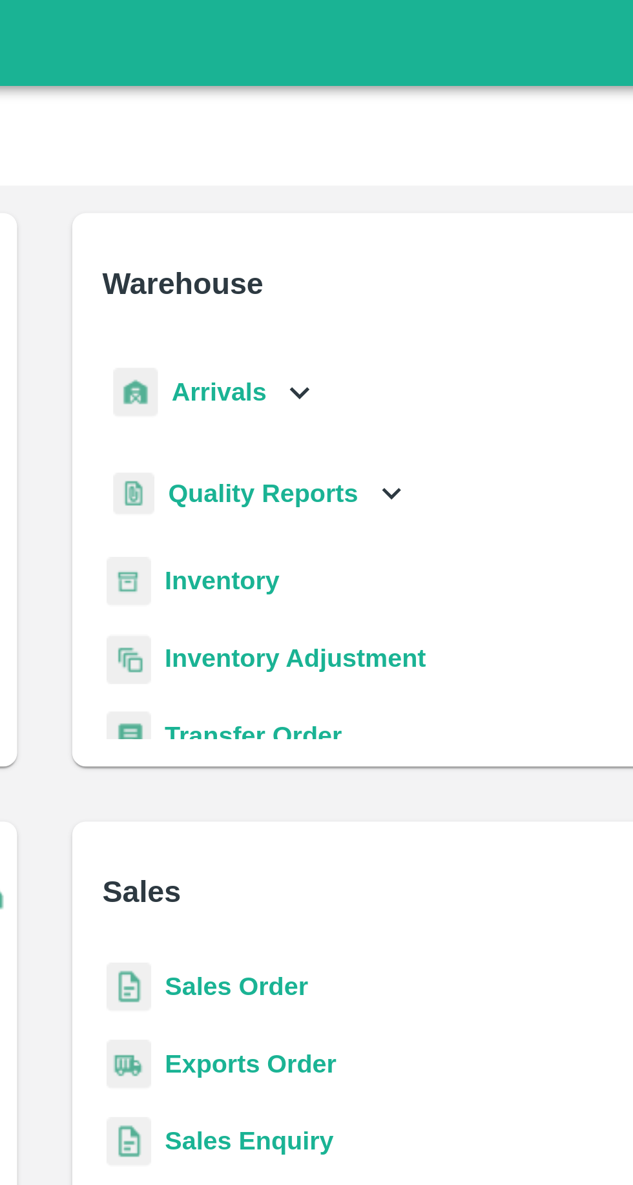
click at [381, 217] on b "Inventory" at bounding box center [383, 218] width 43 height 10
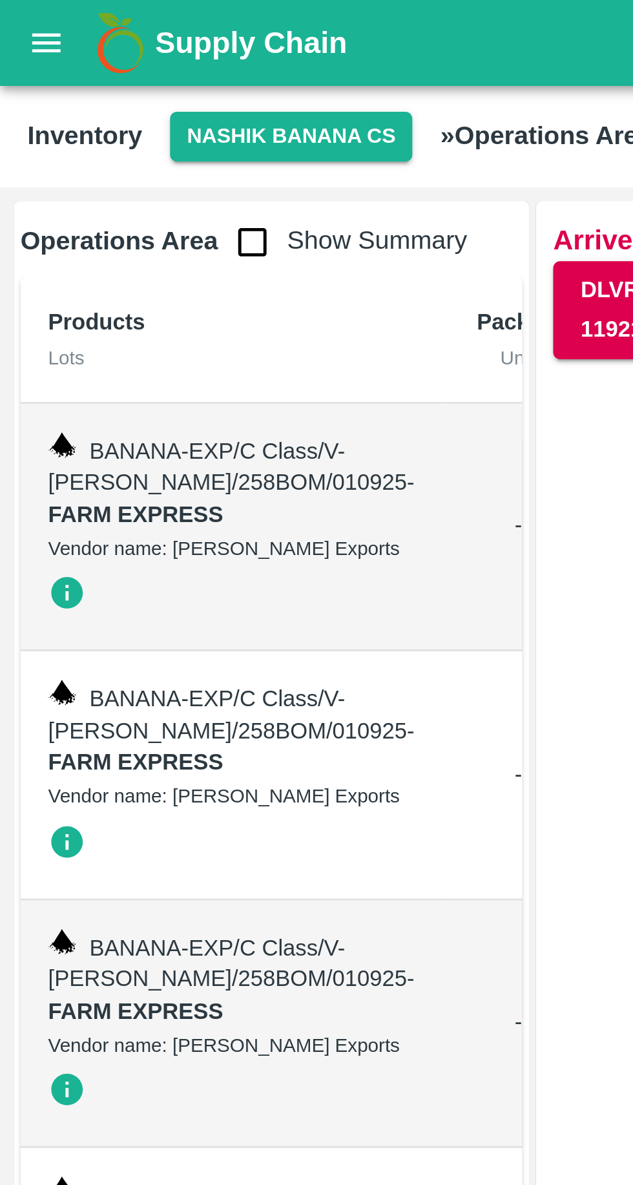
click at [86, 96] on input "checkbox" at bounding box center [95, 91] width 26 height 26
checkbox input "true"
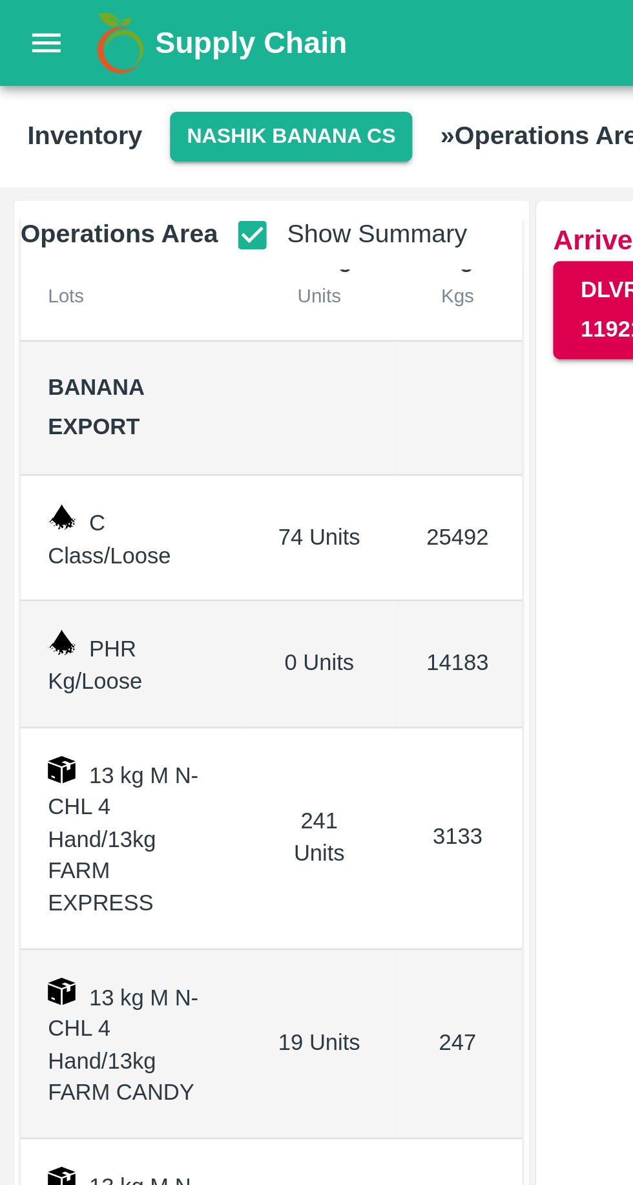
scroll to position [22, 0]
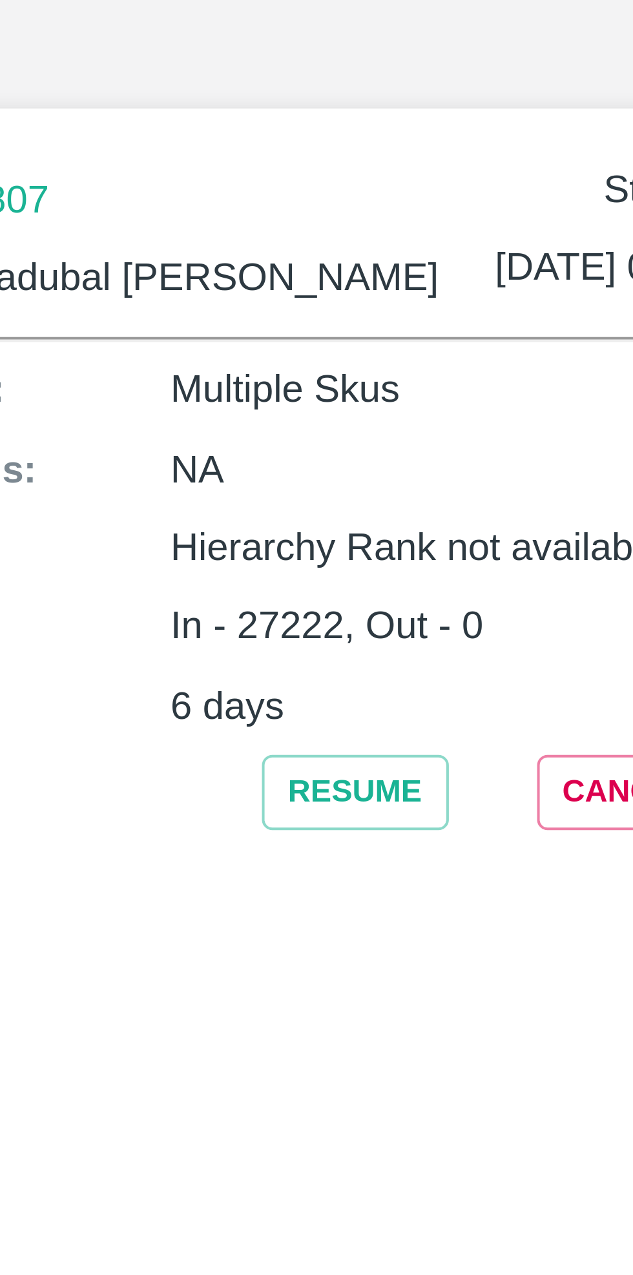
click at [335, 278] on button "Resume" at bounding box center [340, 278] width 47 height 19
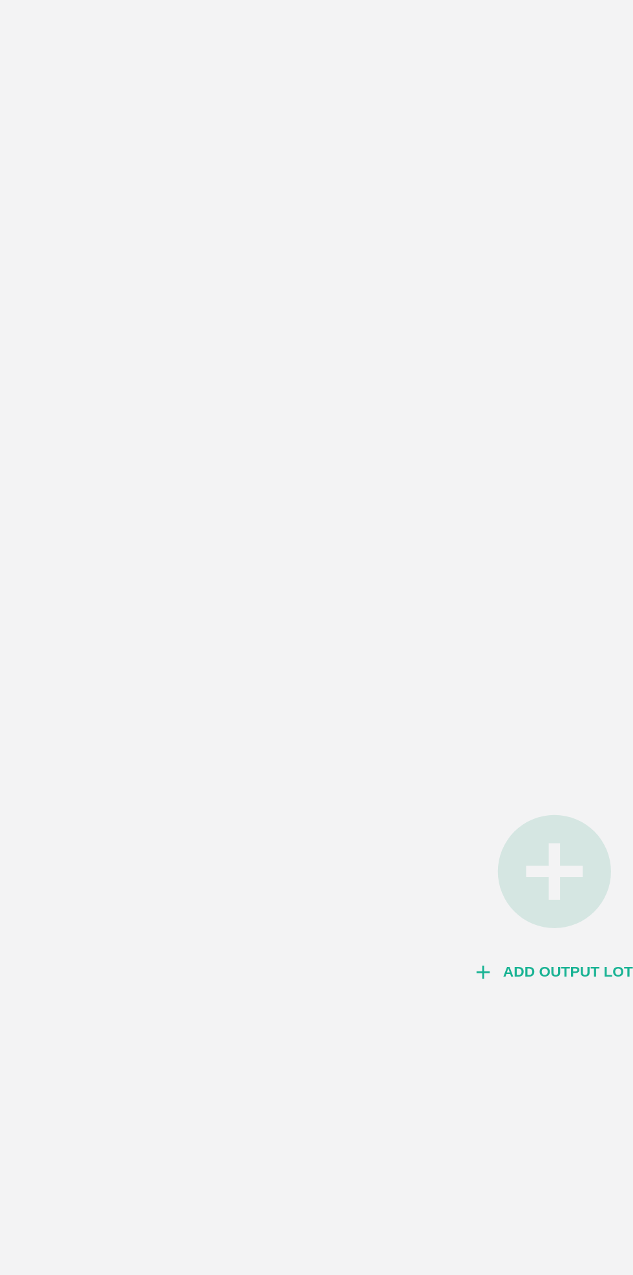
click at [331, 703] on button "Add Output Lot" at bounding box center [317, 703] width 100 height 23
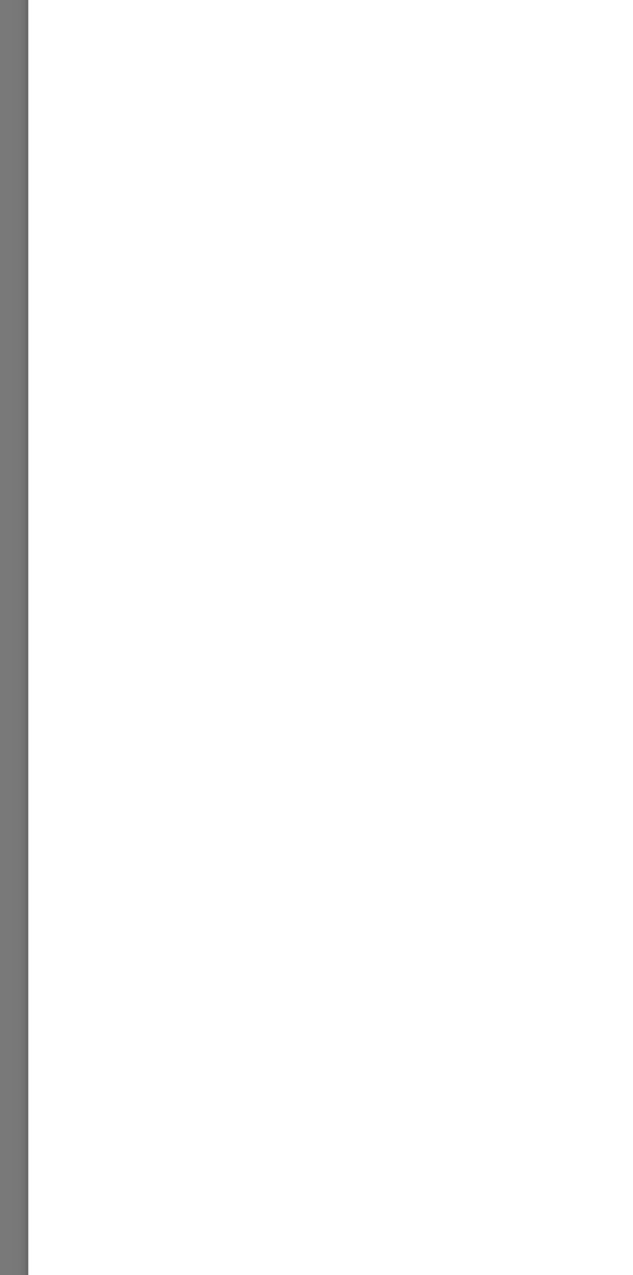
type input "Banana Export"
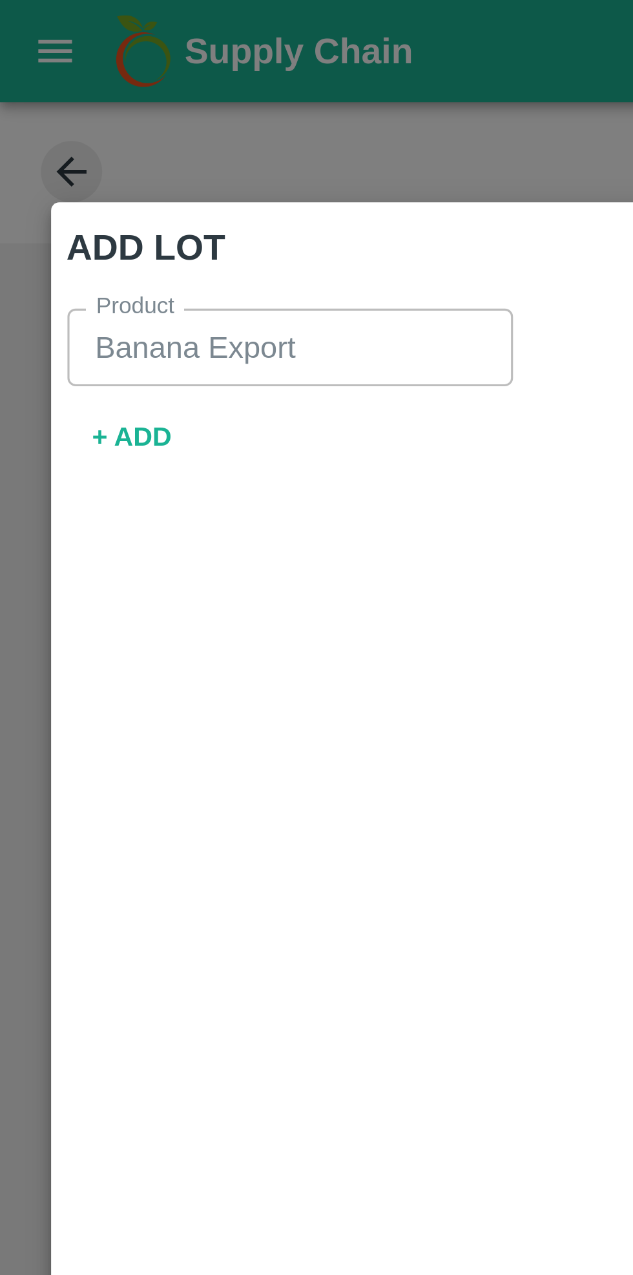
click at [41, 142] on button "+ ADD" at bounding box center [41, 138] width 41 height 23
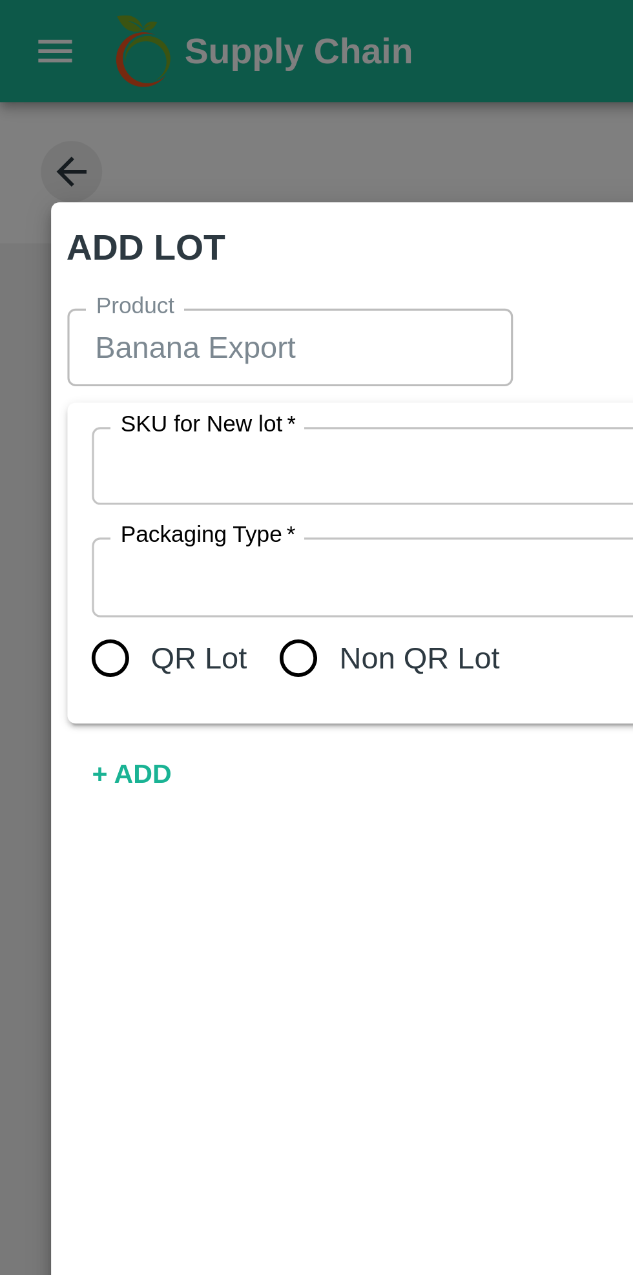
click at [137, 149] on input "SKU for New lot   *" at bounding box center [282, 147] width 499 height 17
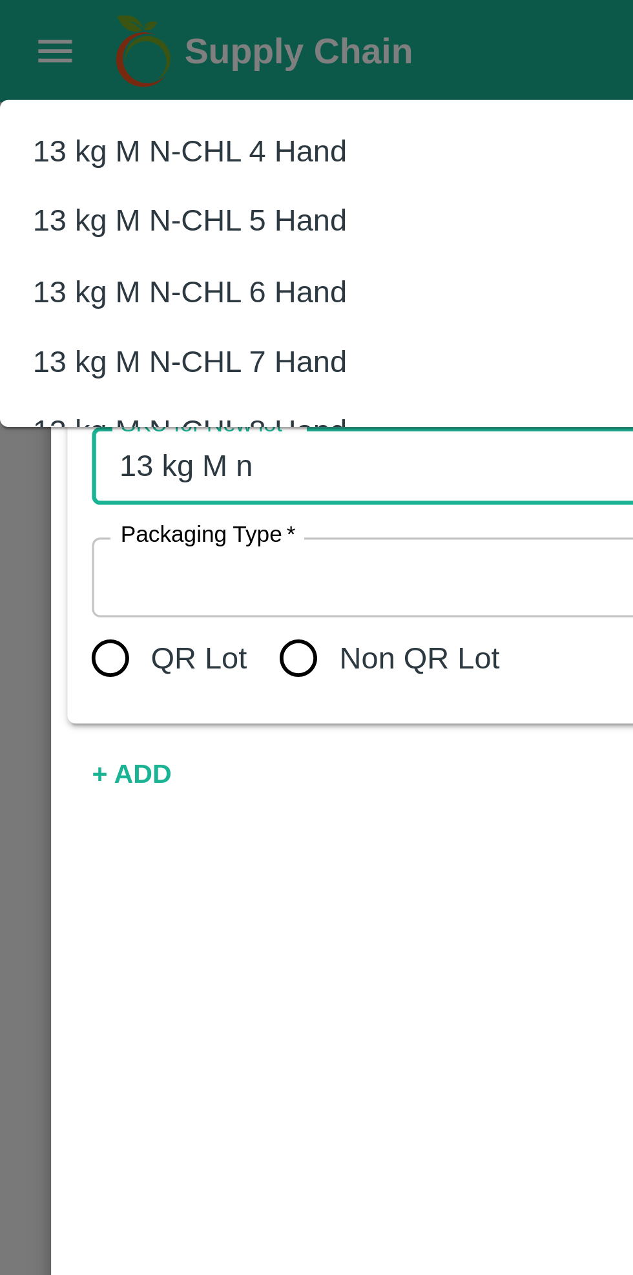
click at [89, 95] on div "13 kg M N-CHL 6 Hand" at bounding box center [60, 92] width 100 height 14
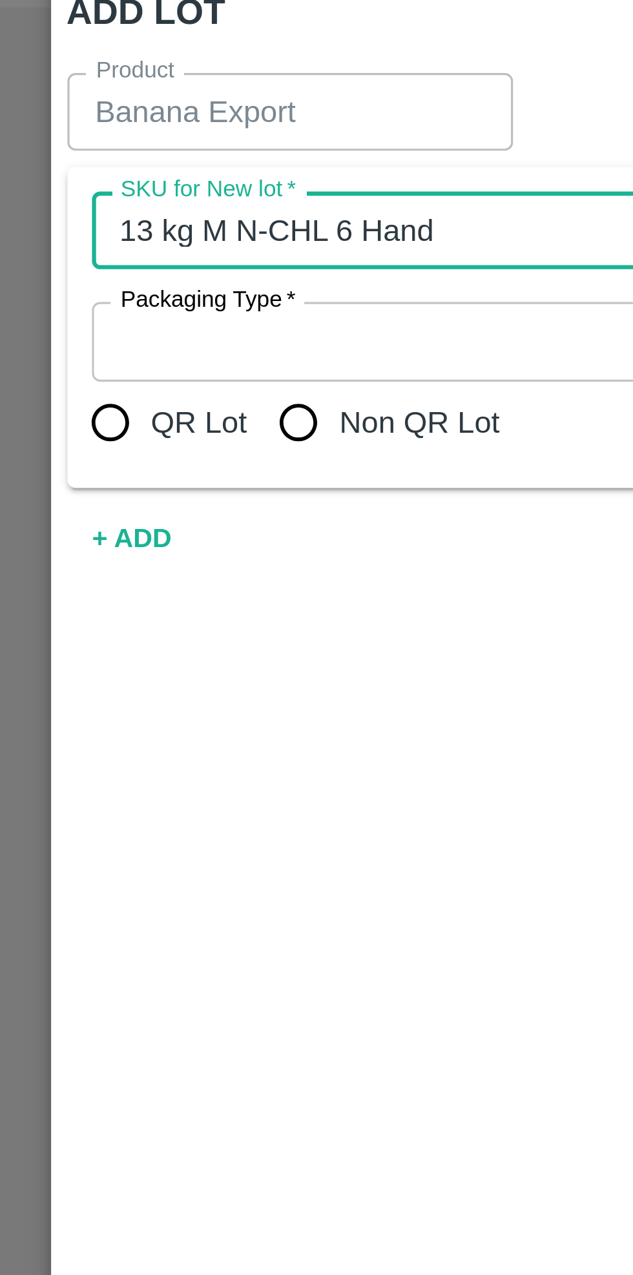
type input "13 kg M N-CHL 6 Hand"
click at [91, 211] on input "Non QR Lot" at bounding box center [94, 208] width 26 height 26
radio input "true"
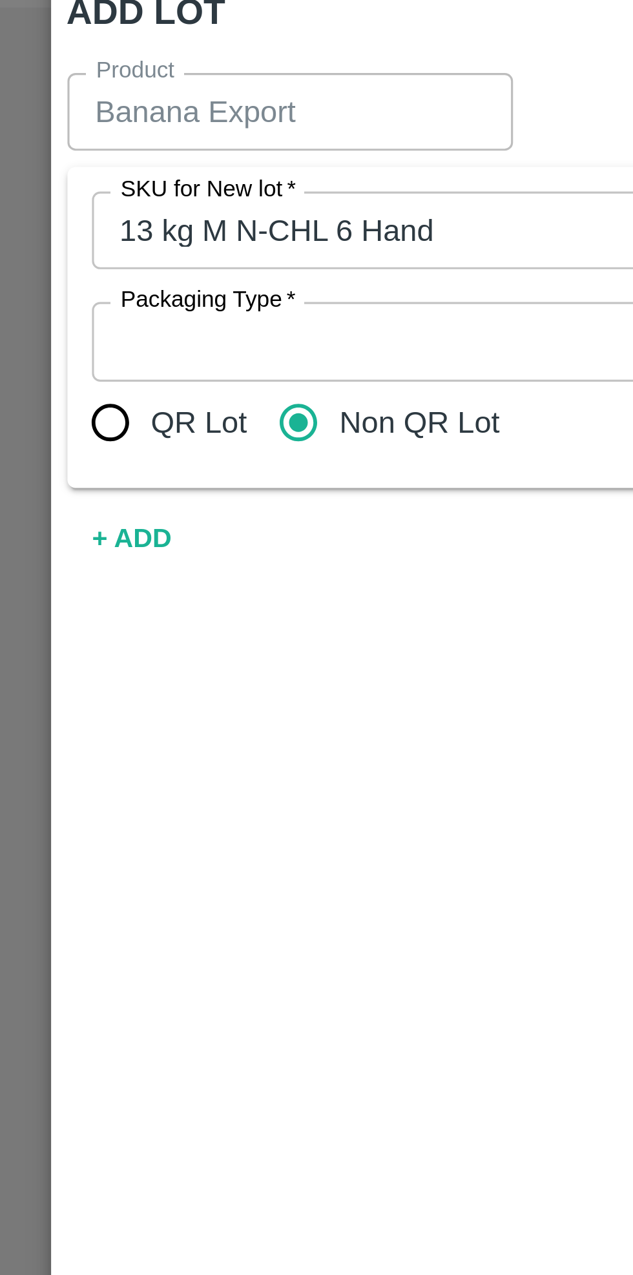
click at [48, 249] on button "+ ADD" at bounding box center [41, 245] width 41 height 23
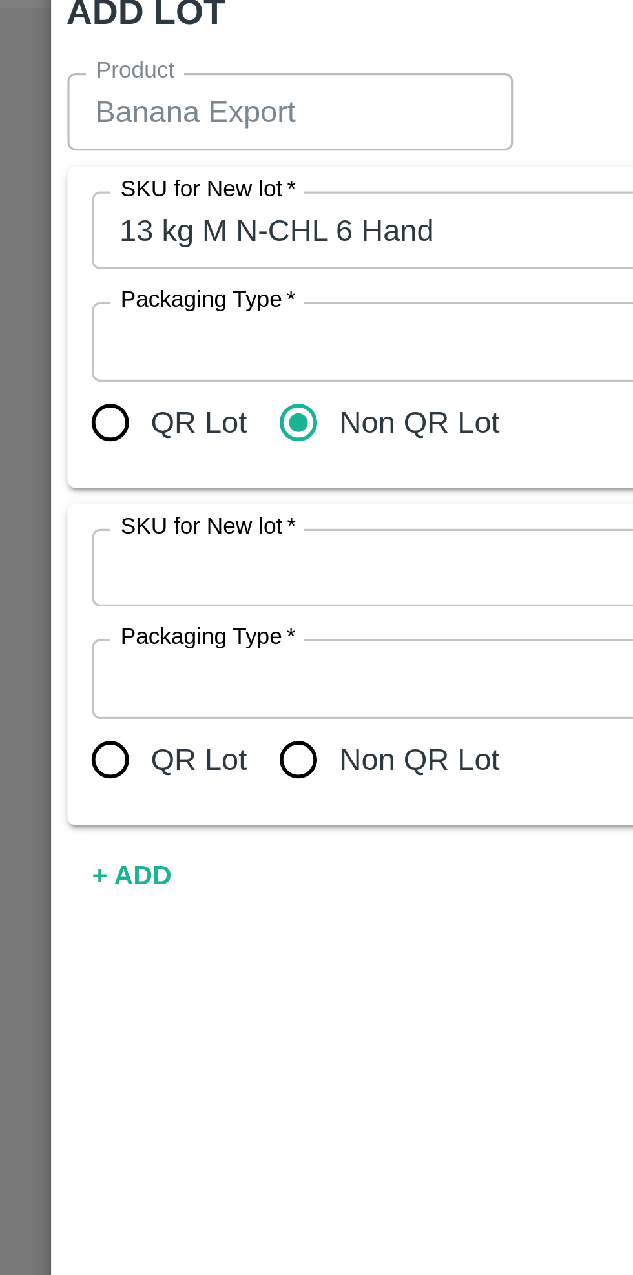
click at [123, 255] on input "SKU for New lot   *" at bounding box center [282, 254] width 499 height 17
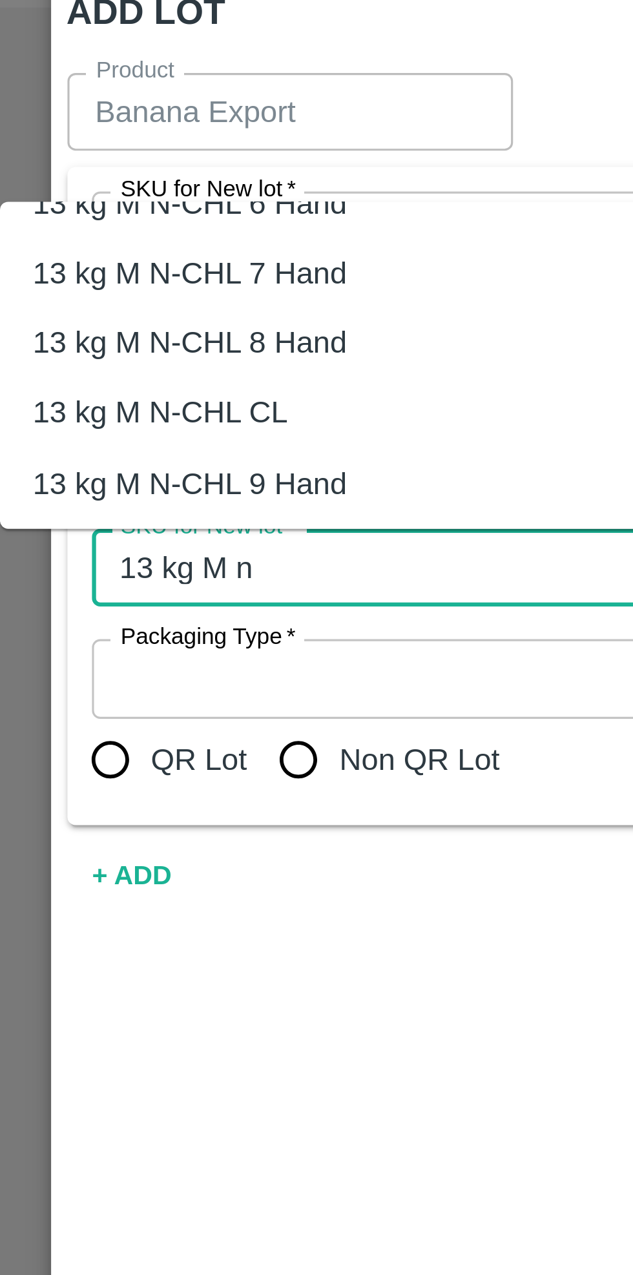
scroll to position [62, 0]
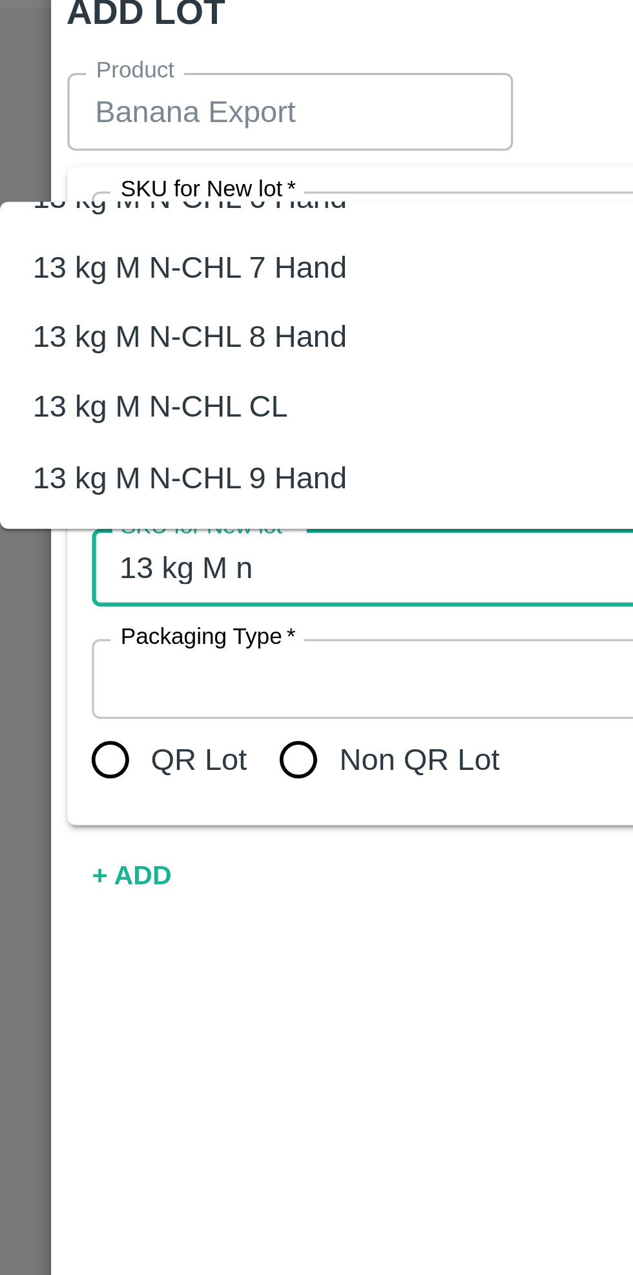
click at [78, 211] on div "13 kg M N-CHL CL" at bounding box center [264, 203] width 528 height 22
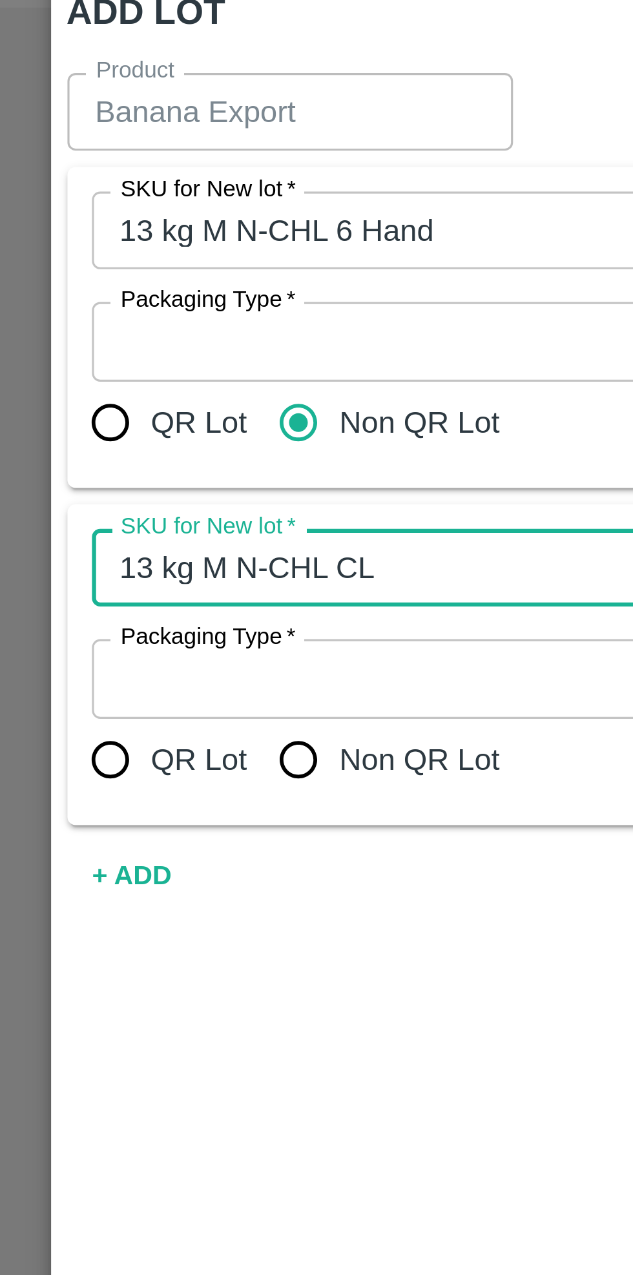
type input "13 kg M N-CHL CL"
click at [92, 319] on input "Non QR Lot" at bounding box center [94, 315] width 26 height 26
radio input "true"
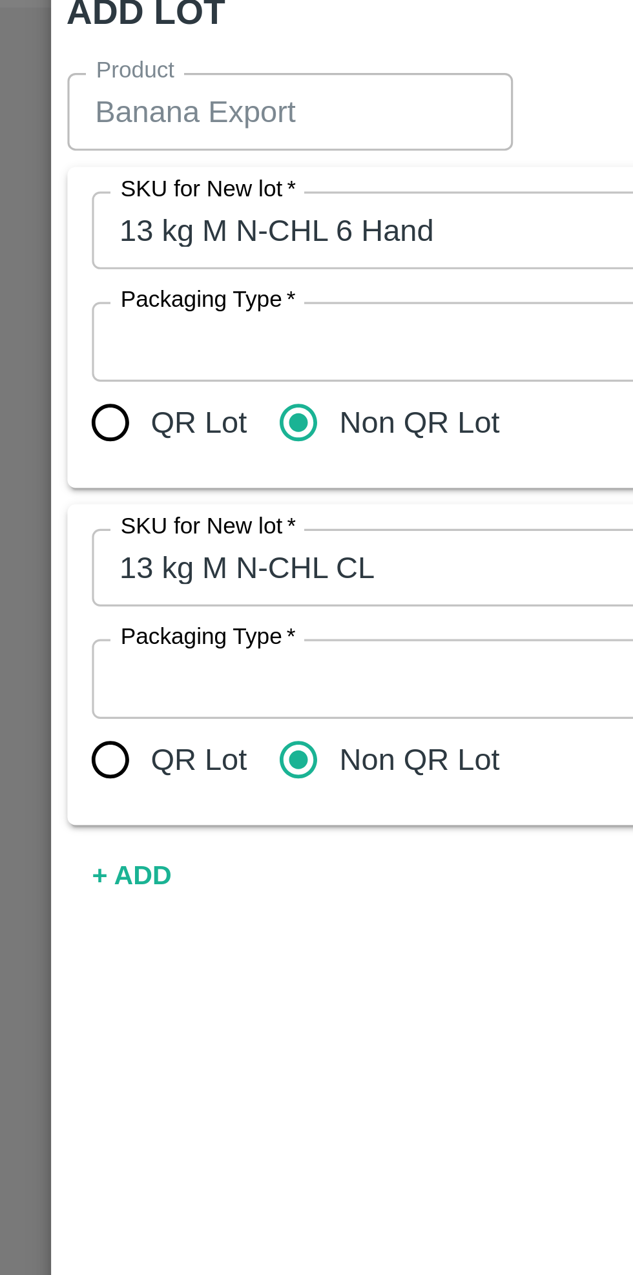
click at [129, 182] on input "Packaging Type   *" at bounding box center [147, 182] width 229 height 17
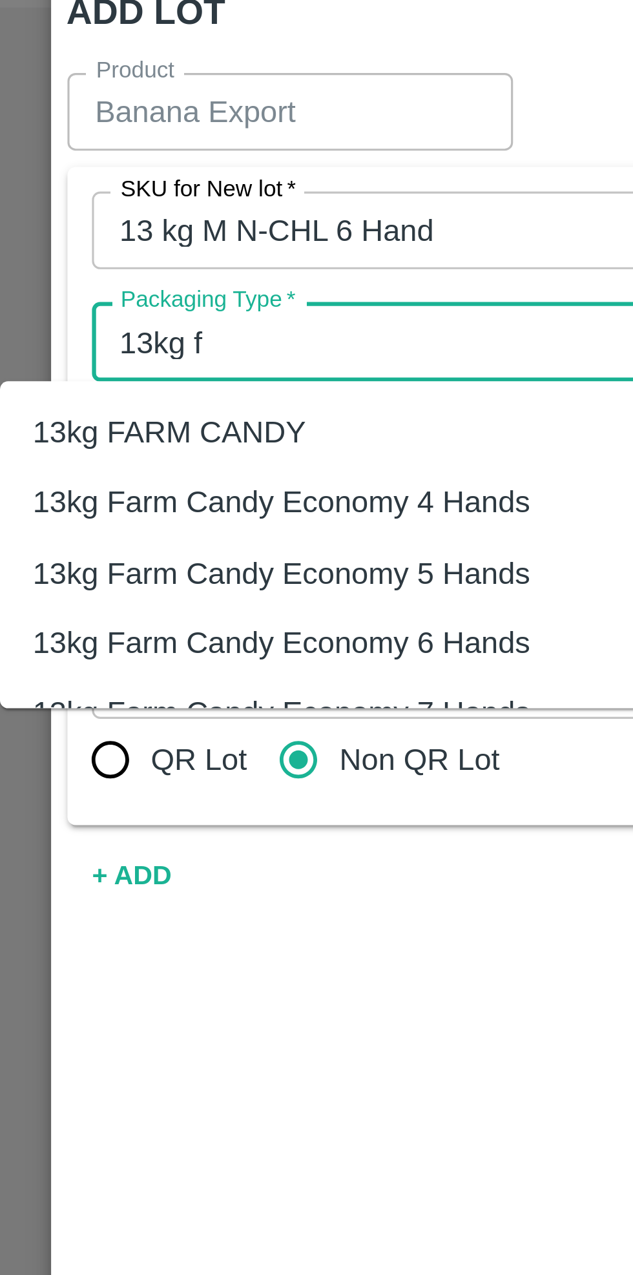
click at [75, 215] on div "13kg FARM CANDY" at bounding box center [53, 211] width 87 height 14
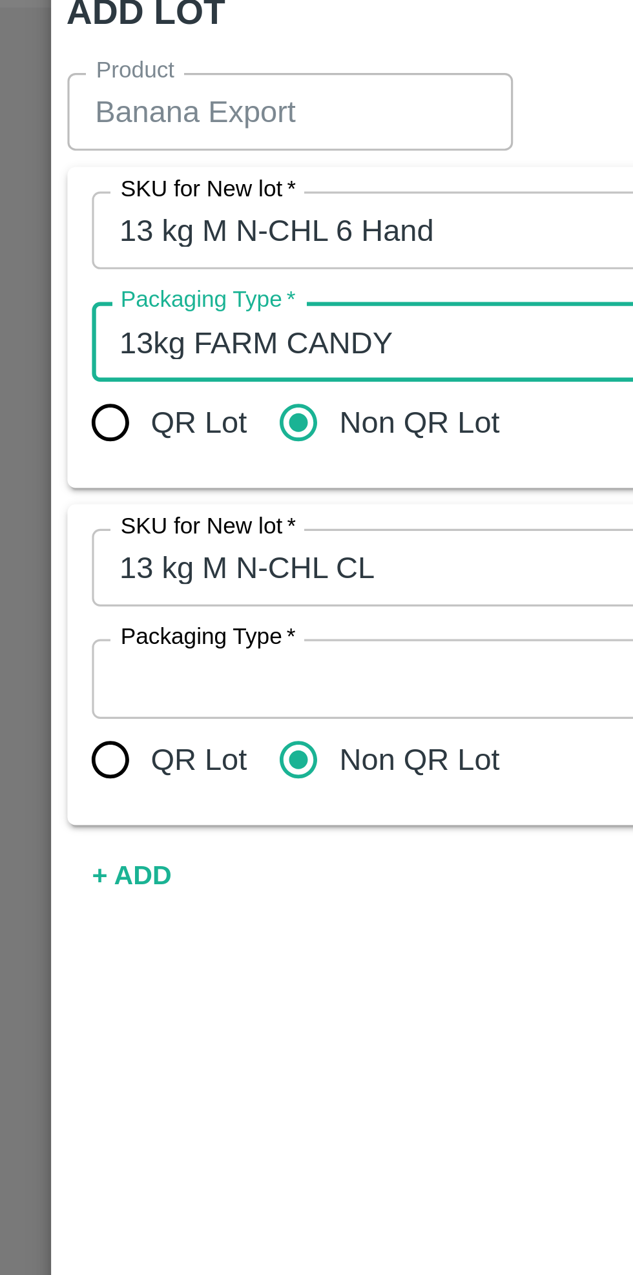
type input "13kg FARM CANDY"
click at [121, 290] on input "Packaging Type   *" at bounding box center [147, 288] width 229 height 17
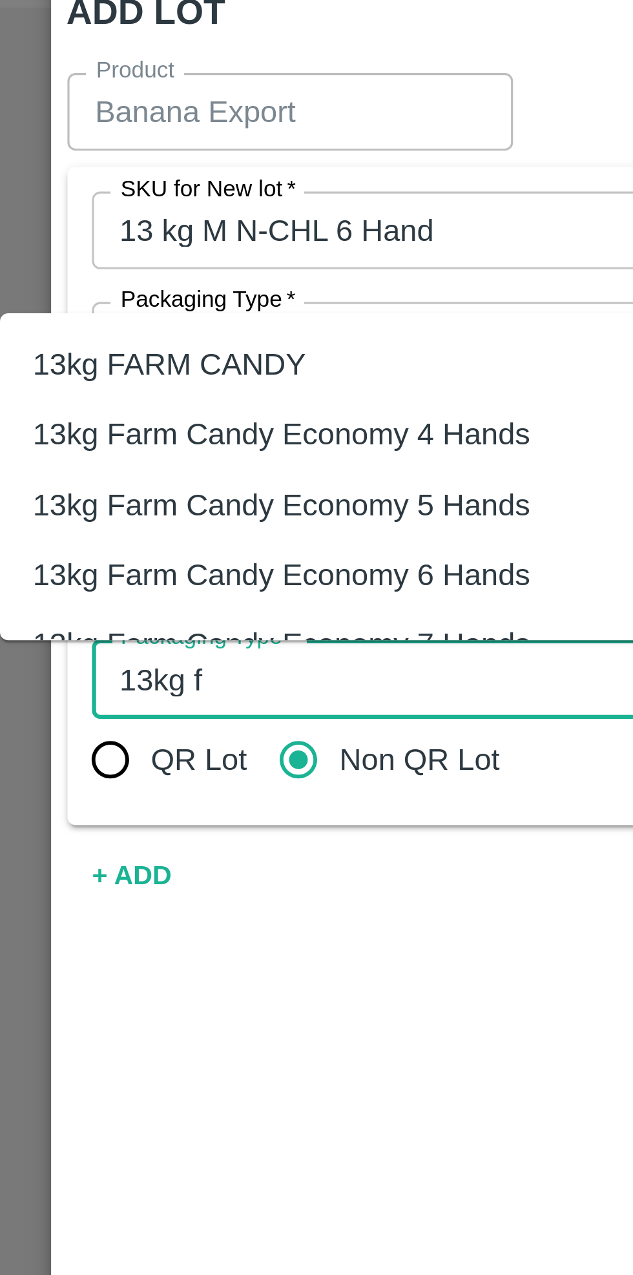
click at [92, 195] on div "13kg FARM CANDY" at bounding box center [129, 190] width 258 height 22
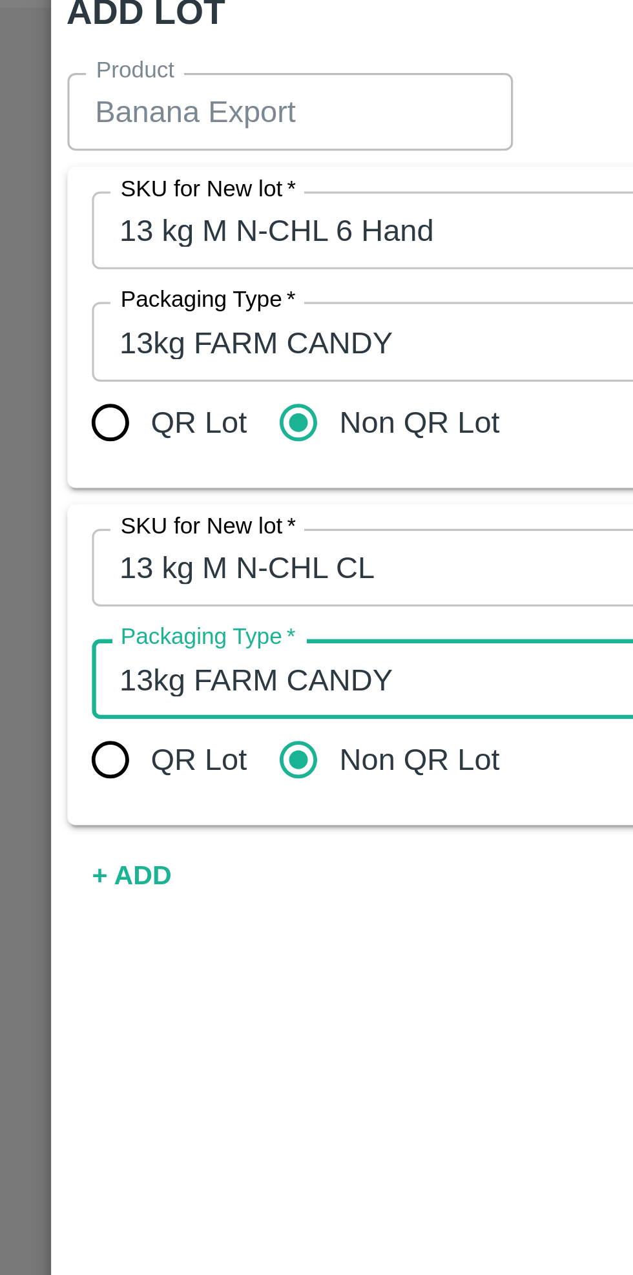
type input "13kg FARM CANDY"
click at [98, 195] on input "Non QR Lot" at bounding box center [94, 208] width 26 height 26
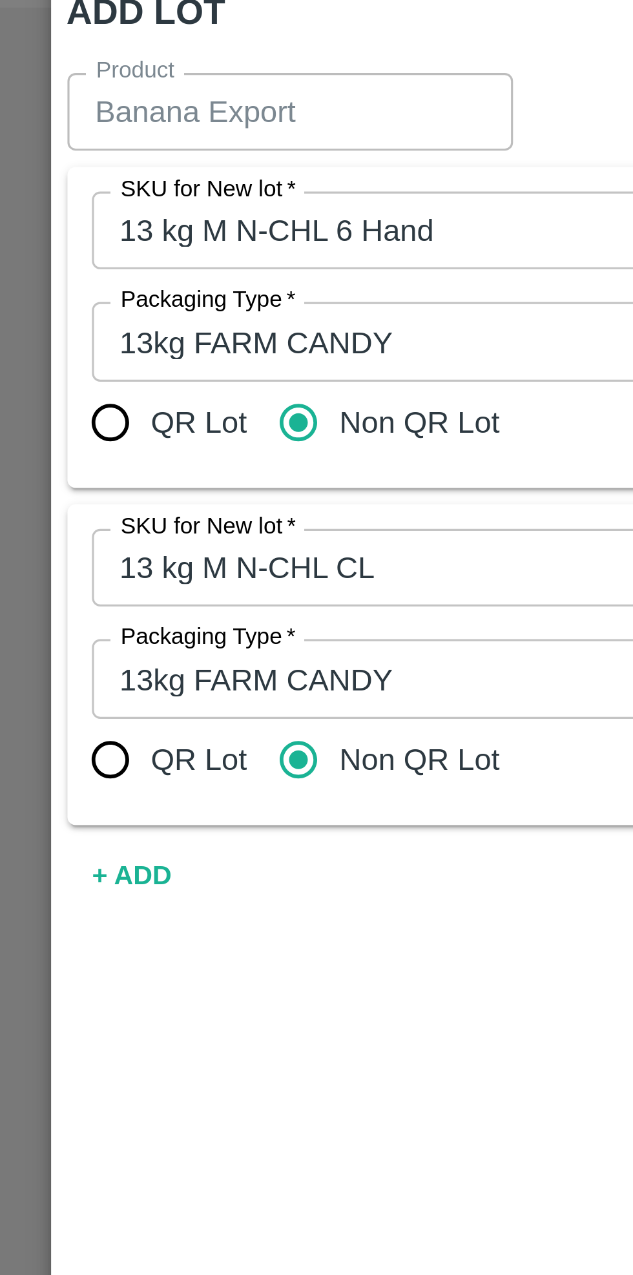
click at [145, 398] on div "Product Banana Export Product SKU for New lot   * SKU for New lot   * Packaging…" at bounding box center [317, 633] width 602 height 1082
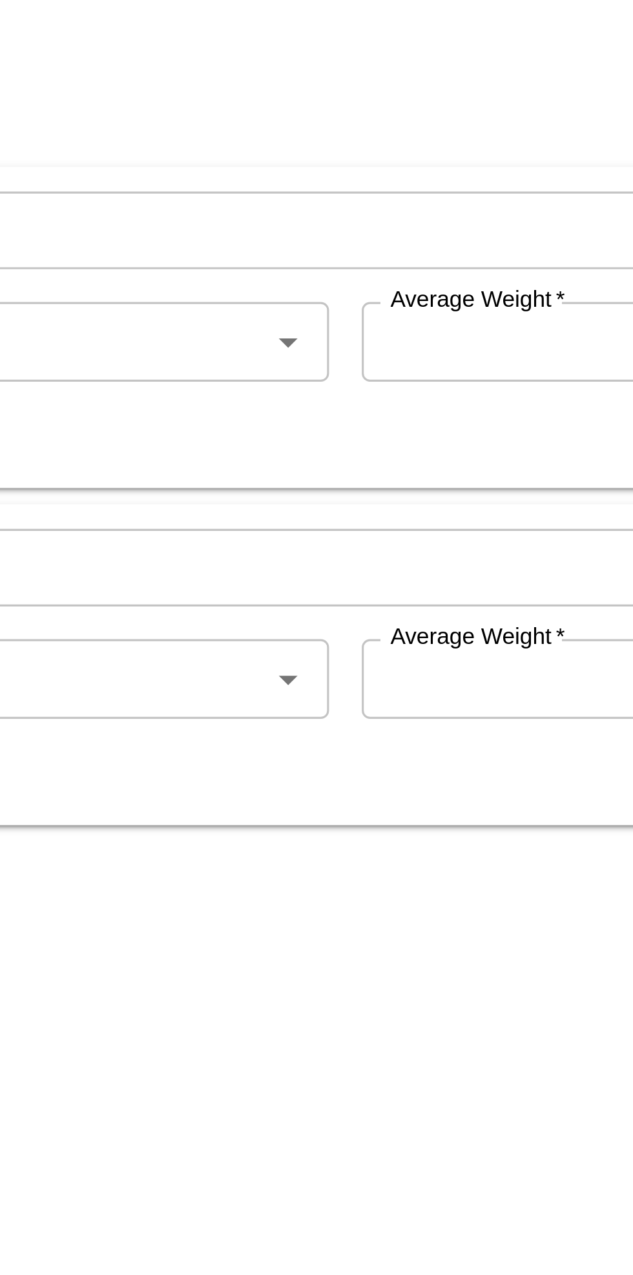
click at [339, 184] on input "Average Weight   *" at bounding box center [406, 182] width 216 height 25
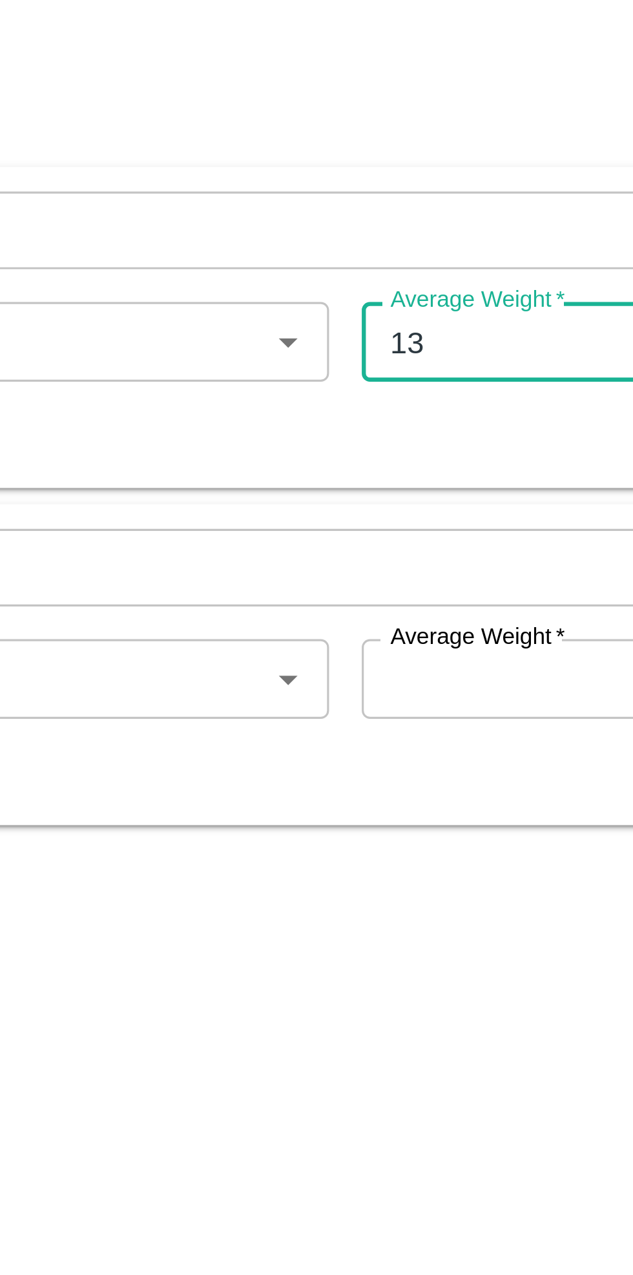
type input "13"
click at [333, 291] on input "Average Weight   *" at bounding box center [406, 289] width 216 height 25
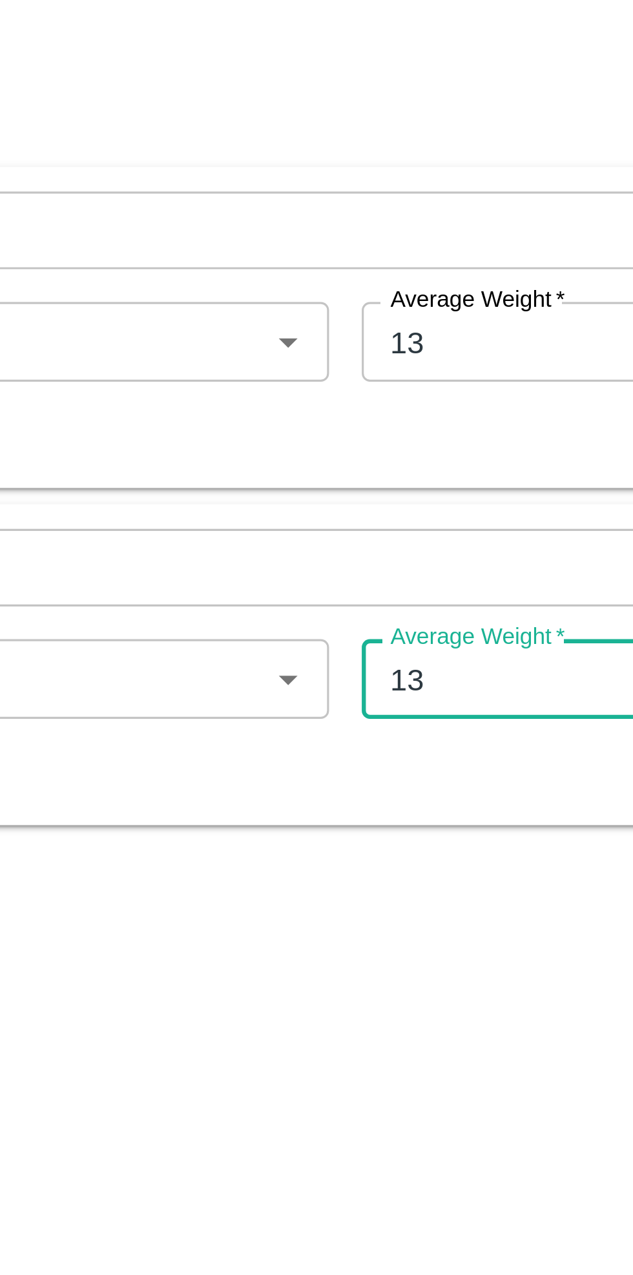
type input "13"
click at [325, 215] on div "QR Lot Non QR Lot" at bounding box center [293, 208] width 528 height 26
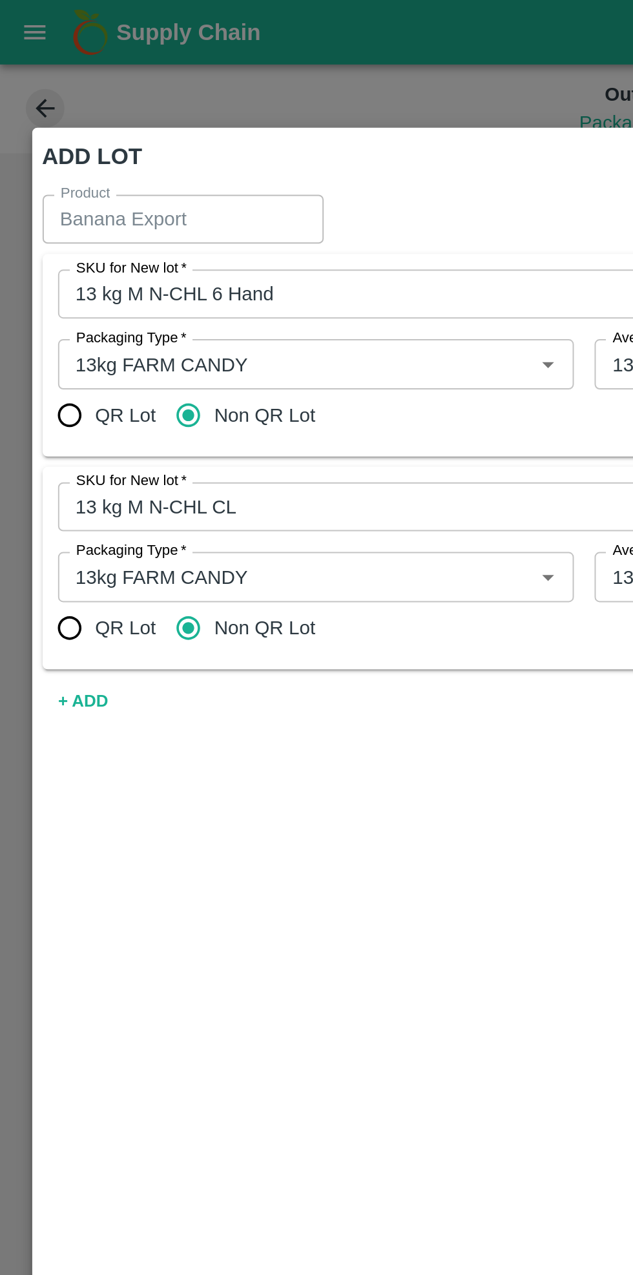
click at [36, 352] on button "+ ADD" at bounding box center [41, 352] width 41 height 23
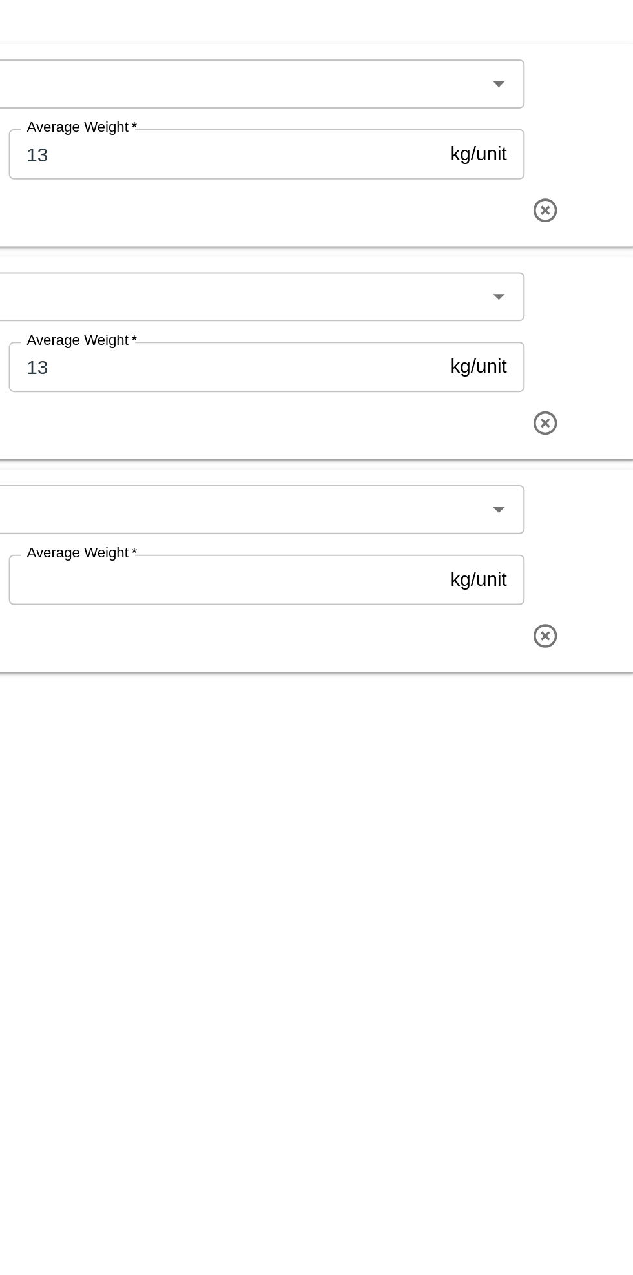
scroll to position [0, 0]
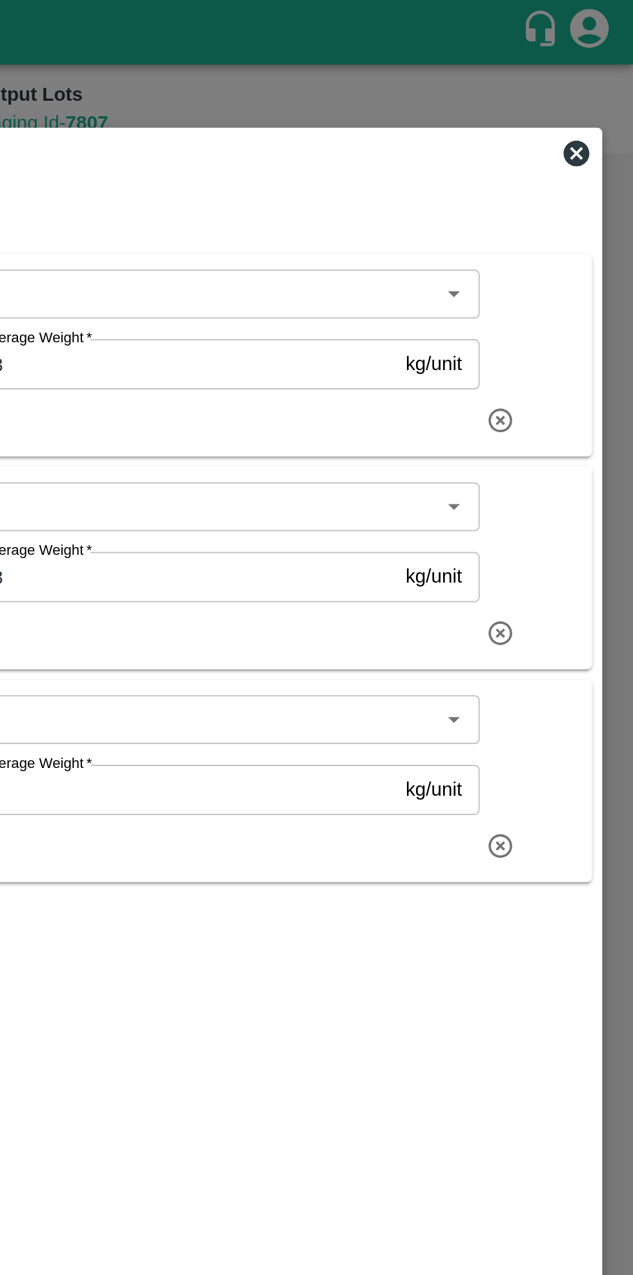
click at [610, 78] on icon at bounding box center [604, 76] width 13 height 13
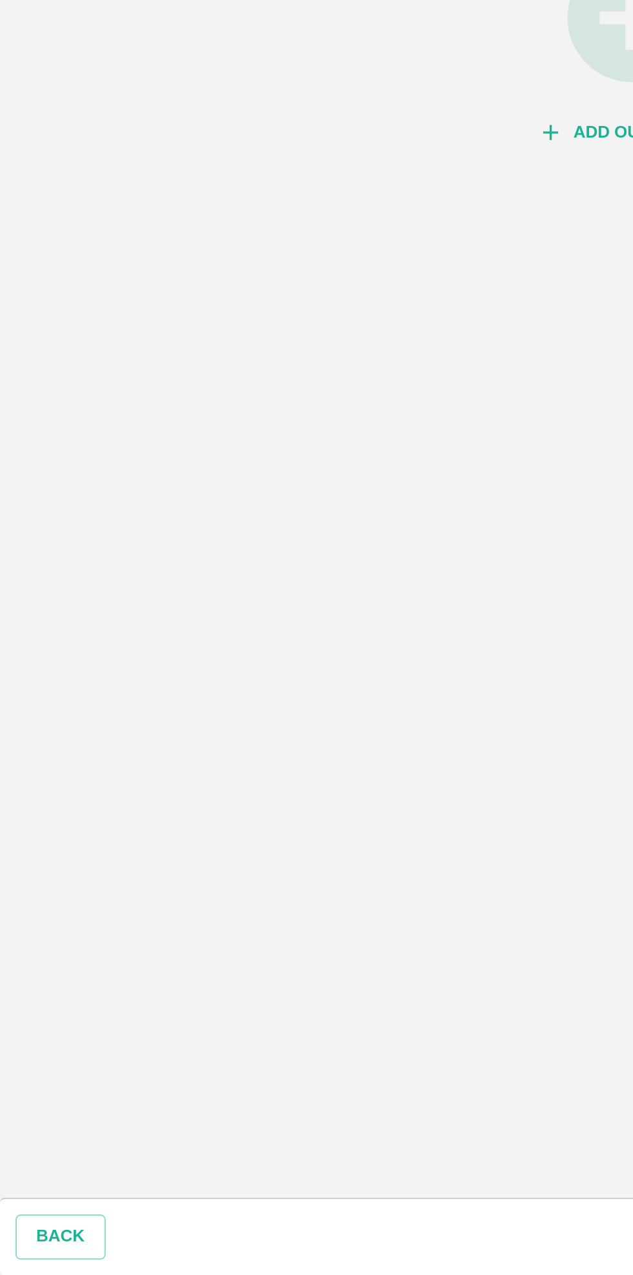
click at [28, 1258] on button "BACK" at bounding box center [30, 1256] width 45 height 23
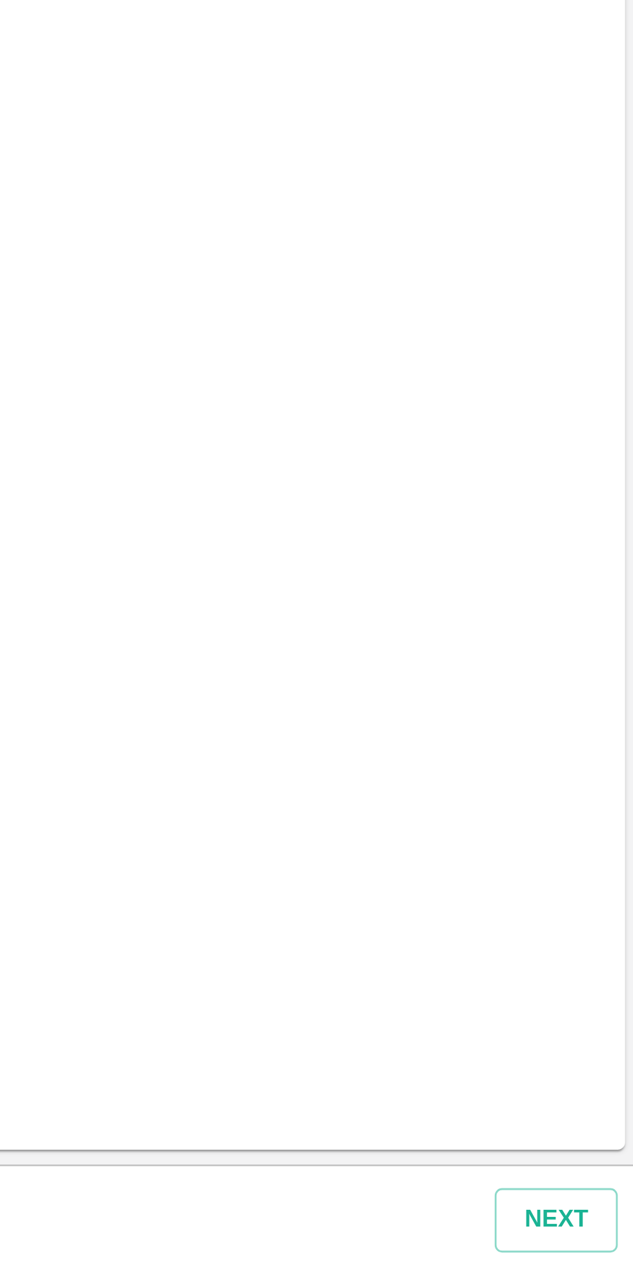
click at [603, 1255] on button "Next" at bounding box center [603, 1256] width 43 height 23
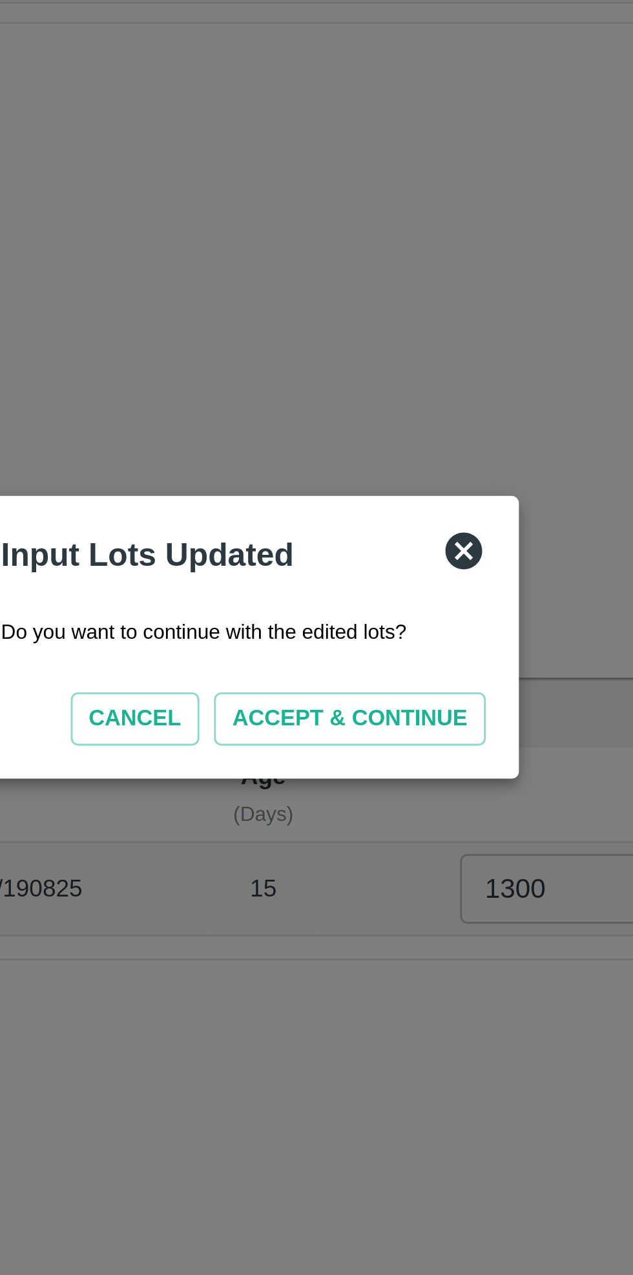
click at [371, 667] on button "ACCEPT & CONTINUE" at bounding box center [354, 666] width 96 height 19
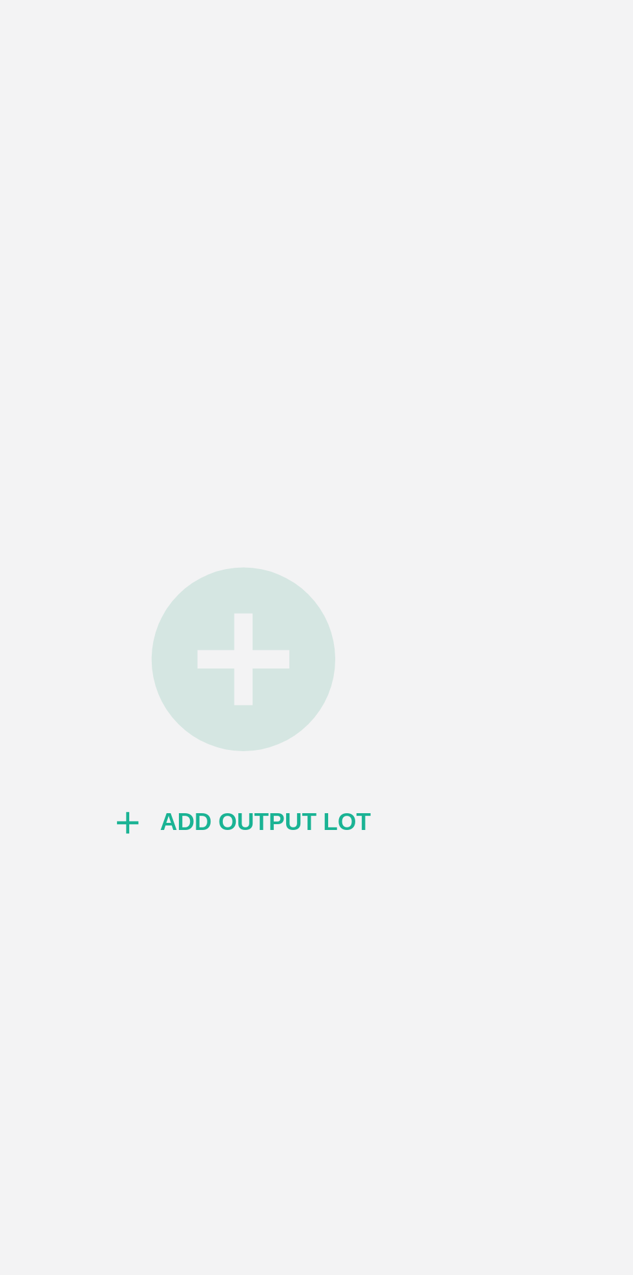
click at [335, 708] on button "Add Output Lot" at bounding box center [317, 703] width 100 height 23
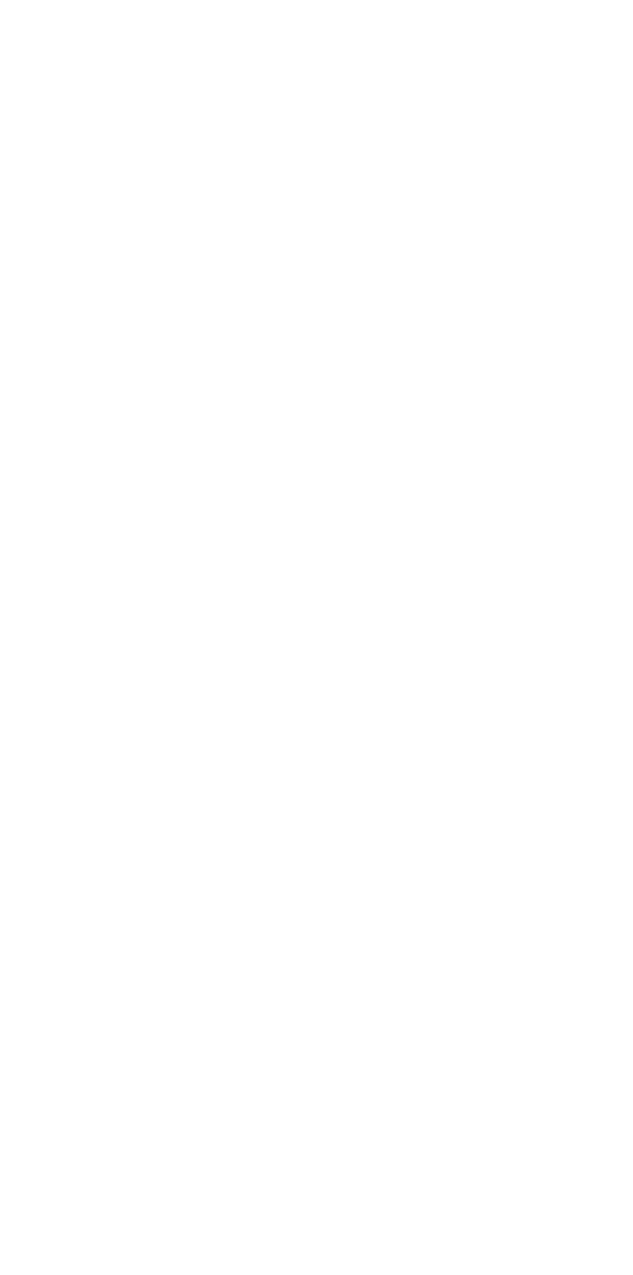
type input "Banana Export"
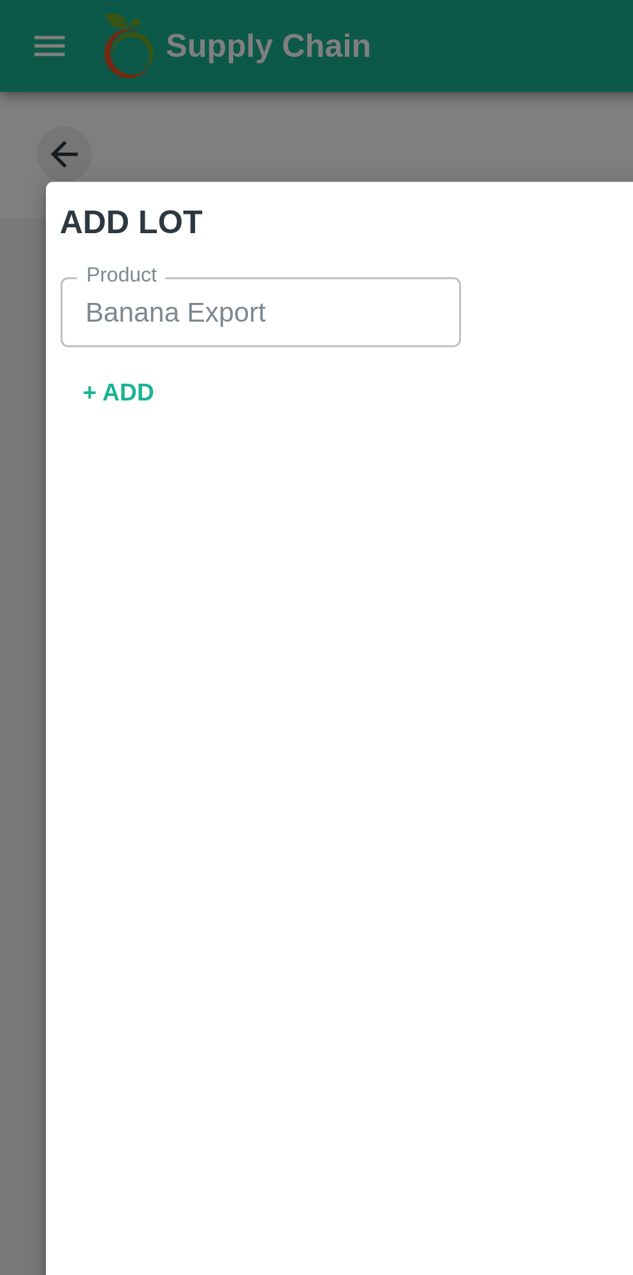
click at [46, 143] on button "+ ADD" at bounding box center [41, 138] width 41 height 23
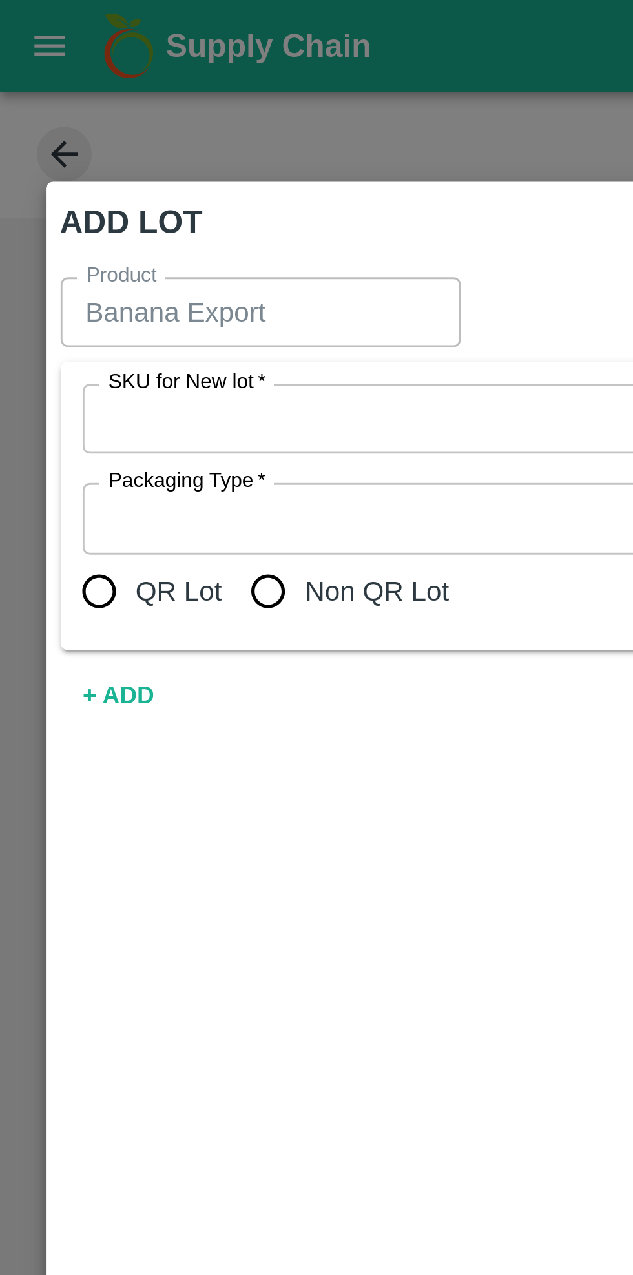
click at [53, 242] on button "+ ADD" at bounding box center [41, 245] width 41 height 23
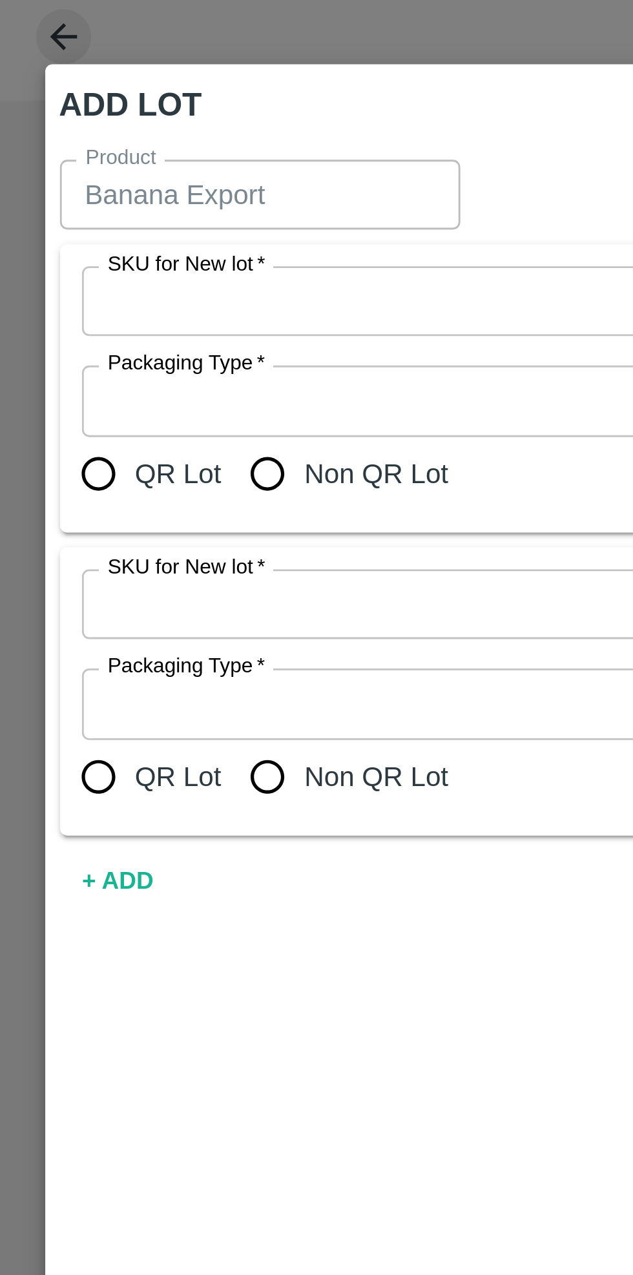
click at [139, 147] on input "SKU for New lot   *" at bounding box center [282, 147] width 499 height 17
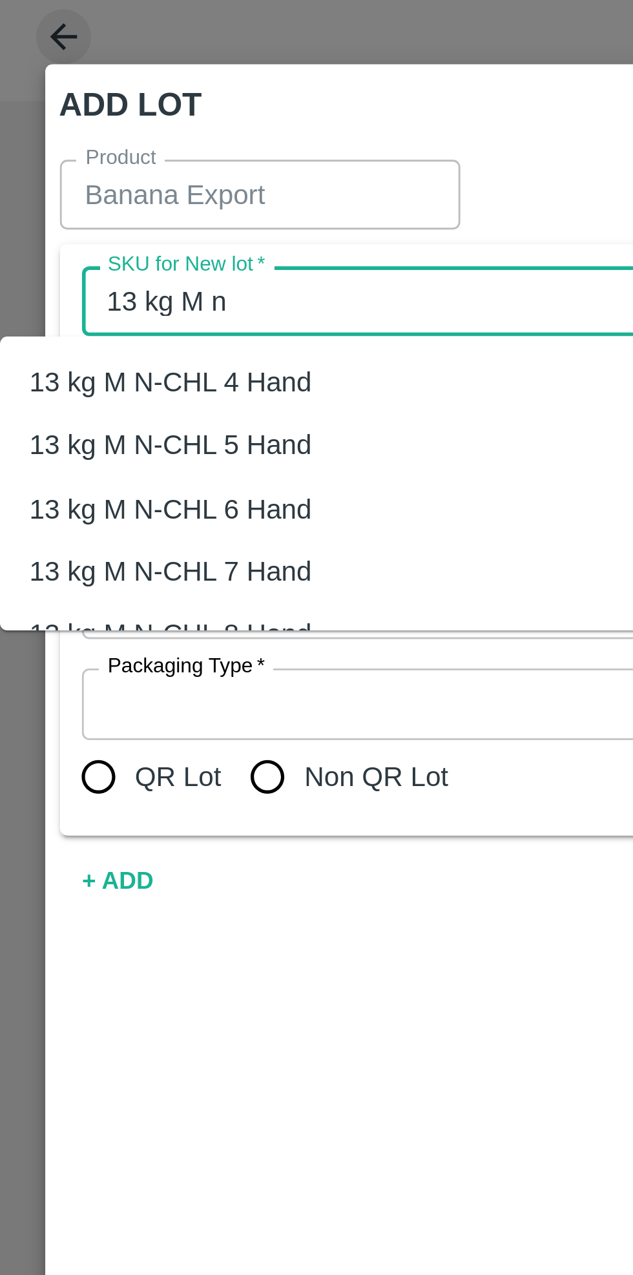
click at [101, 229] on div "13 kg M N-CHL 6 Hand" at bounding box center [264, 220] width 528 height 22
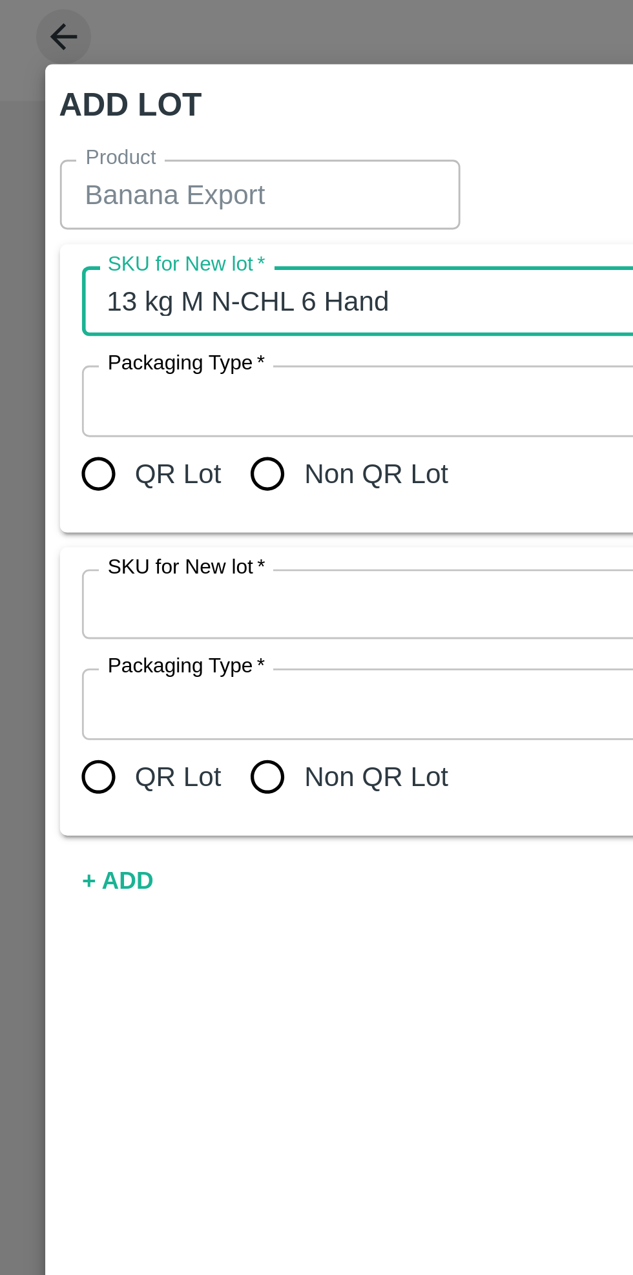
type input "13 kg M N-CHL 6 Hand"
click at [140, 257] on input "SKU for New lot   *" at bounding box center [282, 254] width 499 height 17
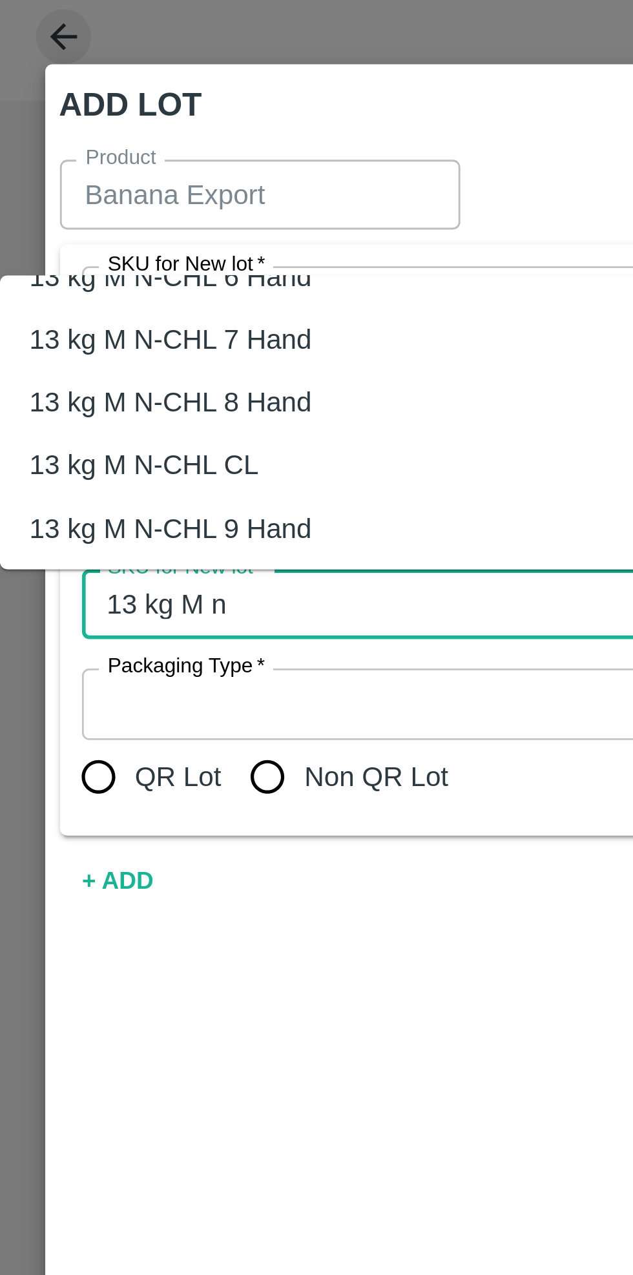
scroll to position [60, 0]
click at [88, 210] on div "13 kg M N-CHL CL" at bounding box center [264, 205] width 528 height 22
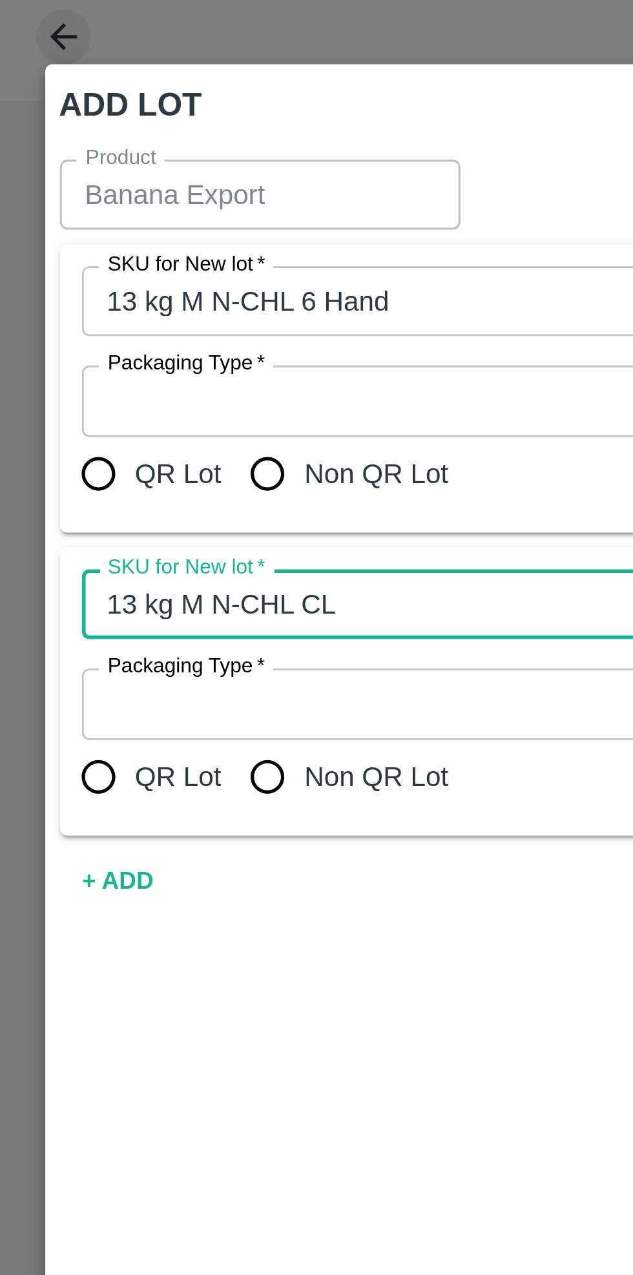
type input "13 kg M N-CHL CL"
click at [125, 181] on input "Packaging Type   *" at bounding box center [147, 182] width 229 height 17
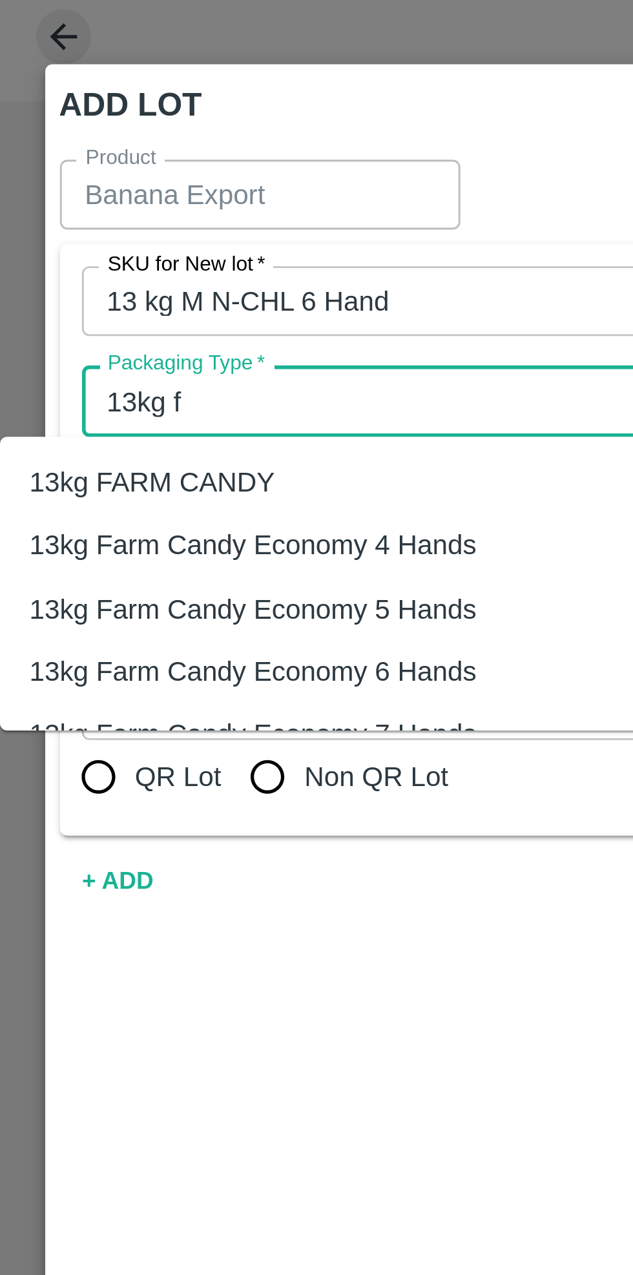
click at [105, 215] on div "13kg FARM CANDY" at bounding box center [129, 211] width 258 height 22
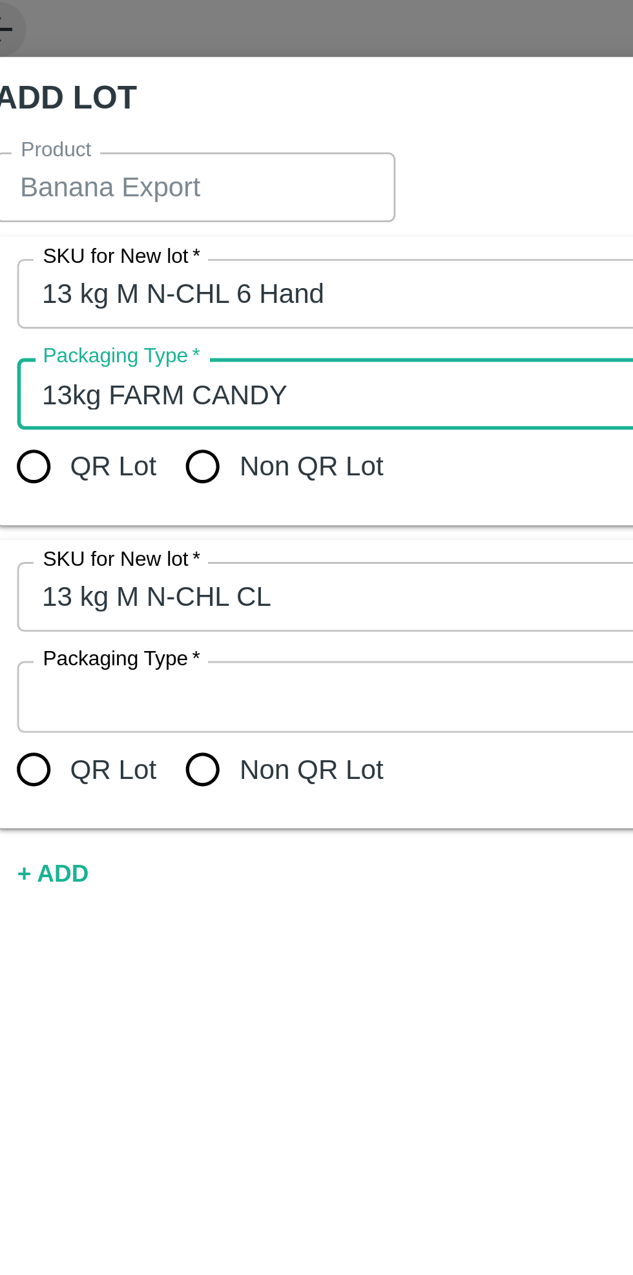
type input "13kg FARM CANDY"
click at [164, 290] on input "Packaging Type   *" at bounding box center [147, 288] width 229 height 17
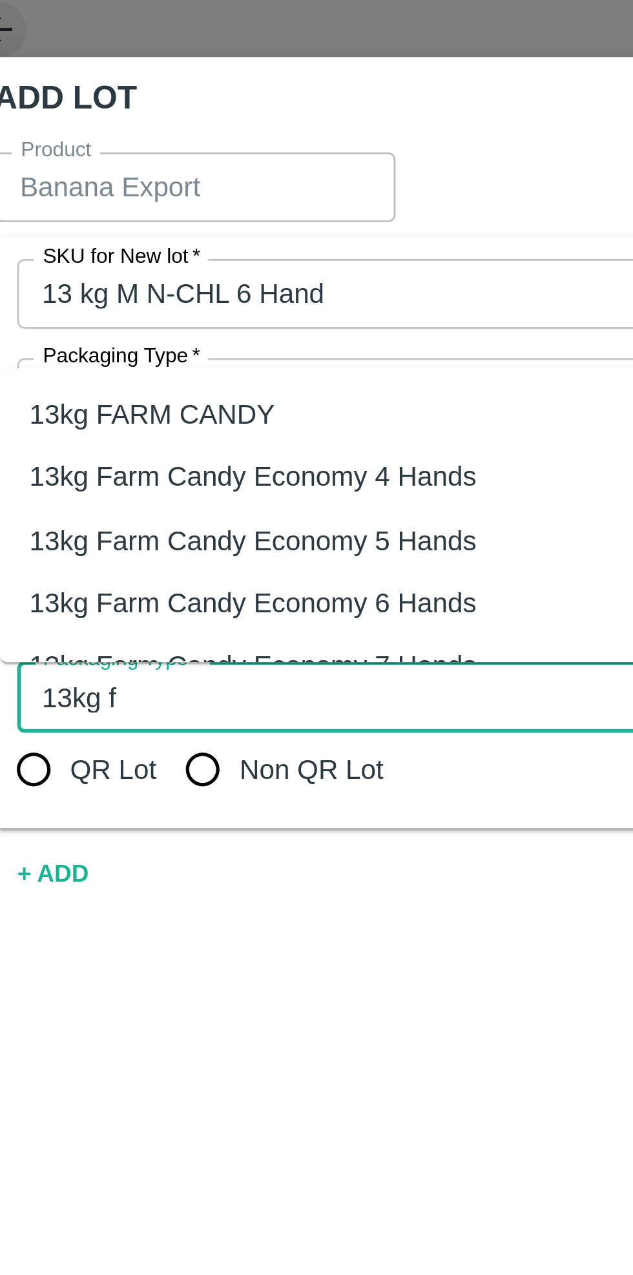
click at [111, 195] on div "13kg FARM CANDY" at bounding box center [77, 190] width 87 height 14
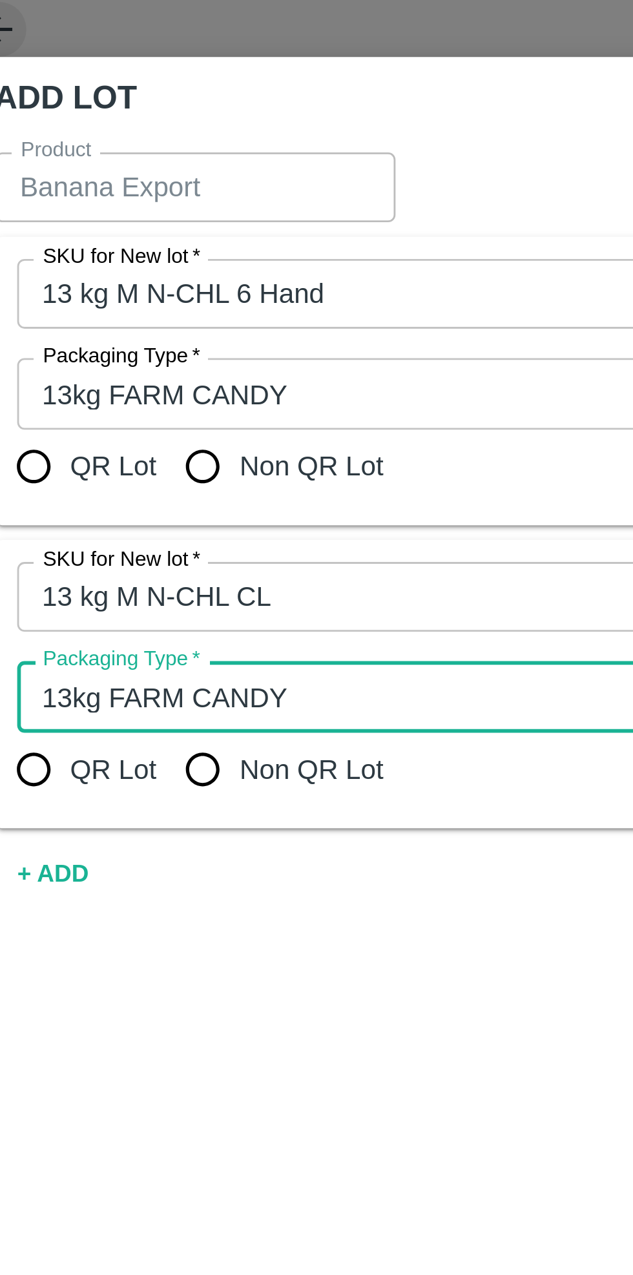
type input "13kg FARM CANDY"
click at [102, 211] on input "Non QR Lot" at bounding box center [94, 208] width 26 height 26
radio input "true"
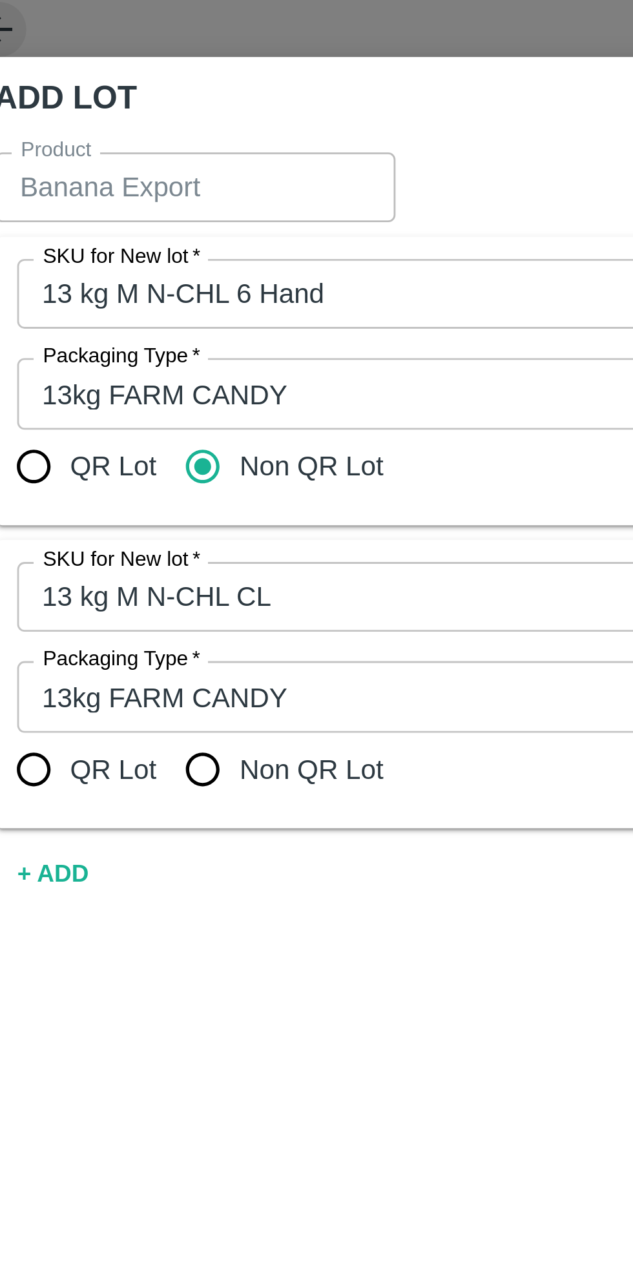
click at [96, 319] on input "Non QR Lot" at bounding box center [94, 315] width 26 height 26
radio input "true"
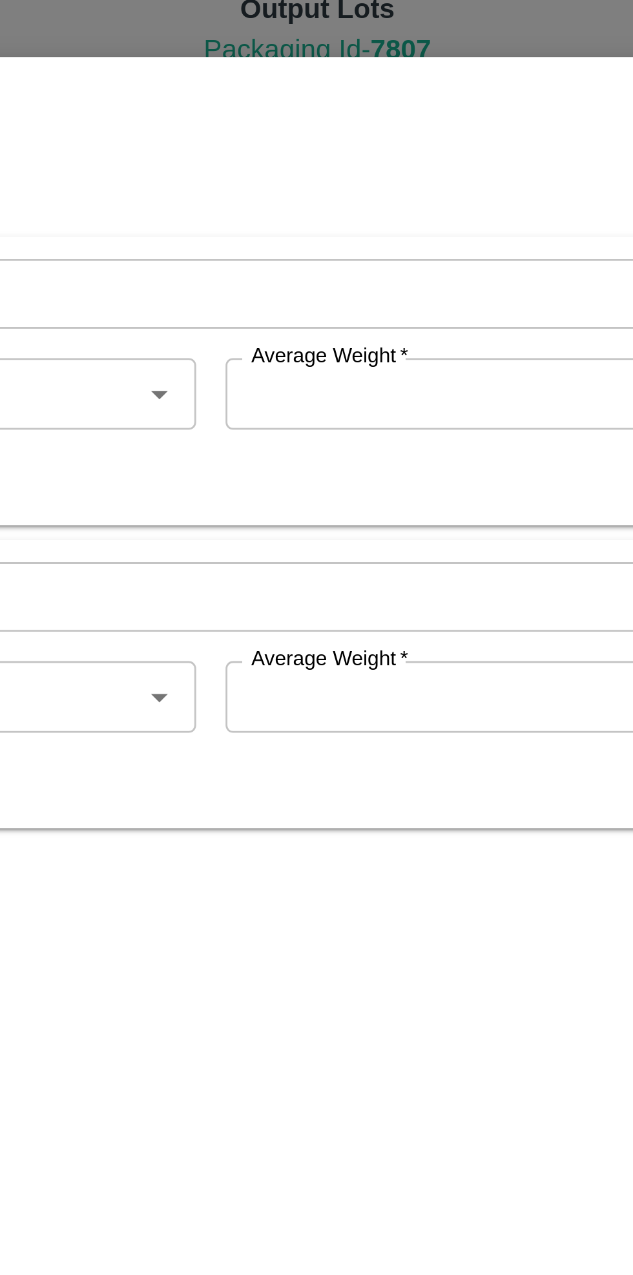
click at [375, 184] on input "Average Weight   *" at bounding box center [406, 182] width 216 height 25
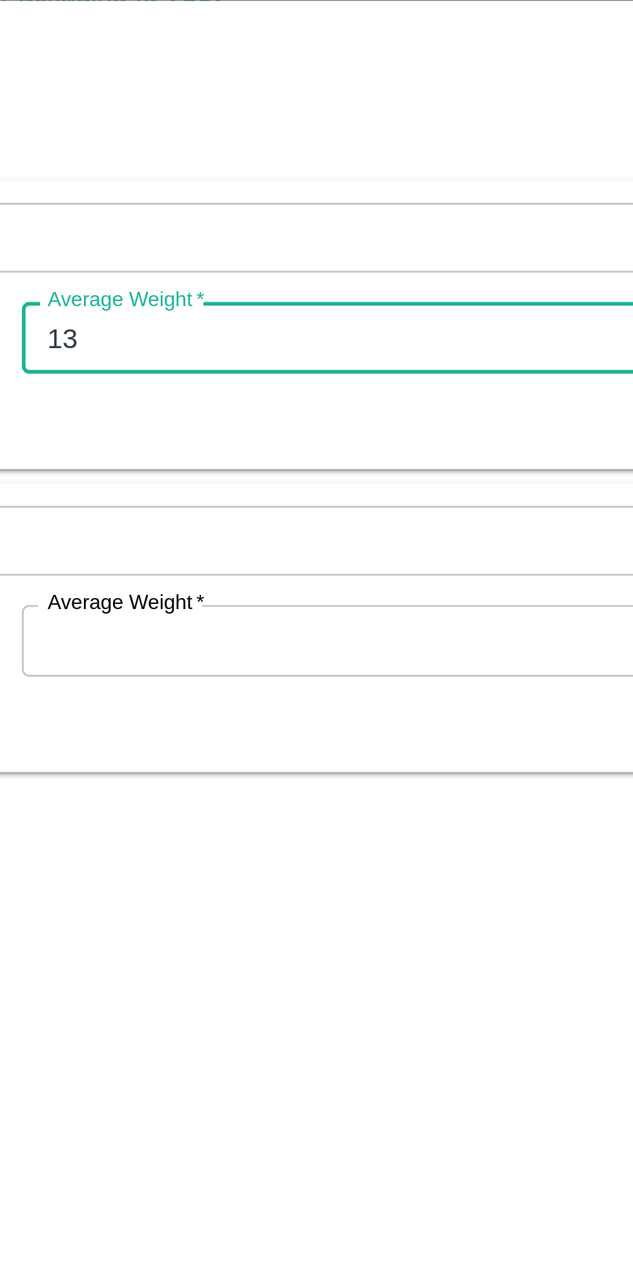
type input "13"
click at [389, 293] on input "Average Weight   *" at bounding box center [406, 289] width 216 height 25
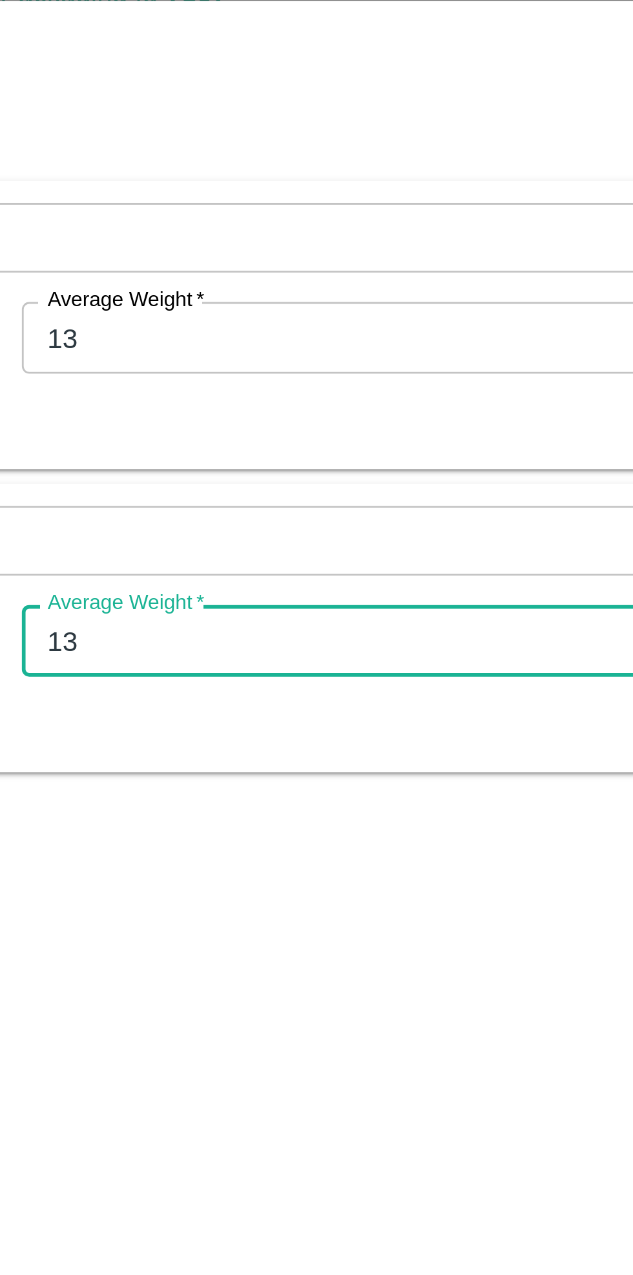
type input "13"
click at [421, 319] on div "QR Lot Non QR Lot" at bounding box center [293, 315] width 528 height 26
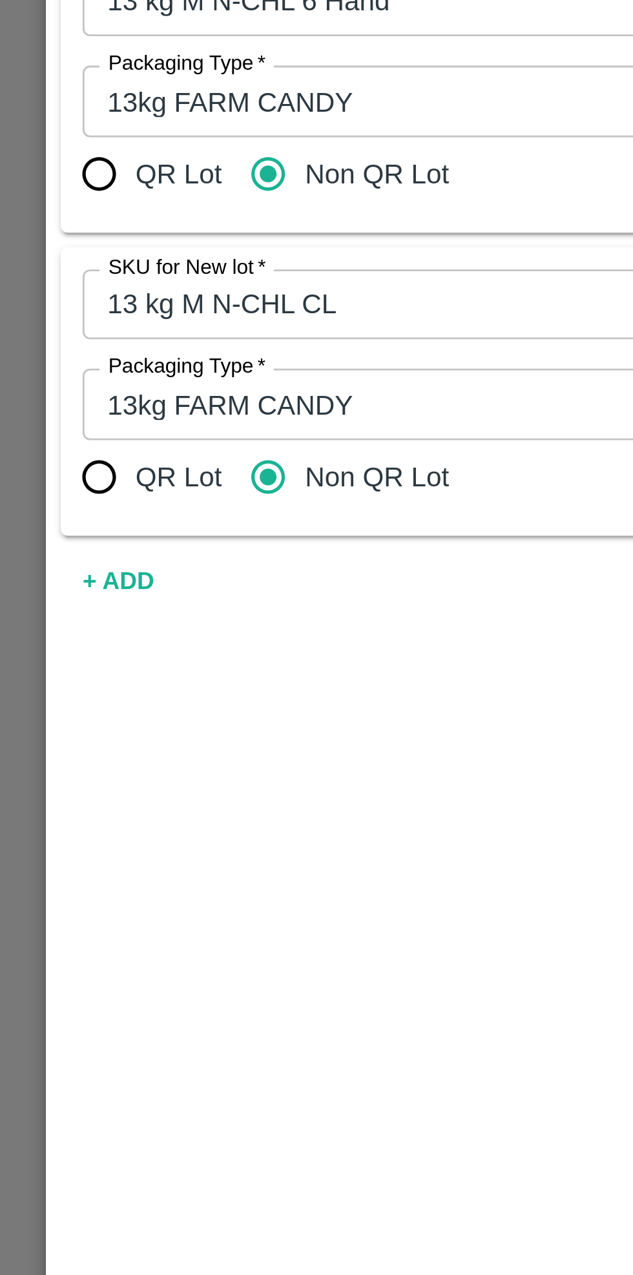
click at [50, 354] on button "+ ADD" at bounding box center [41, 352] width 41 height 23
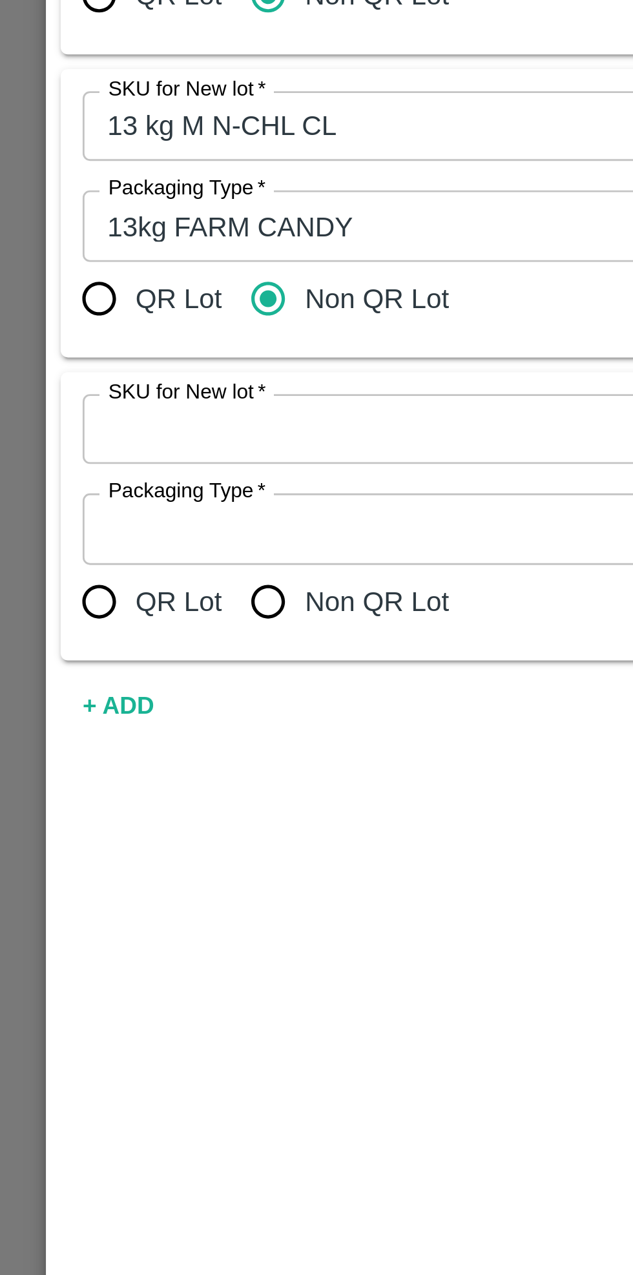
click at [51, 460] on button "+ ADD" at bounding box center [41, 458] width 41 height 23
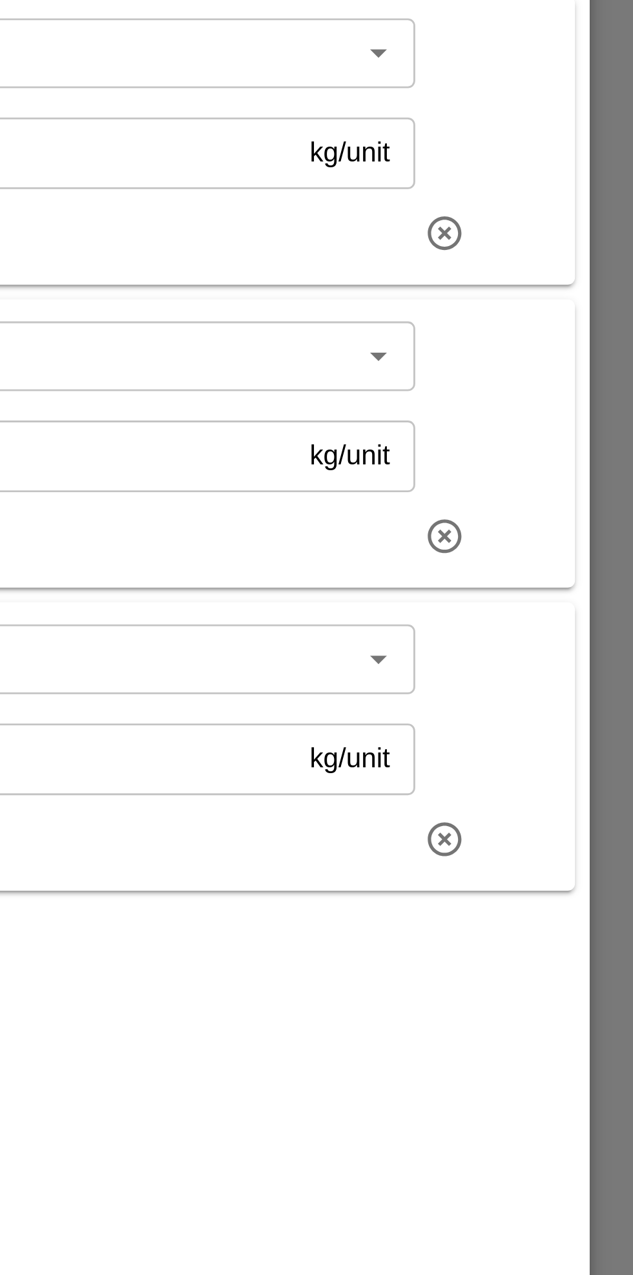
click at [569, 532] on icon "button" at bounding box center [567, 530] width 14 height 14
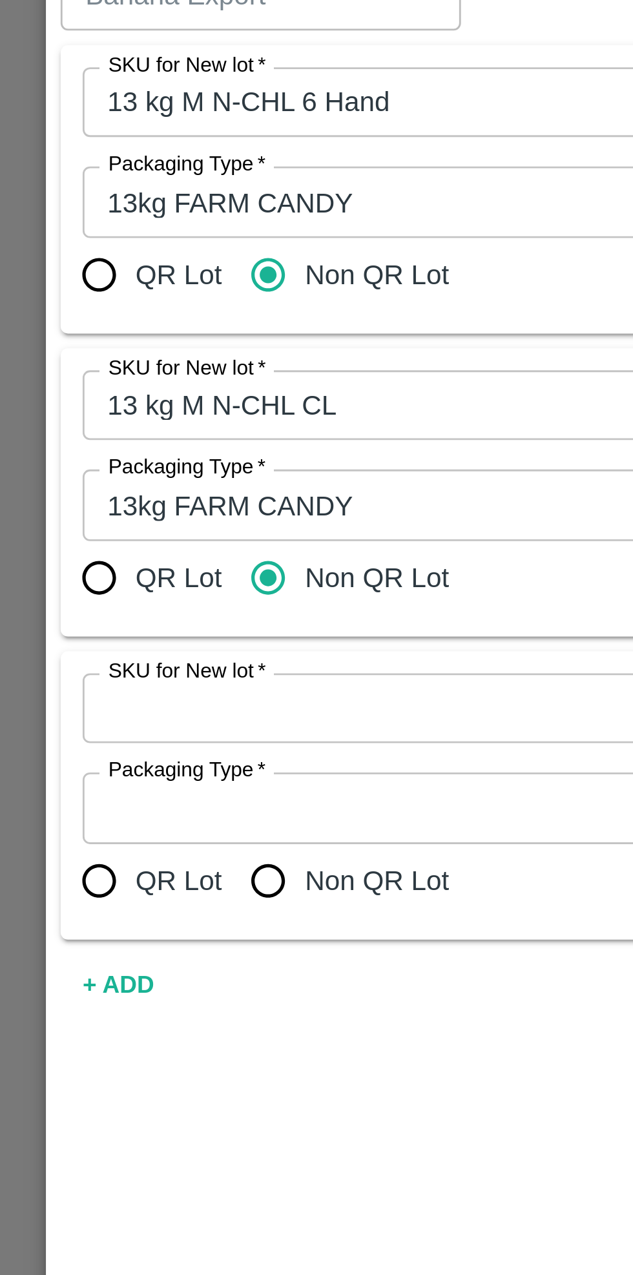
click at [148, 362] on input "SKU for New lot   *" at bounding box center [282, 360] width 499 height 17
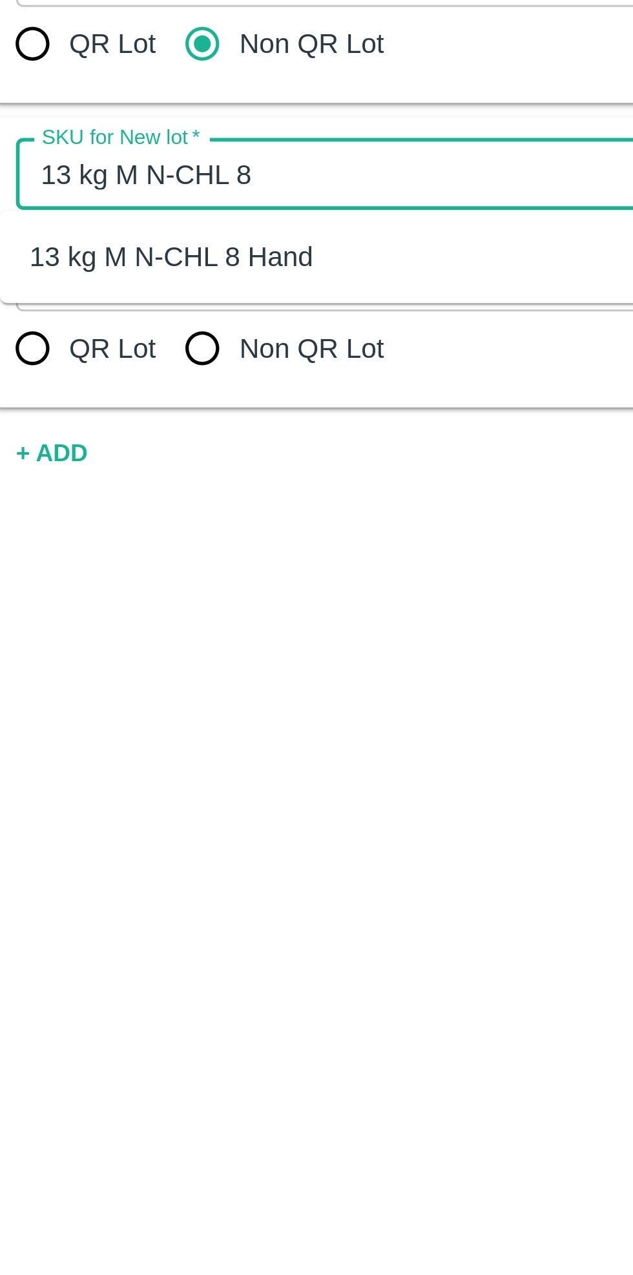
click at [138, 393] on div "13 kg M N-CHL 8 Hand" at bounding box center [287, 389] width 528 height 22
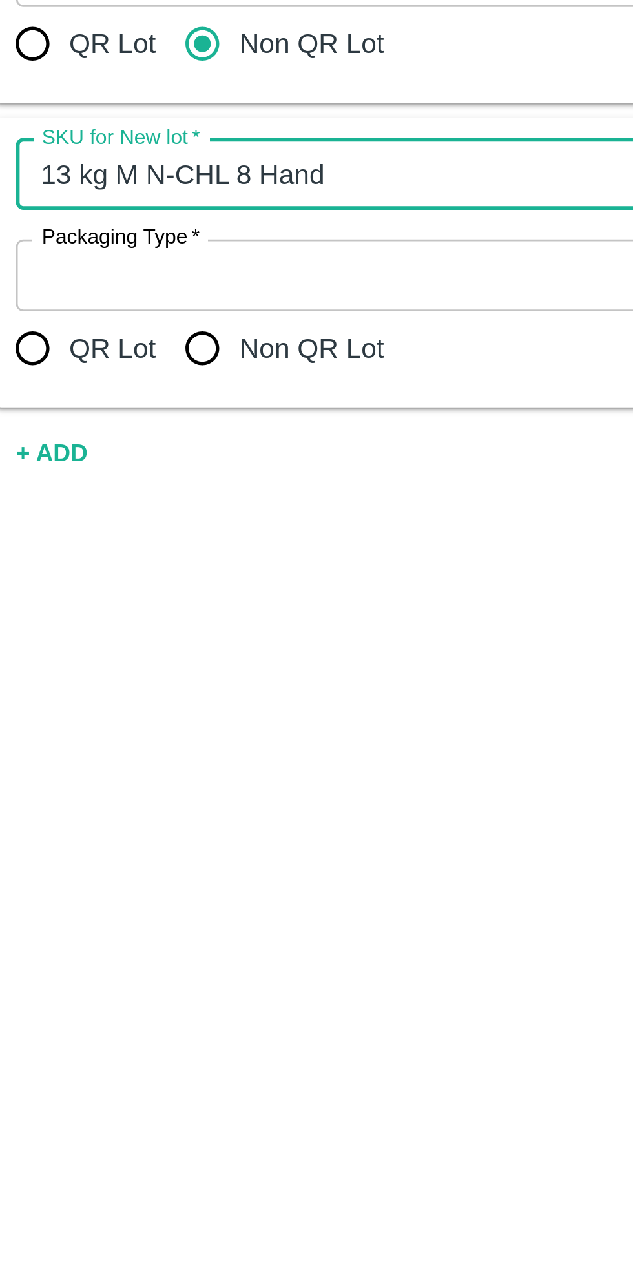
type input "13 kg M N-CHL 8 Hand"
click at [94, 421] on input "Non QR Lot" at bounding box center [94, 421] width 26 height 26
radio input "true"
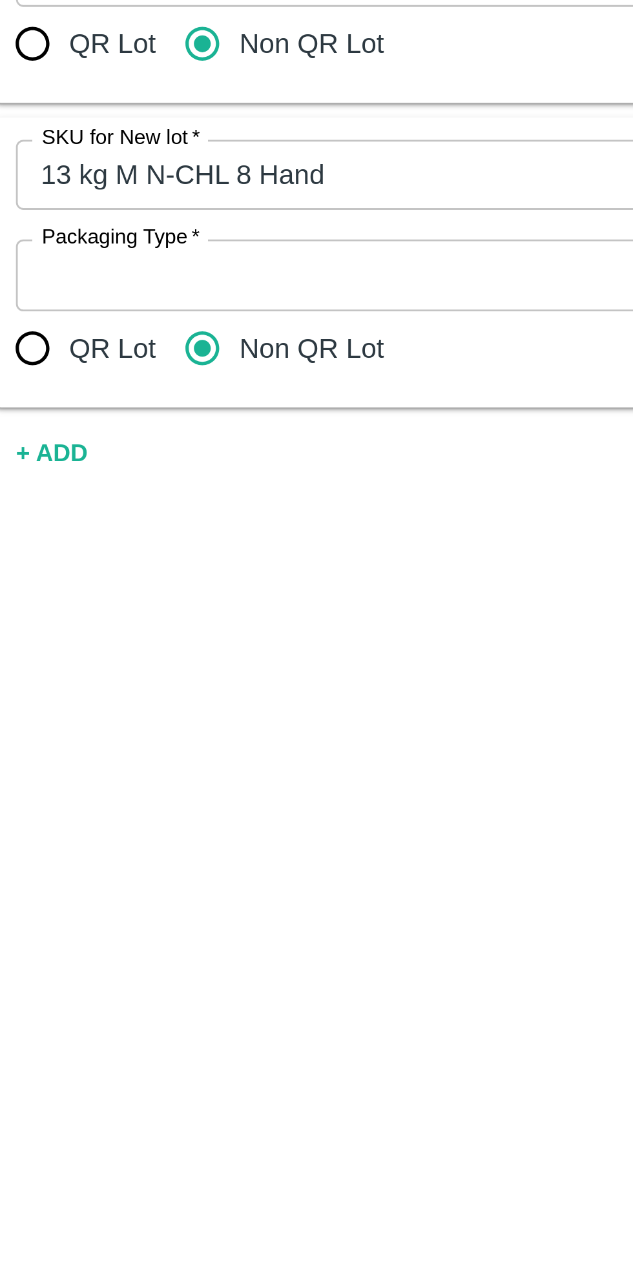
click at [135, 393] on input "Packaging Type   *" at bounding box center [147, 395] width 229 height 17
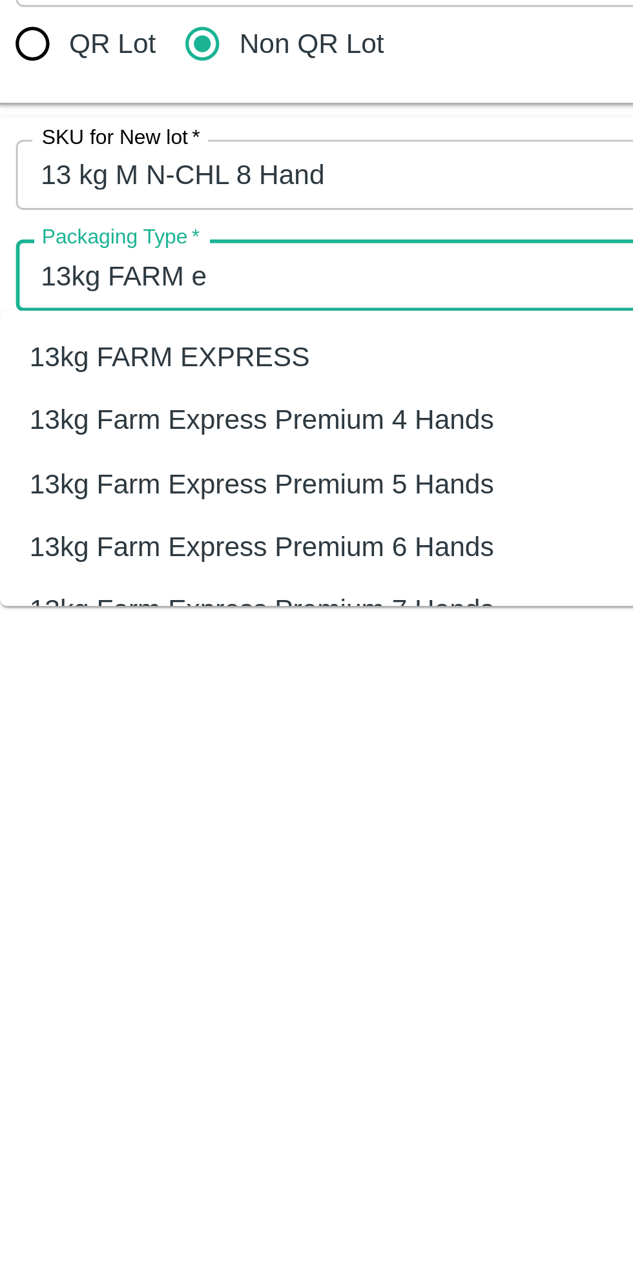
click at [132, 426] on div "13kg FARM EXPRESS" at bounding box center [152, 425] width 258 height 22
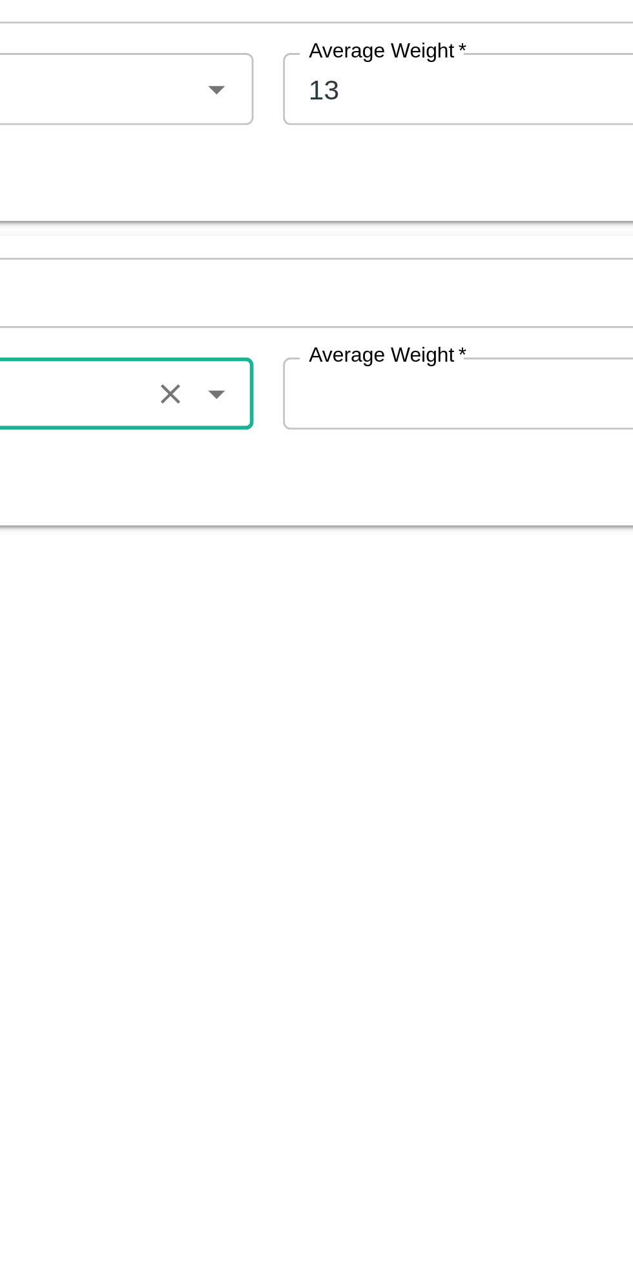
type input "13kg FARM EXPRESS"
click at [350, 398] on input "Average Weight   *" at bounding box center [406, 395] width 216 height 25
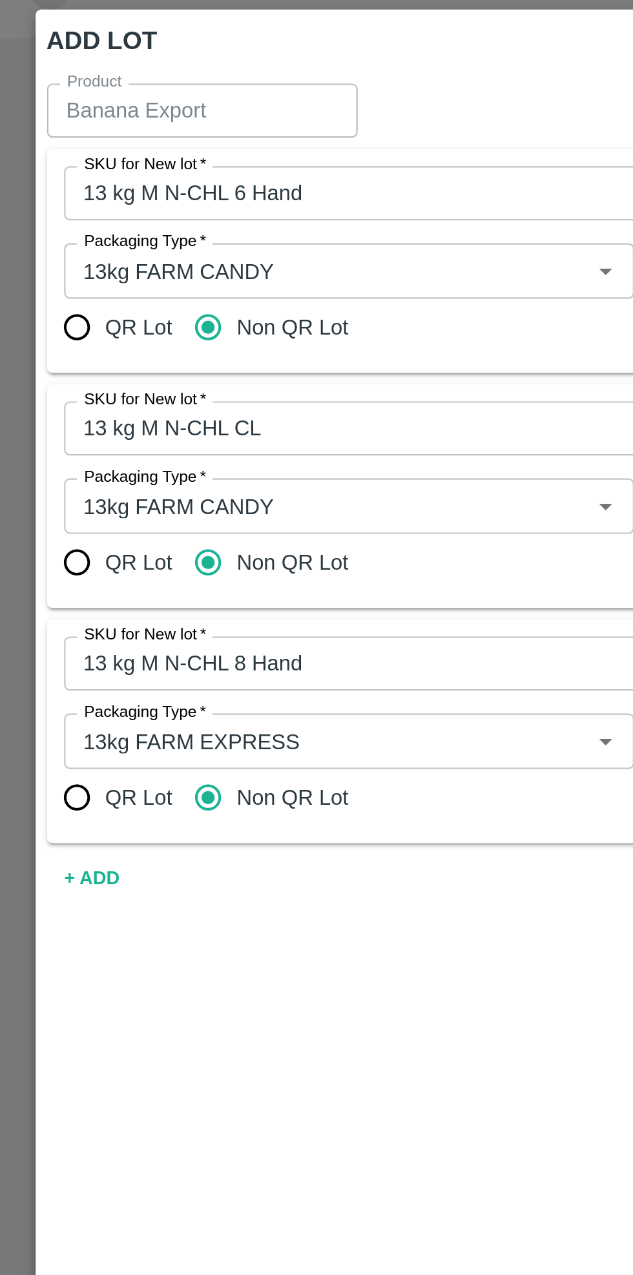
type input "13"
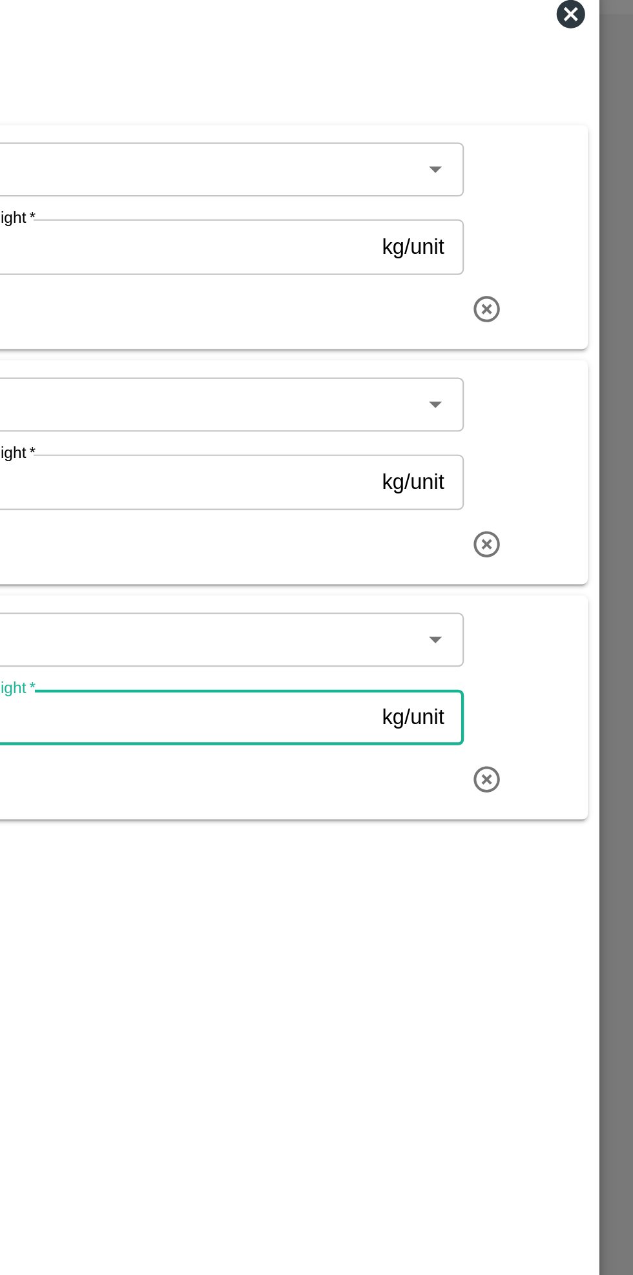
scroll to position [0, 0]
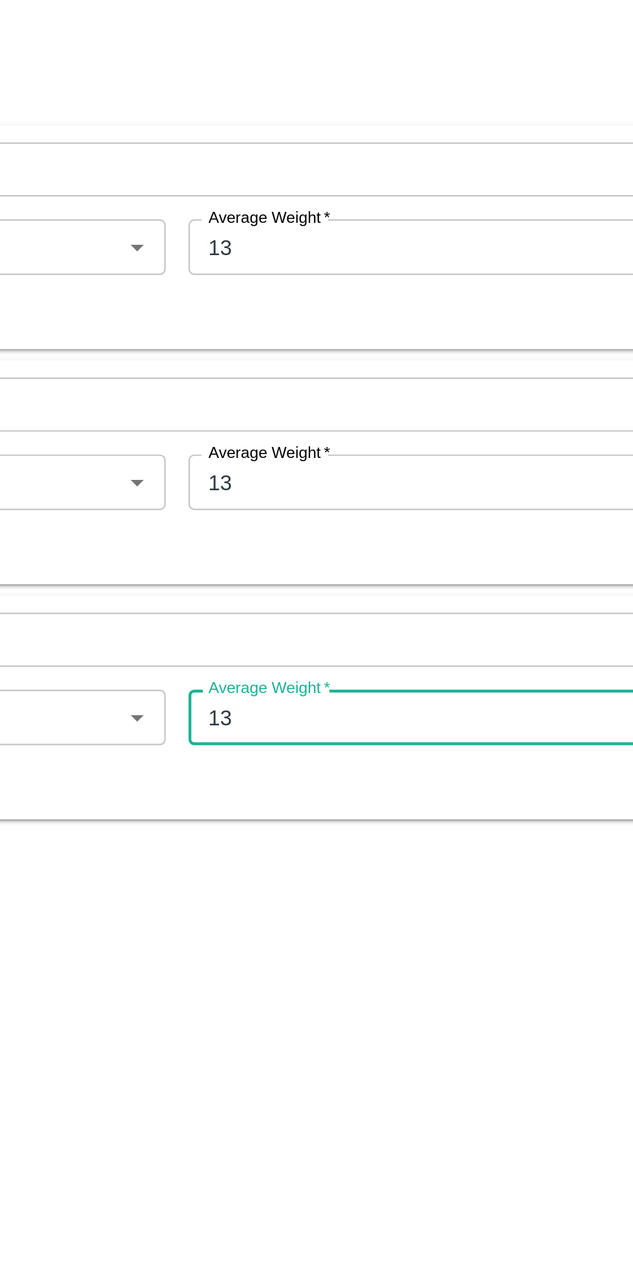
click at [419, 546] on div "Product Banana Export Product SKU for New lot   * SKU for New lot   * Packaging…" at bounding box center [317, 633] width 602 height 1082
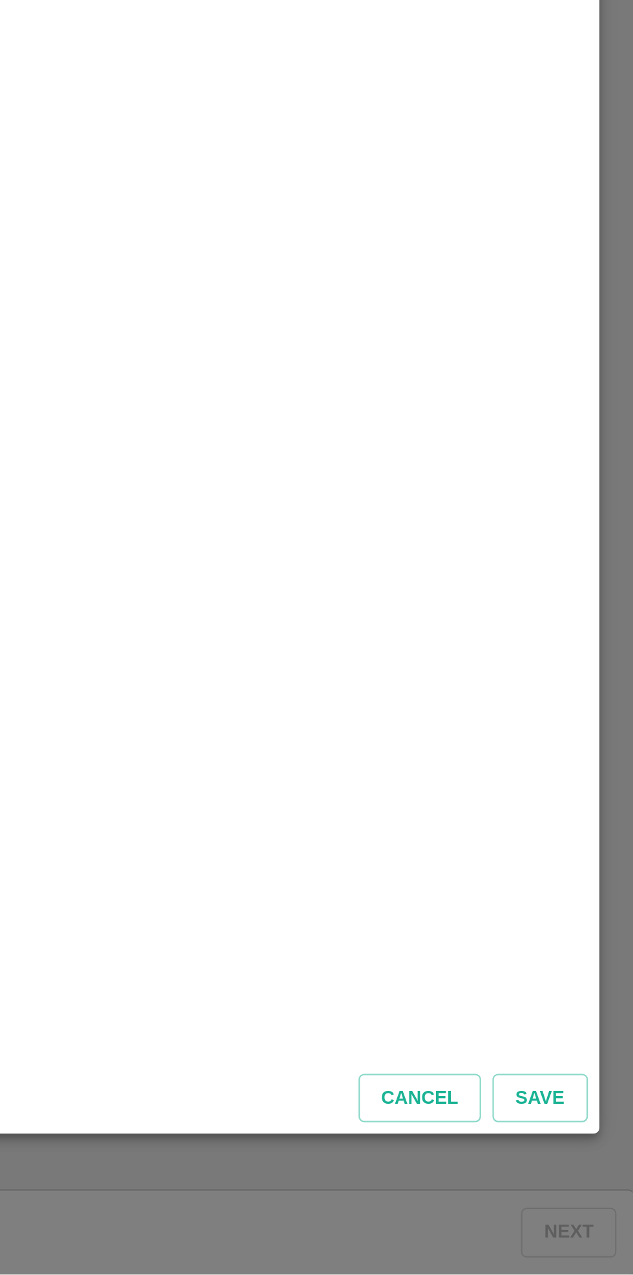
click at [593, 1195] on button "Save" at bounding box center [590, 1195] width 43 height 23
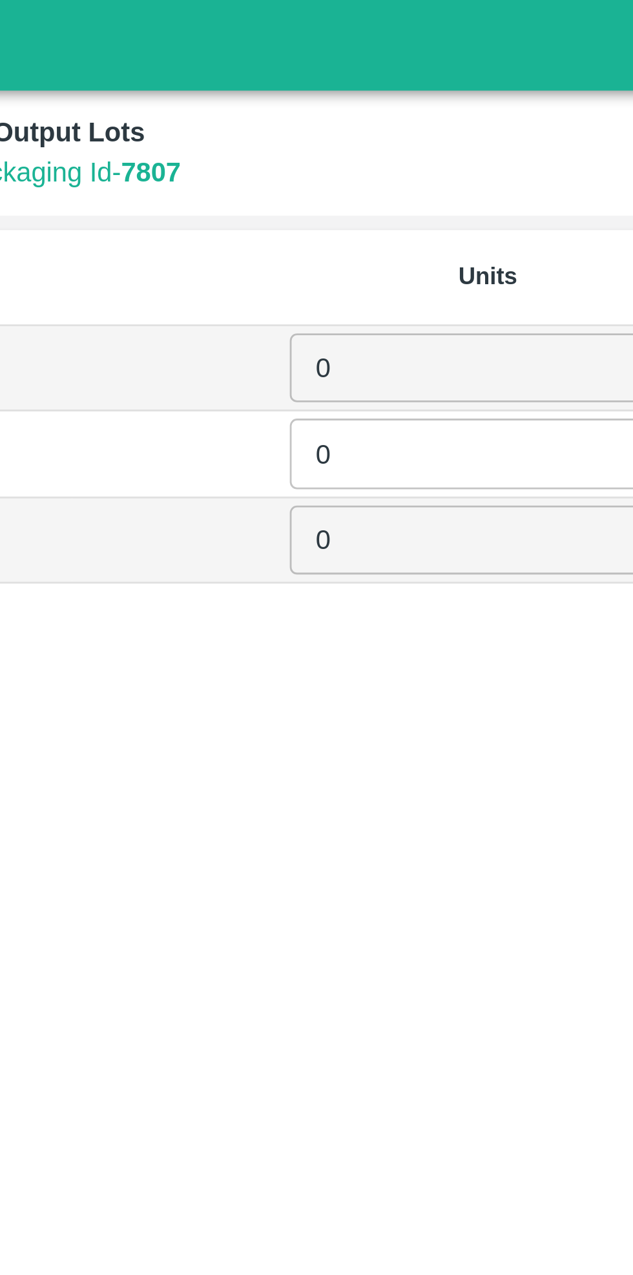
click at [425, 134] on input "0" at bounding box center [479, 131] width 141 height 25
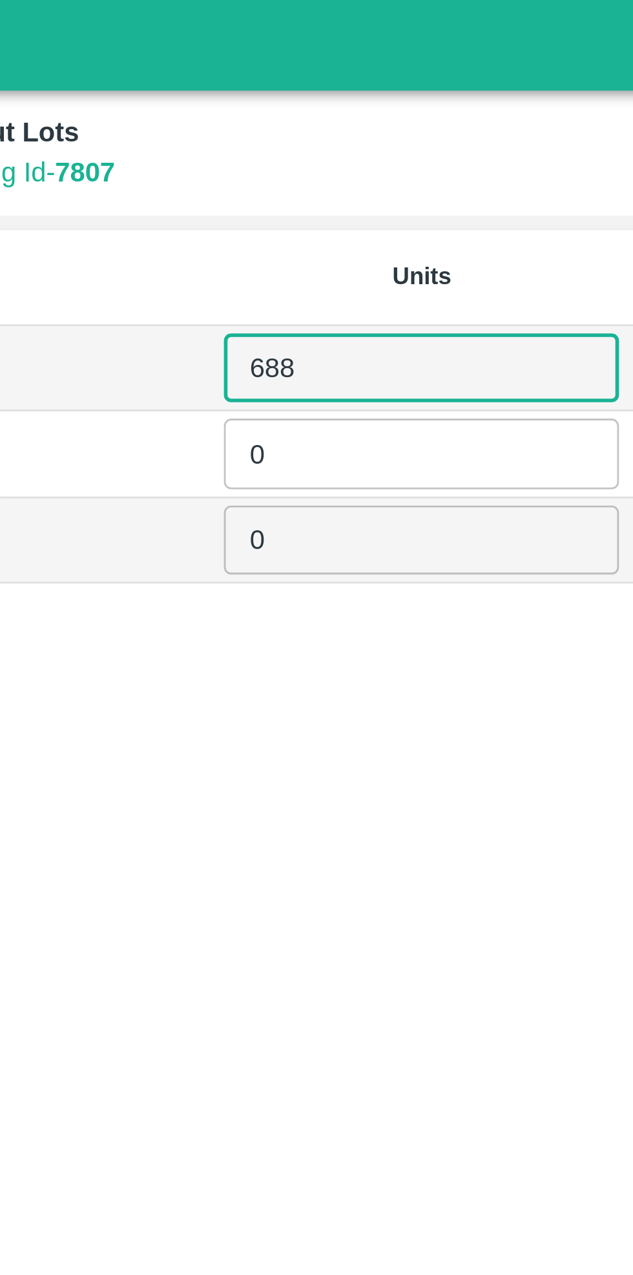
type input "688"
click at [447, 163] on input "0" at bounding box center [479, 161] width 141 height 25
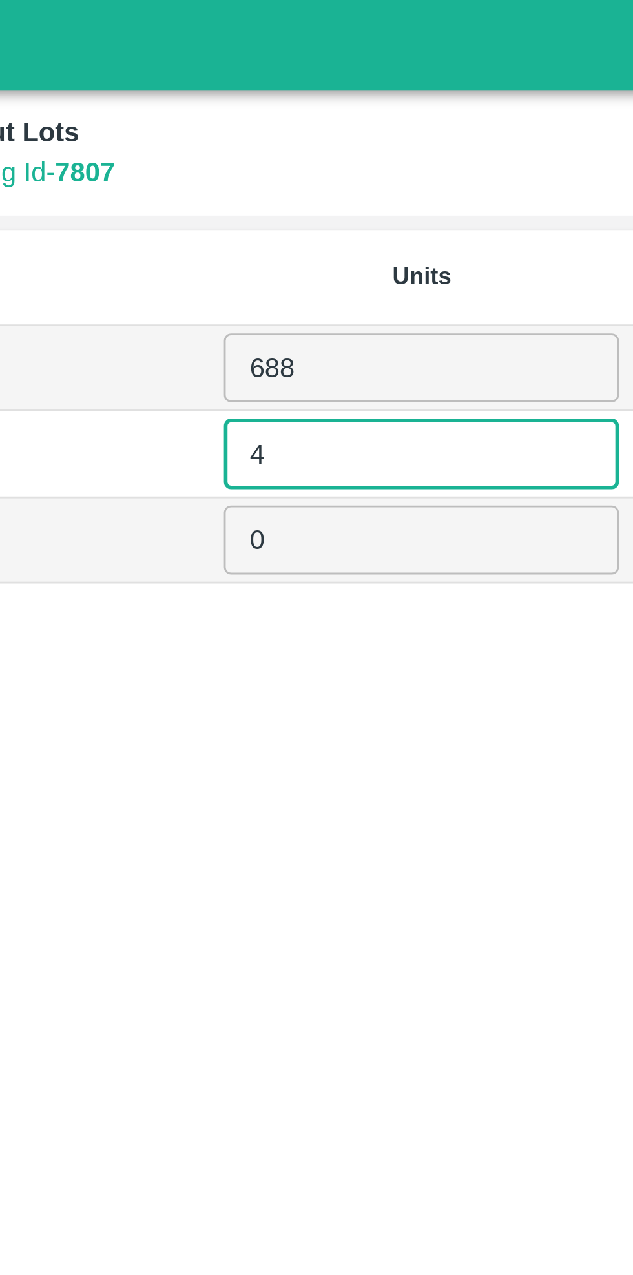
type input "4"
click at [454, 194] on input "0" at bounding box center [479, 192] width 141 height 25
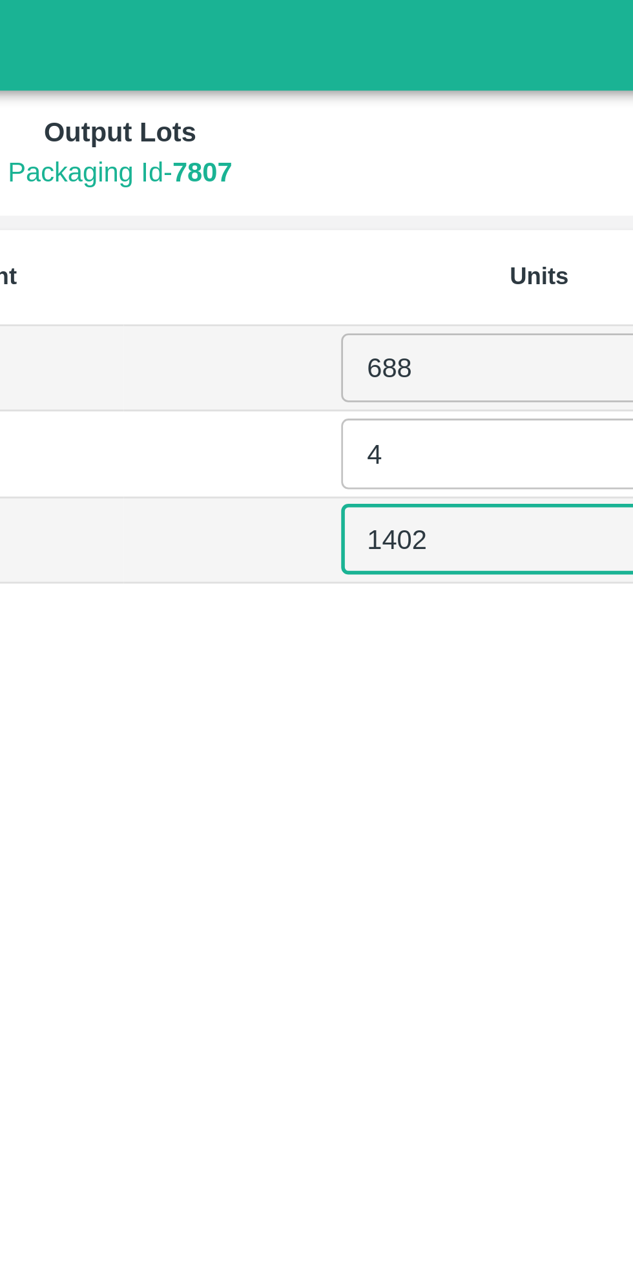
type input "1402"
click at [457, 258] on div "SKU Packaging Average Weight Units 13 kg M N-CHL 6 Hand 13 688 ​ 13 kg M N-CHL …" at bounding box center [316, 646] width 623 height 1128
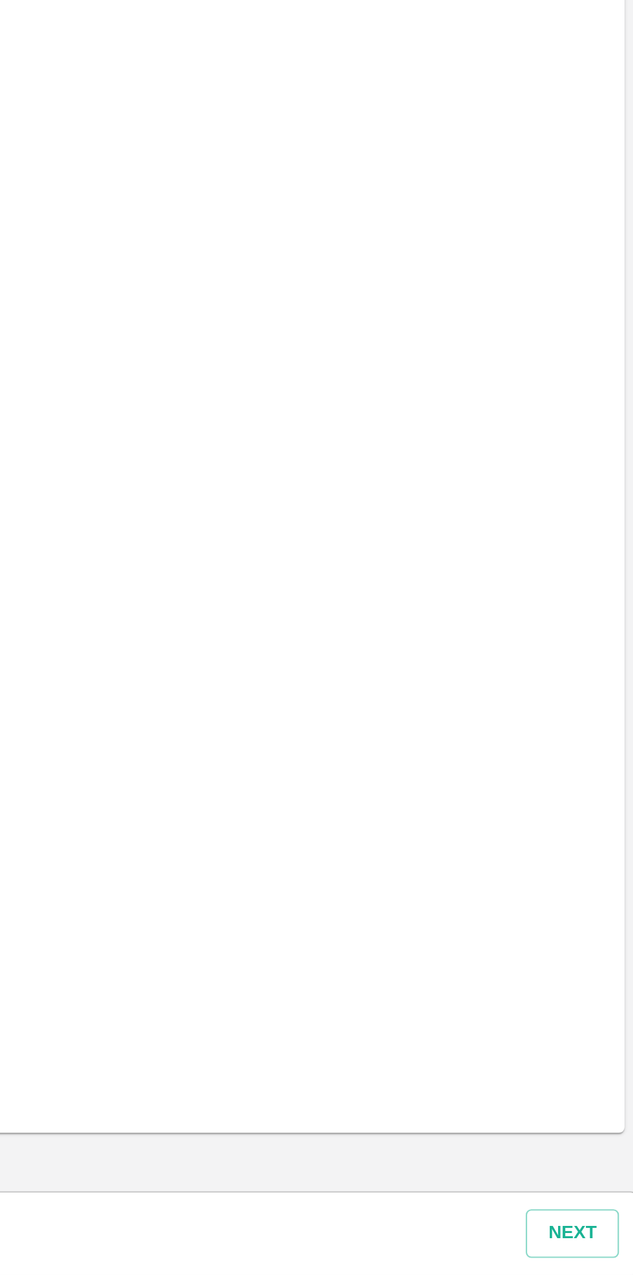
click at [602, 1255] on button "Next" at bounding box center [603, 1256] width 43 height 23
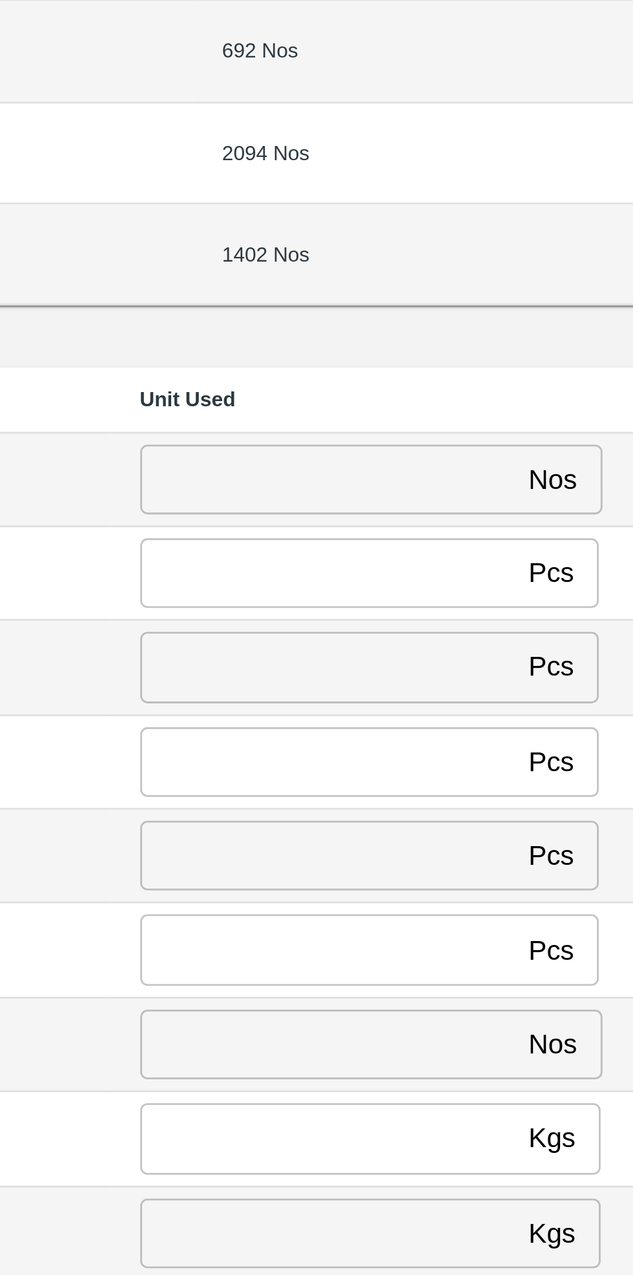
click at [446, 440] on input "number" at bounding box center [469, 439] width 132 height 25
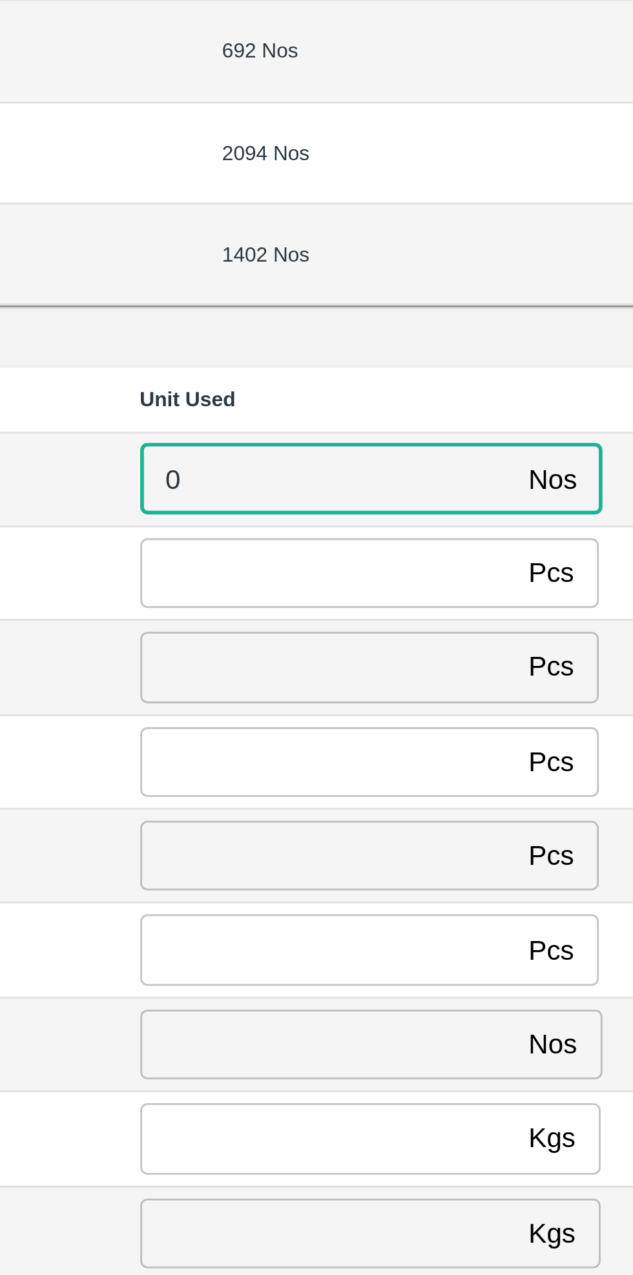
type input "0"
click at [439, 472] on input "number" at bounding box center [469, 472] width 132 height 25
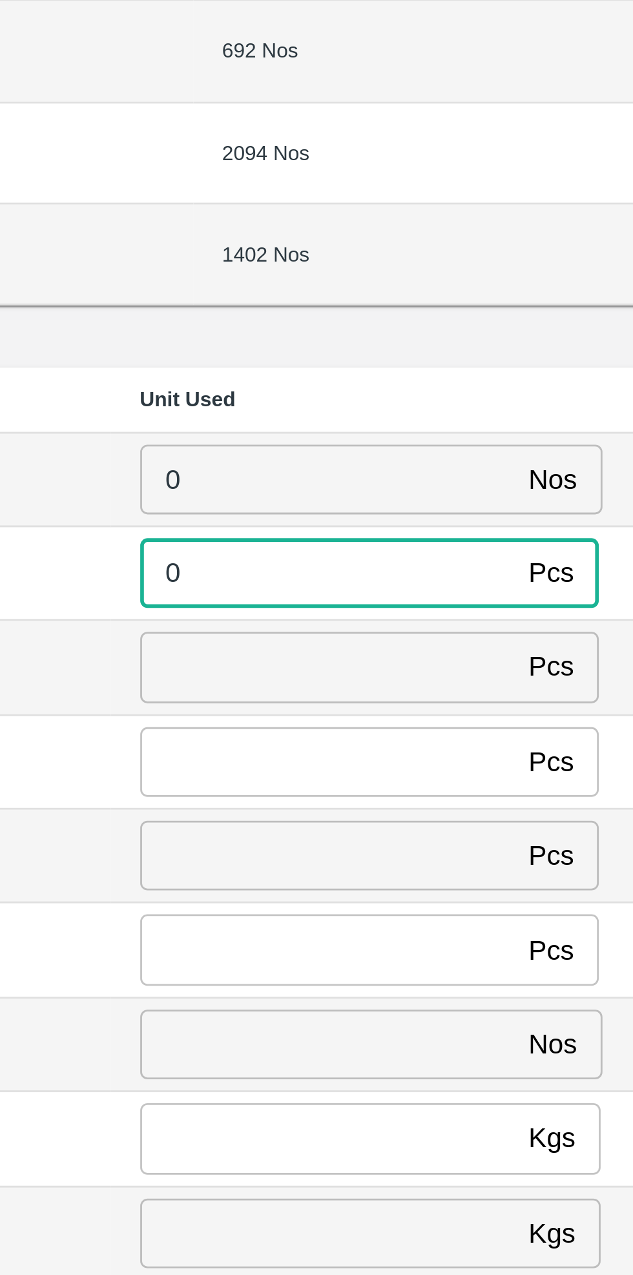
type input "0"
click at [435, 508] on input "number" at bounding box center [469, 505] width 132 height 25
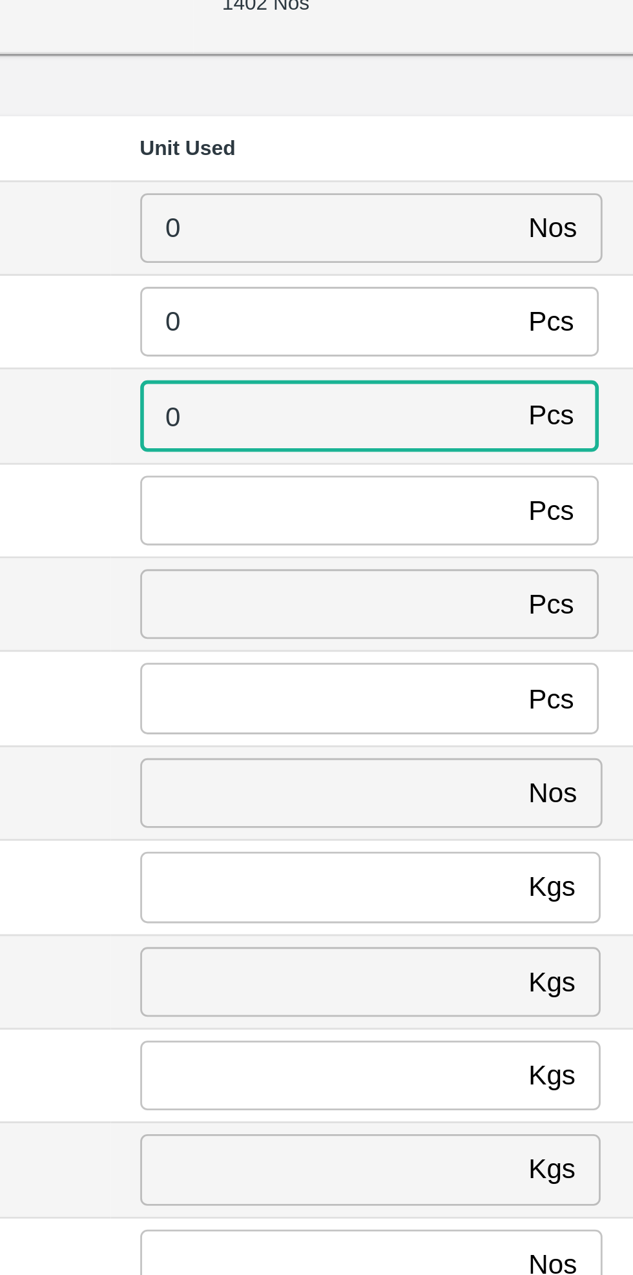
type input "0"
click at [441, 541] on input "number" at bounding box center [469, 539] width 132 height 25
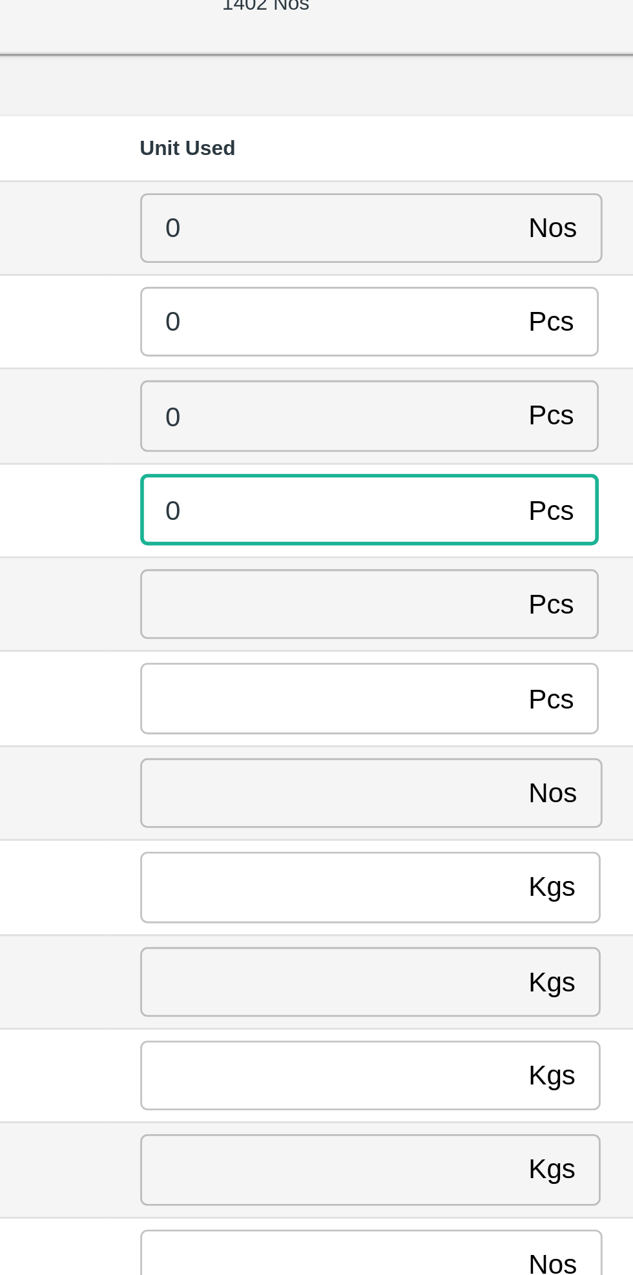
type input "0"
click at [431, 574] on input "number" at bounding box center [469, 572] width 132 height 25
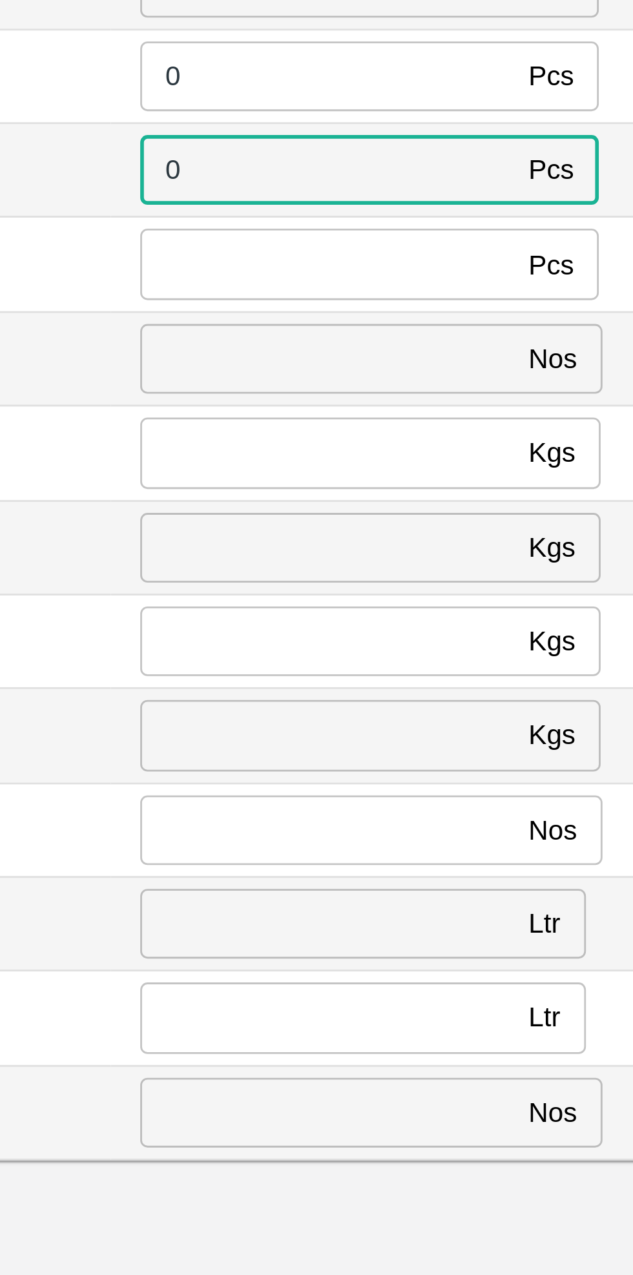
type input "0"
click at [443, 602] on input "number" at bounding box center [469, 605] width 132 height 25
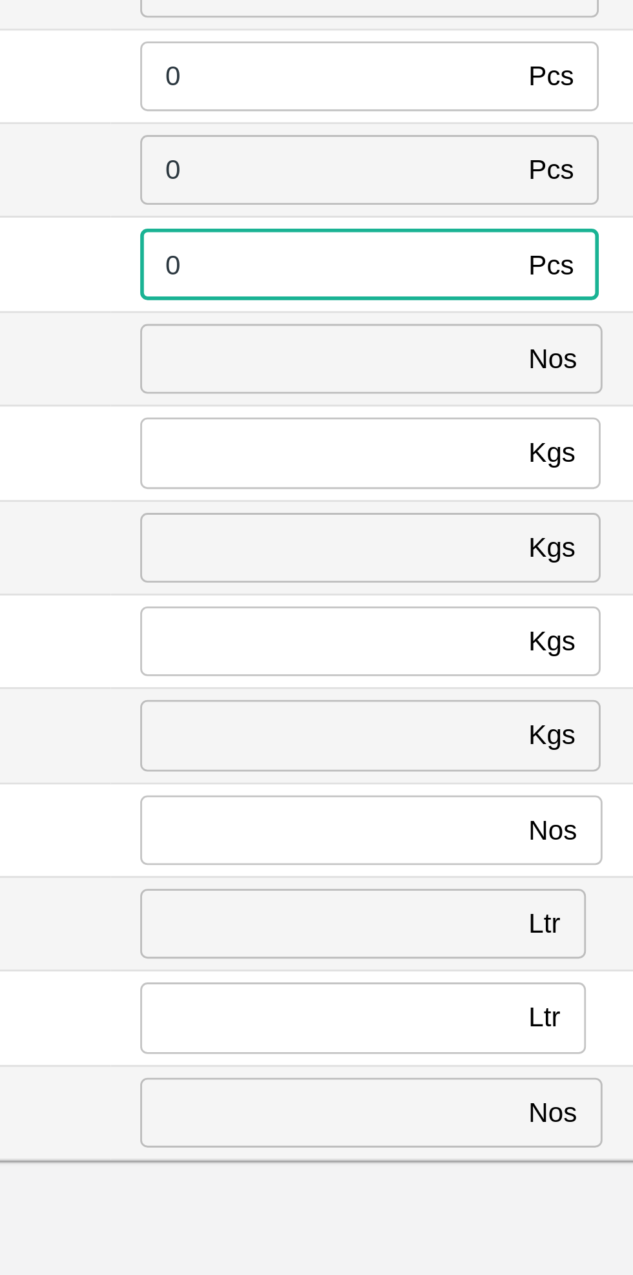
type input "0"
click at [450, 633] on input "number" at bounding box center [469, 638] width 132 height 25
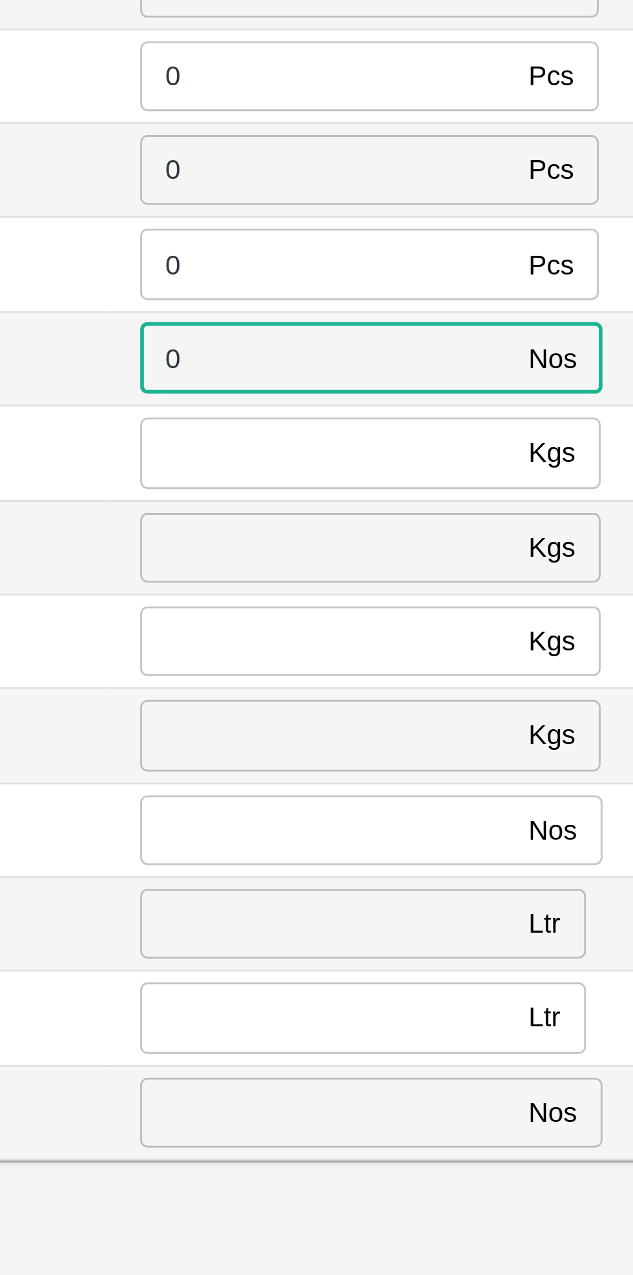
type input "0"
click at [448, 667] on input "number" at bounding box center [469, 671] width 132 height 25
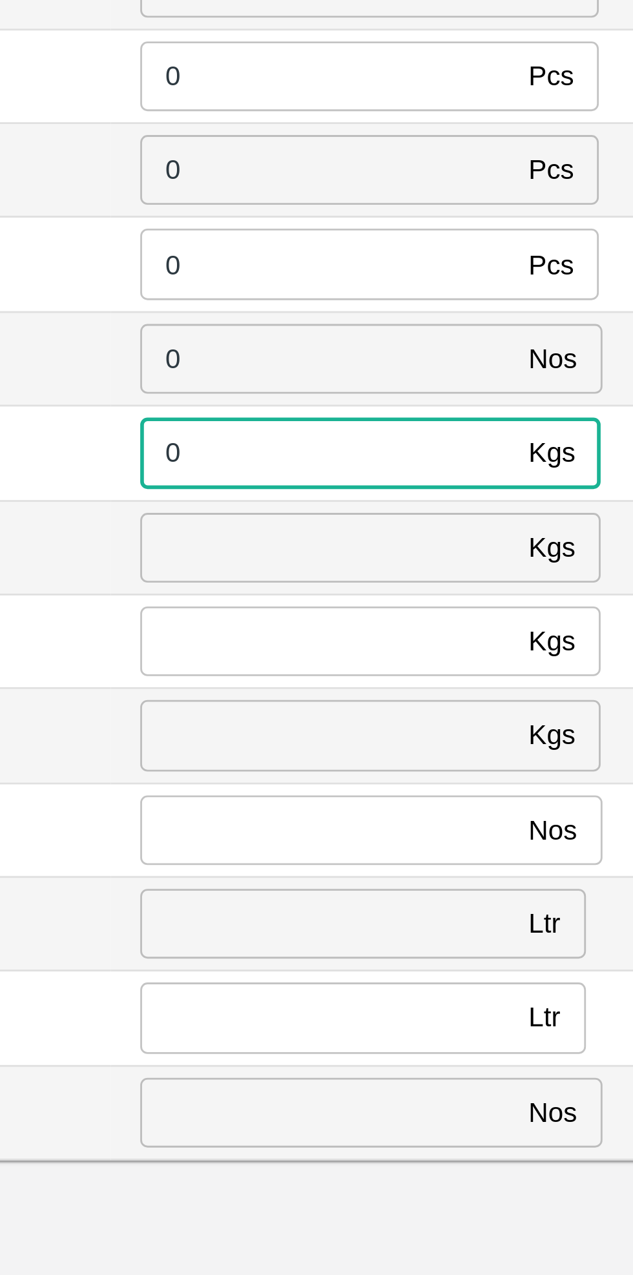
type input "0"
click at [443, 704] on input "number" at bounding box center [469, 705] width 132 height 25
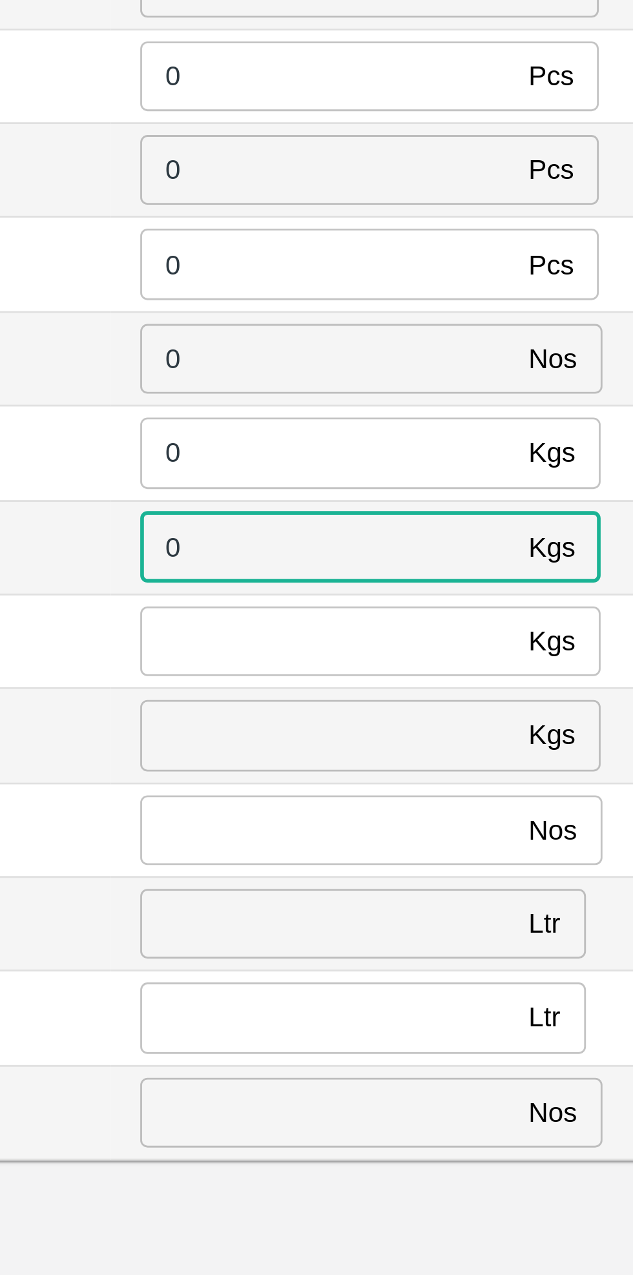
type input "0"
click at [446, 738] on input "number" at bounding box center [469, 738] width 132 height 25
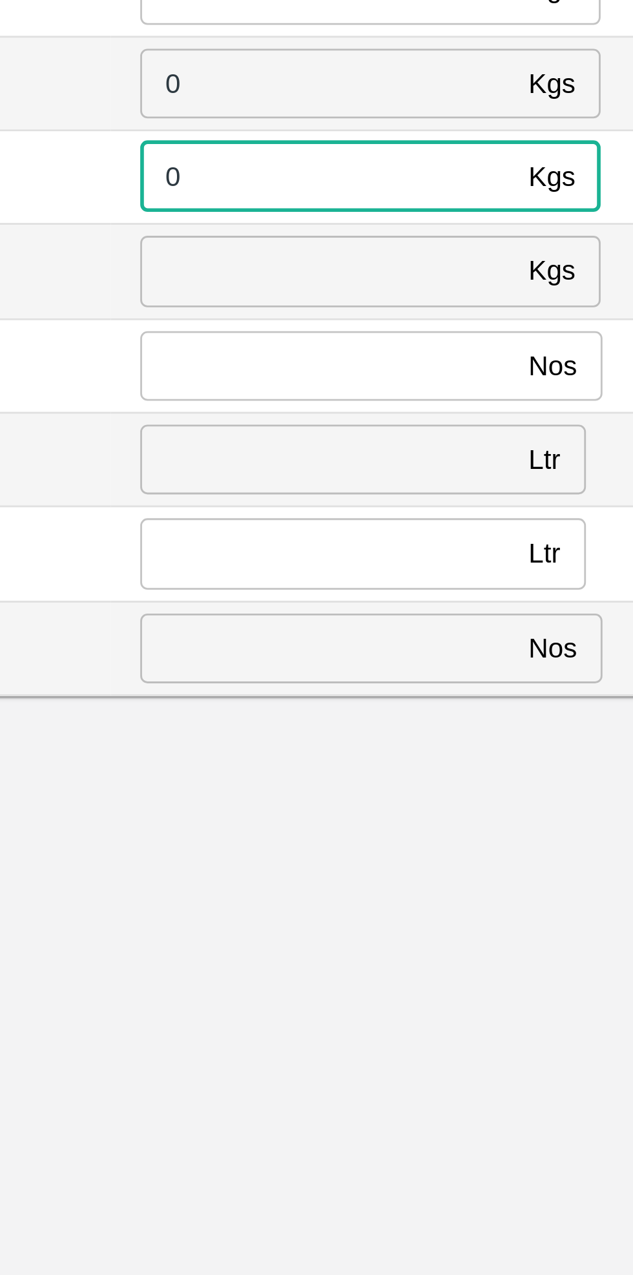
type input "0"
click at [432, 770] on input "number" at bounding box center [469, 771] width 132 height 25
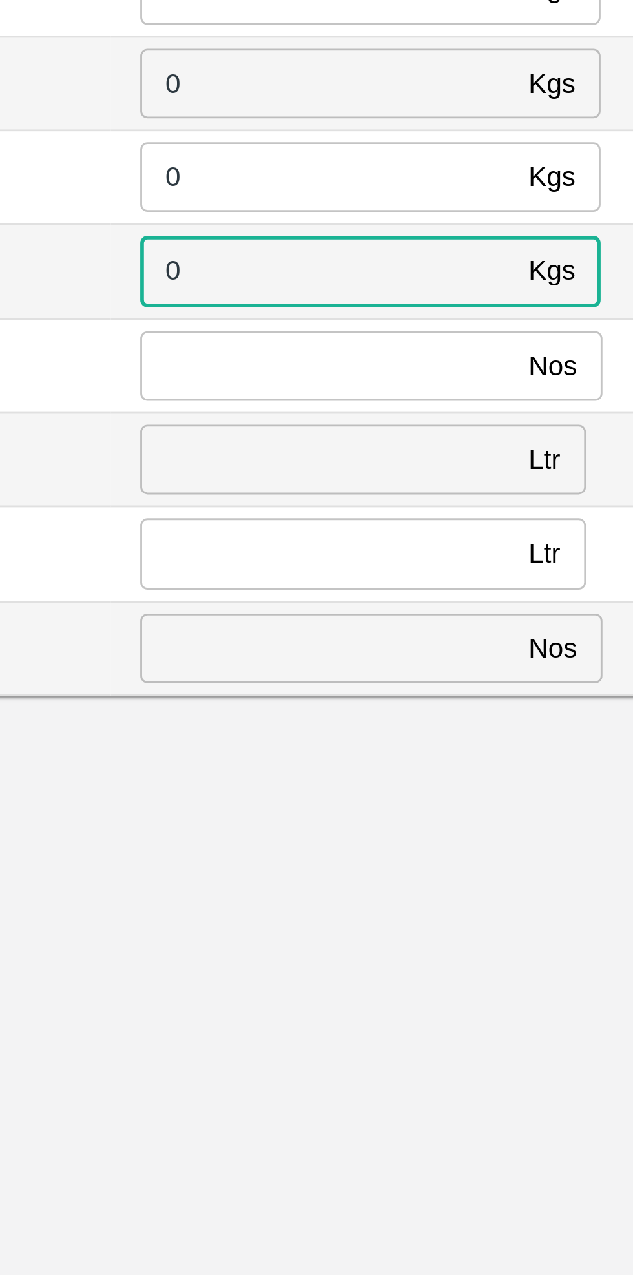
type input "0"
click at [448, 799] on input "number" at bounding box center [469, 804] width 132 height 25
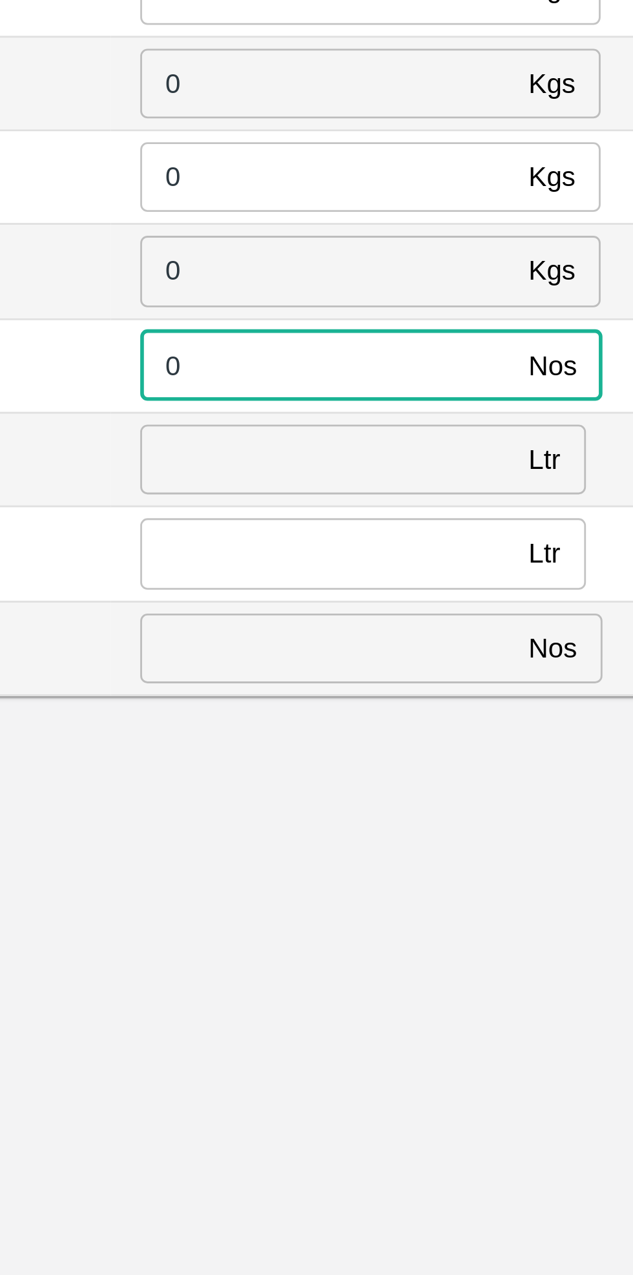
type input "0"
click at [450, 836] on input "number" at bounding box center [469, 837] width 132 height 25
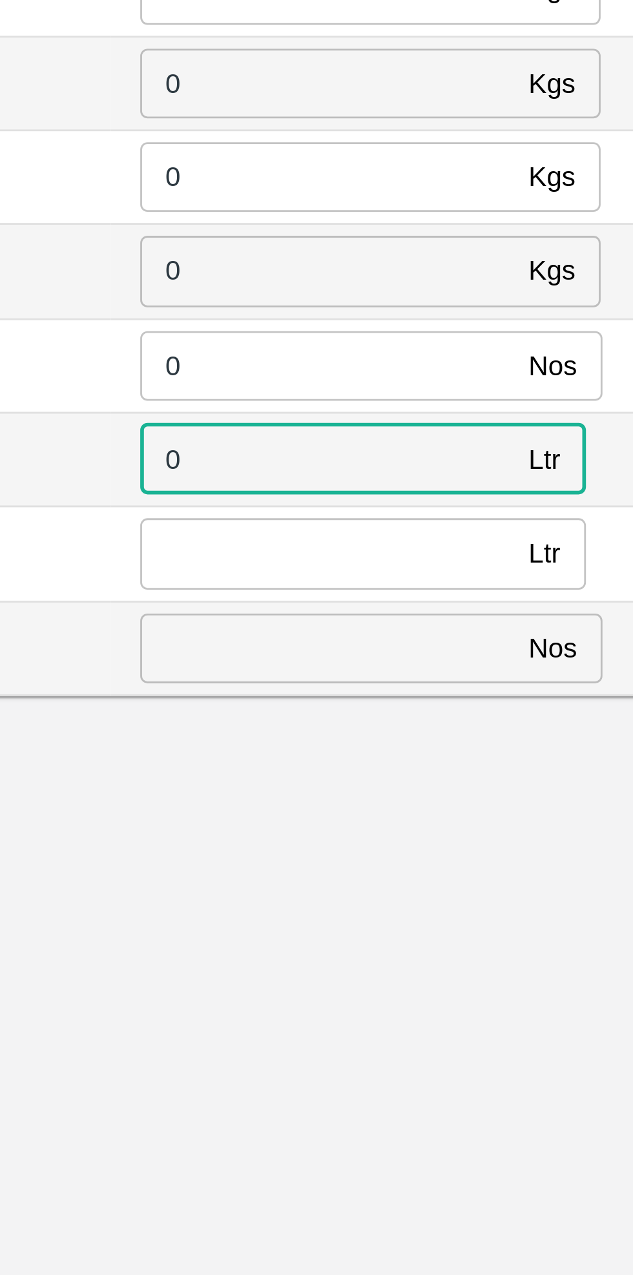
type input "0"
click at [448, 869] on input "number" at bounding box center [469, 870] width 132 height 25
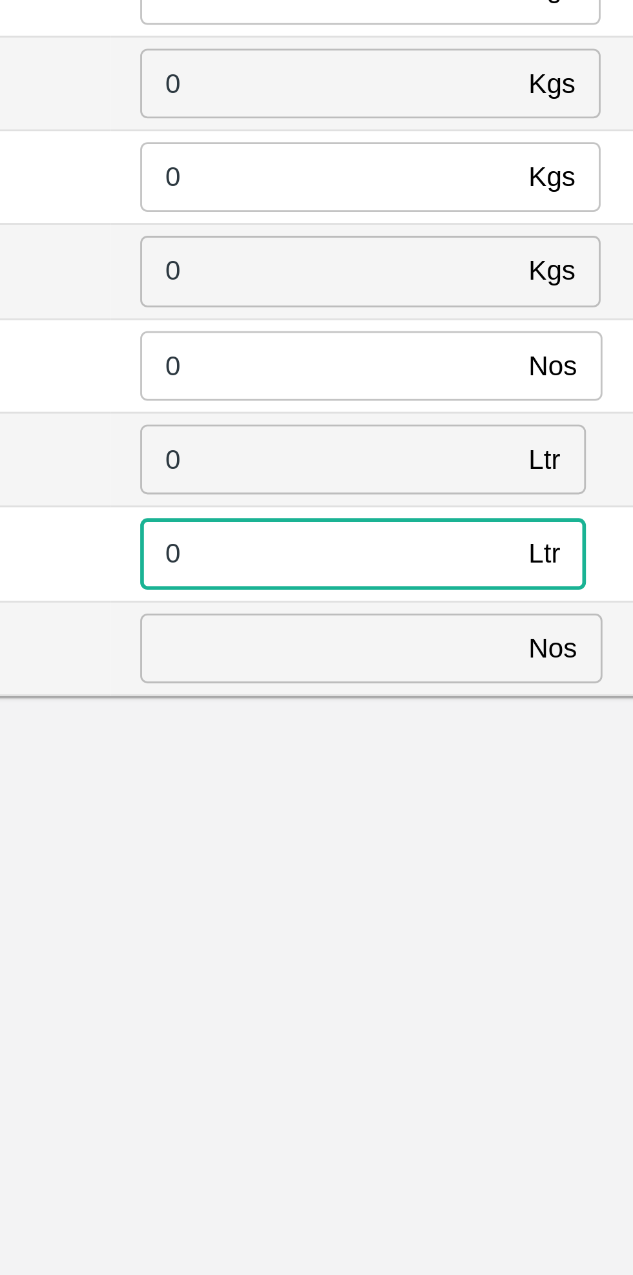
type input "0"
click at [450, 899] on input "number" at bounding box center [469, 904] width 132 height 25
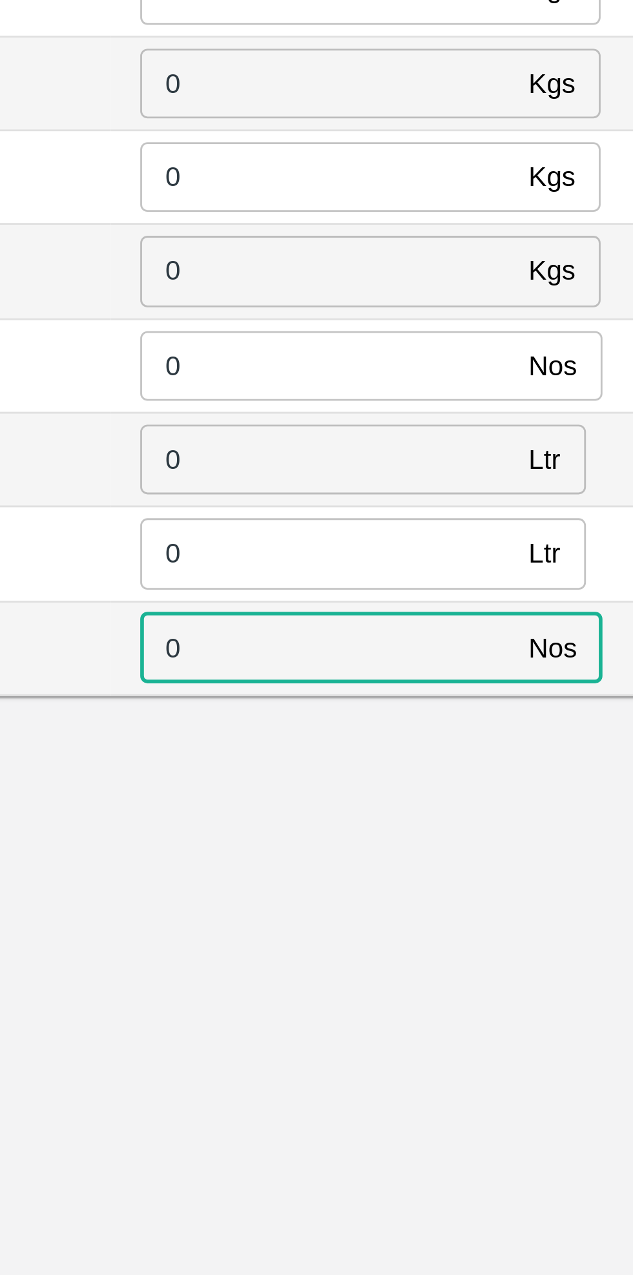
type input "0"
click at [476, 931] on div "Bill of Material (BOM) Summary BOM ID BOM Name Lots Units BOM/BEX/13kg FARM CAN…" at bounding box center [316, 657] width 633 height 1160
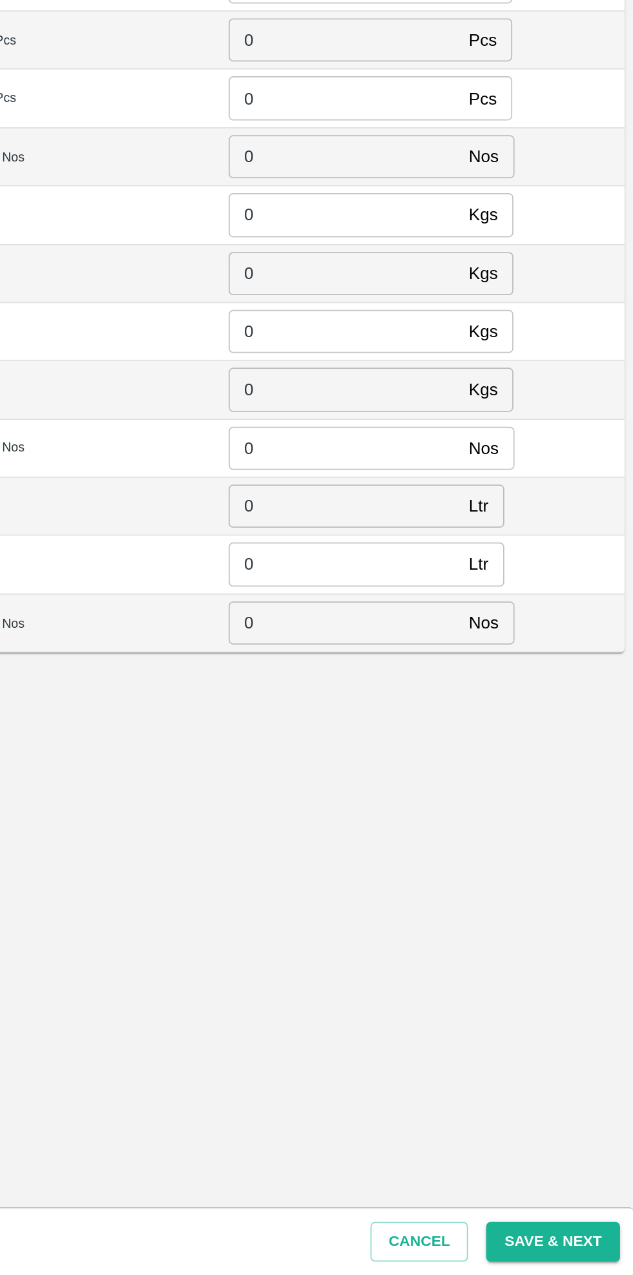
click at [596, 1257] on button "Save & Next" at bounding box center [587, 1256] width 76 height 23
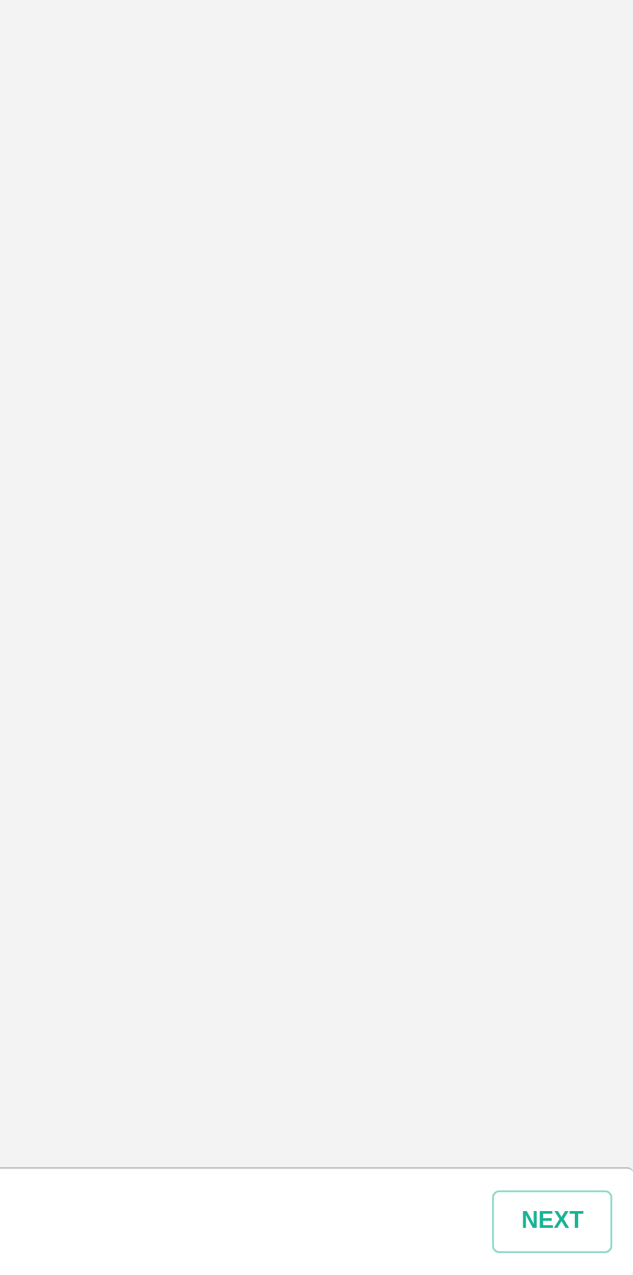
click at [607, 1260] on button "Next" at bounding box center [603, 1256] width 43 height 23
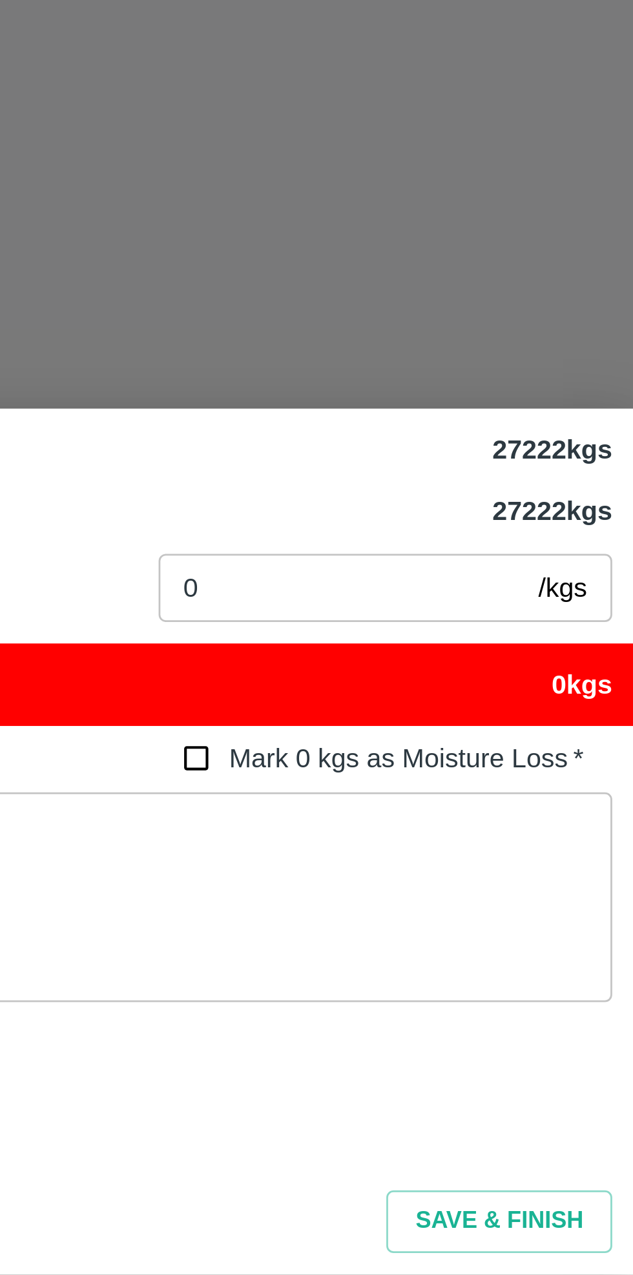
click at [474, 1095] on input "Mark 0 kgs as Moisture Loss   *" at bounding box center [476, 1090] width 24 height 24
checkbox input "true"
click at [592, 1255] on button "Save & Finish" at bounding box center [584, 1256] width 81 height 23
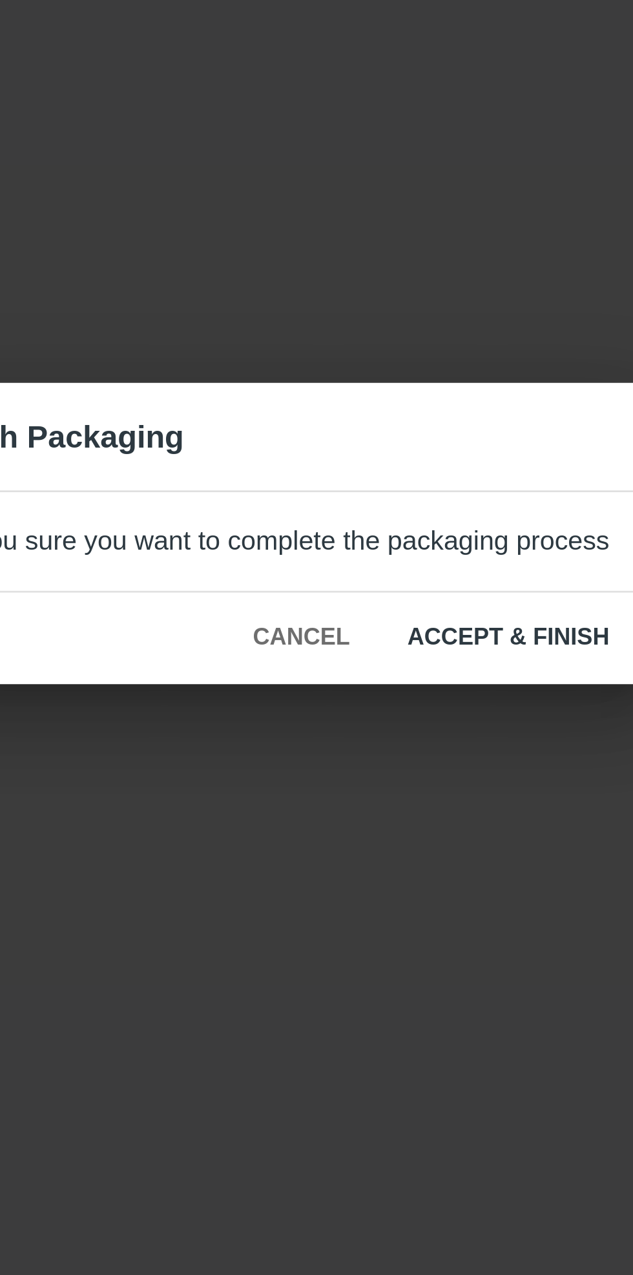
click at [410, 675] on button "ACCEPT & FINISH" at bounding box center [404, 675] width 94 height 23
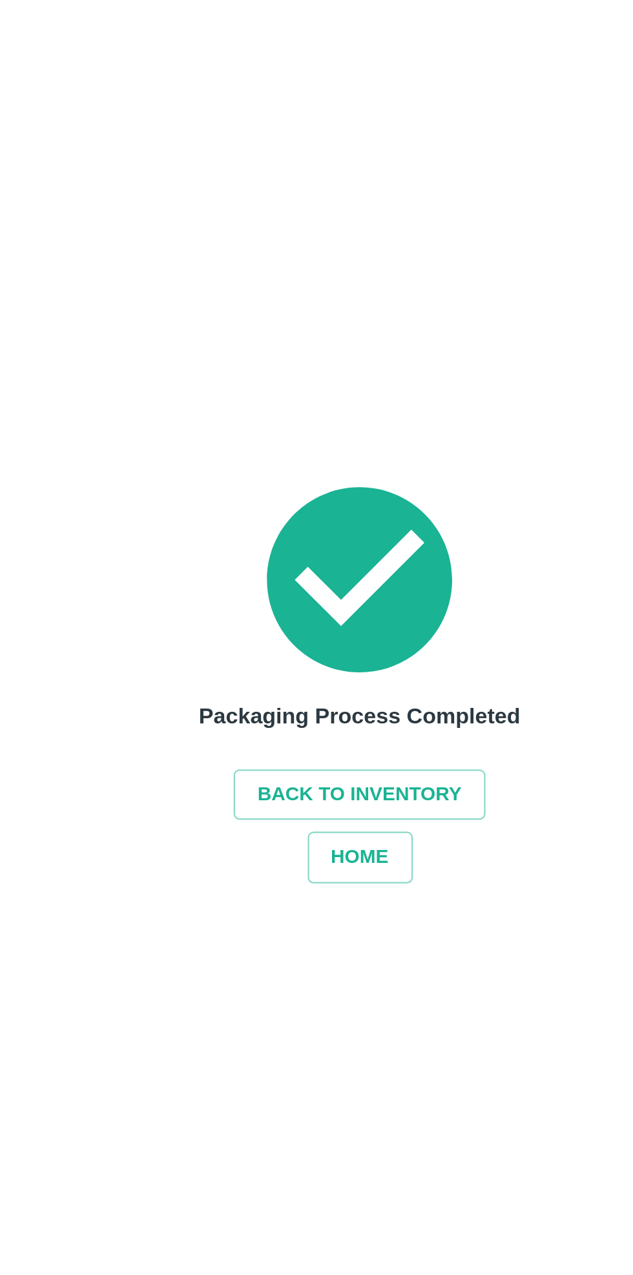
click at [326, 691] on button "Back to Inventory" at bounding box center [314, 692] width 110 height 23
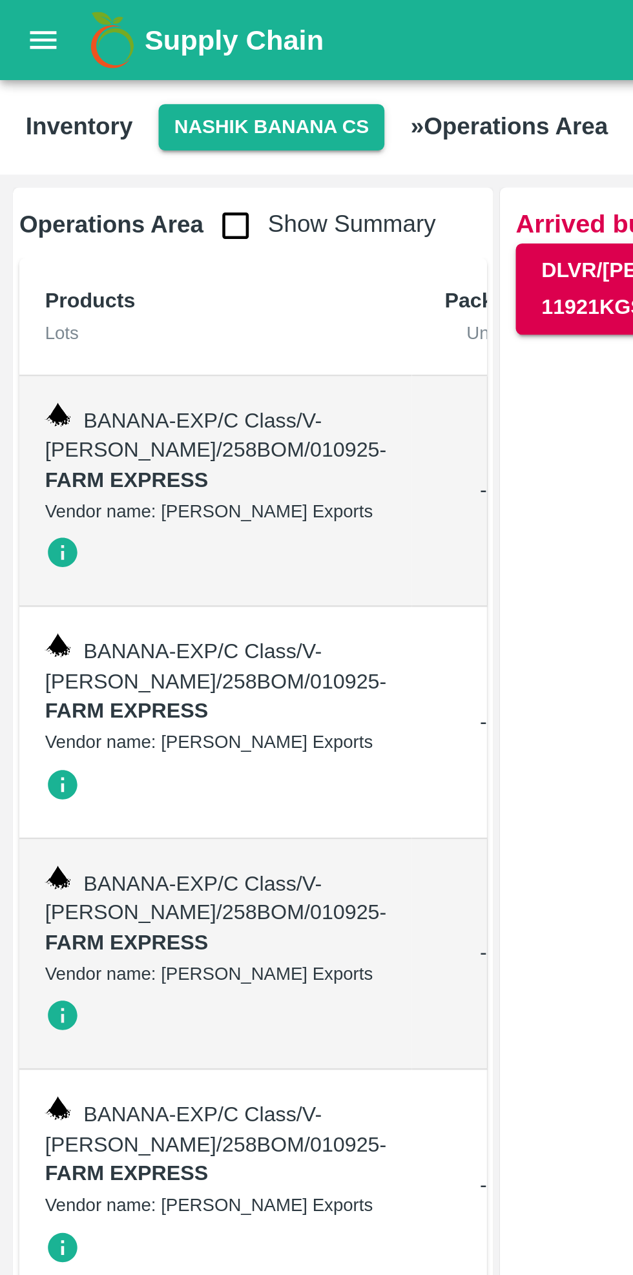
click at [94, 97] on input "checkbox" at bounding box center [95, 91] width 26 height 26
checkbox input "true"
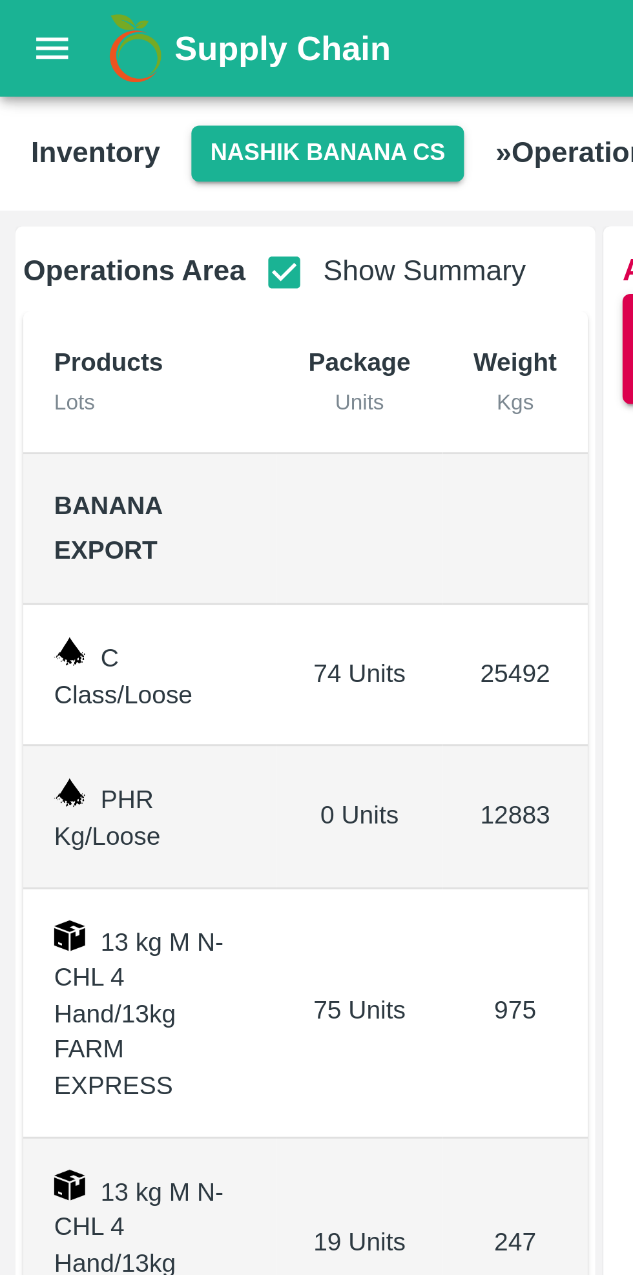
click at [20, 21] on icon "open drawer" at bounding box center [17, 16] width 14 height 14
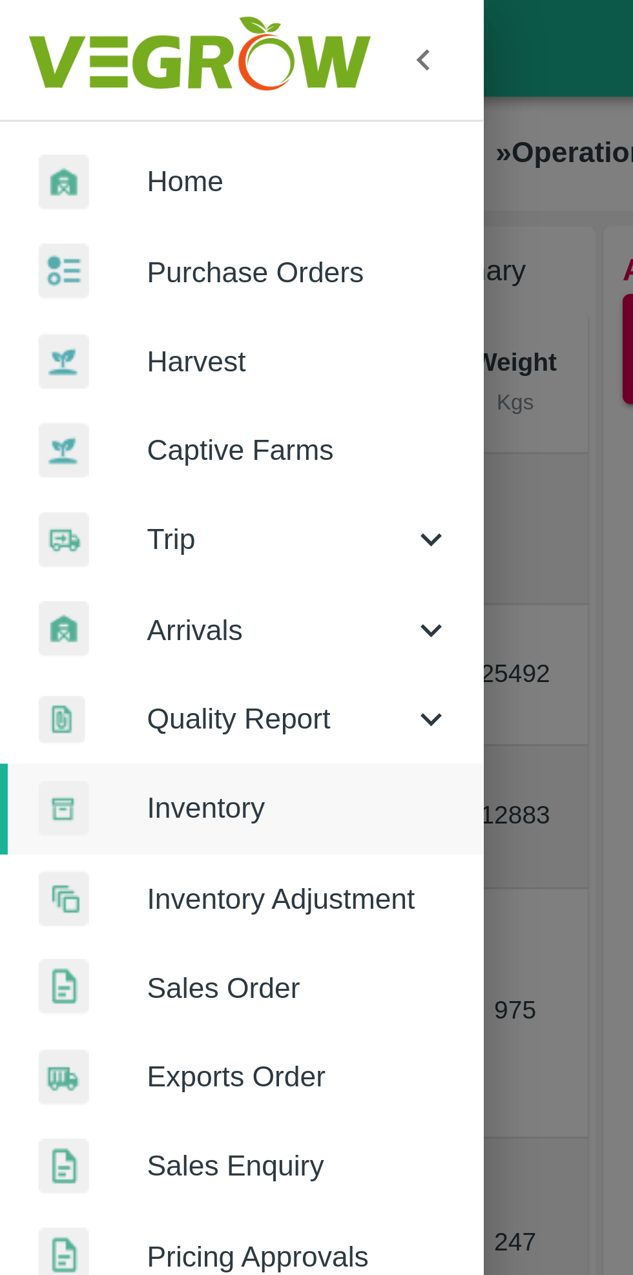
click at [125, 305] on span "Inventory Adjustment" at bounding box center [100, 300] width 102 height 14
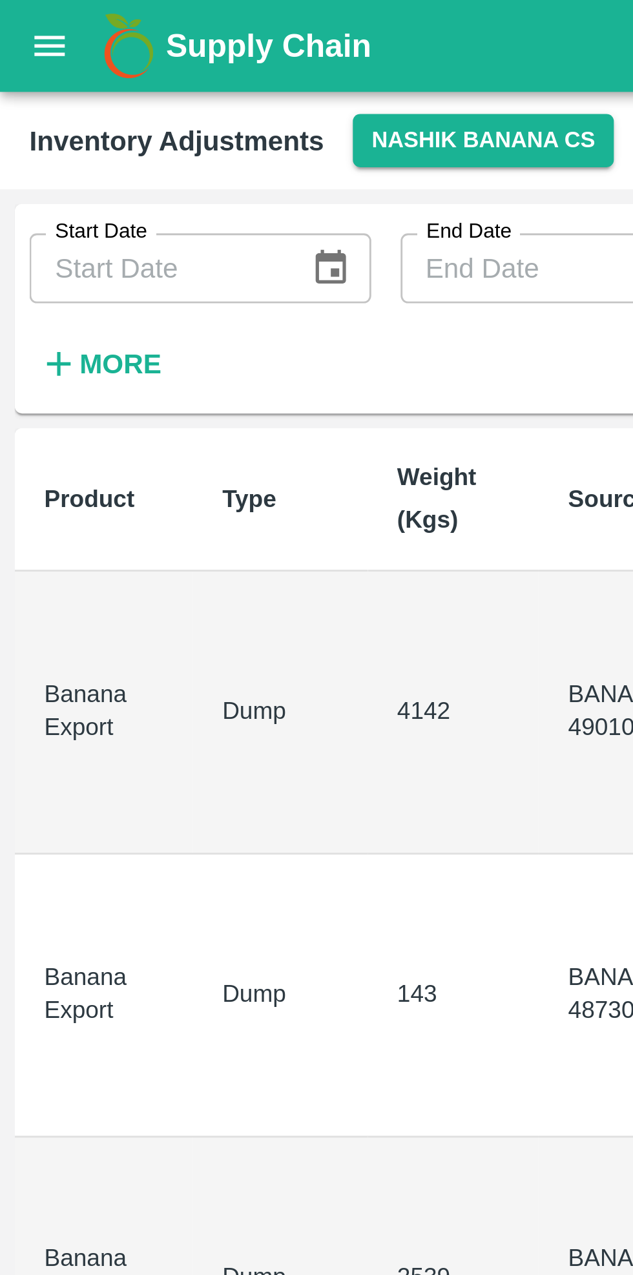
scroll to position [0, 16]
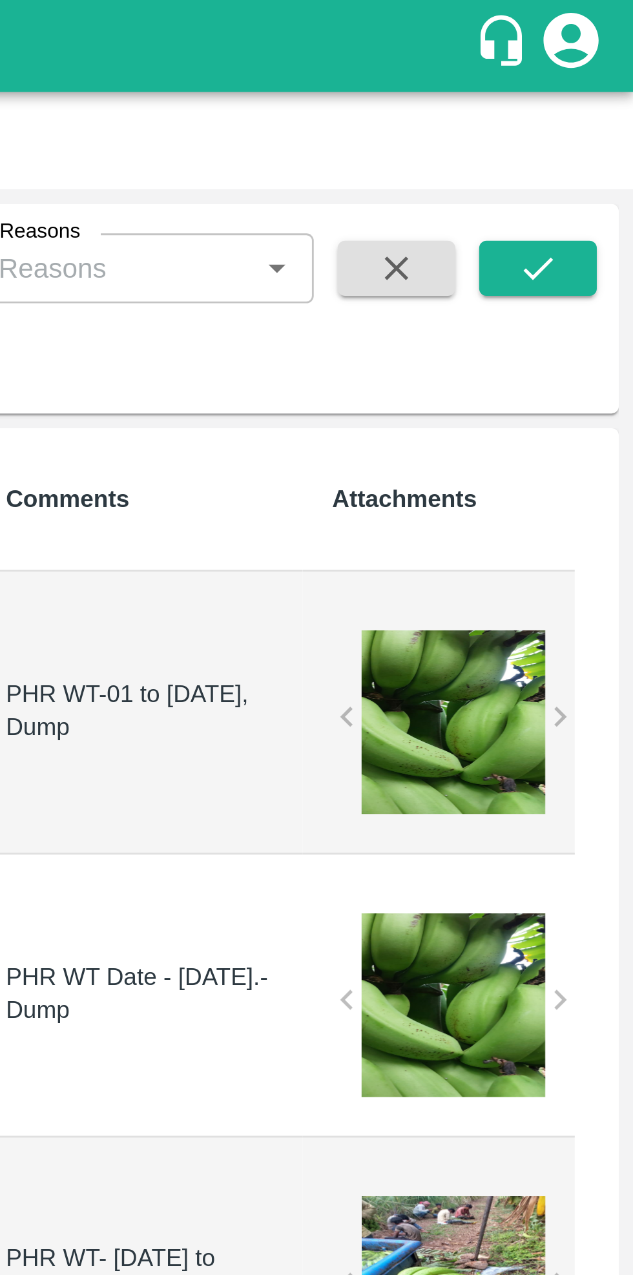
click at [566, 265] on div at bounding box center [570, 254] width 65 height 65
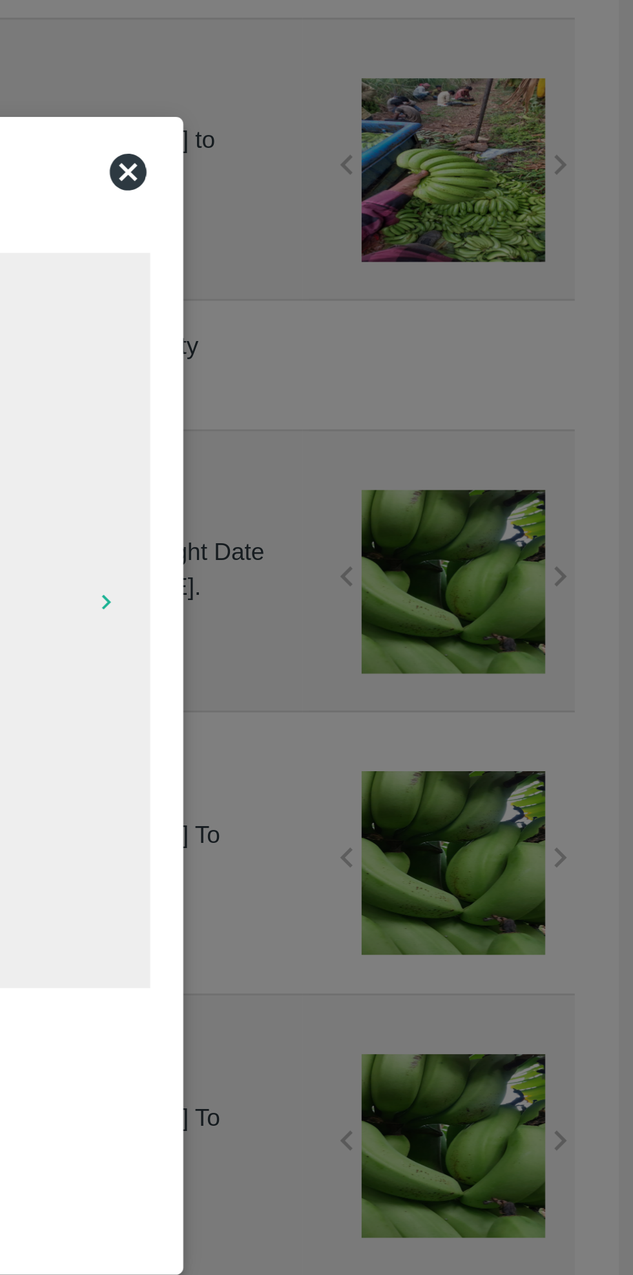
click at [457, 456] on icon at bounding box center [456, 454] width 16 height 16
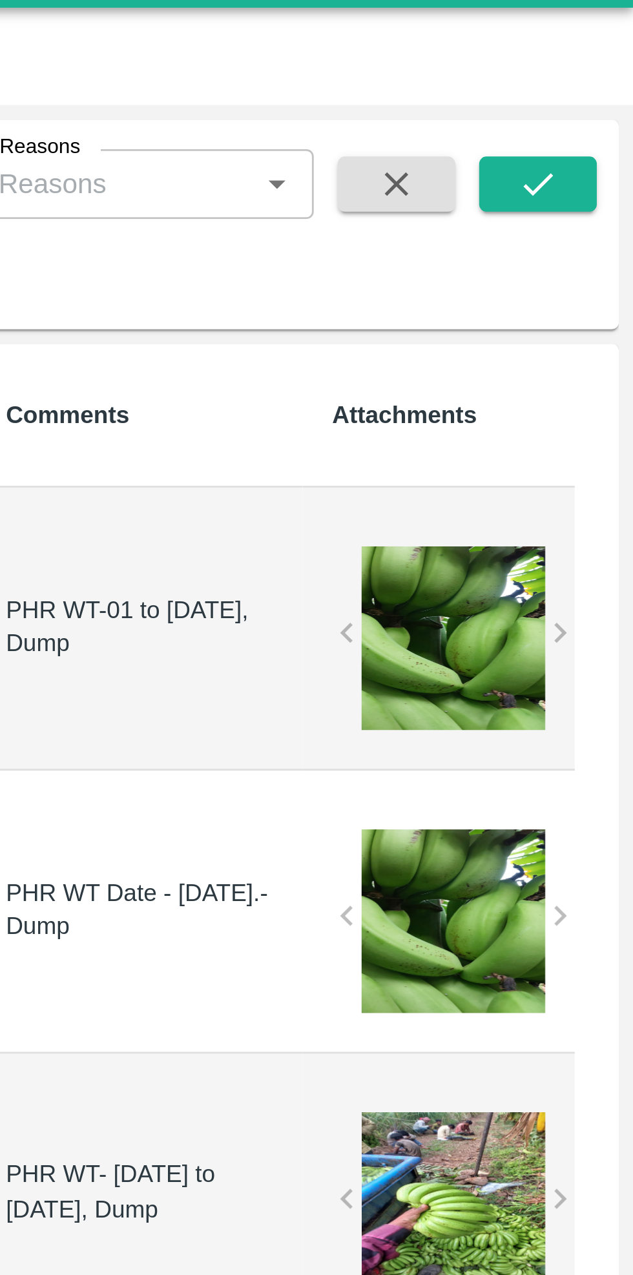
scroll to position [0, 0]
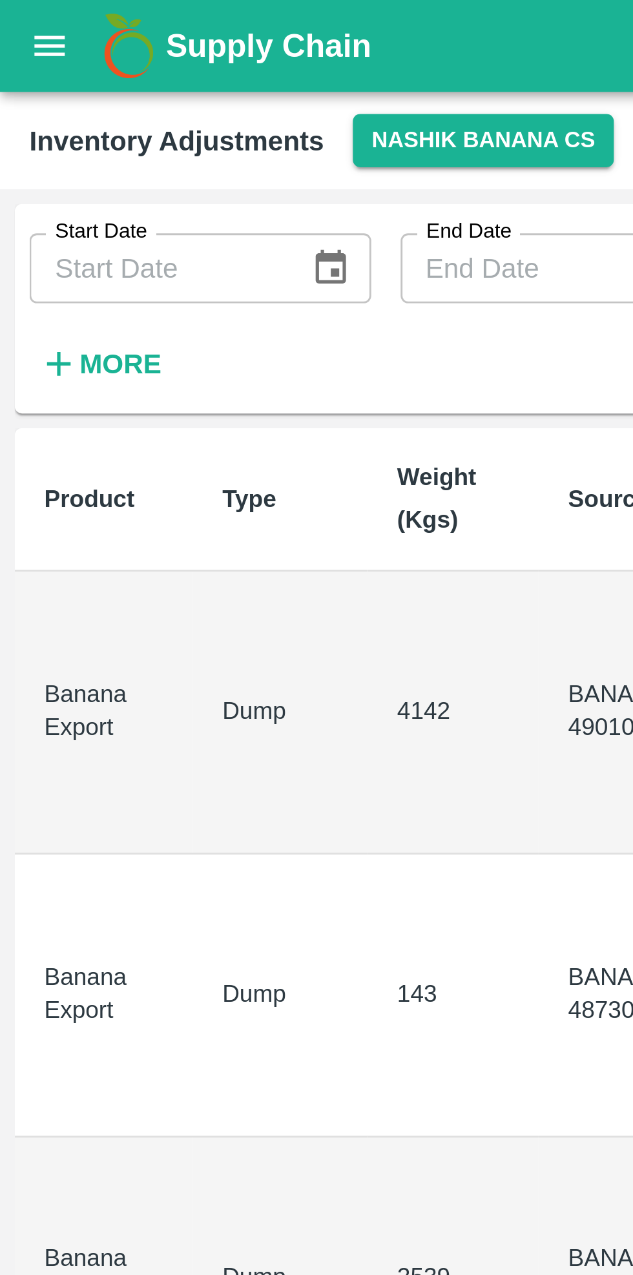
click at [17, 14] on icon "open drawer" at bounding box center [17, 16] width 14 height 14
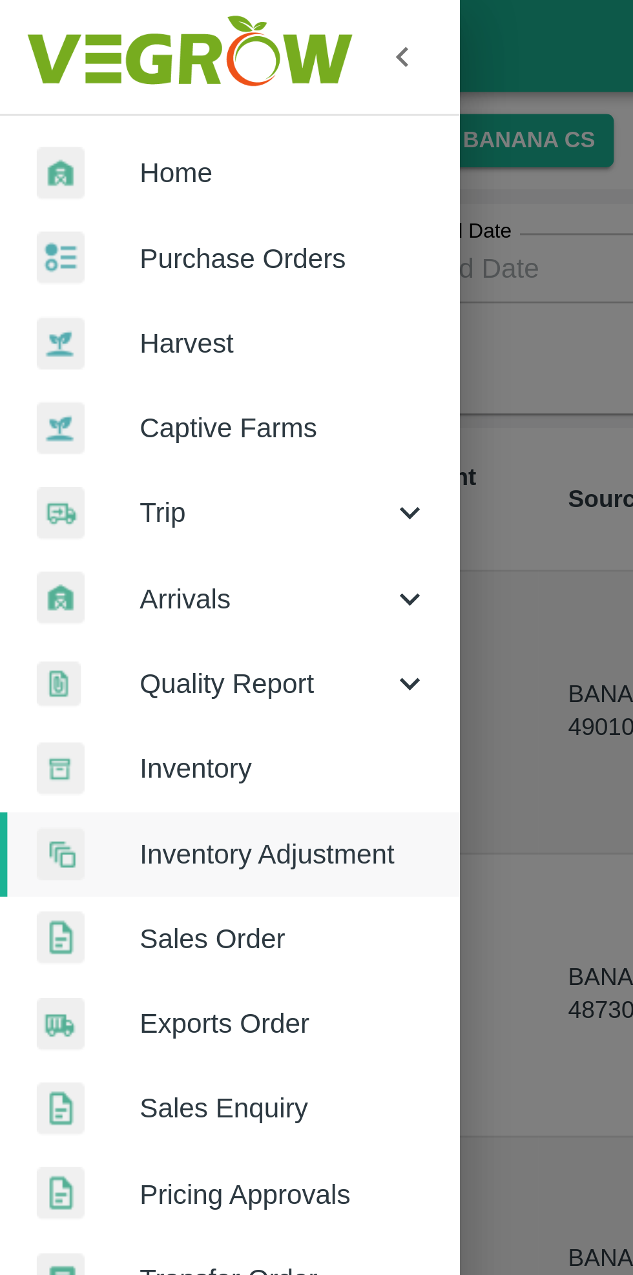
click at [89, 273] on span "Inventory" at bounding box center [100, 270] width 102 height 14
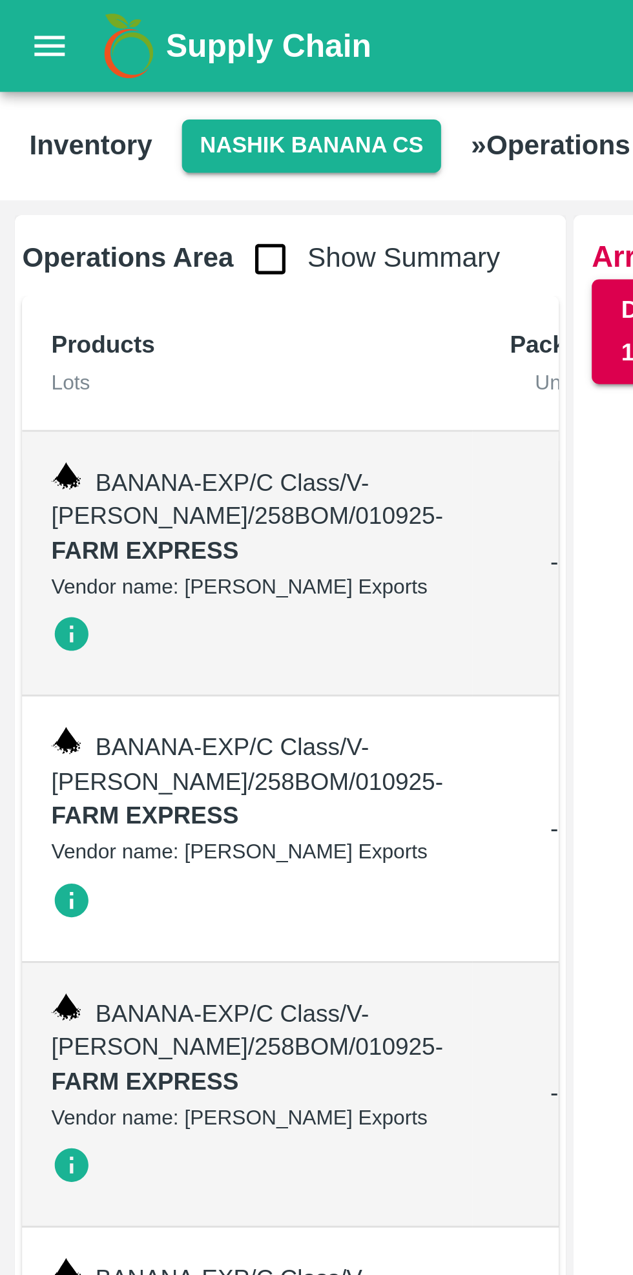
click at [90, 97] on input "checkbox" at bounding box center [95, 91] width 26 height 26
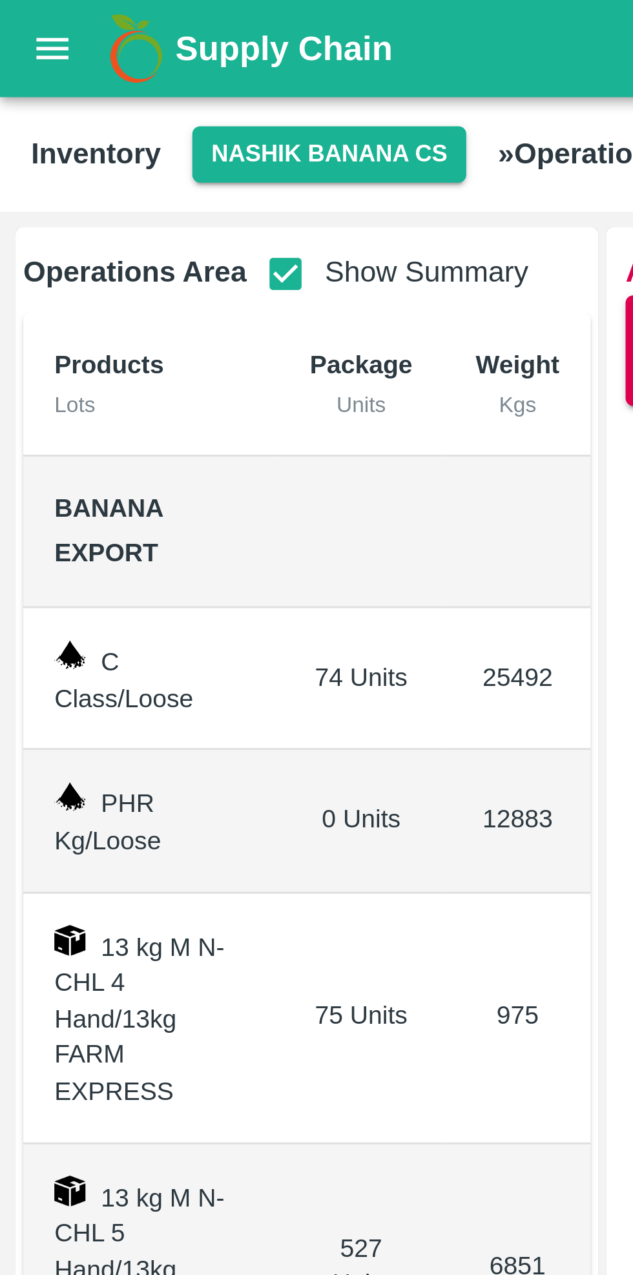
click at [94, 97] on input "checkbox" at bounding box center [95, 91] width 26 height 26
checkbox input "false"
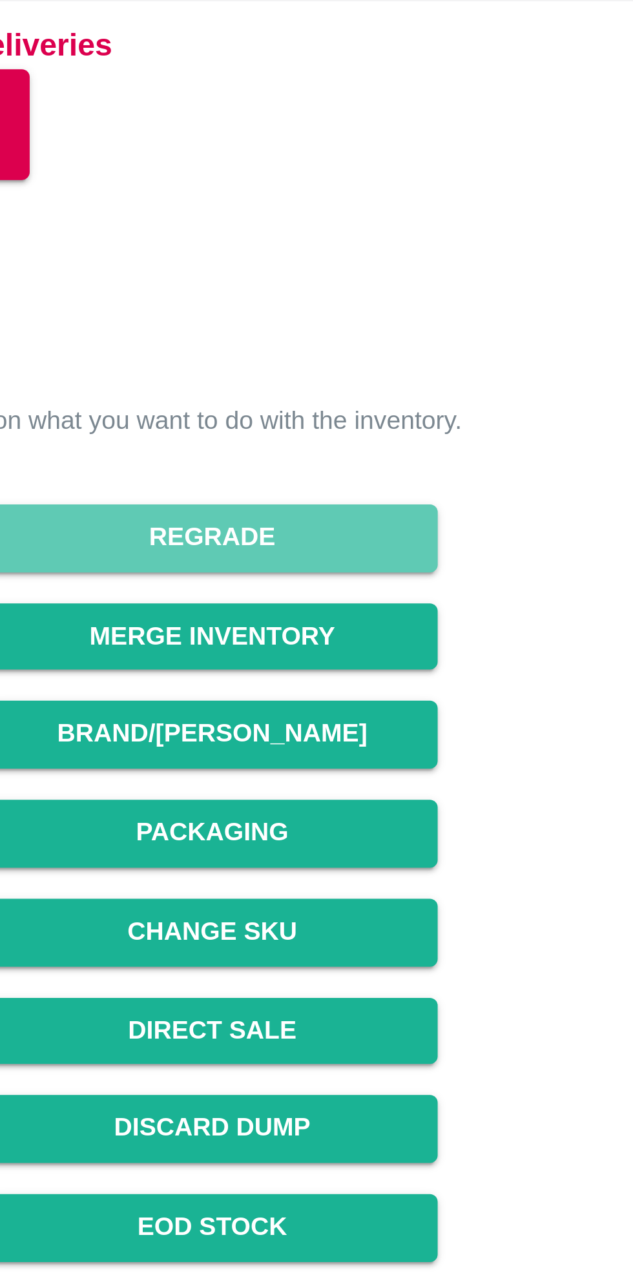
click at [435, 256] on button "Regrade" at bounding box center [414, 254] width 149 height 23
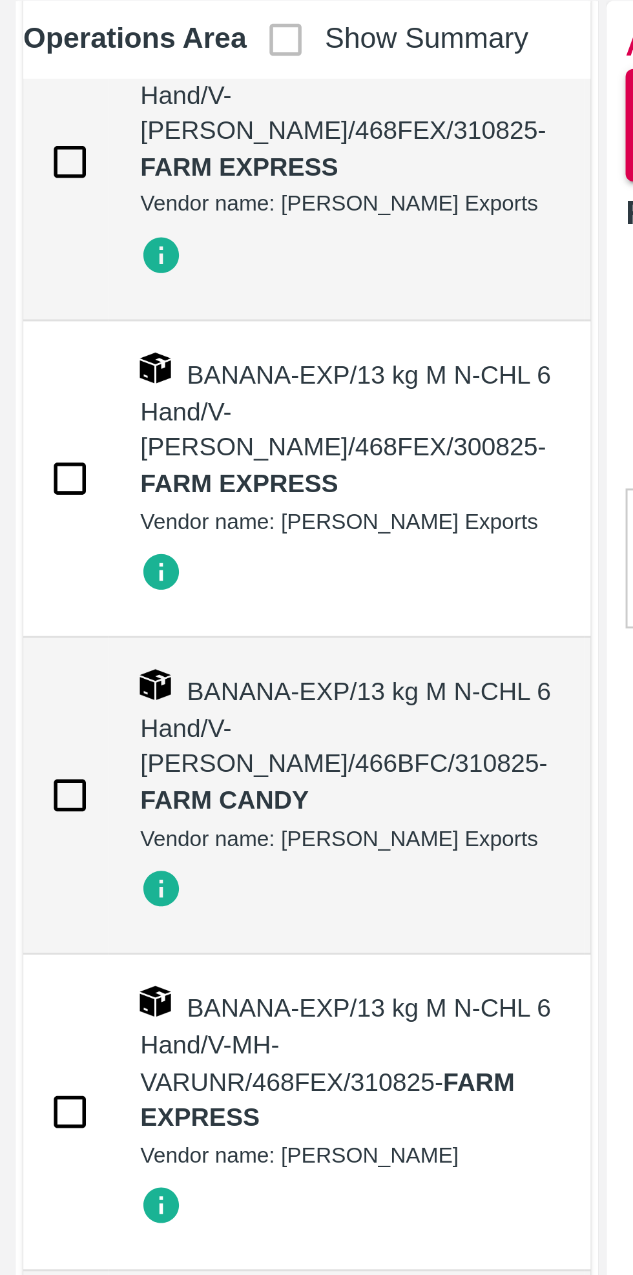
scroll to position [8599, 0]
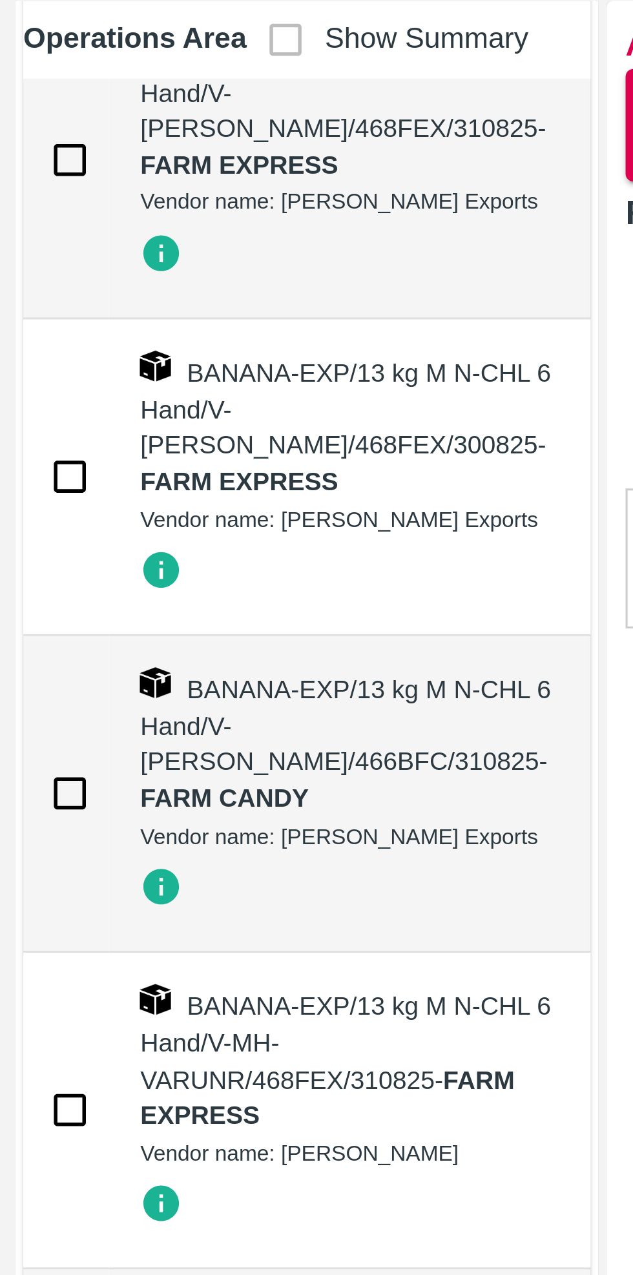
checkbox input "true"
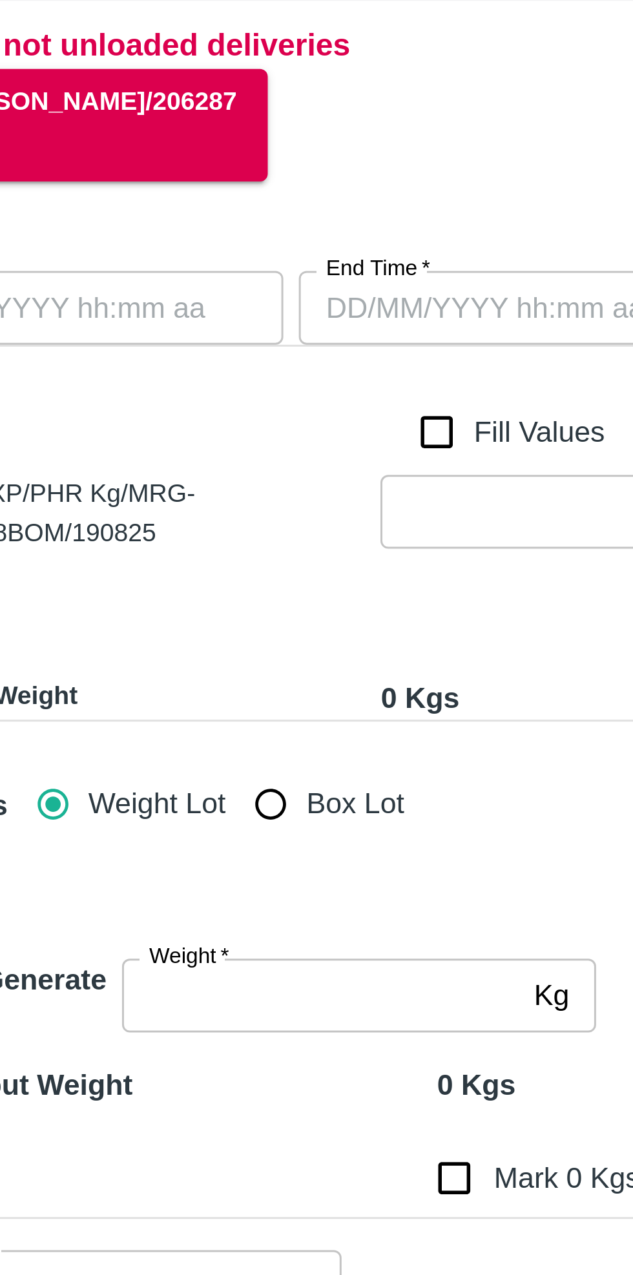
click at [328, 173] on input "Start Time   *" at bounding box center [284, 174] width 132 height 25
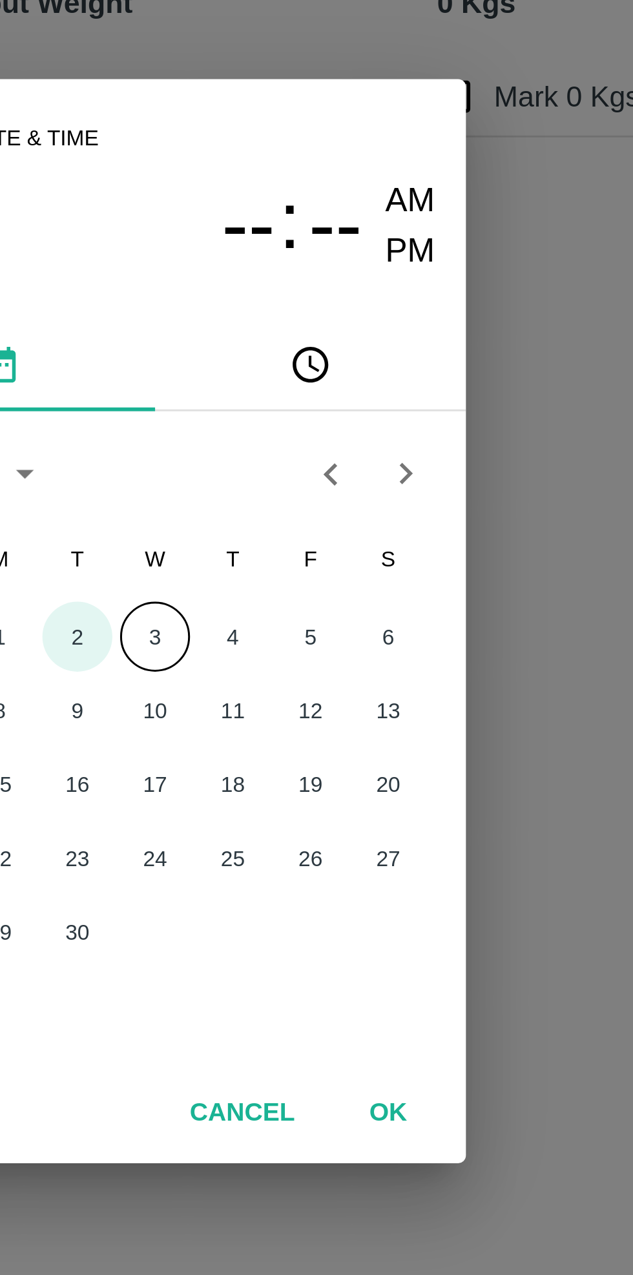
click at [293, 645] on button "2" at bounding box center [290, 642] width 23 height 23
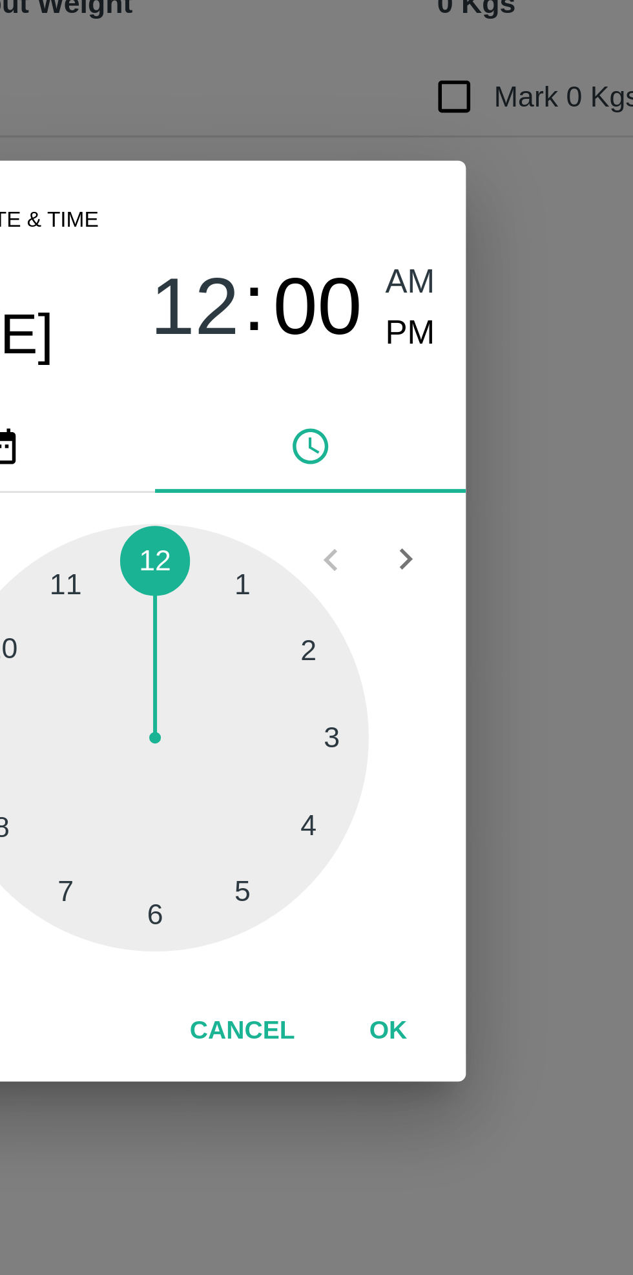
click at [316, 739] on div at bounding box center [317, 676] width 142 height 142
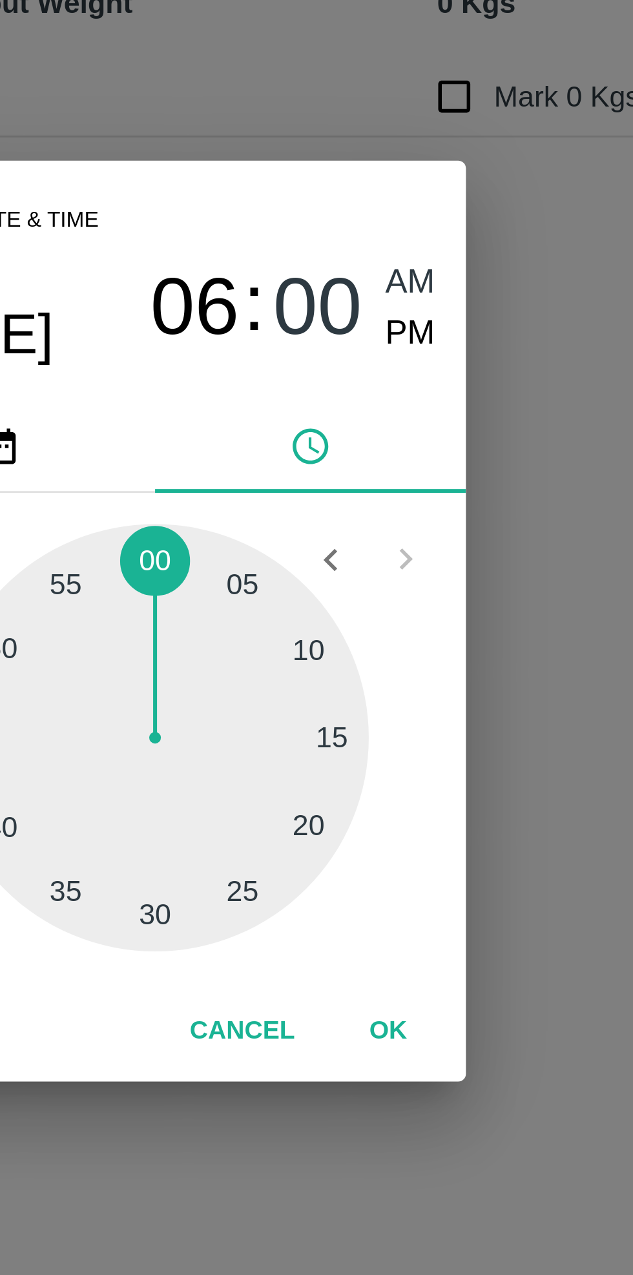
type input "02/09/2025 06:00 AM"
click at [398, 779] on button "OK" at bounding box center [393, 774] width 41 height 23
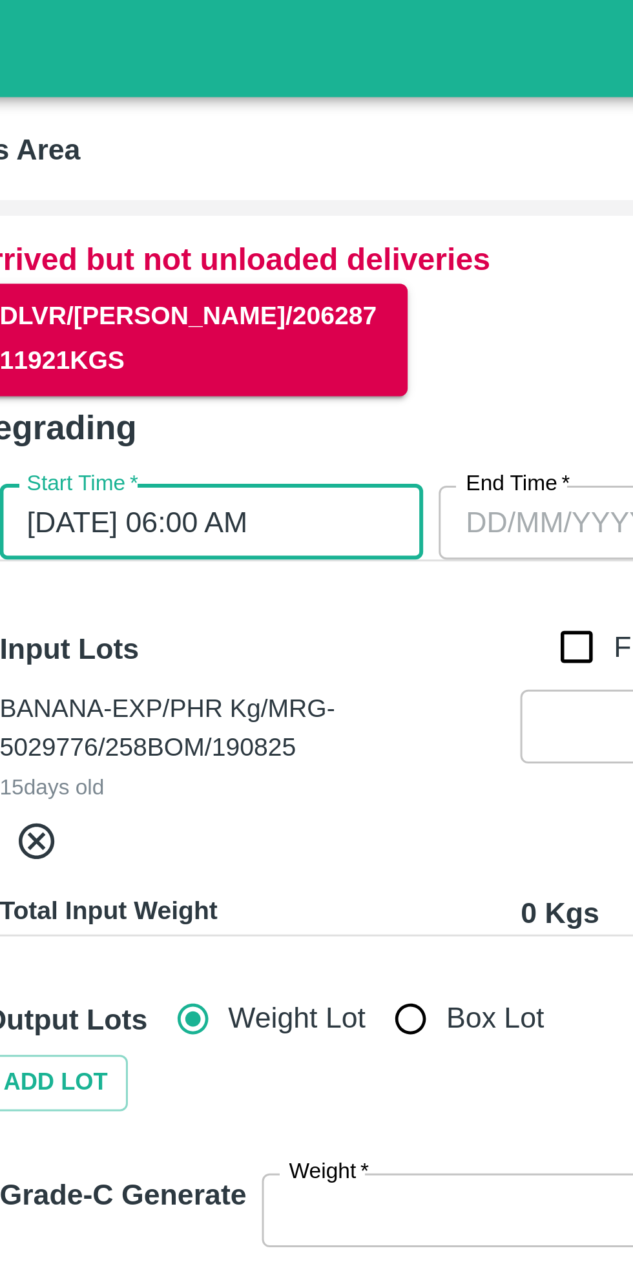
click at [403, 173] on input "End Time   *" at bounding box center [430, 174] width 132 height 25
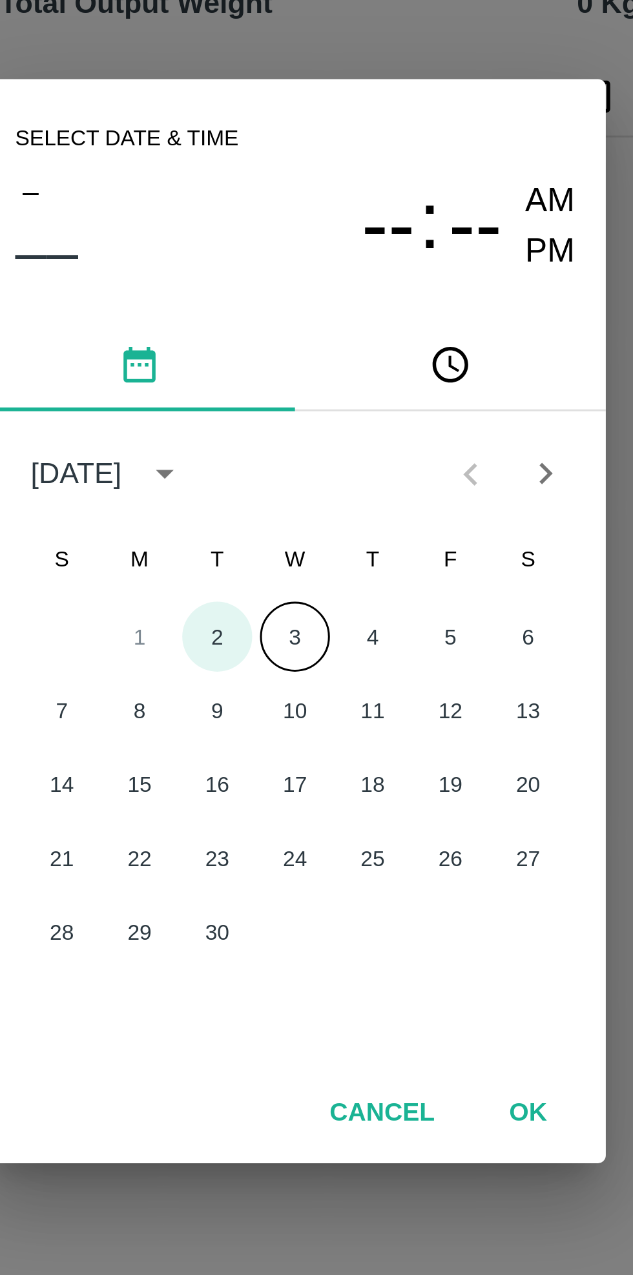
click at [289, 647] on button "2" at bounding box center [290, 642] width 23 height 23
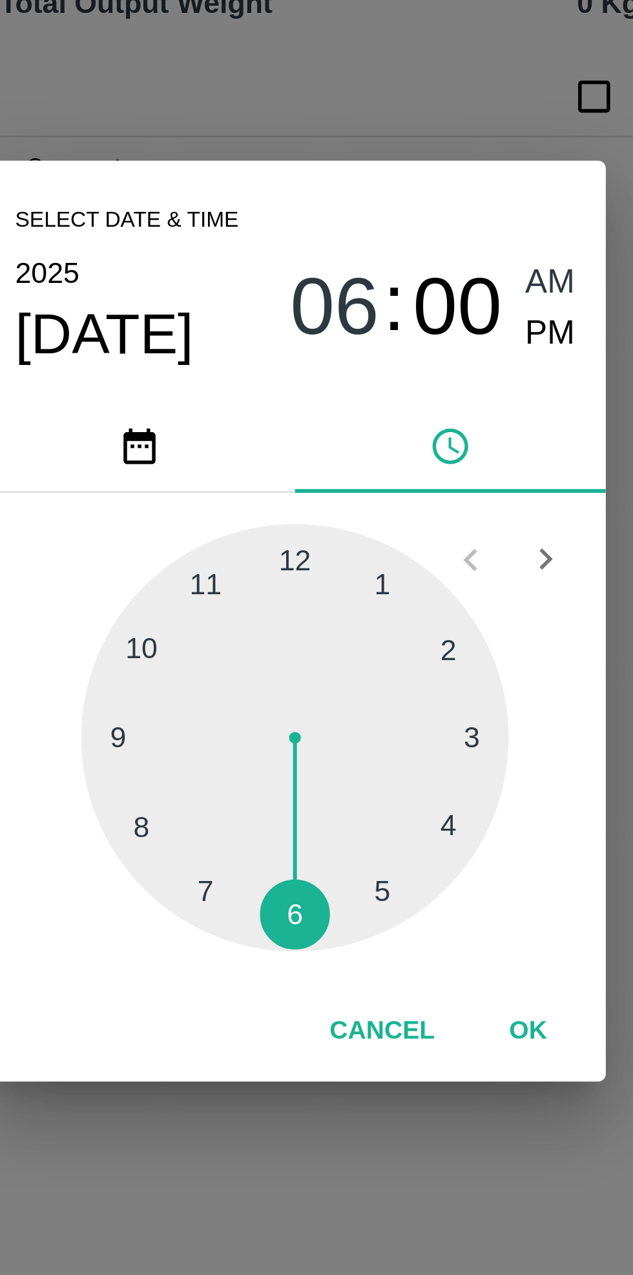
click at [267, 708] on div at bounding box center [317, 676] width 142 height 142
type input "02/09/2025 08:00 AM"
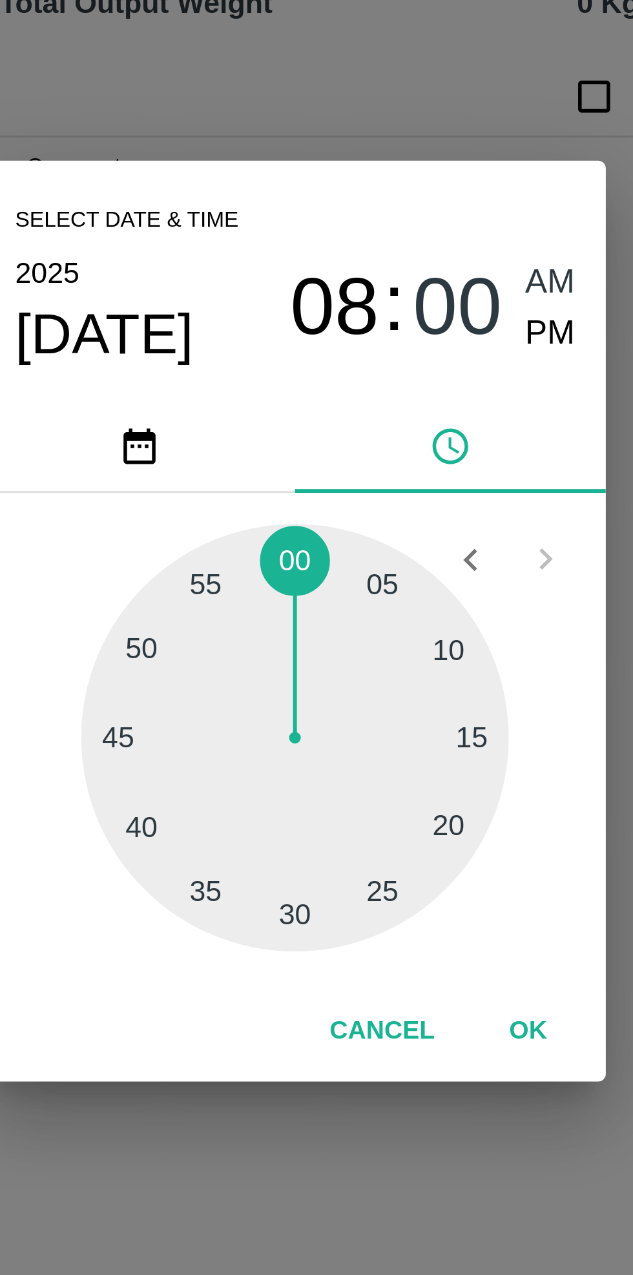
click at [392, 778] on button "OK" at bounding box center [393, 774] width 41 height 23
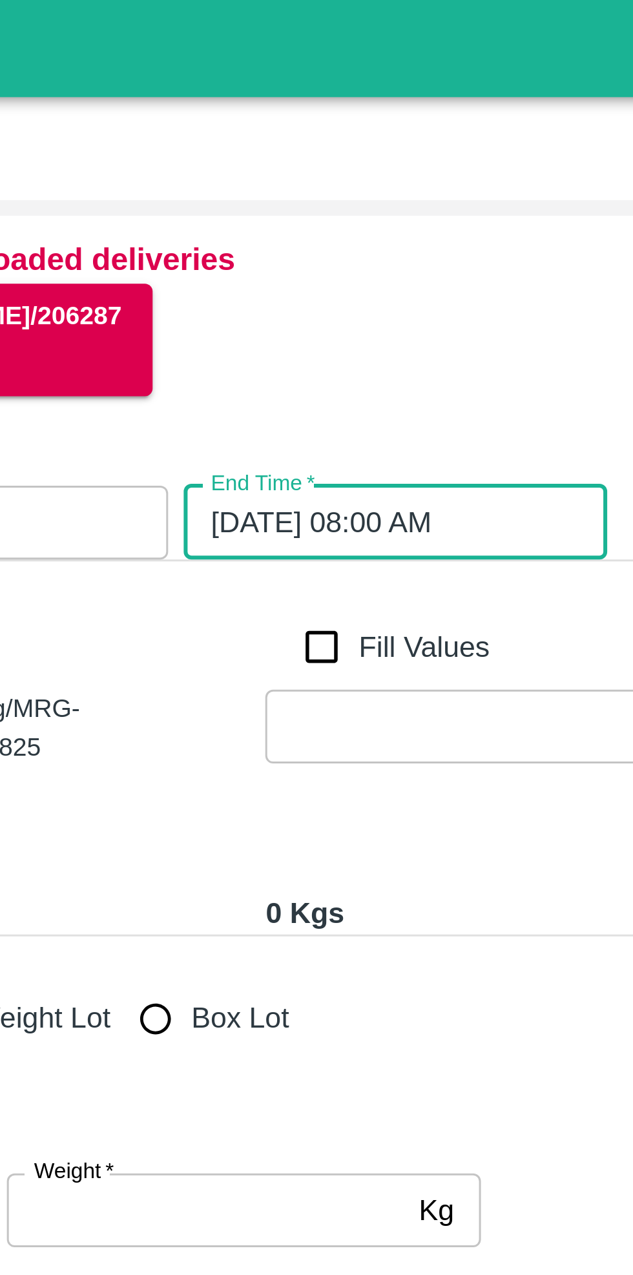
click at [409, 217] on input "Fill Values" at bounding box center [410, 215] width 25 height 14
checkbox input "true"
type input "12883"
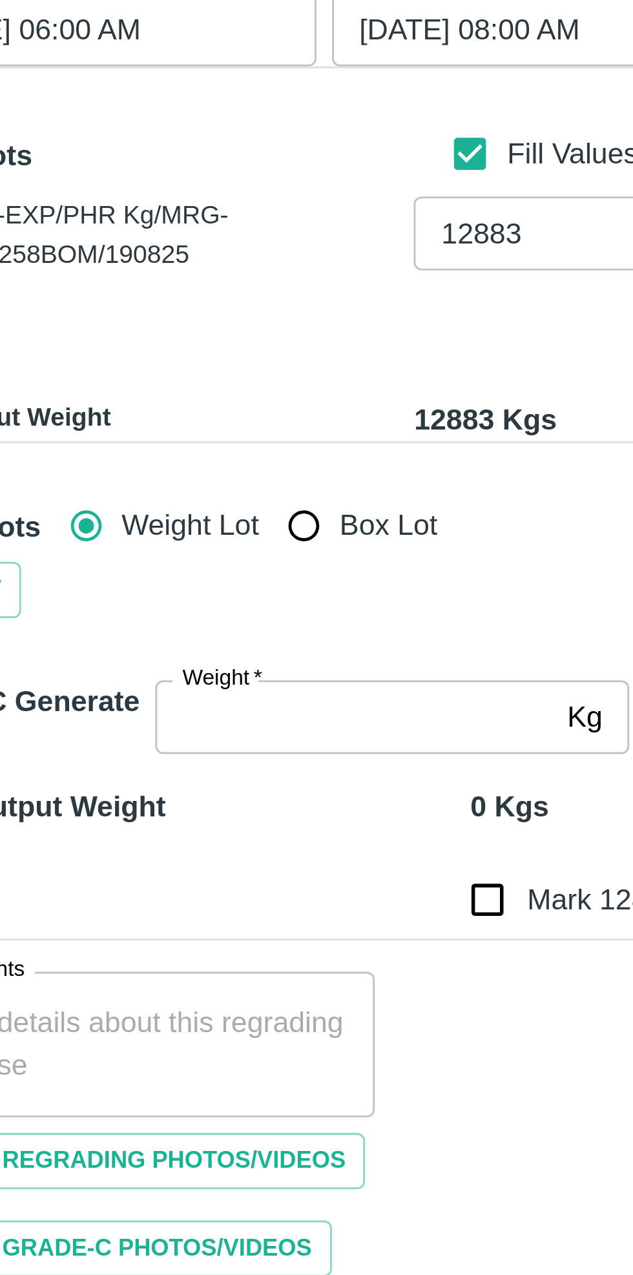
click at [377, 407] on input "Weight   *" at bounding box center [372, 402] width 132 height 25
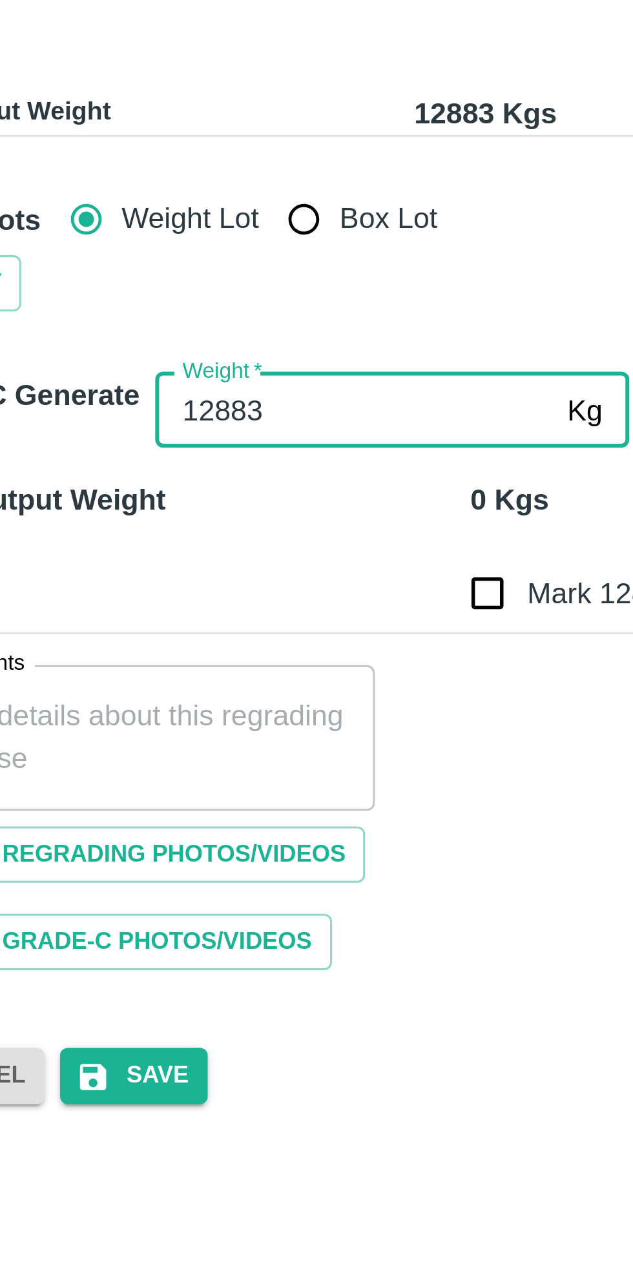
type input "12883"
click at [381, 446] on div at bounding box center [309, 460] width 192 height 31
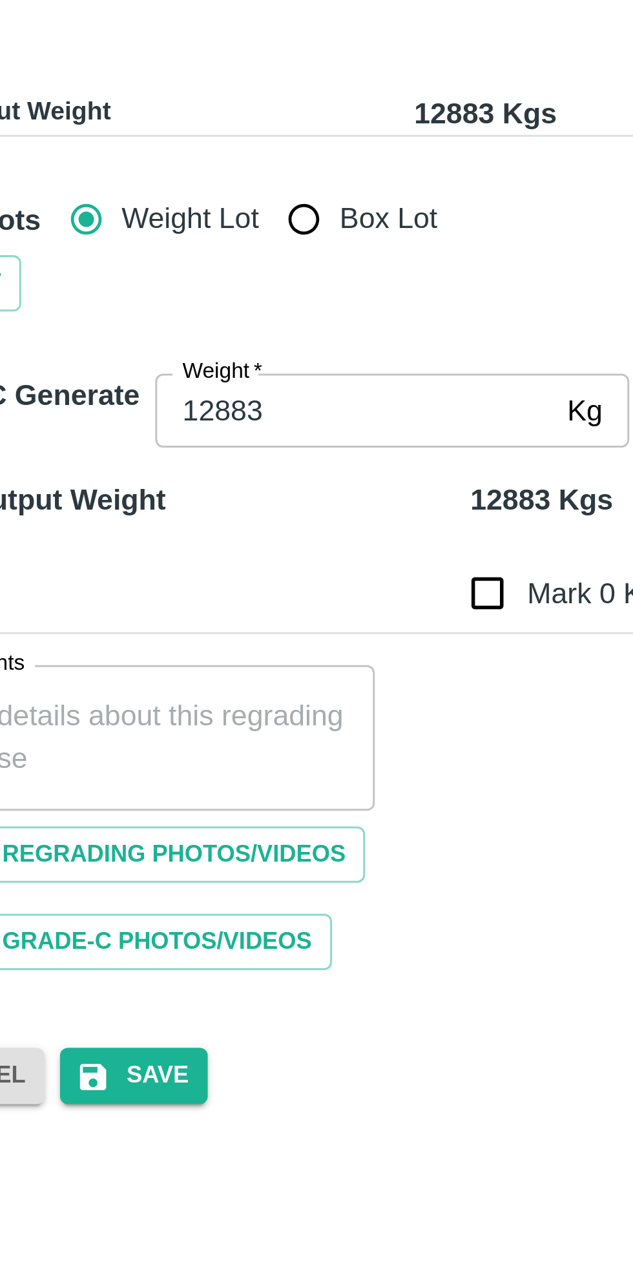
click at [416, 468] on input "Mark 0 Kgs as Moisture Loss" at bounding box center [416, 463] width 26 height 26
checkbox input "true"
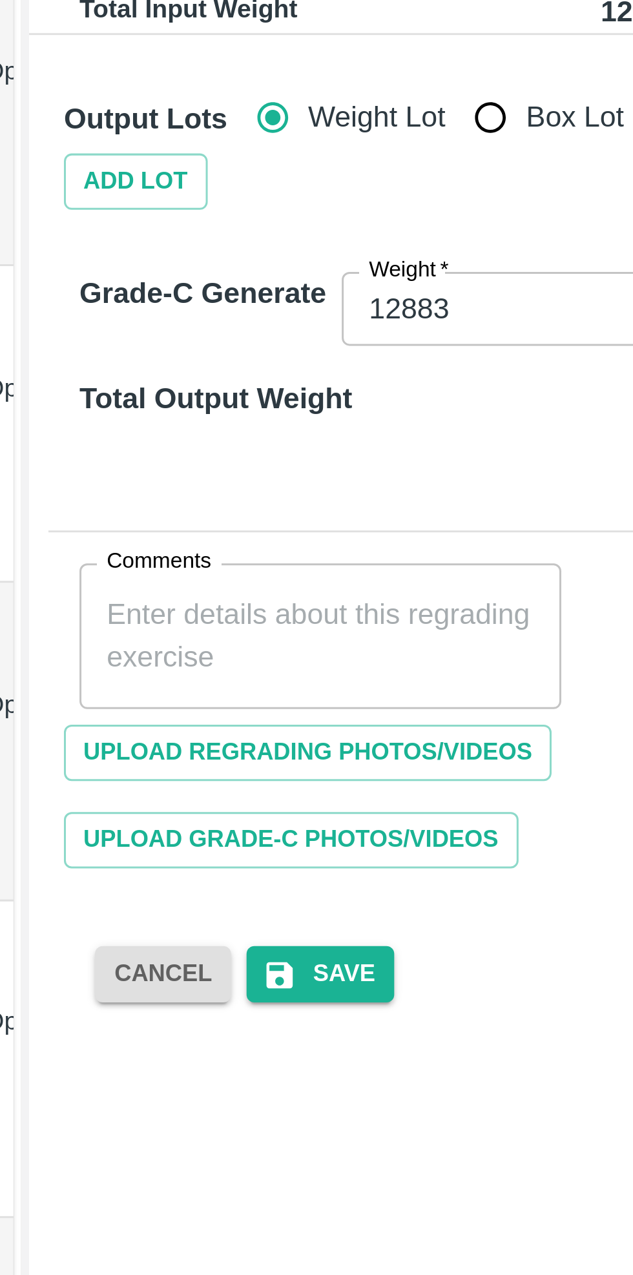
click at [320, 509] on textarea "Comments" at bounding box center [298, 511] width 142 height 27
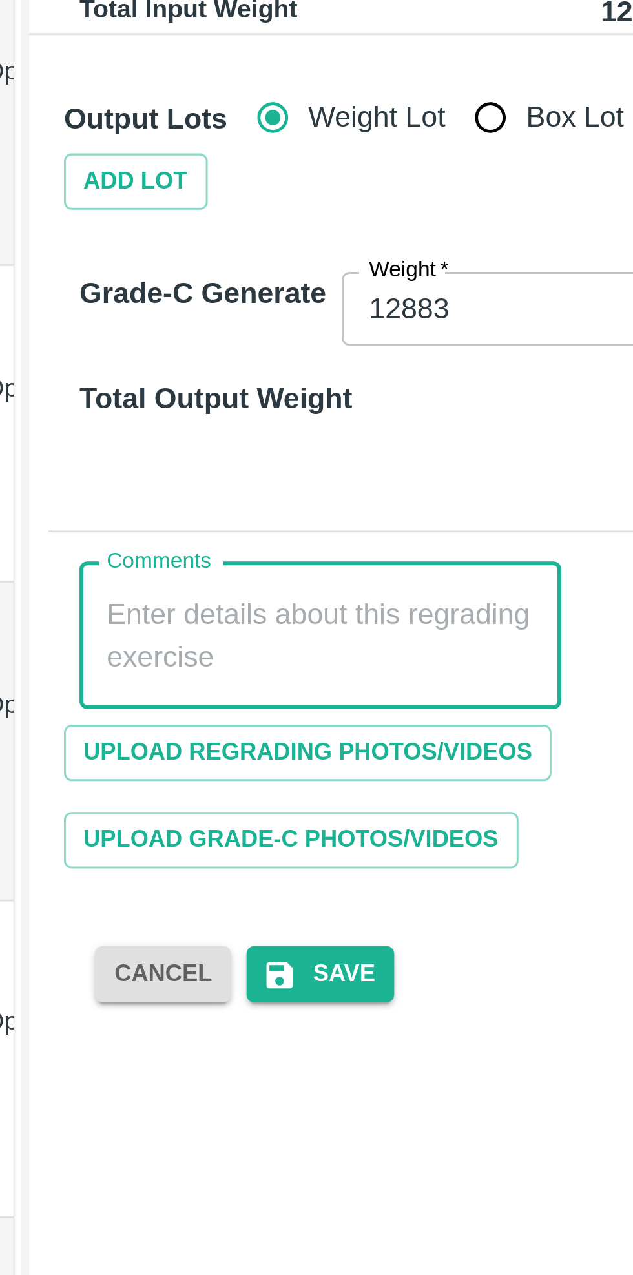
paste textarea "PHR WT-01 to 05 Aug 25, Dump"
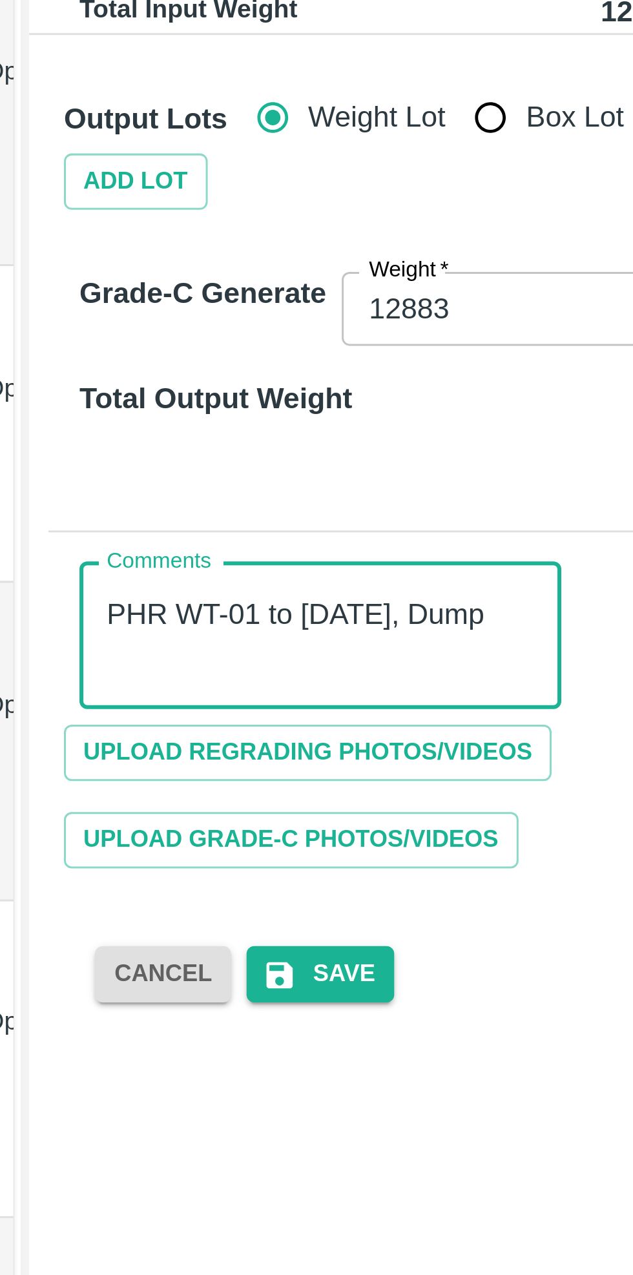
click at [297, 505] on textarea "PHR WT-01 to 05 Aug 25, Dump" at bounding box center [298, 511] width 142 height 27
click at [300, 503] on textarea "PHR WT-06 to 06 Aug 25, Dump" at bounding box center [298, 511] width 142 height 27
click at [266, 505] on textarea "PHR WT-06 Aug 25, Dump" at bounding box center [298, 511] width 142 height 27
click at [299, 507] on textarea "PHR WT- 06 Aug 25, Dump" at bounding box center [298, 511] width 142 height 27
click at [234, 504] on textarea "PHR WT- 06 Aug To 1 Sep 25, Dump" at bounding box center [298, 511] width 142 height 27
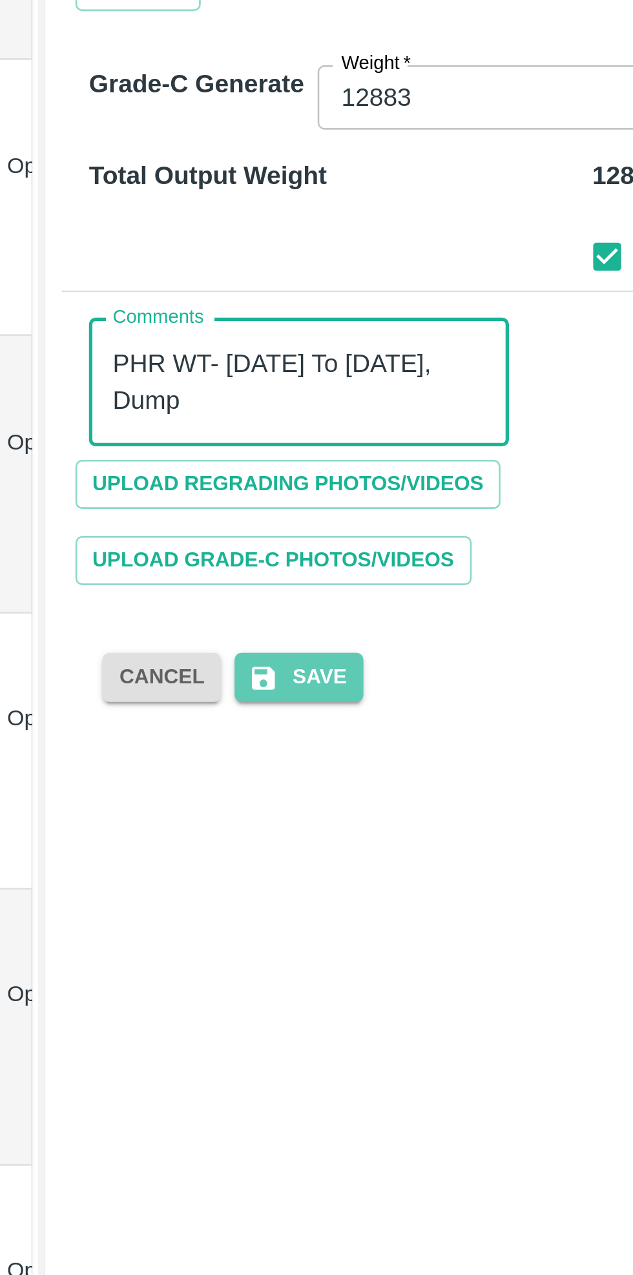
type textarea "PHR WT- 06 Aug To 1 Sep 25, Dump"
click at [298, 624] on button "Save" at bounding box center [298, 623] width 49 height 19
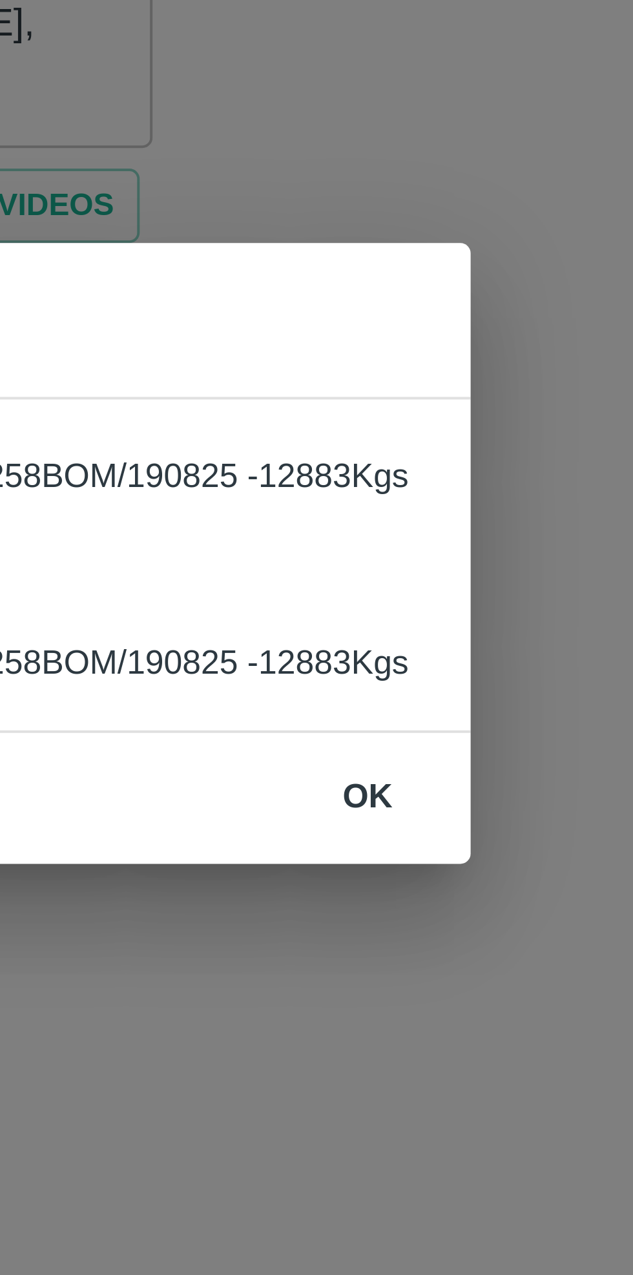
click at [434, 702] on button "ok" at bounding box center [432, 699] width 41 height 23
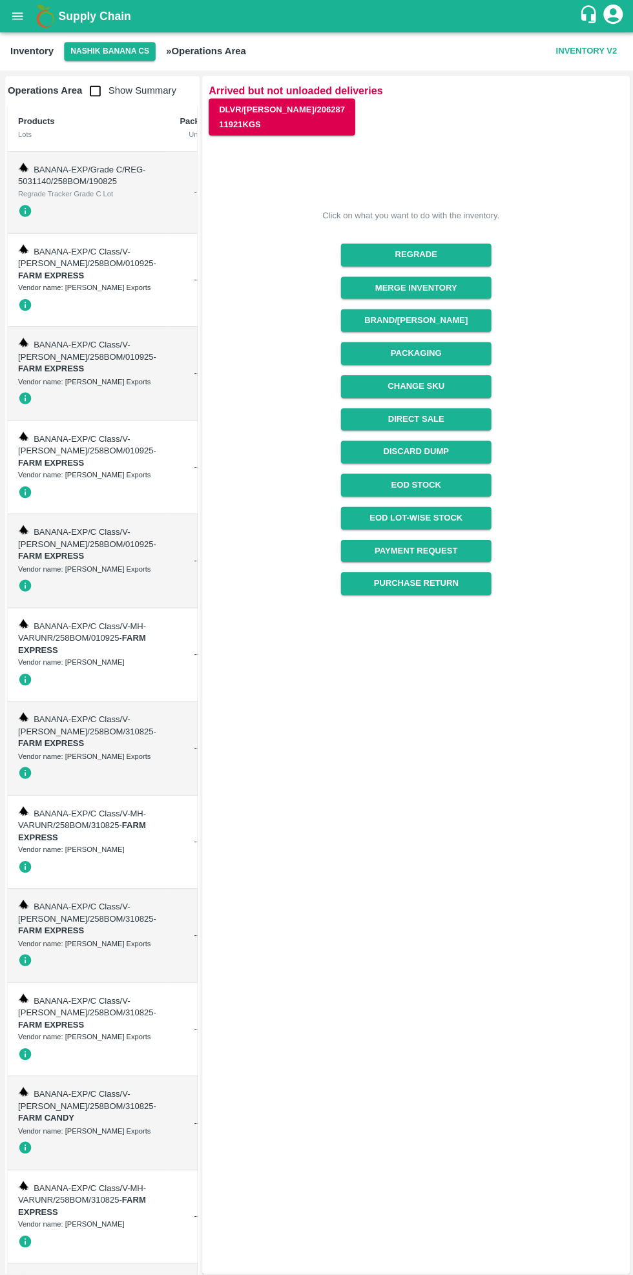
scroll to position [0, 1]
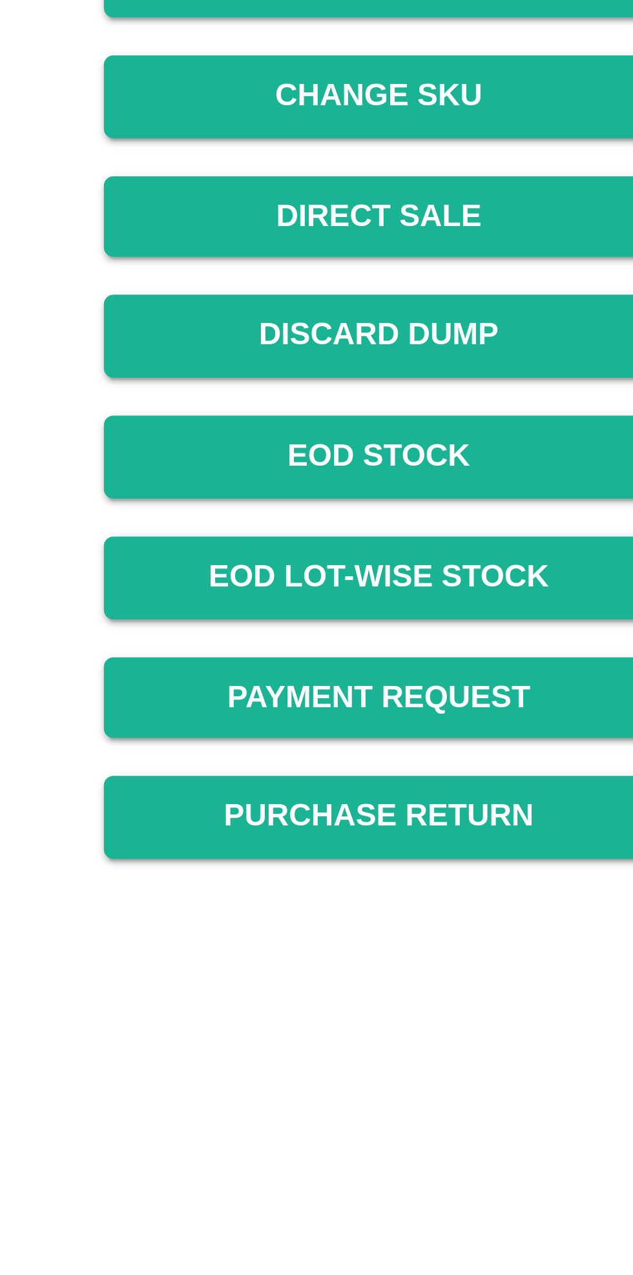
click at [443, 453] on button "Discard Dump" at bounding box center [414, 450] width 149 height 23
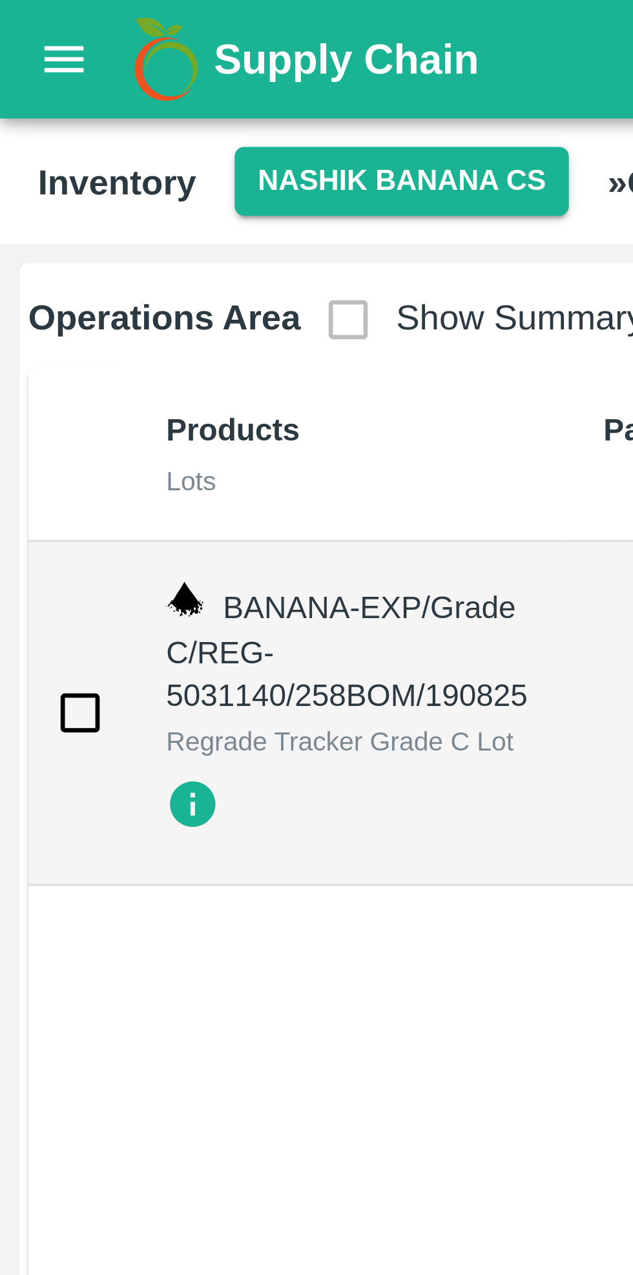
click at [23, 195] on input "checkbox" at bounding box center [22, 195] width 26 height 26
checkbox input "true"
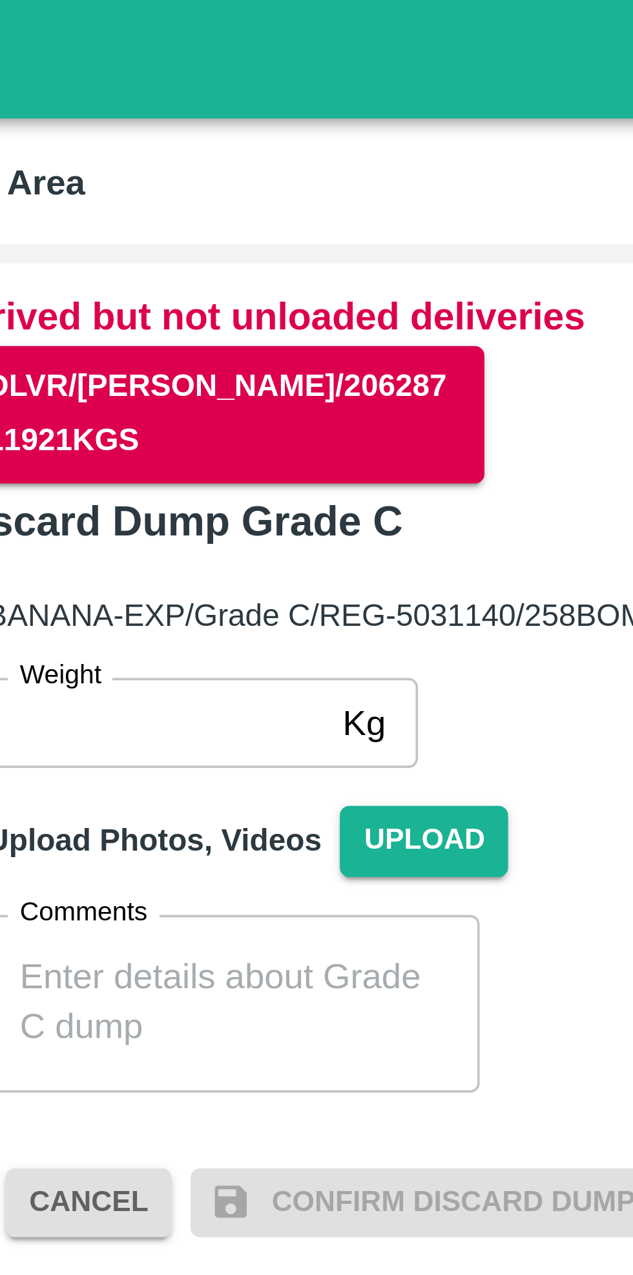
click at [287, 202] on input "Weight" at bounding box center [264, 197] width 92 height 25
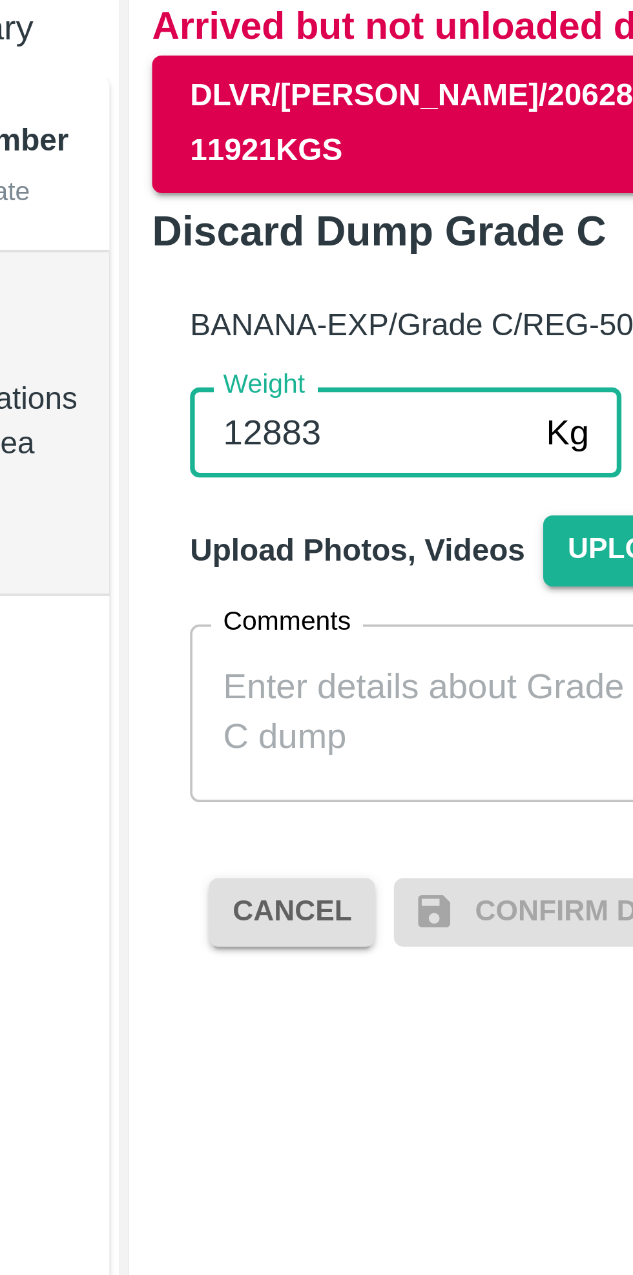
type input "12883"
click at [283, 269] on textarea "Comments" at bounding box center [285, 273] width 116 height 27
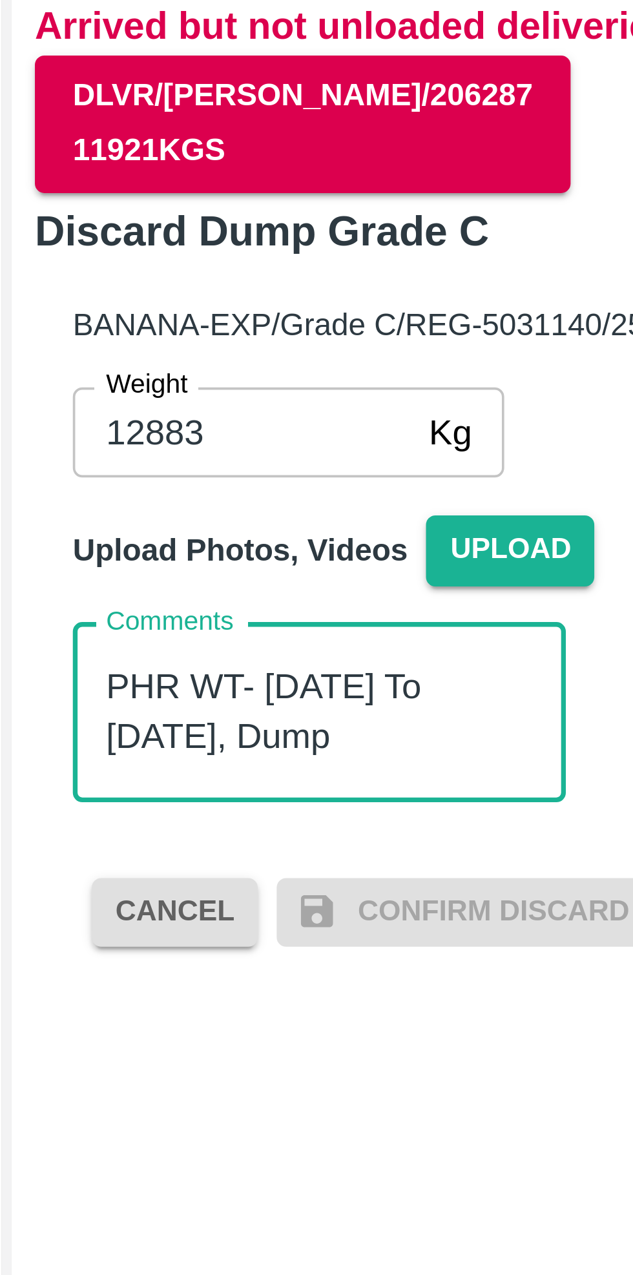
type textarea "PHR WT- 06 Aug To 1 Sep 25, Dump"
click at [329, 227] on span "Upload" at bounding box center [338, 229] width 46 height 19
click at [0, 0] on input "Upload" at bounding box center [0, 0] width 0 height 0
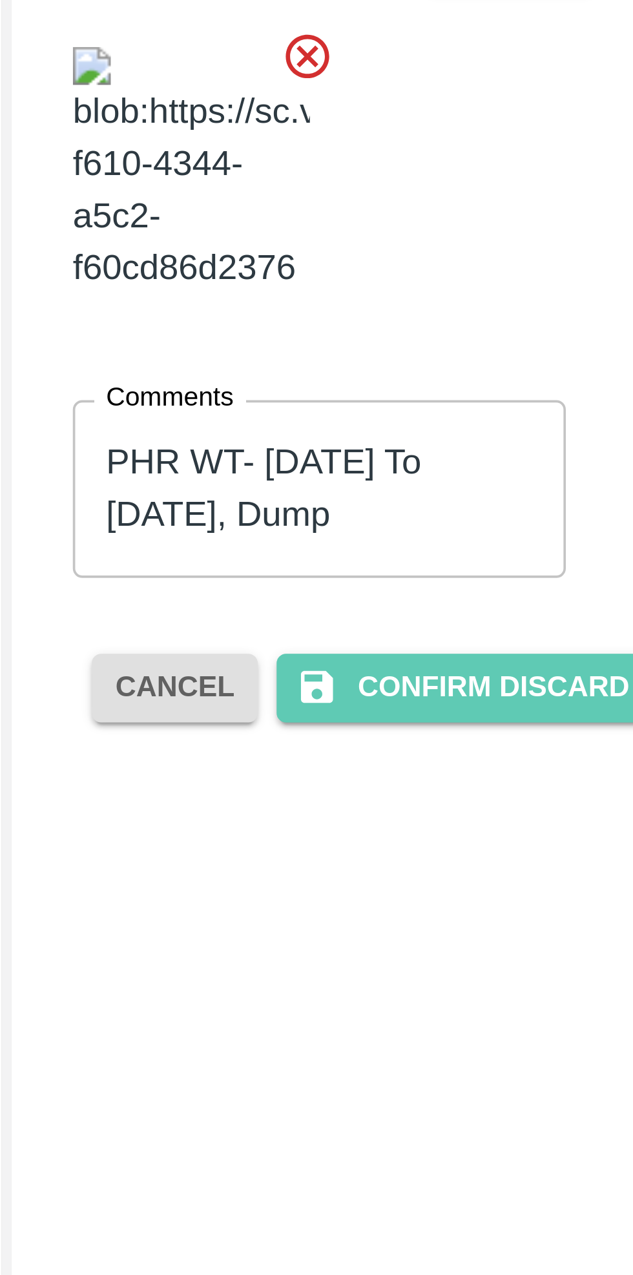
click at [342, 439] on button "Confirm Discard Dump" at bounding box center [337, 429] width 127 height 19
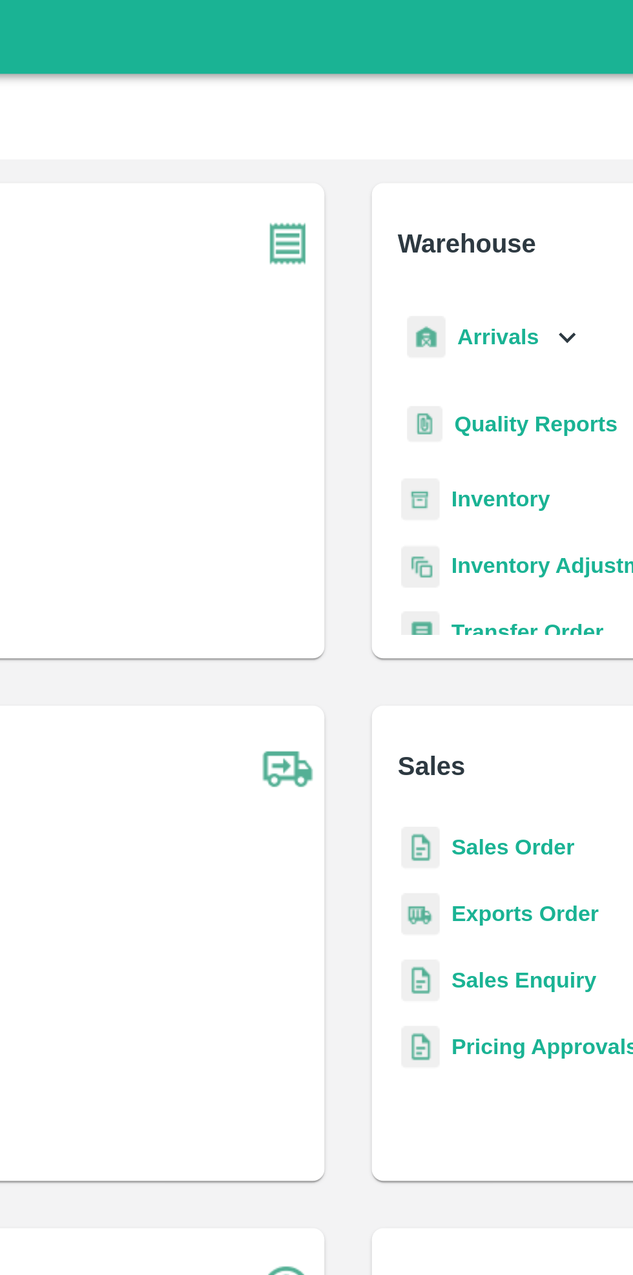
click at [383, 223] on b "Inventory" at bounding box center [383, 218] width 43 height 10
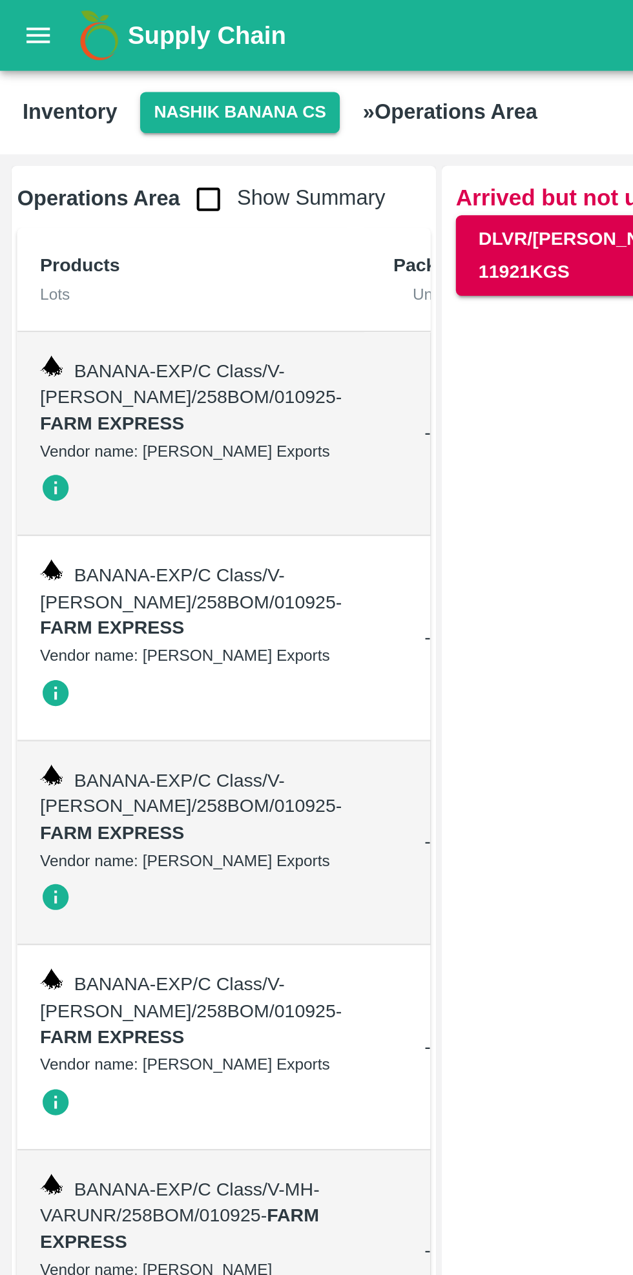
click at [90, 92] on input "checkbox" at bounding box center [95, 91] width 26 height 26
checkbox input "true"
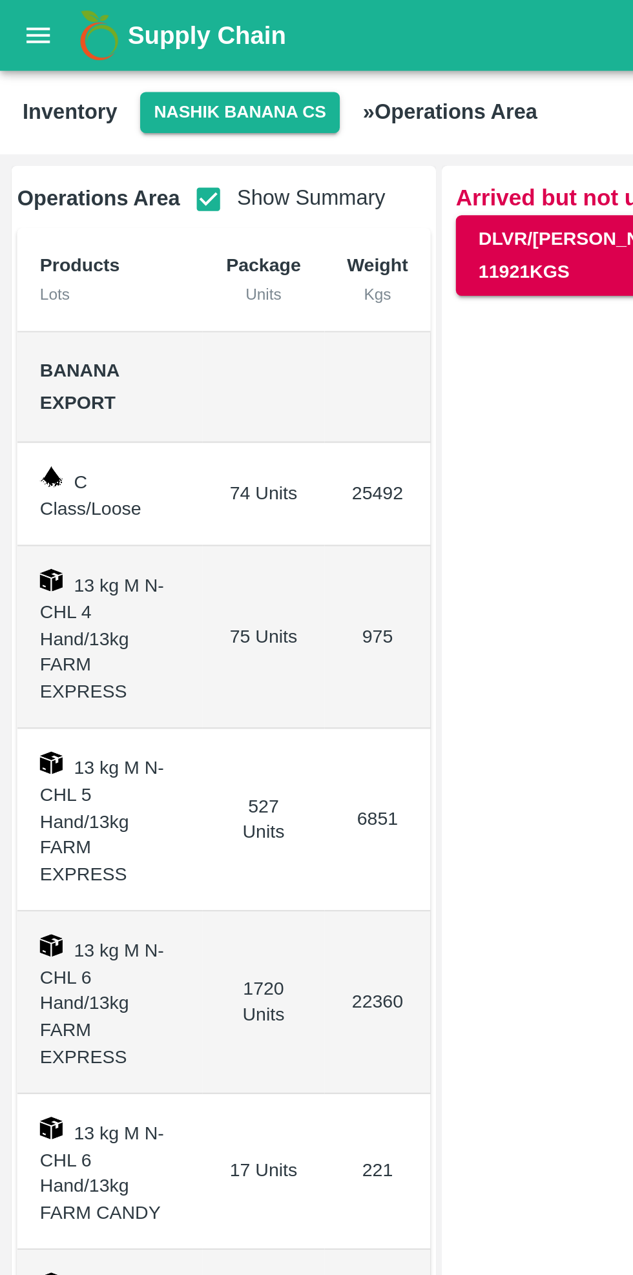
scroll to position [23, 0]
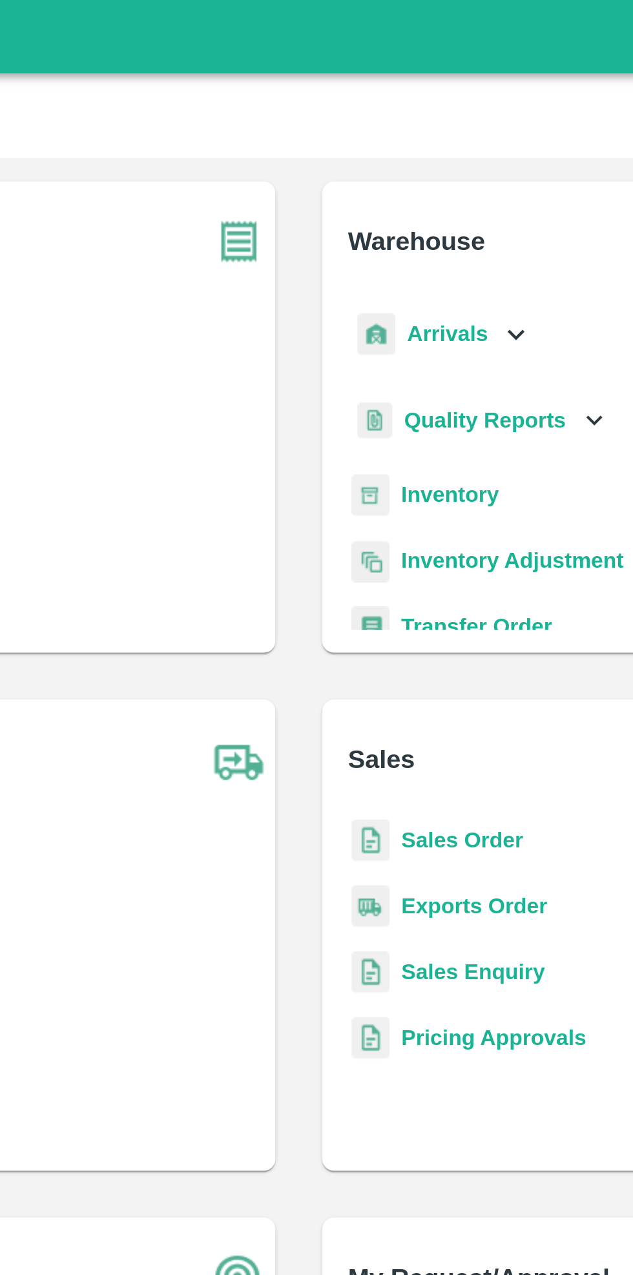
click at [386, 221] on b "Inventory" at bounding box center [383, 218] width 43 height 10
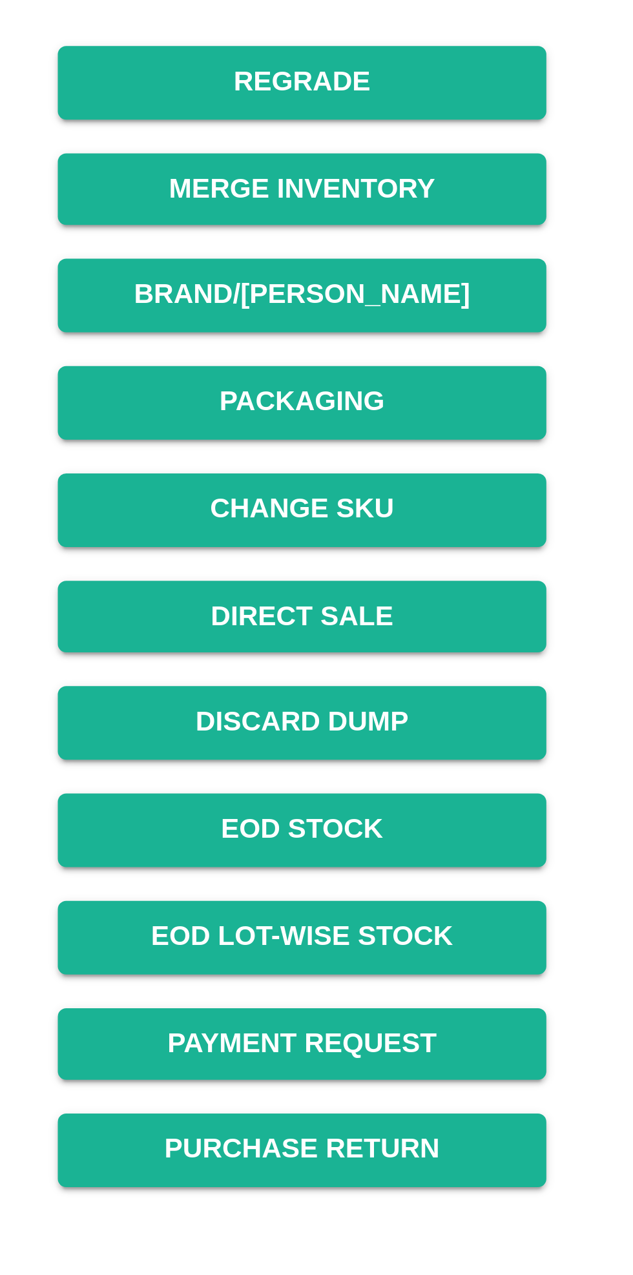
click at [447, 487] on link "EOD Stock" at bounding box center [414, 483] width 149 height 23
click at [448, 487] on link "EOD Stock" at bounding box center [414, 483] width 149 height 23
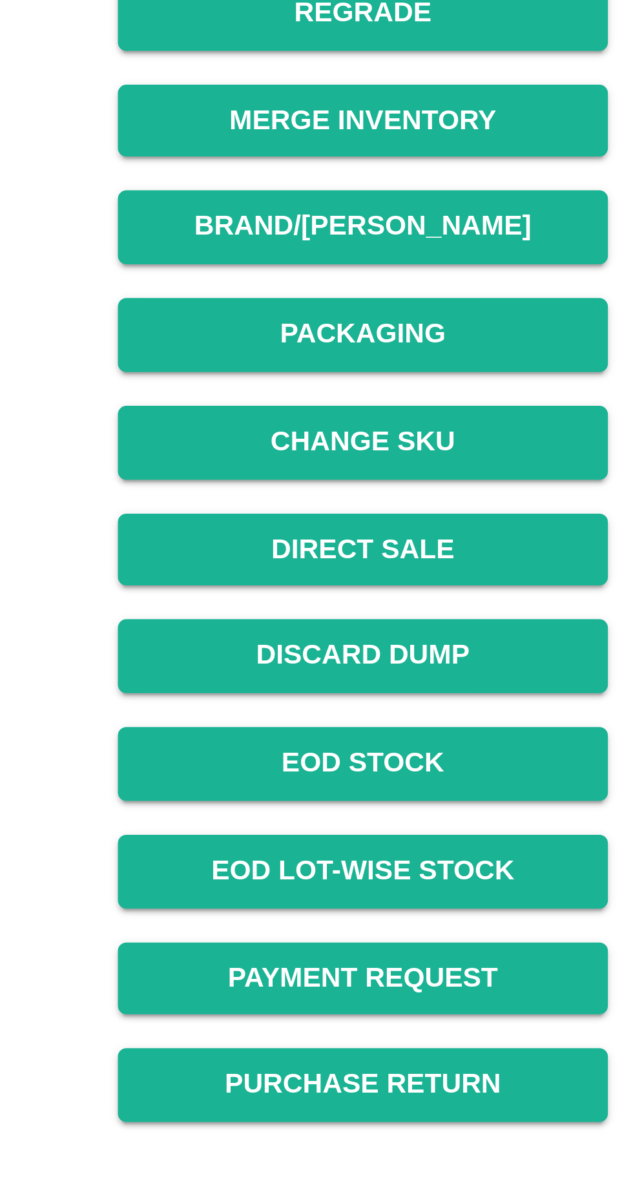
click at [439, 486] on link "EOD Stock" at bounding box center [414, 483] width 149 height 23
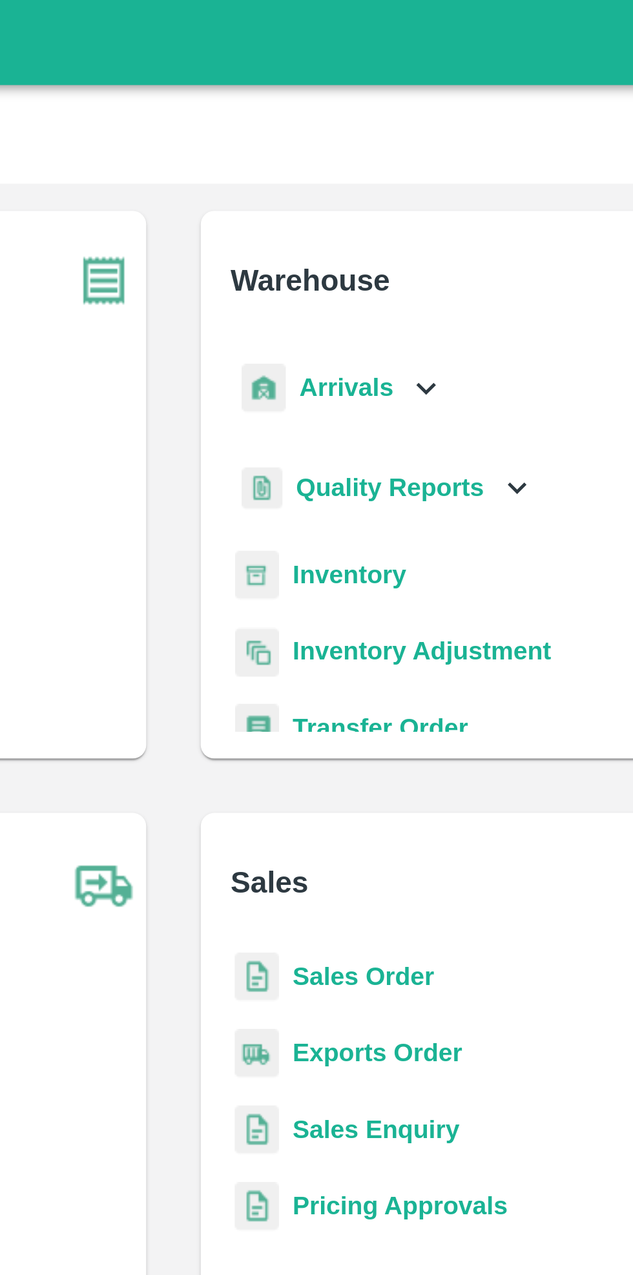
click at [387, 222] on b "Inventory" at bounding box center [383, 218] width 43 height 10
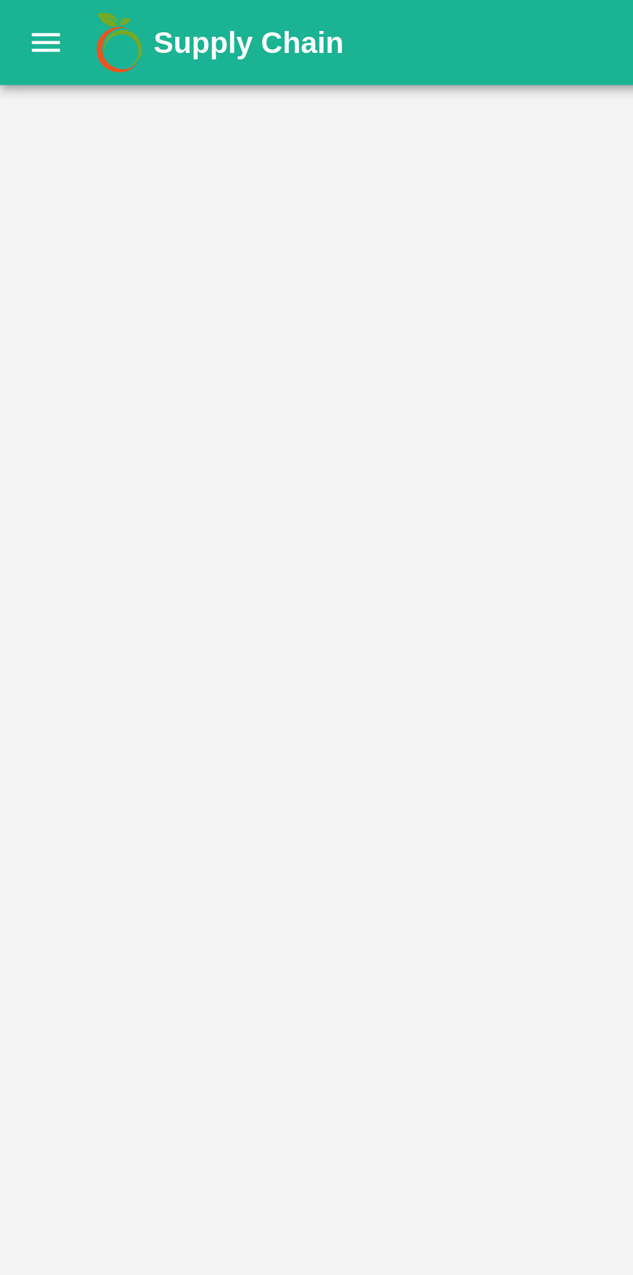
click at [116, 61] on div at bounding box center [316, 653] width 633 height 1243
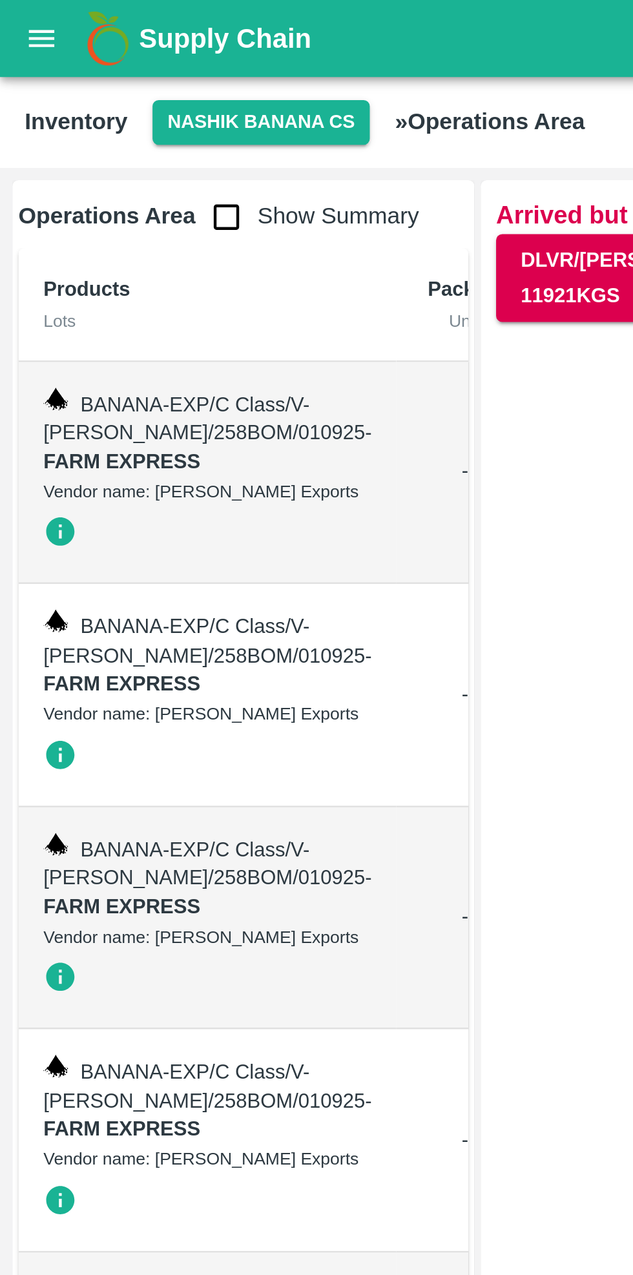
click at [112, 57] on button "Nashik Banana CS" at bounding box center [110, 51] width 92 height 19
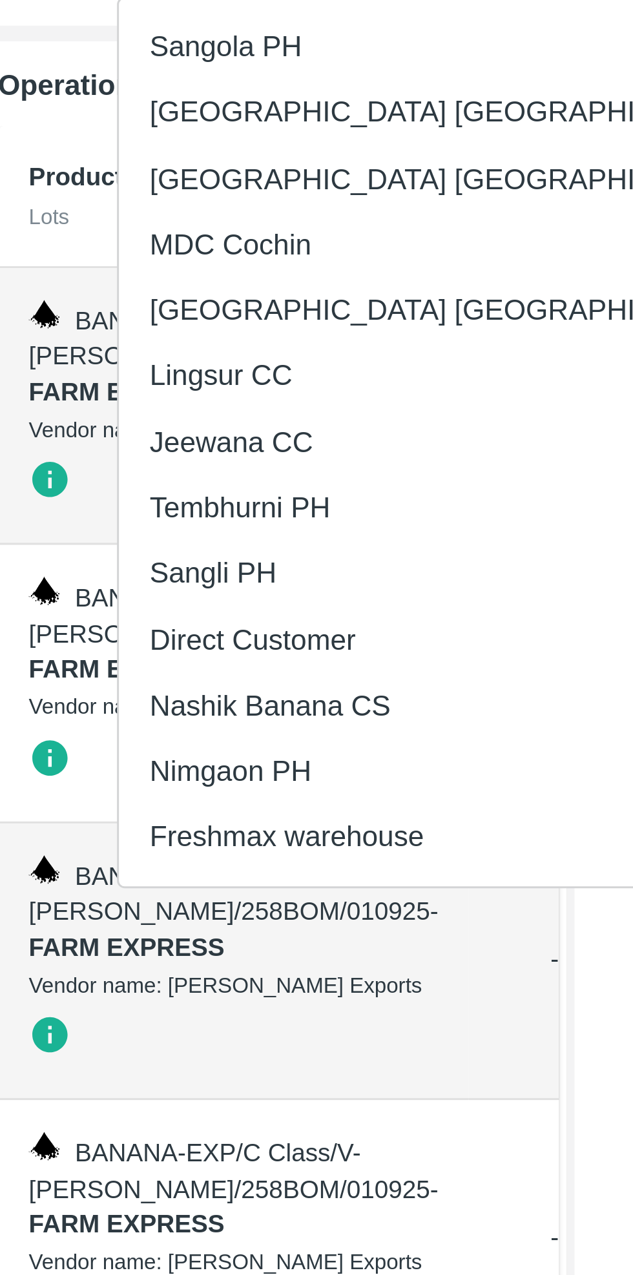
click at [103, 327] on li "Nimgaon PH" at bounding box center [159, 321] width 223 height 22
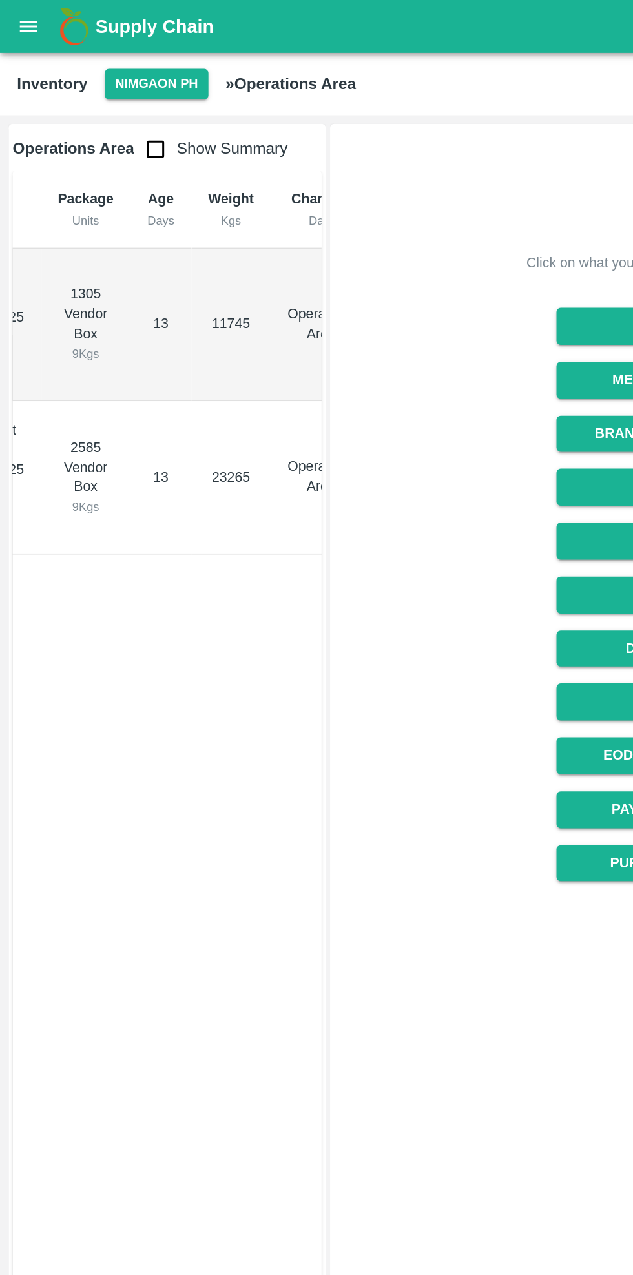
scroll to position [0, 131]
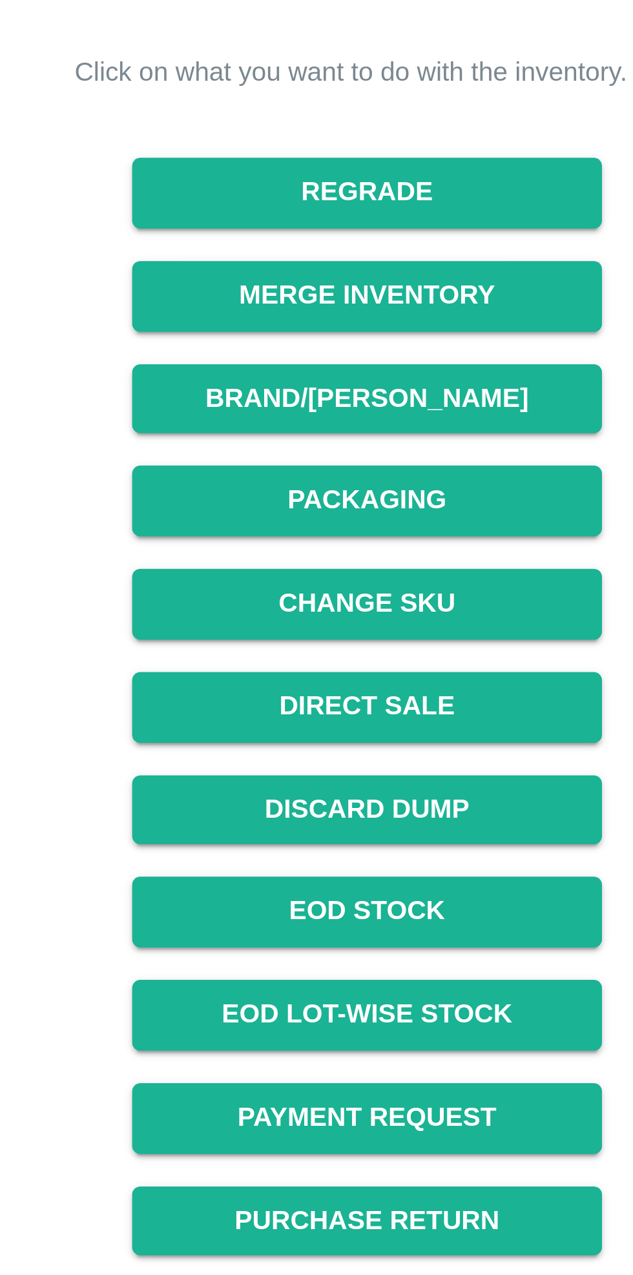
click at [440, 430] on link "EOD Stock" at bounding box center [414, 428] width 149 height 23
